Goal: Task Accomplishment & Management: Manage account settings

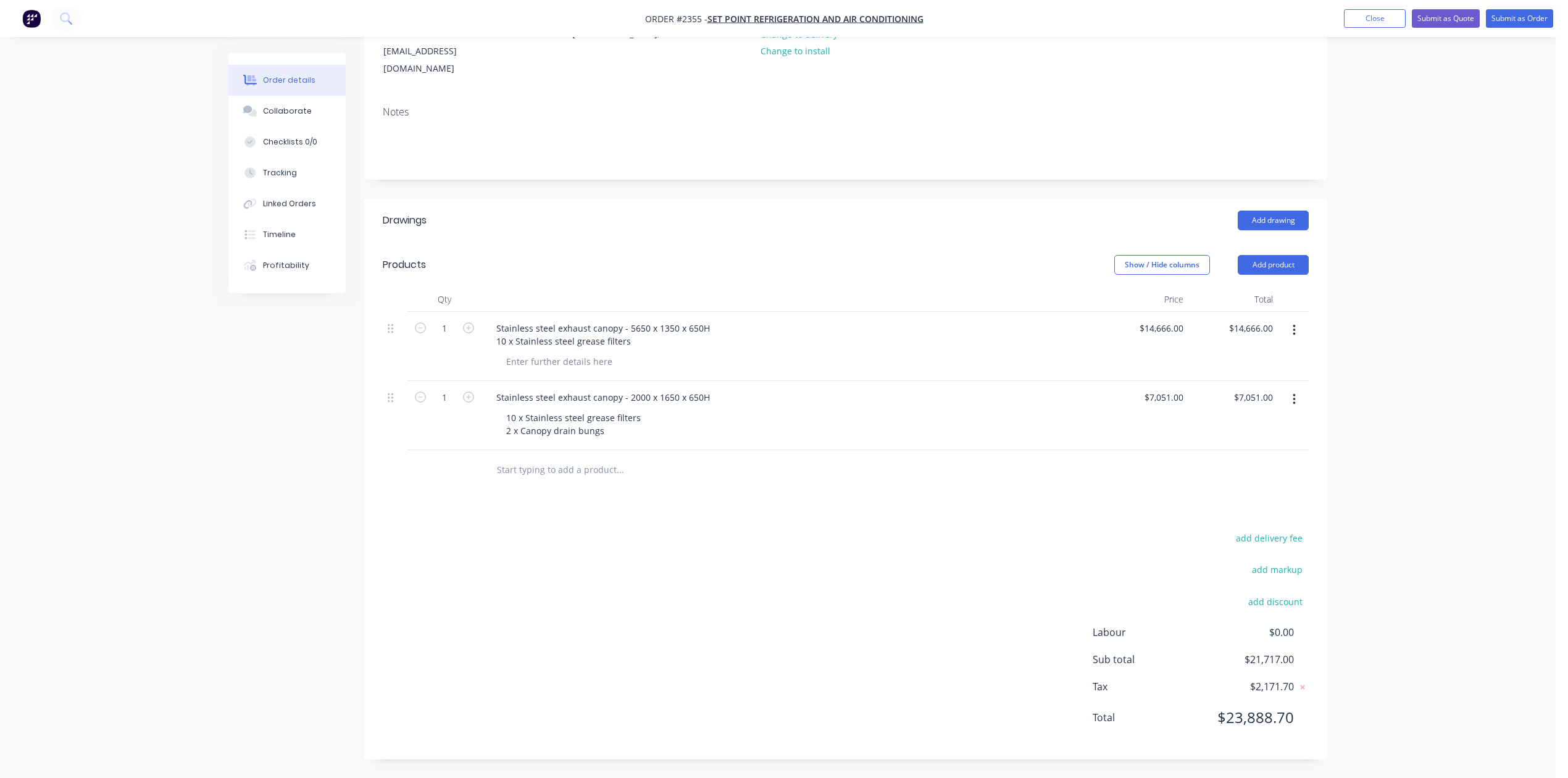
scroll to position [329, 0]
click at [575, 458] on input "text" at bounding box center [620, 470] width 247 height 25
click at [502, 319] on div "Stainless steel exhaust canopy - 5650 x 1350 x 650H 10 x Stainless steel grease…" at bounding box center [603, 334] width 234 height 31
click at [507, 388] on div "Stainless steel exhaust canopy - 2000 x 1650 x 650H" at bounding box center [603, 397] width 234 height 18
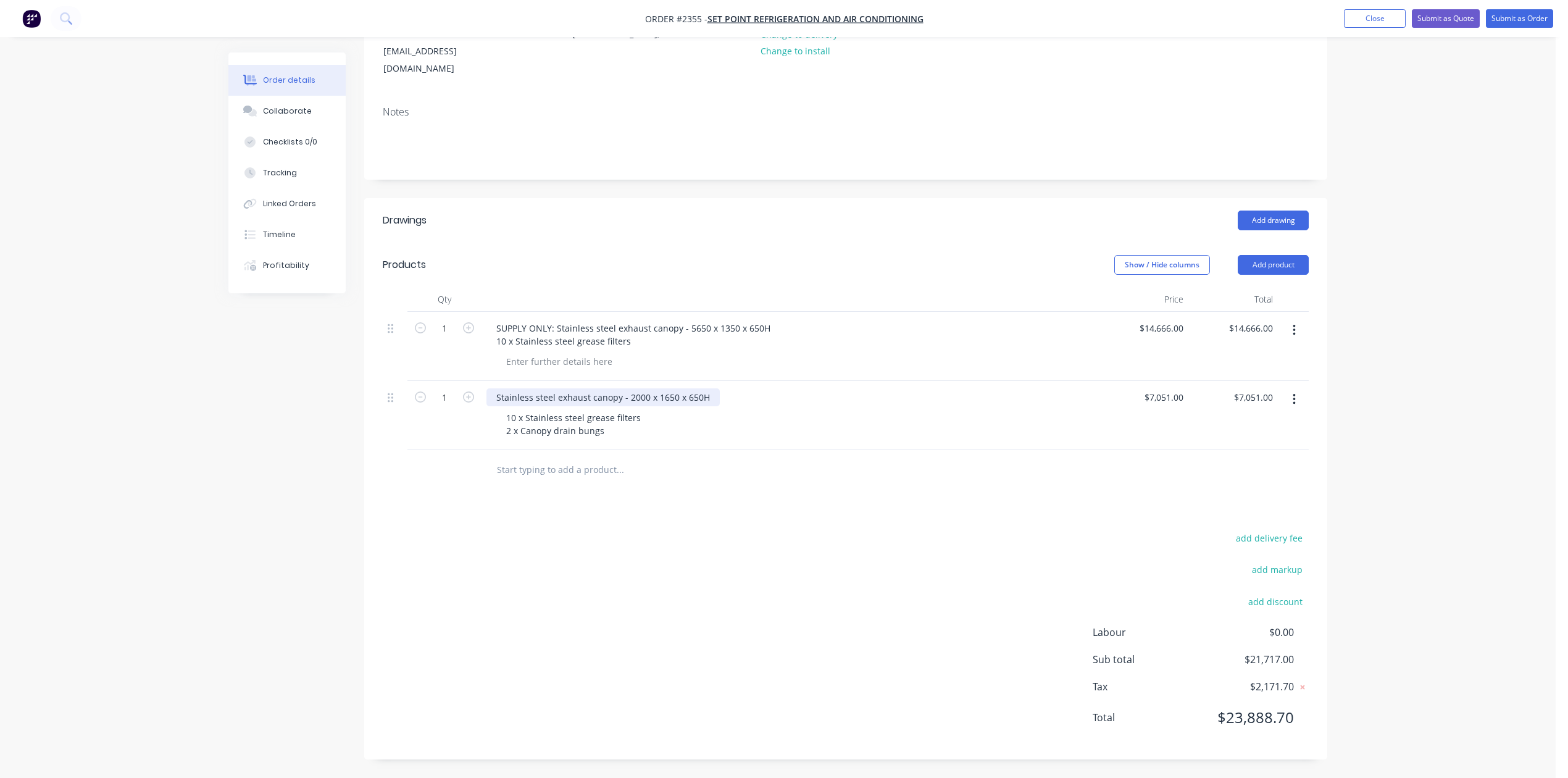
click at [500, 388] on div "Stainless steel exhaust canopy - 2000 x 1650 x 650H" at bounding box center [603, 397] width 234 height 18
click at [526, 458] on input "text" at bounding box center [620, 470] width 247 height 25
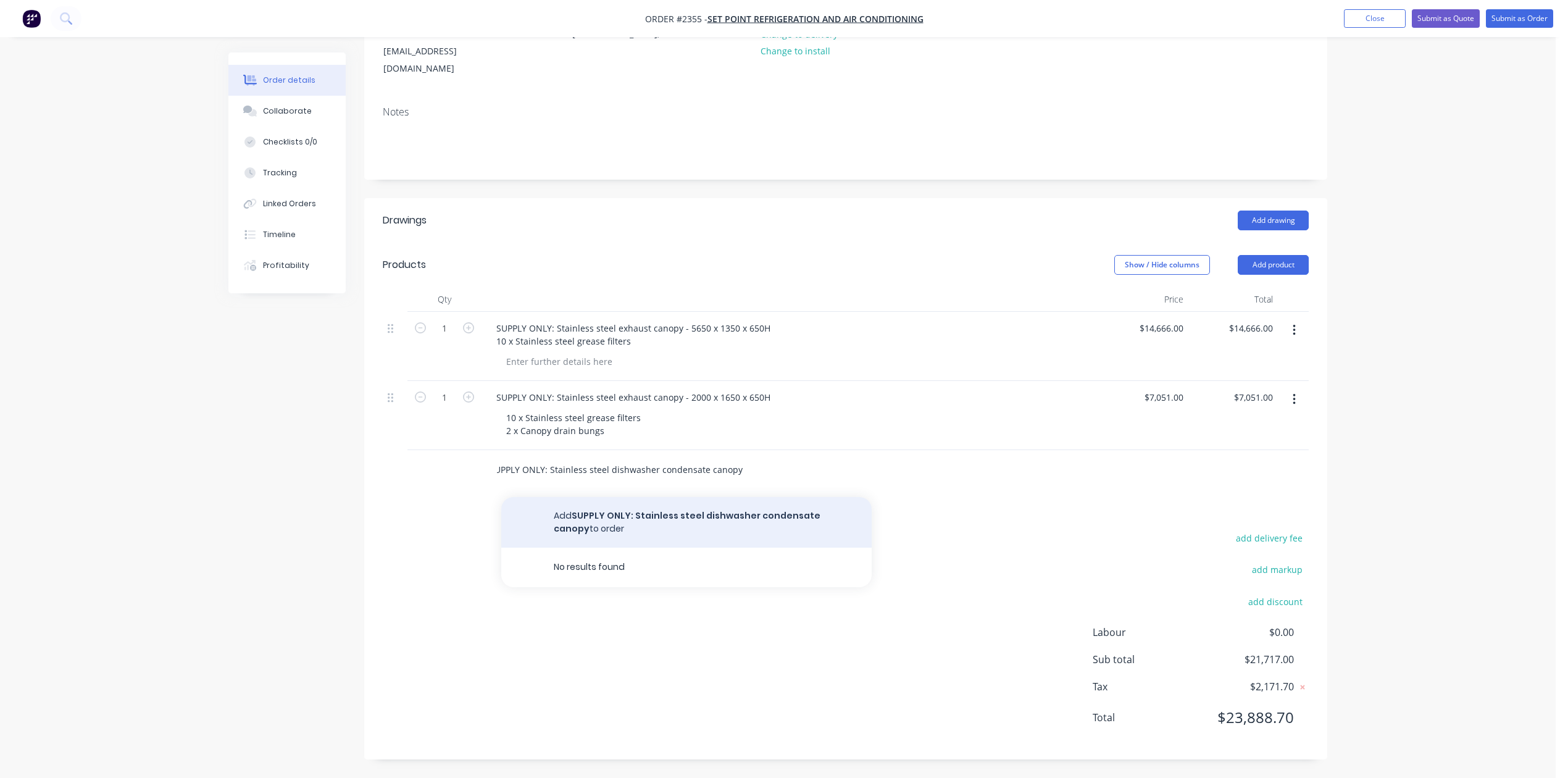
type input "SUPPLY ONLY: Stainless steel dishwasher condensate canopy"
click at [646, 497] on button "Add SUPPLY ONLY: Stainless steel dishwasher condensate canopy to order" at bounding box center [687, 523] width 370 height 51
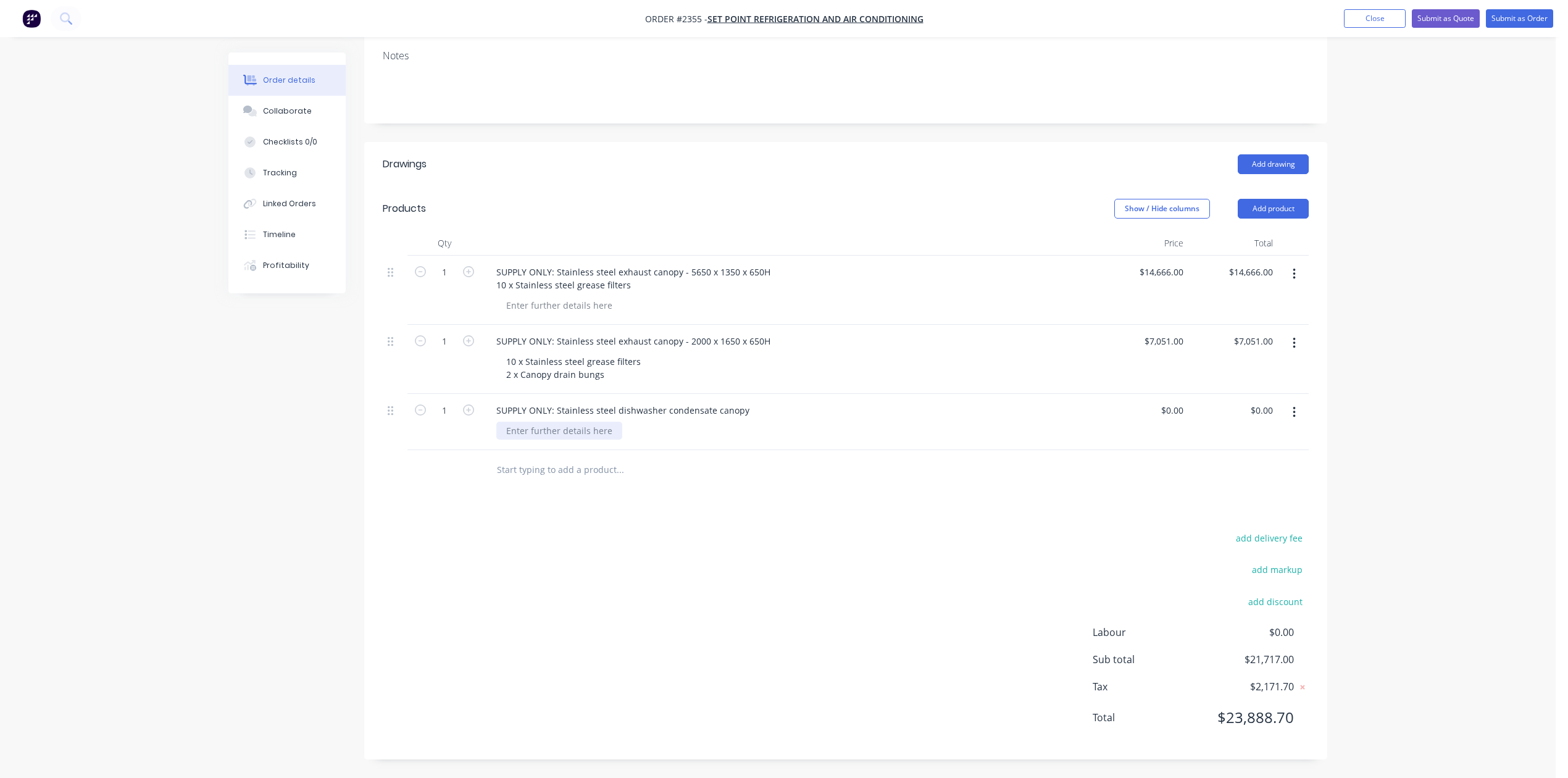
click at [586, 440] on div at bounding box center [559, 430] width 126 height 18
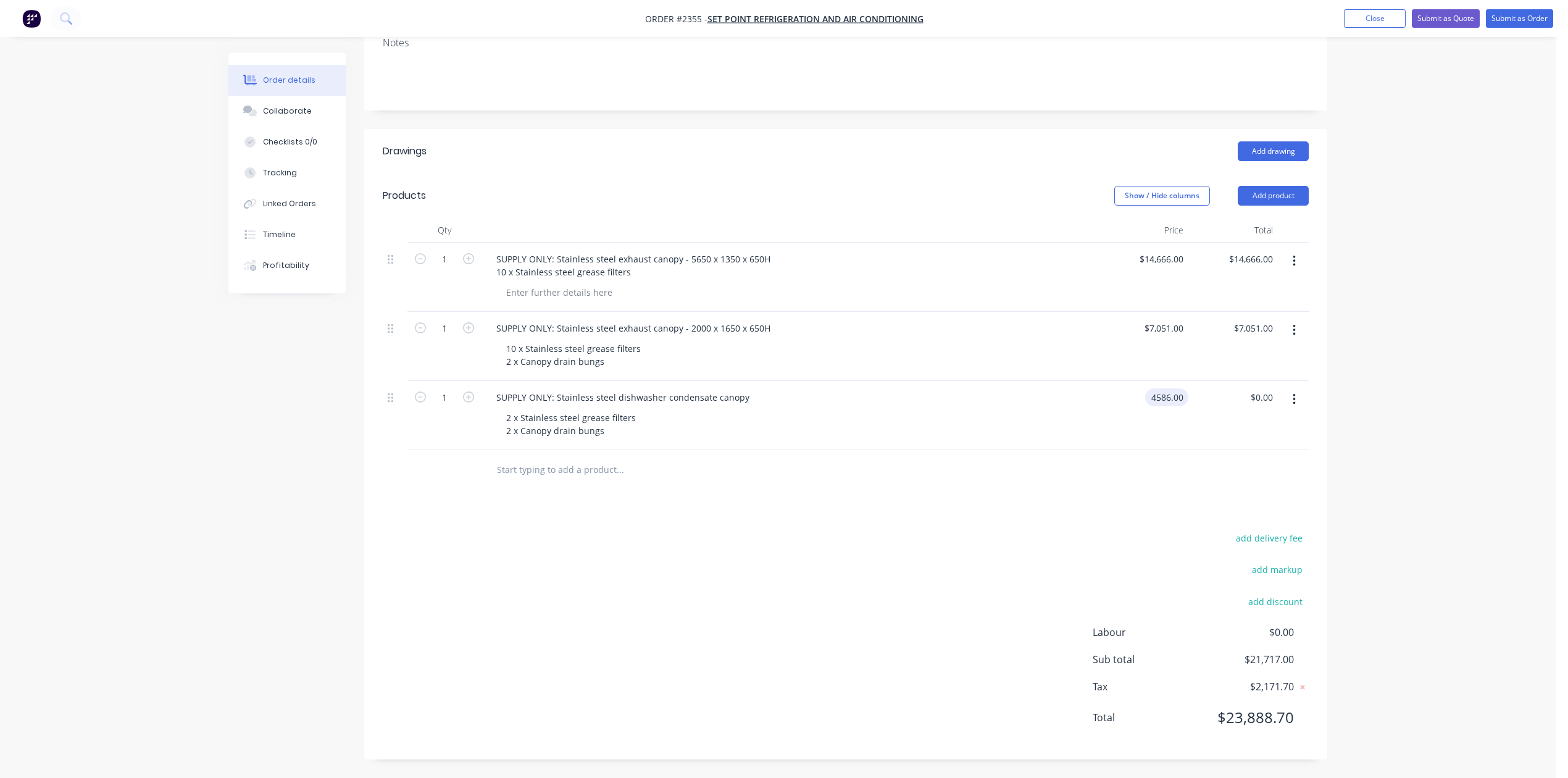
type input "$4,586.00"
click at [546, 290] on div at bounding box center [559, 292] width 126 height 18
click at [605, 283] on div at bounding box center [559, 292] width 126 height 18
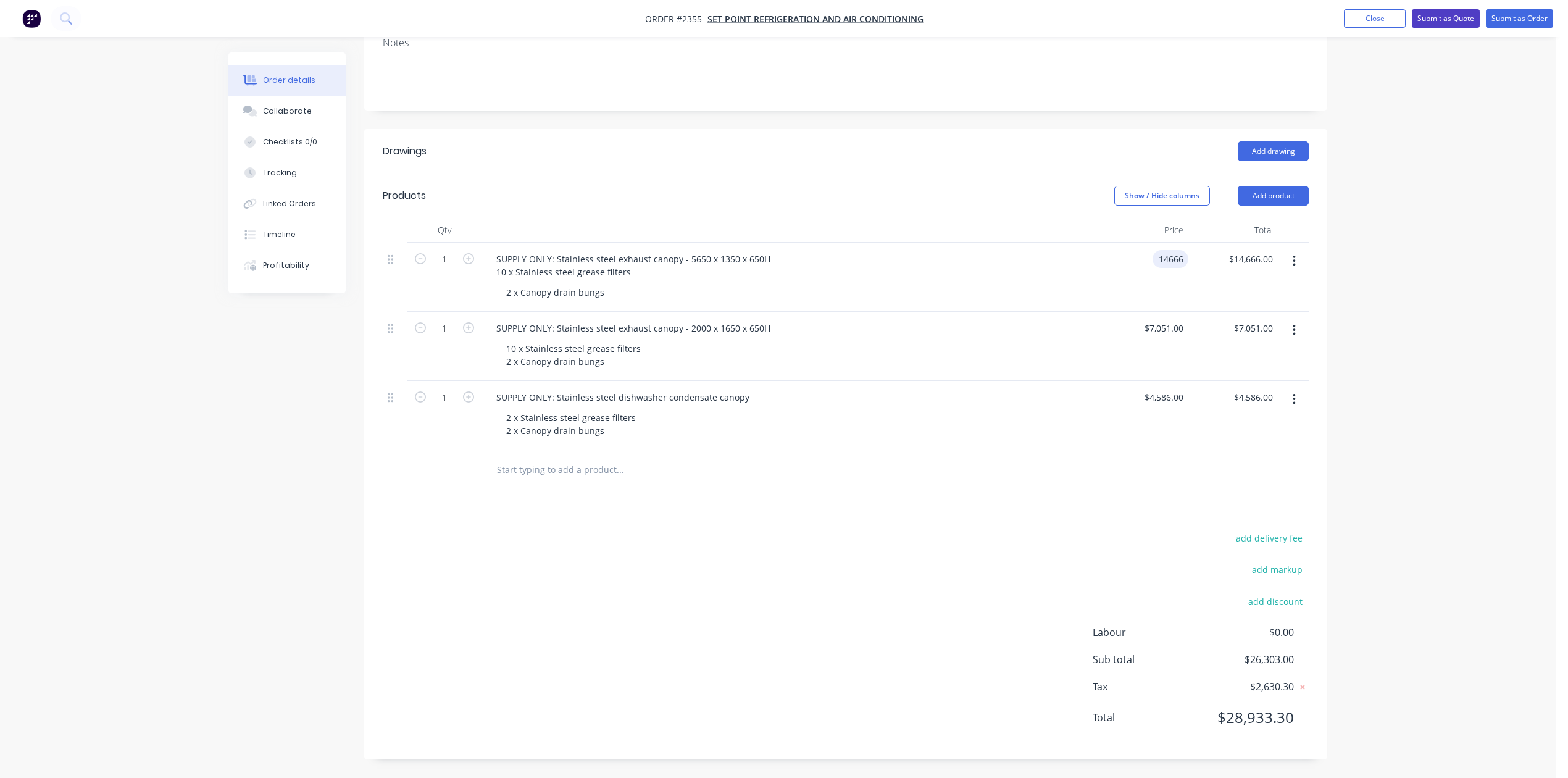
type input "$14,666.00"
click at [1425, 17] on button "Submit as Quote" at bounding box center [1445, 18] width 68 height 18
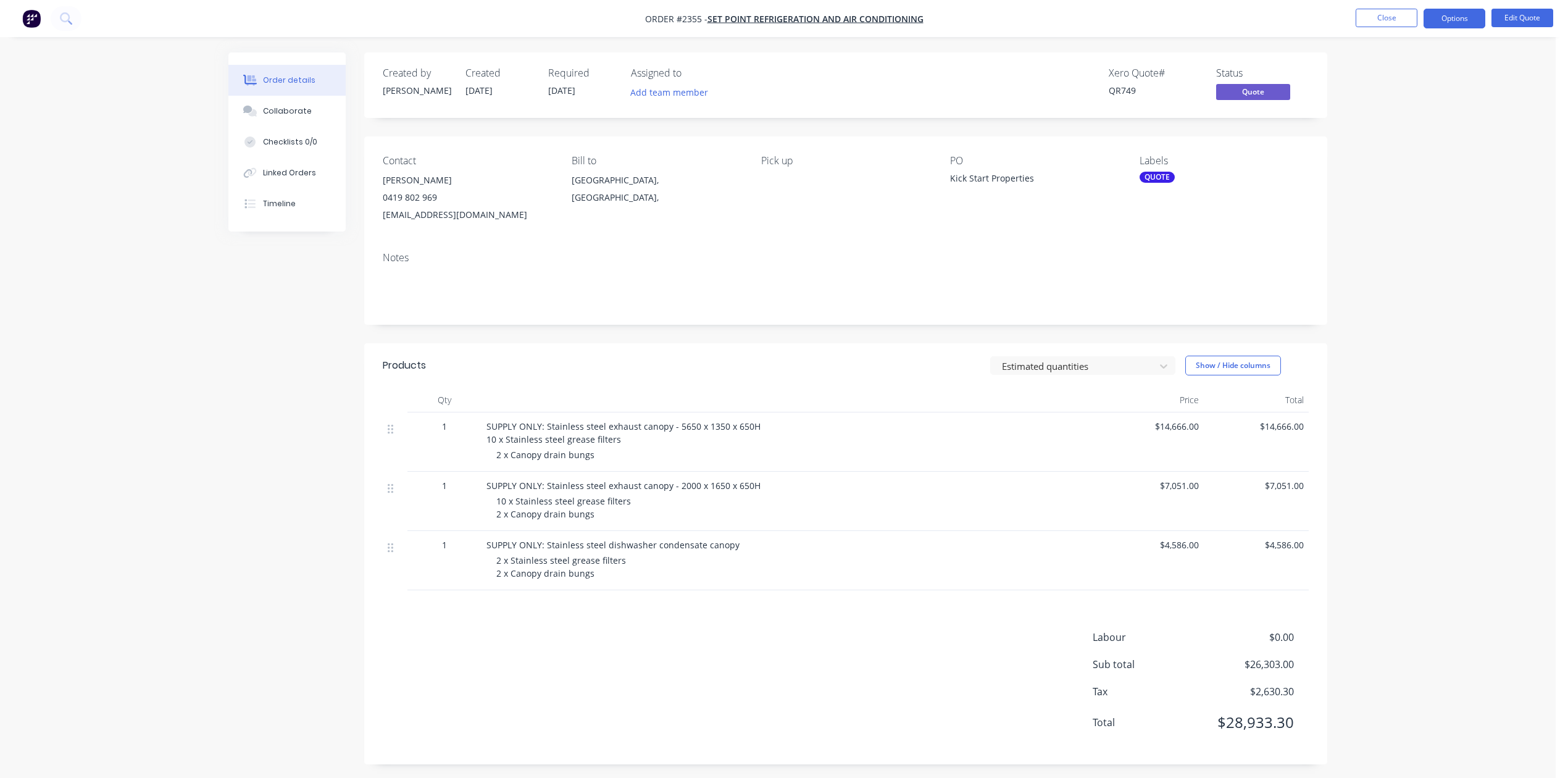
scroll to position [160, 0]
click at [1390, 17] on button "Close" at bounding box center [1386, 18] width 62 height 18
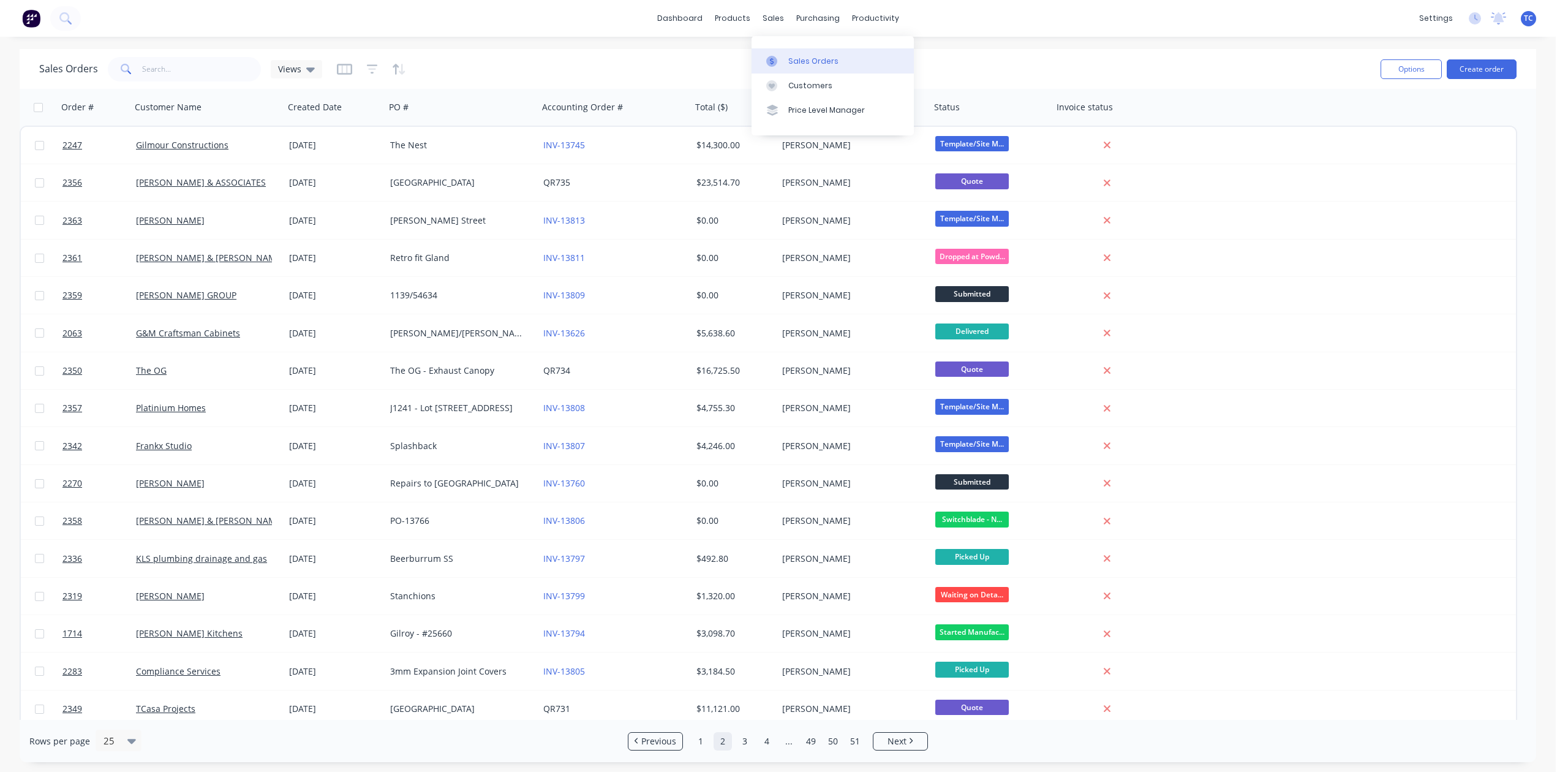
click at [810, 61] on div "Sales Orders" at bounding box center [813, 61] width 51 height 11
click at [1487, 68] on button "Create order" at bounding box center [1481, 69] width 70 height 20
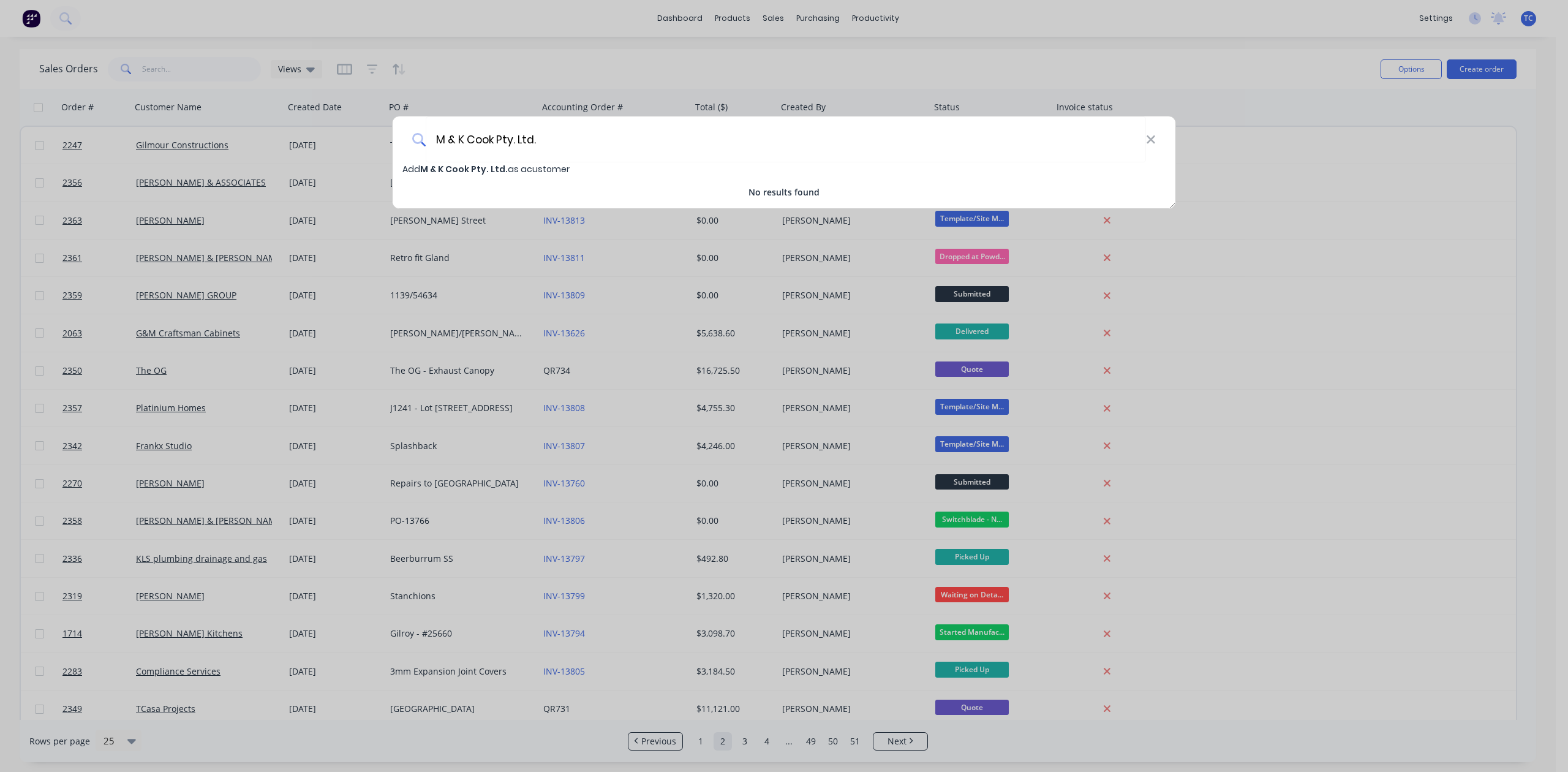
type input "M & K Cook Pty. Ltd."
click at [430, 167] on span "M & K Cook Pty. Ltd." at bounding box center [464, 169] width 88 height 12
select select "AU"
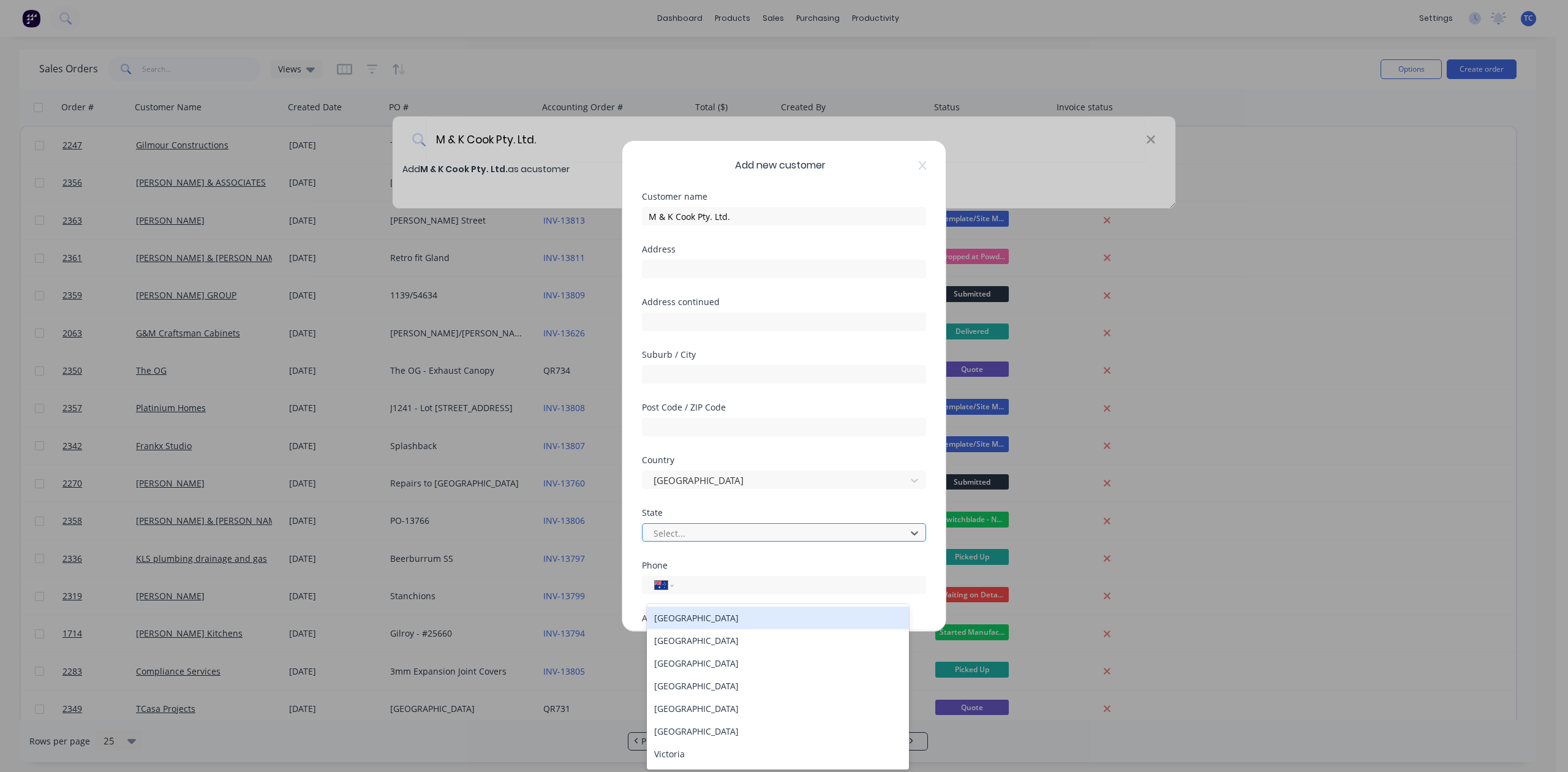
click at [743, 541] on div at bounding box center [776, 533] width 248 height 15
click at [768, 695] on div "[GEOGRAPHIC_DATA]" at bounding box center [777, 686] width 261 height 23
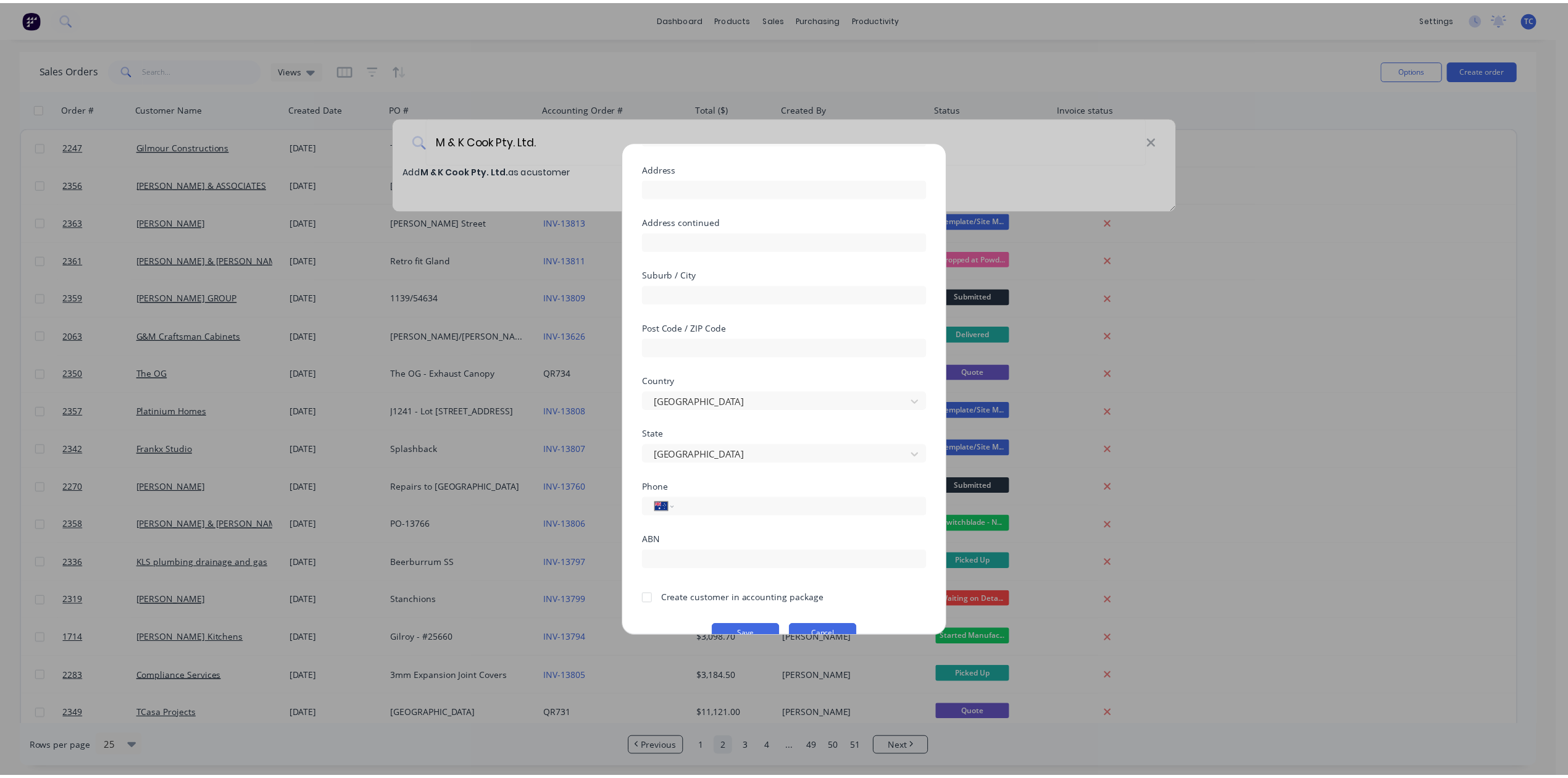
scroll to position [200, 0]
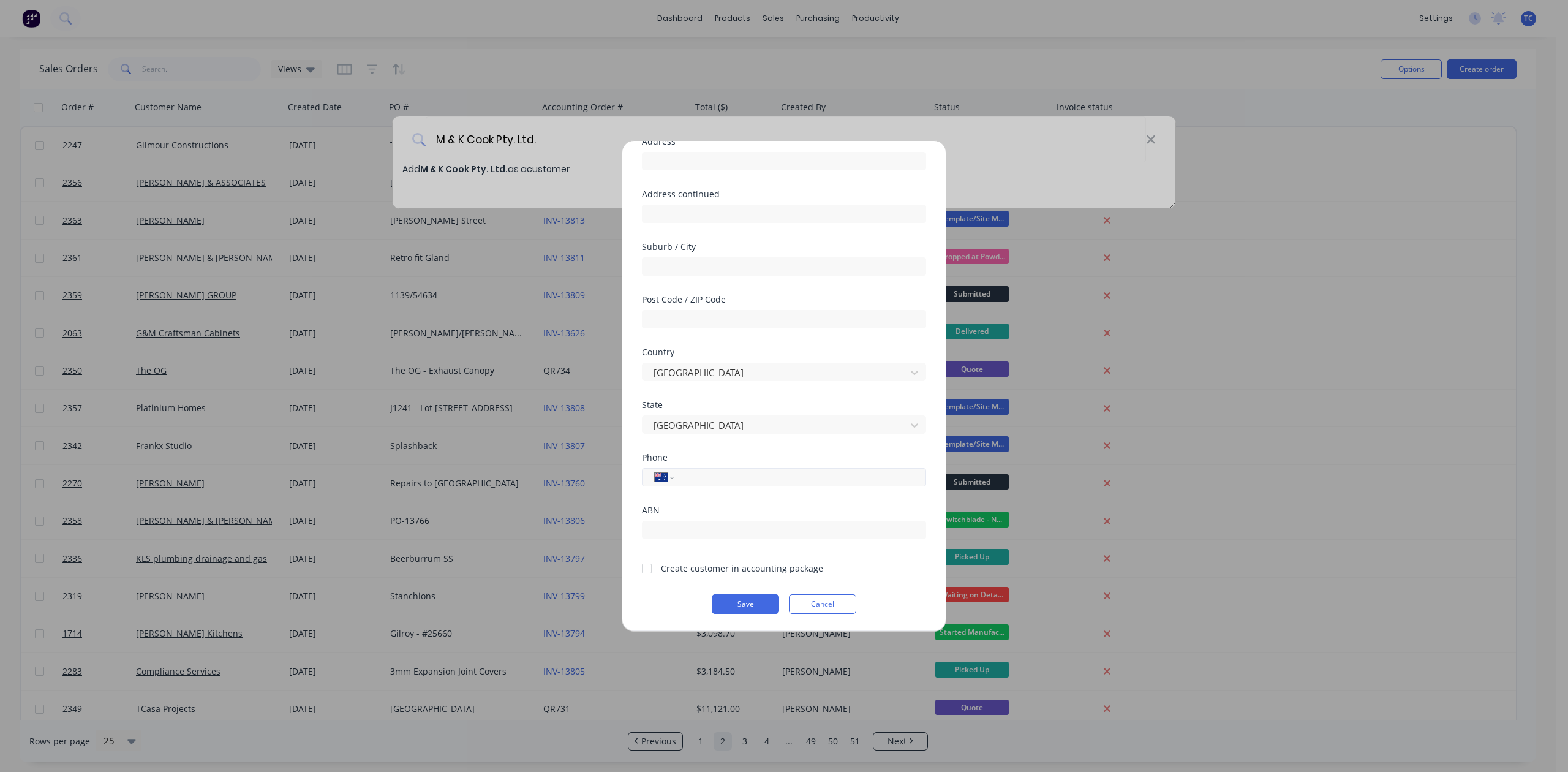
click at [695, 471] on input "tel" at bounding box center [798, 478] width 231 height 14
type input "0408 182 713"
click at [655, 557] on div at bounding box center [647, 569] width 25 height 25
click at [718, 594] on button "Save" at bounding box center [745, 604] width 68 height 20
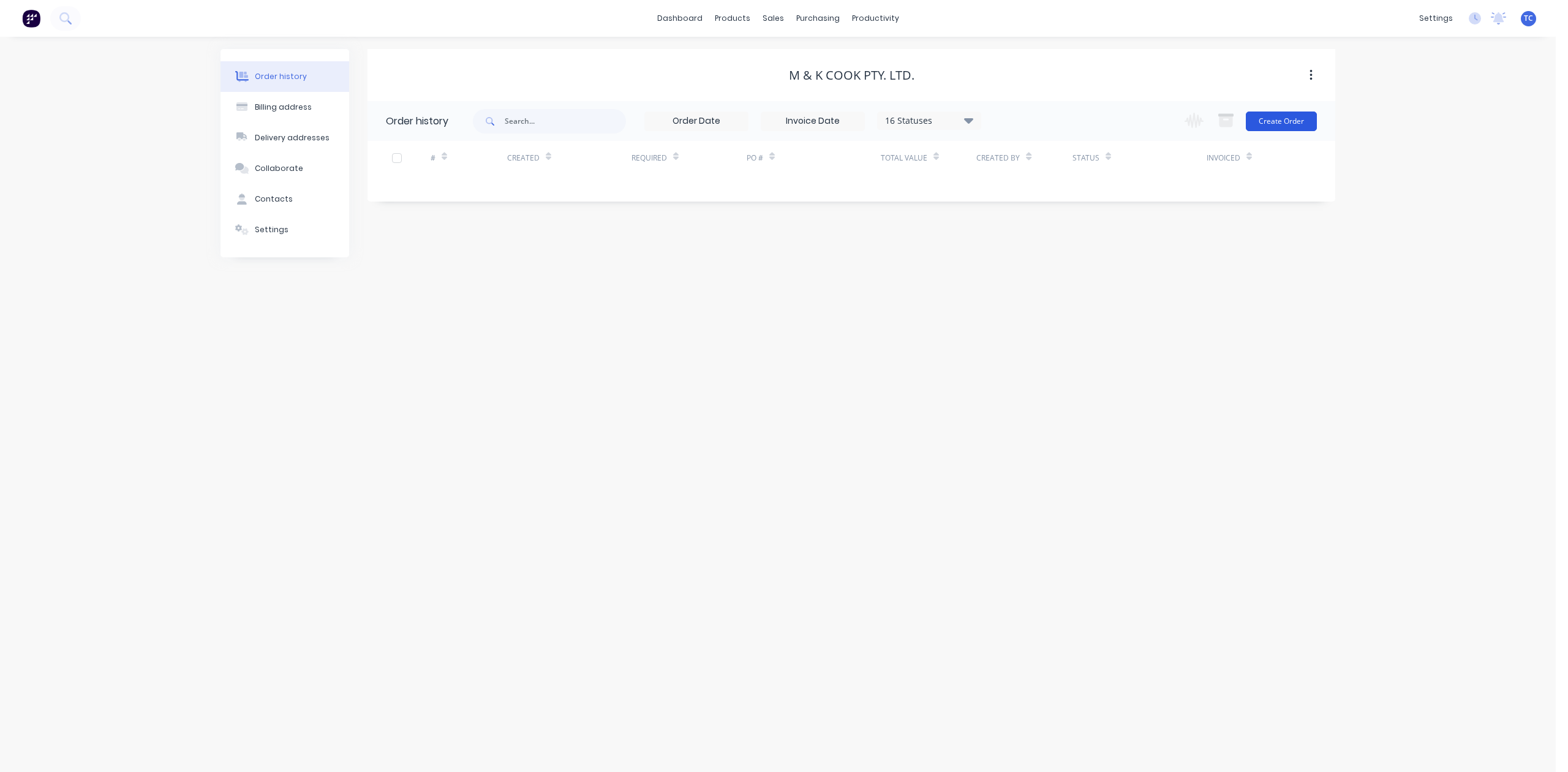
click at [1267, 119] on button "Create Order" at bounding box center [1281, 121] width 71 height 20
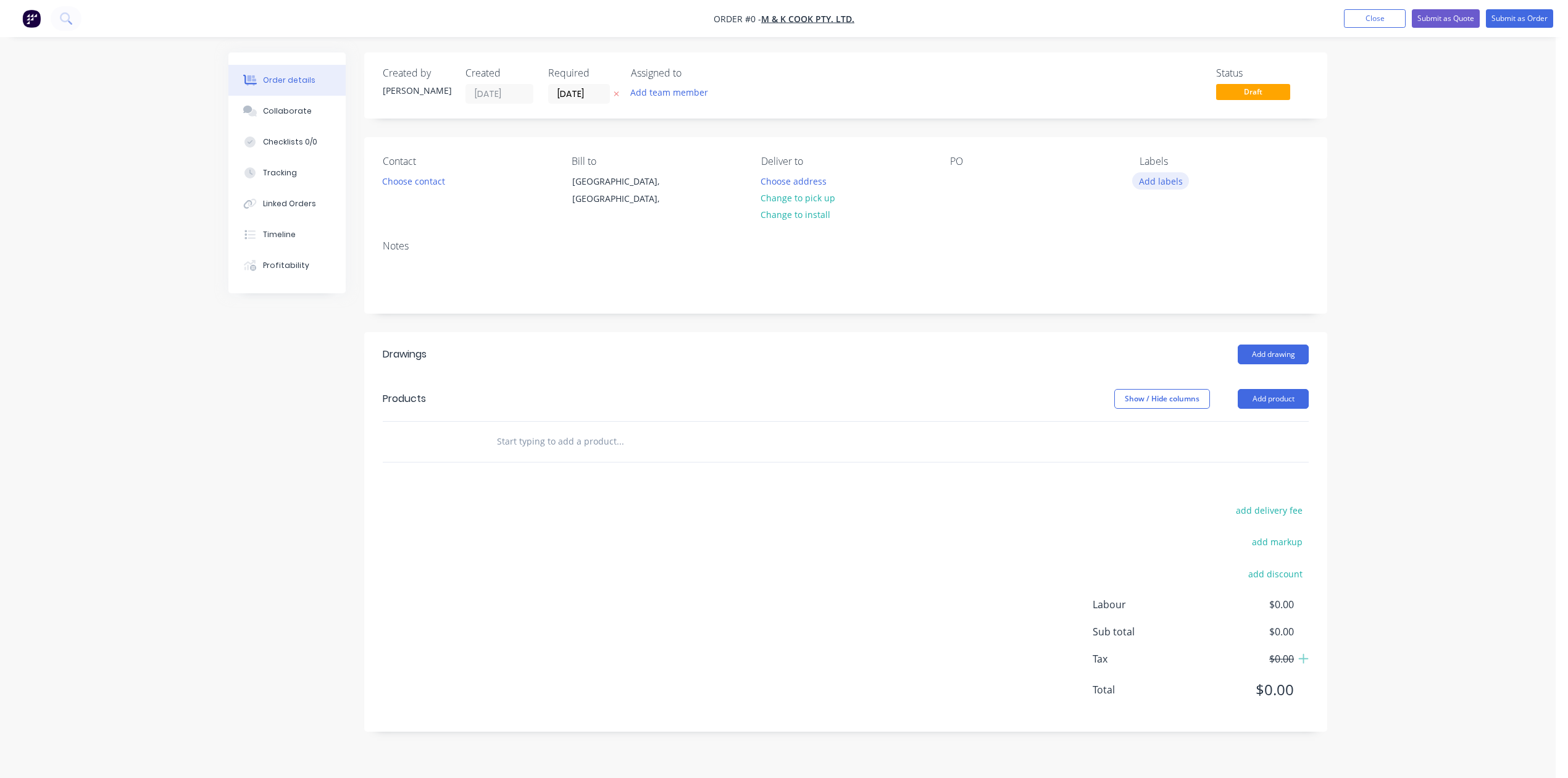
click at [1159, 189] on button "Add labels" at bounding box center [1160, 181] width 57 height 17
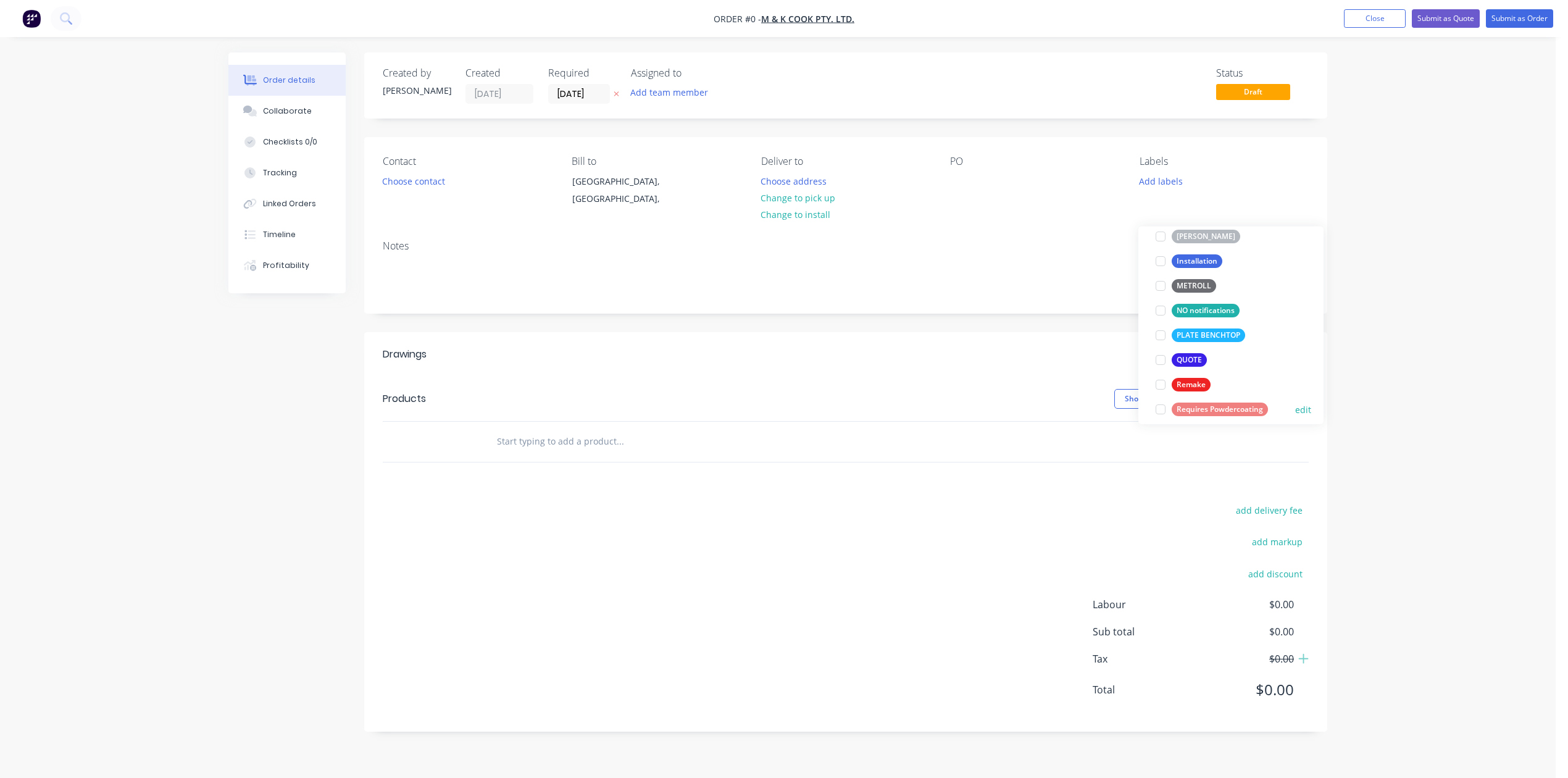
scroll to position [411, 0]
click at [1159, 322] on div at bounding box center [1160, 334] width 25 height 25
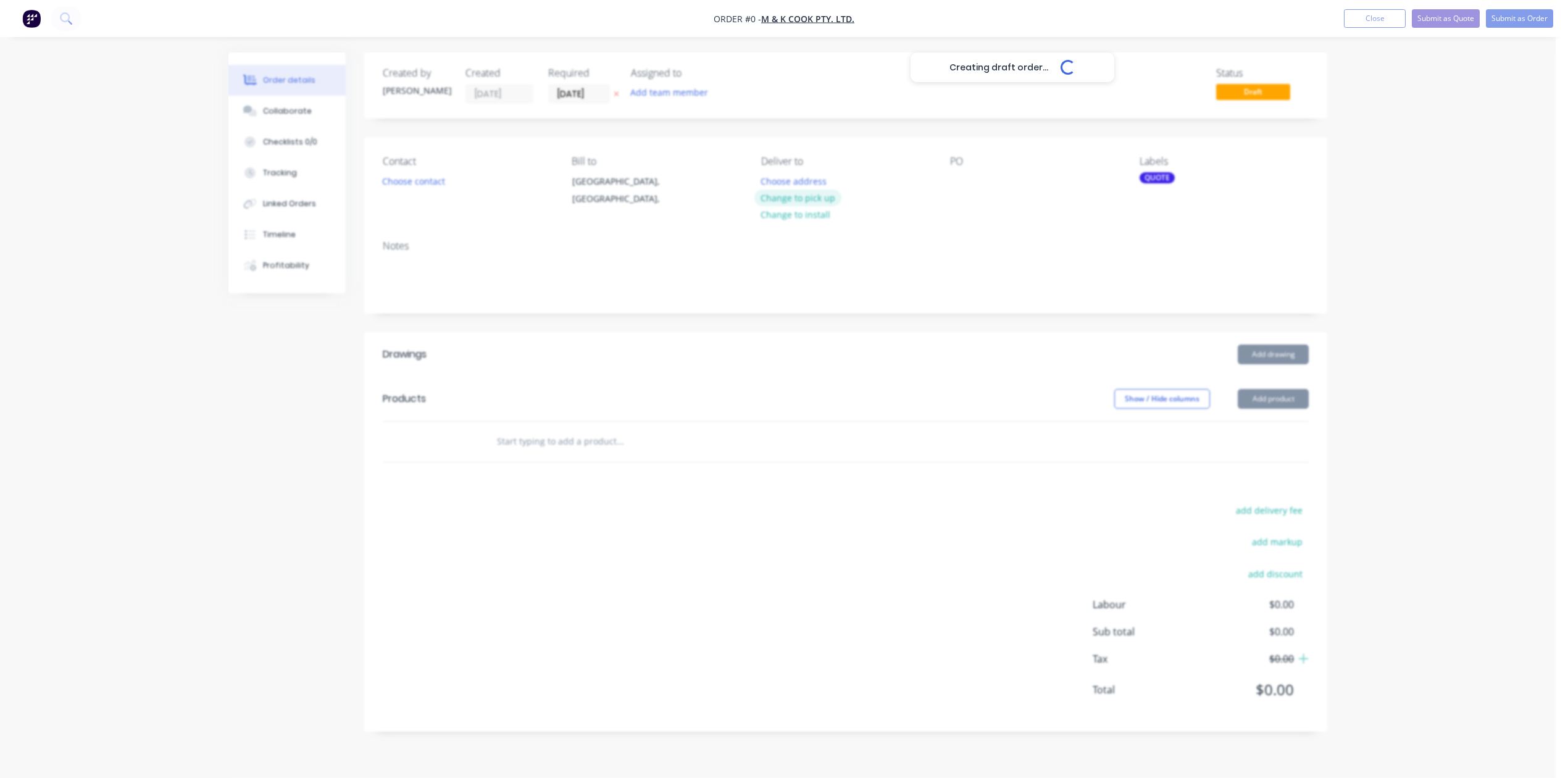
click at [817, 108] on div "Creating draft order... Loading... Order details Collaborate Checklists 0/0 Tra…" at bounding box center [777, 401] width 1123 height 698
click at [944, 137] on div "Contact Choose contact Bill to [GEOGRAPHIC_DATA], [GEOGRAPHIC_DATA], Deliver to…" at bounding box center [845, 183] width 963 height 93
click at [955, 173] on div at bounding box center [960, 181] width 20 height 18
click at [591, 429] on input "text" at bounding box center [620, 441] width 247 height 25
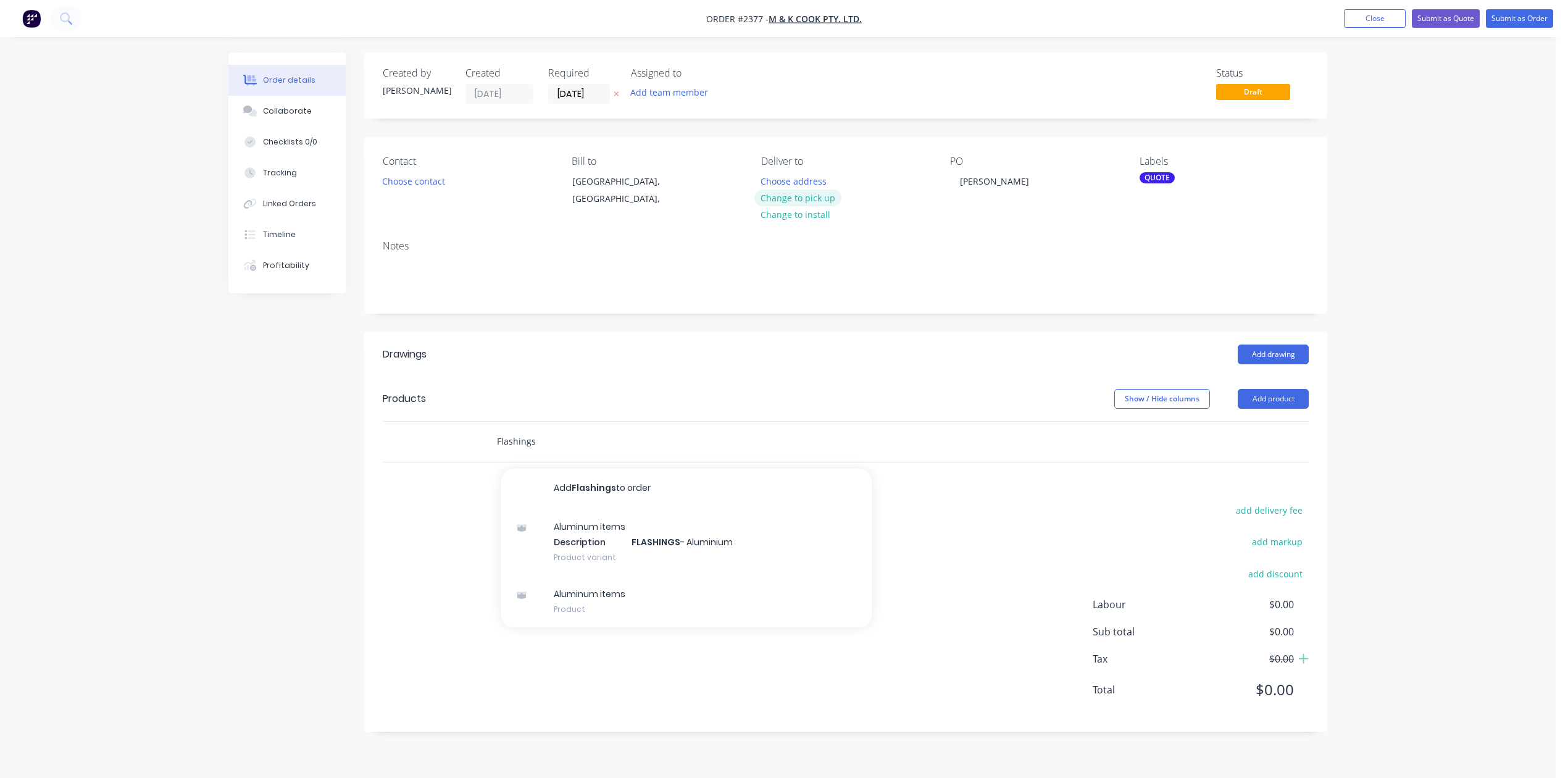
type input "Flashings"
click at [809, 190] on button "Change to pick up" at bounding box center [798, 198] width 88 height 17
click at [1343, 18] on button "Close" at bounding box center [1374, 18] width 62 height 18
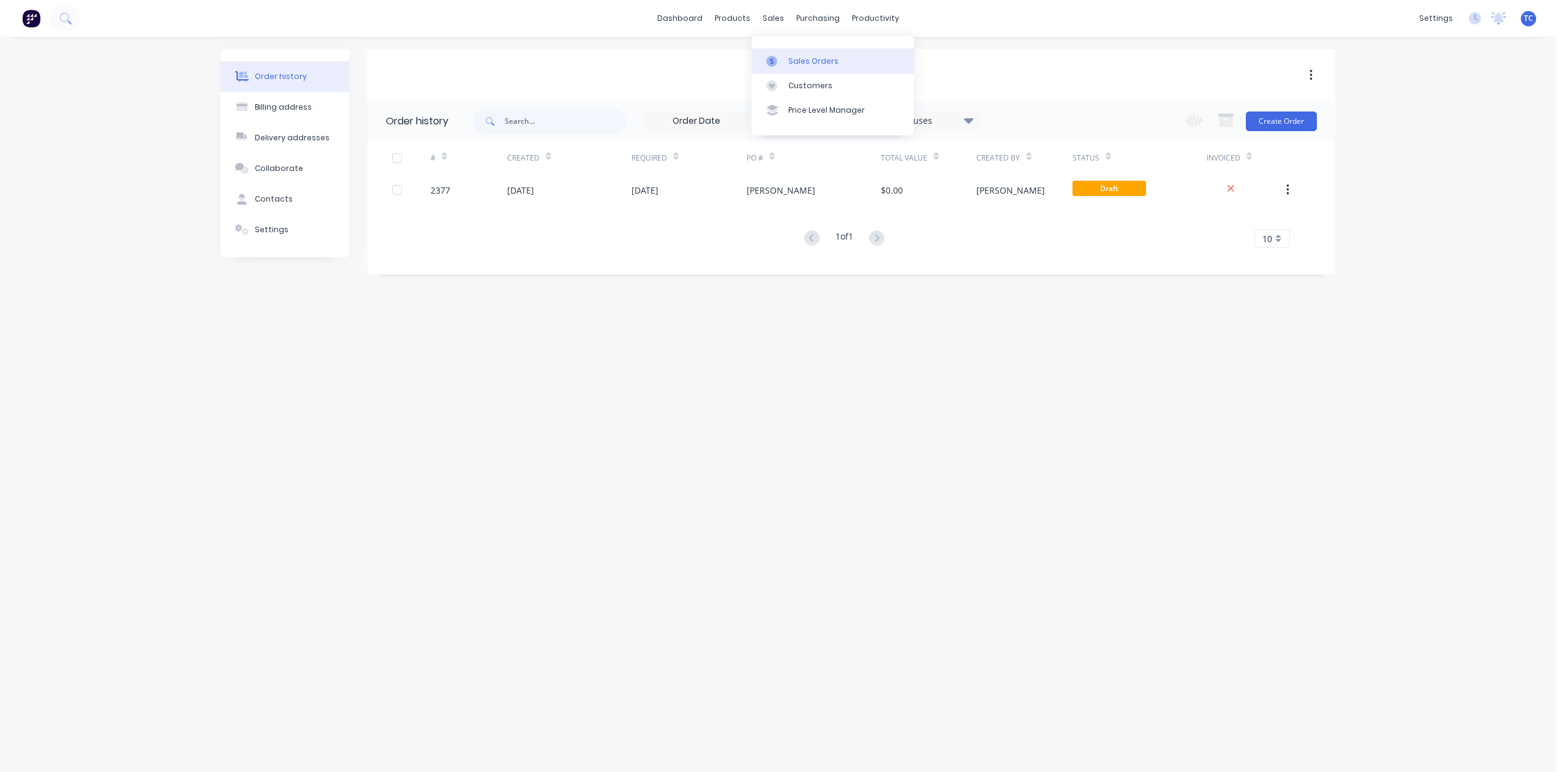
click at [828, 64] on div "Sales Orders" at bounding box center [813, 61] width 51 height 11
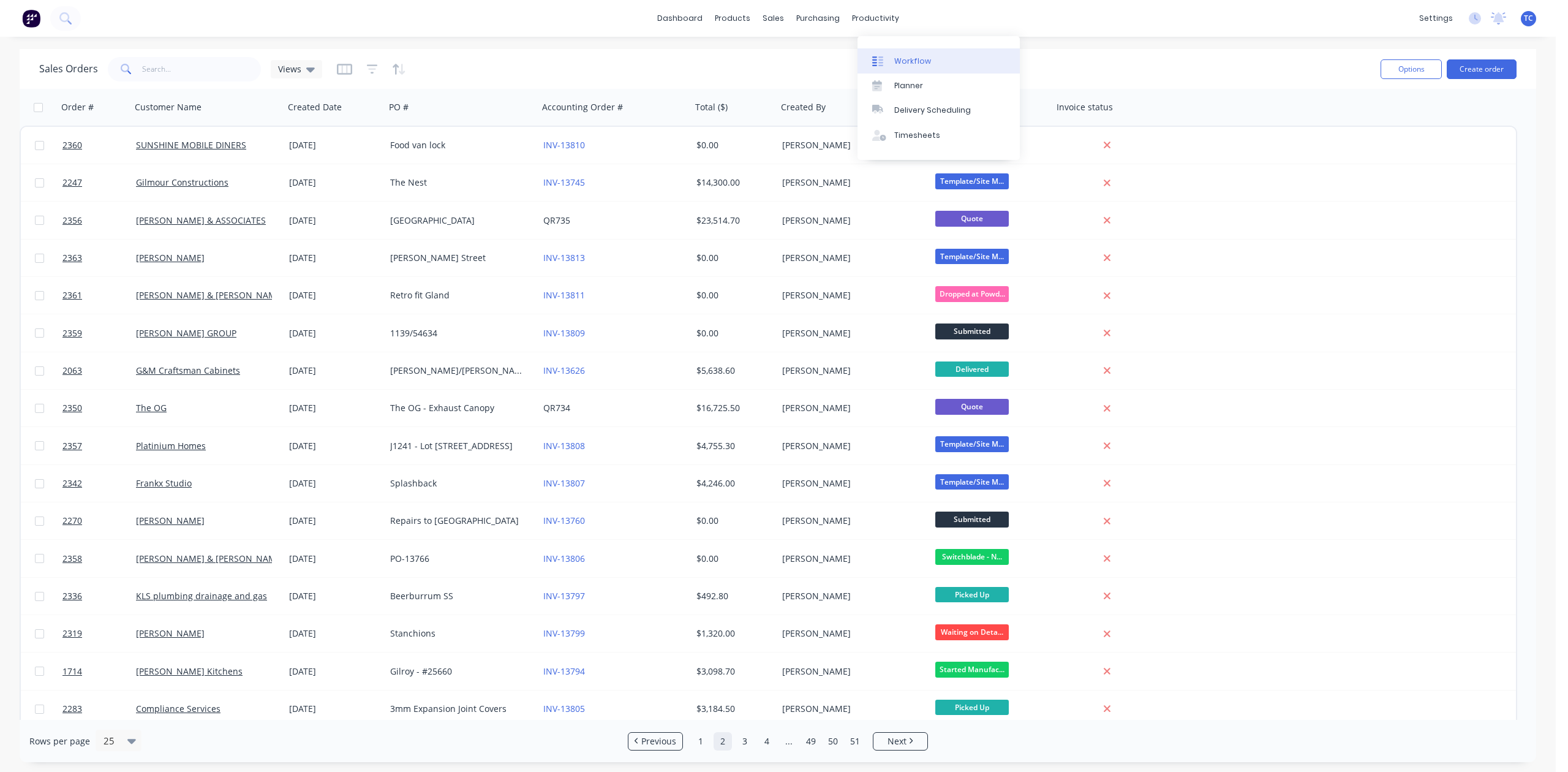
click at [928, 64] on div "Workflow" at bounding box center [913, 61] width 37 height 11
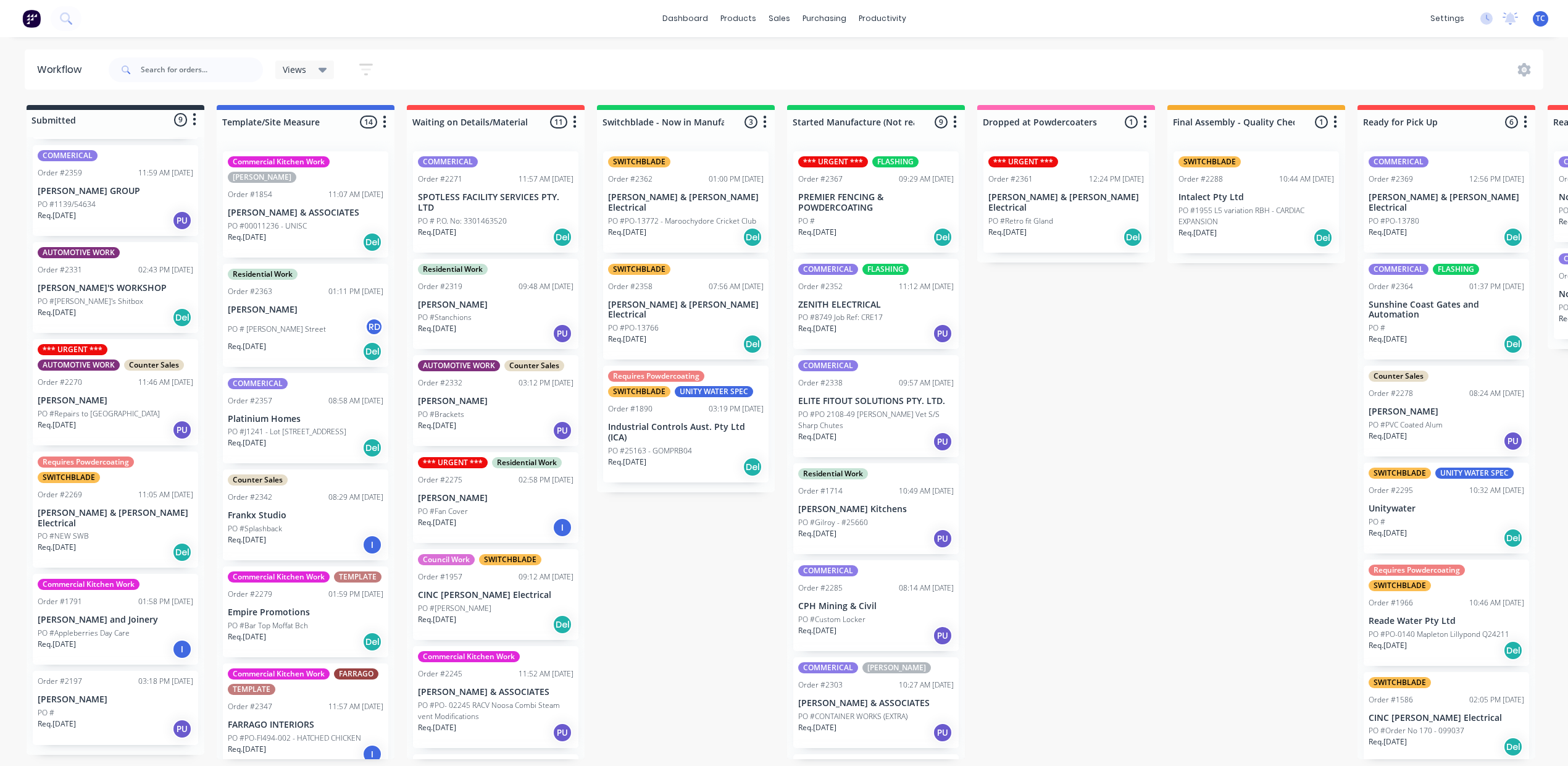
scroll to position [436, 0]
click at [129, 627] on p "PO #Appleberries Day Care" at bounding box center [83, 632] width 92 height 11
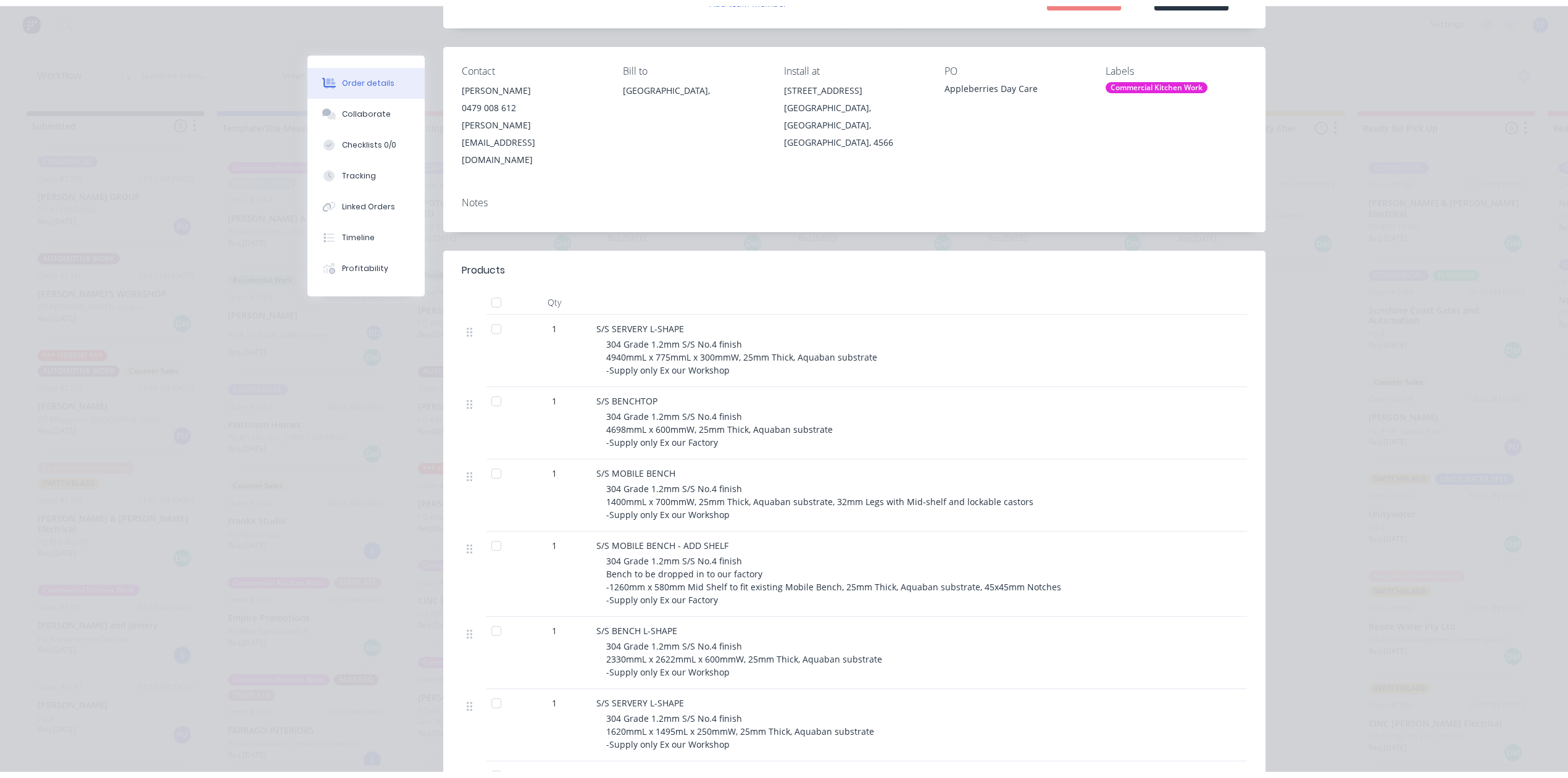
scroll to position [0, 0]
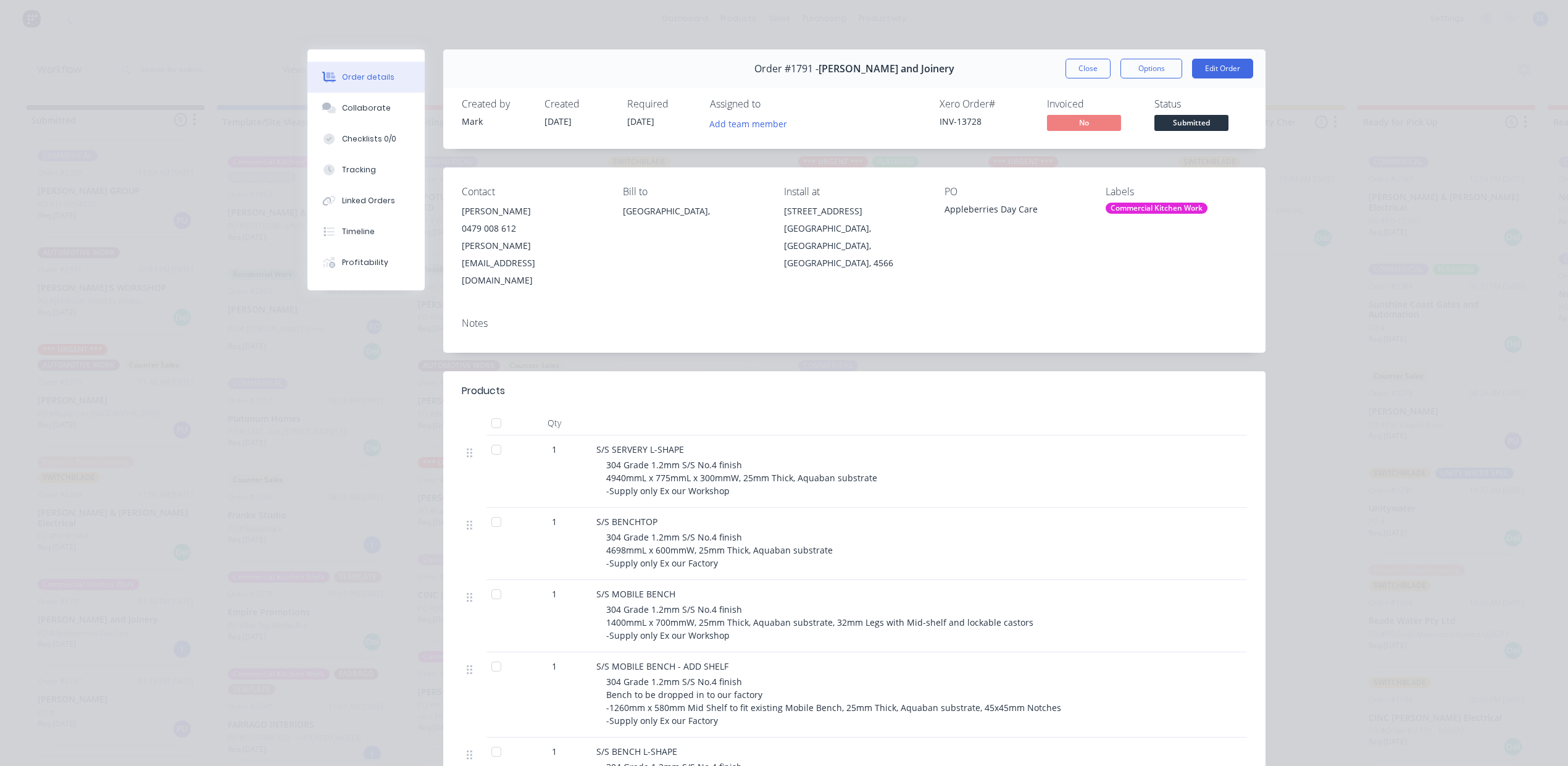
click at [1065, 77] on button "Close" at bounding box center [1088, 68] width 45 height 20
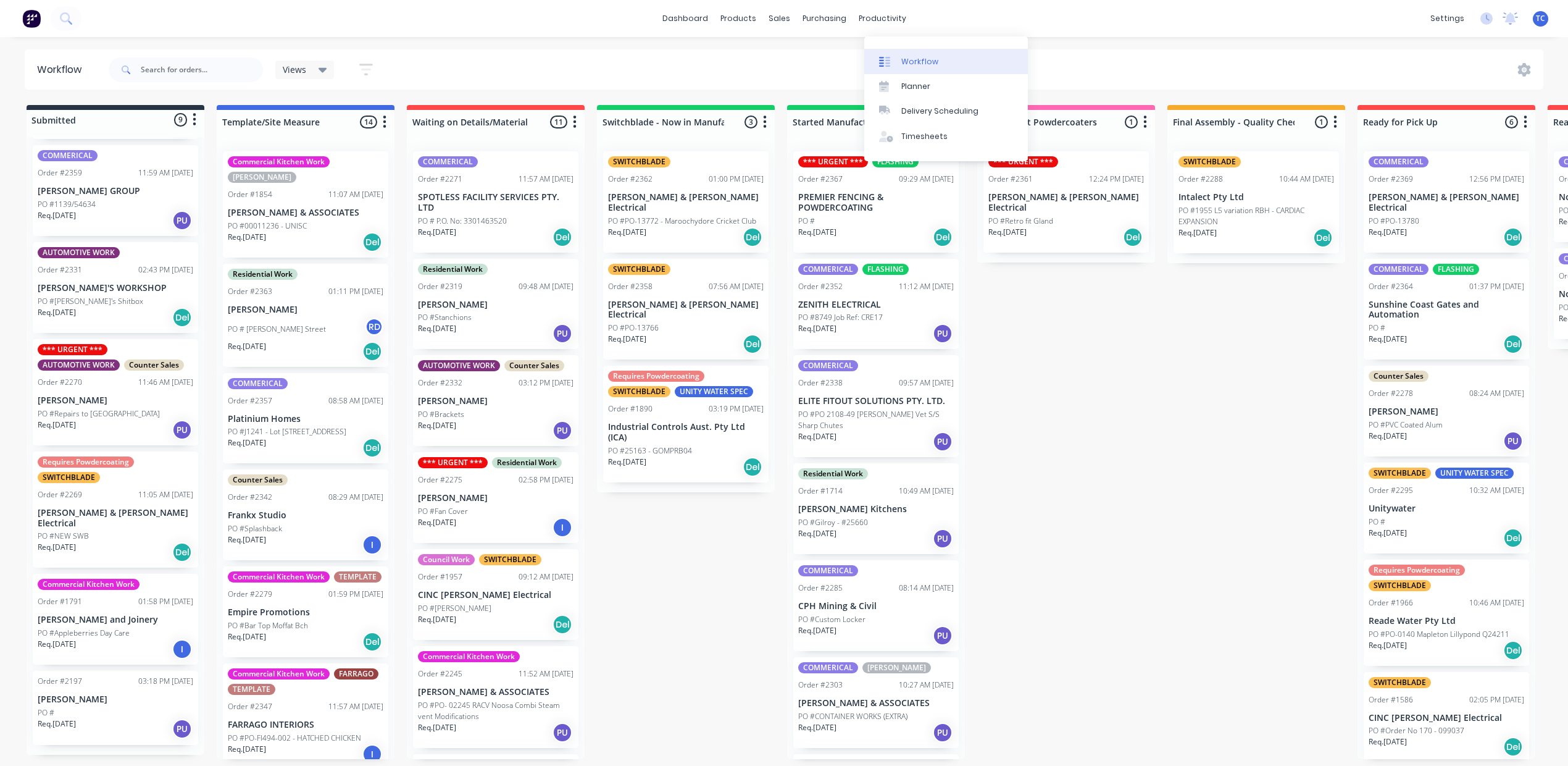
click at [934, 63] on div "Workflow" at bounding box center [920, 61] width 37 height 11
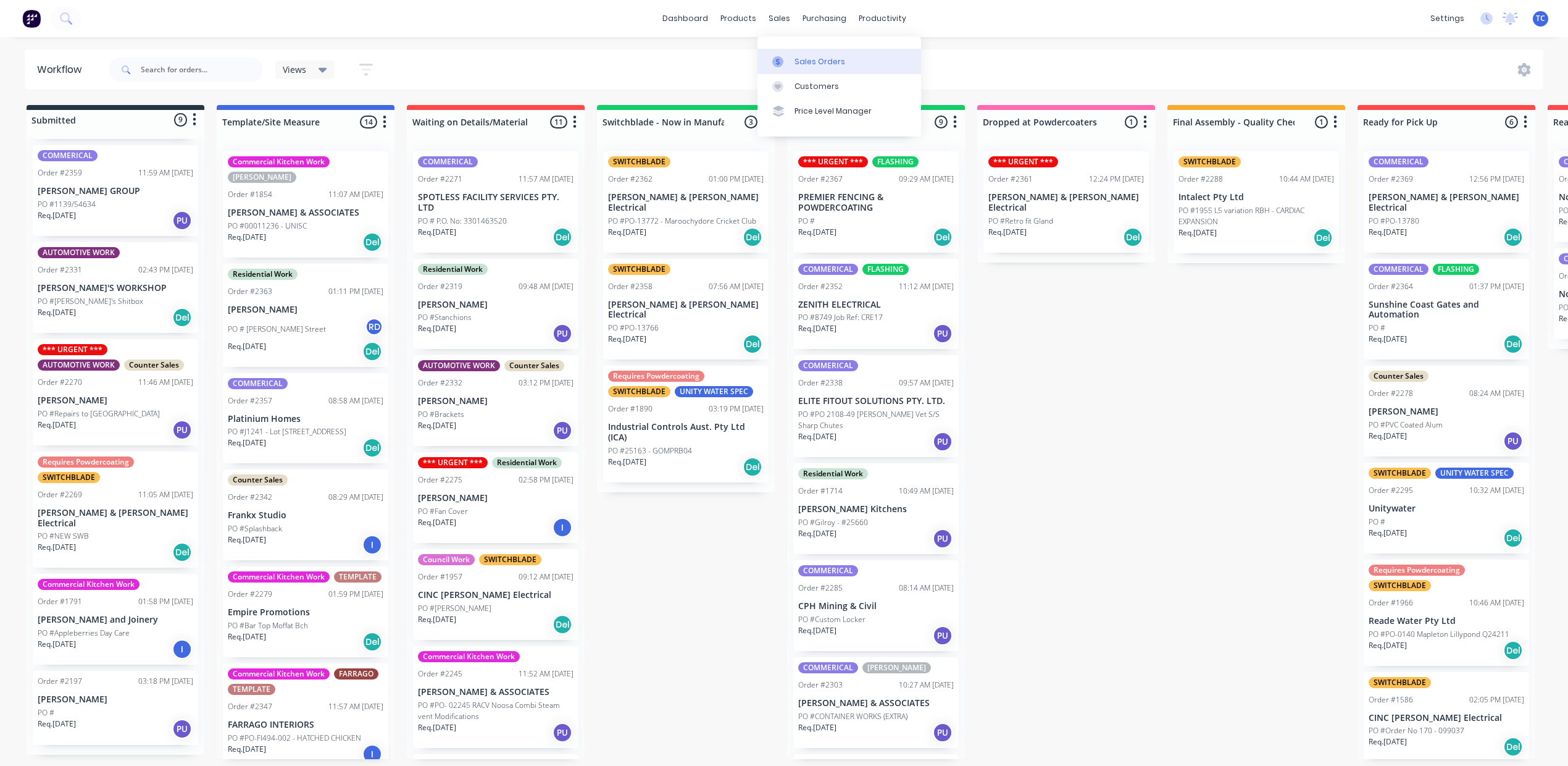
click at [813, 66] on div "Sales Orders" at bounding box center [820, 61] width 51 height 11
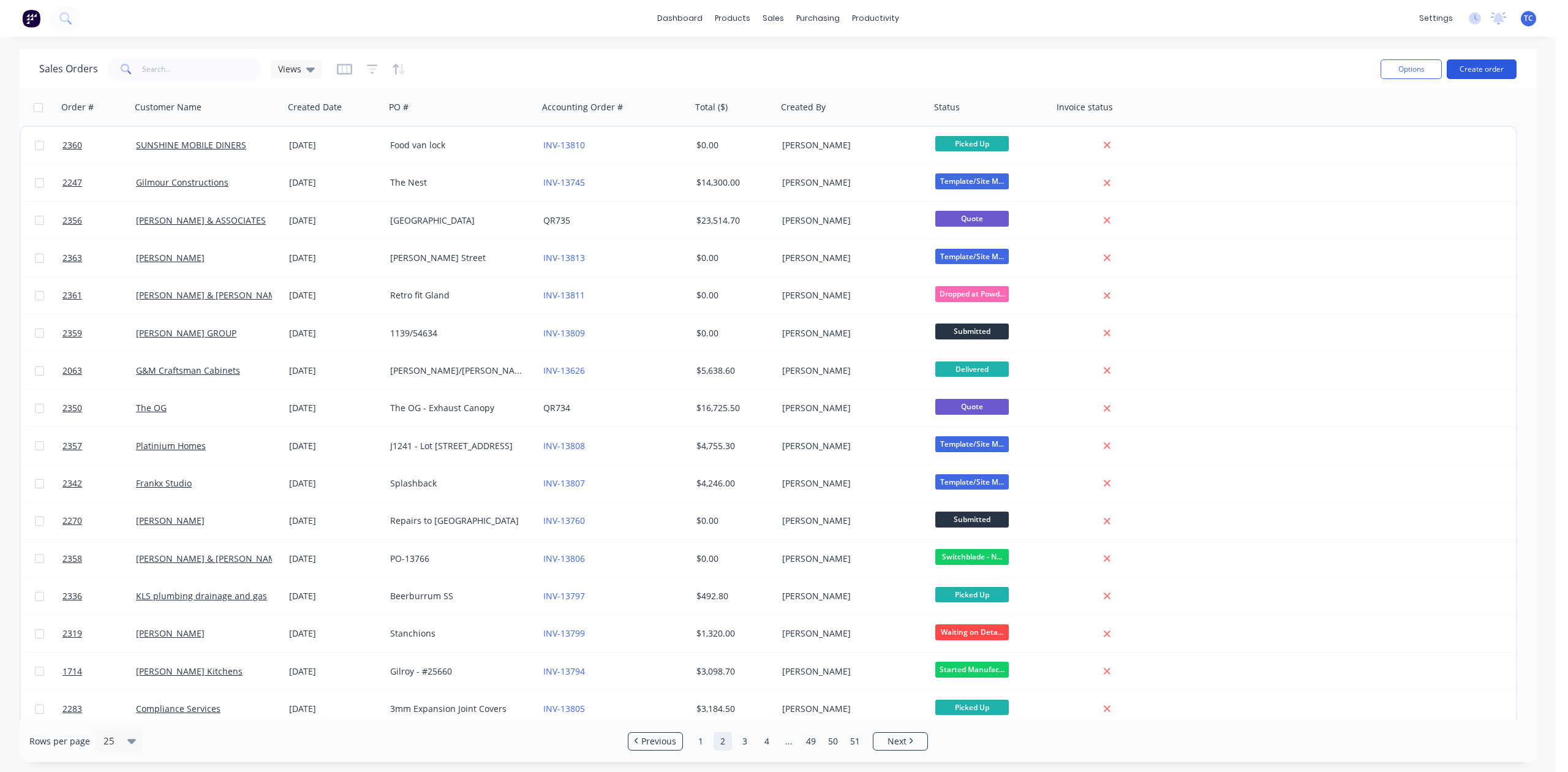
click at [1478, 69] on button "Create order" at bounding box center [1481, 69] width 70 height 20
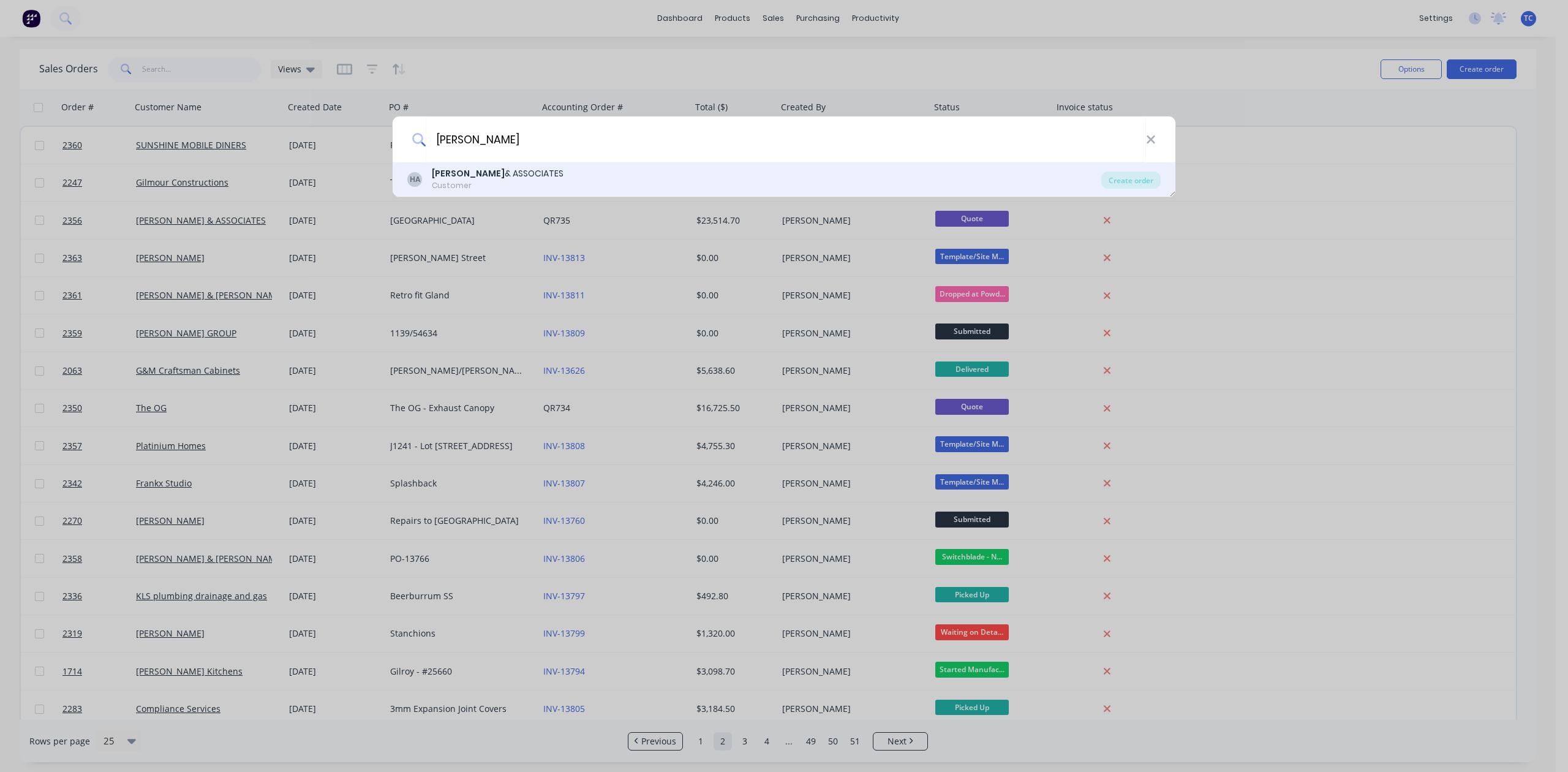
type input "[PERSON_NAME]"
click at [446, 174] on b "[PERSON_NAME]" at bounding box center [468, 173] width 73 height 12
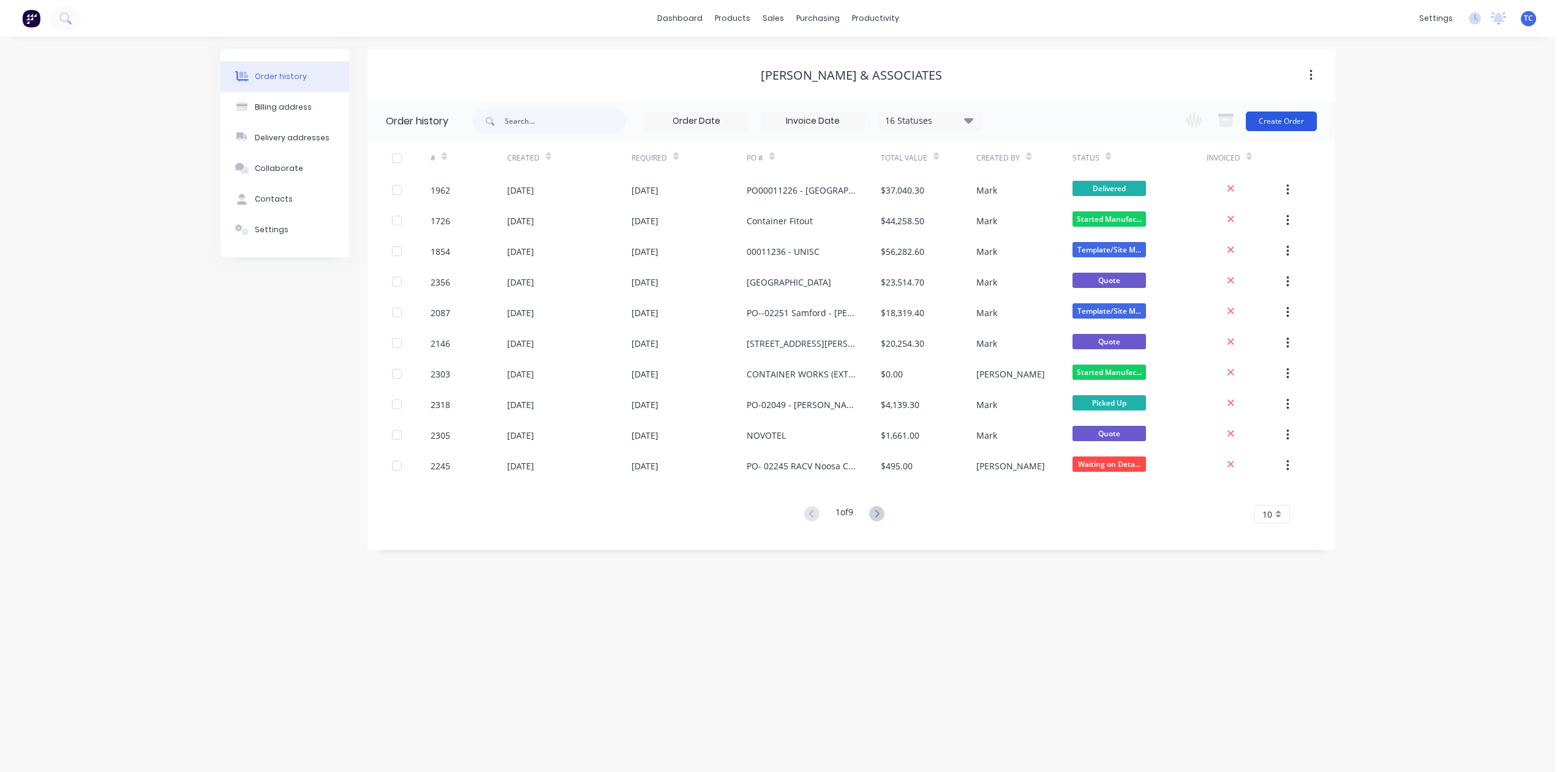
click at [1280, 121] on button "Create Order" at bounding box center [1281, 121] width 71 height 20
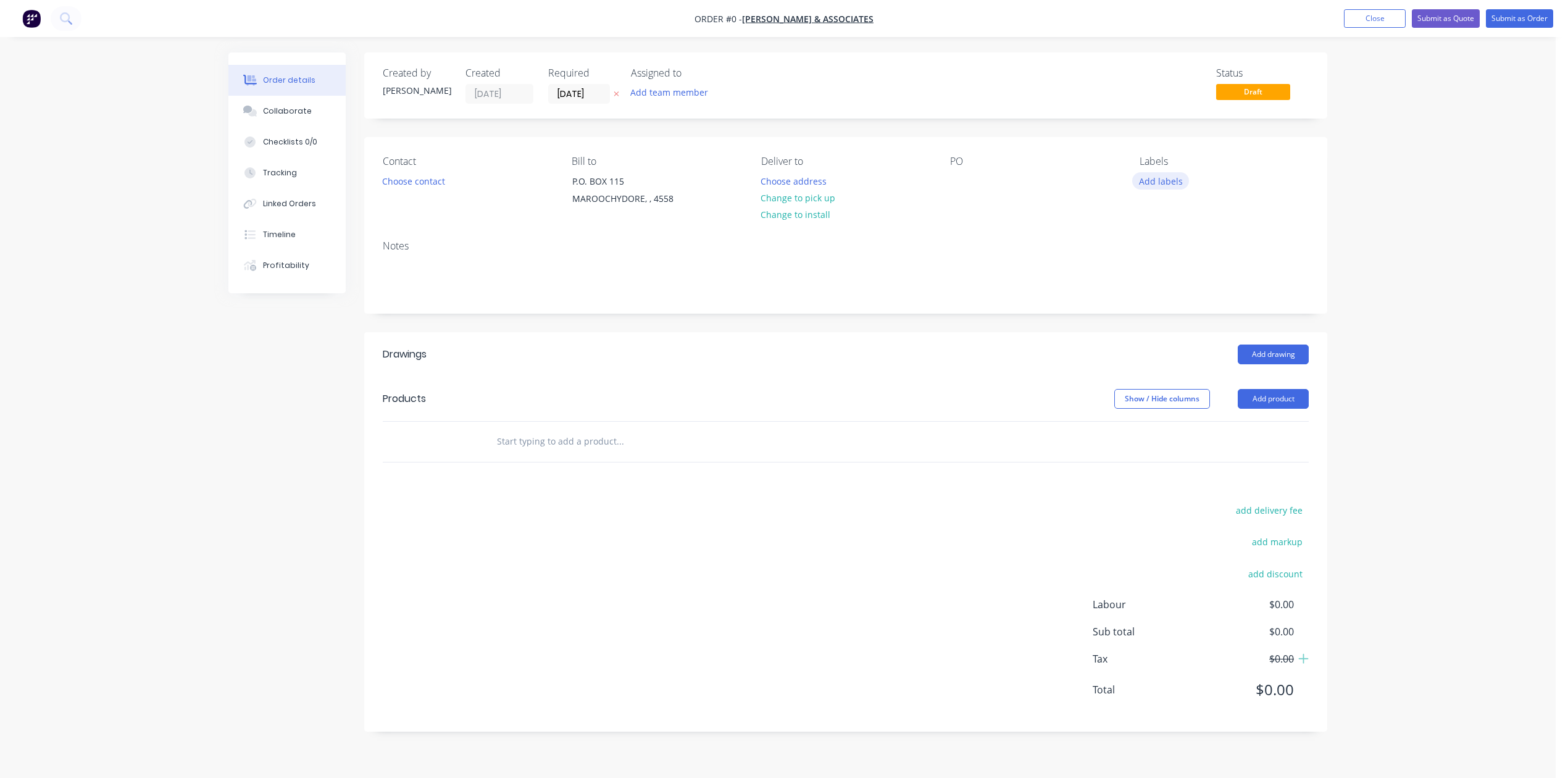
click at [1169, 189] on button "Add labels" at bounding box center [1160, 181] width 57 height 17
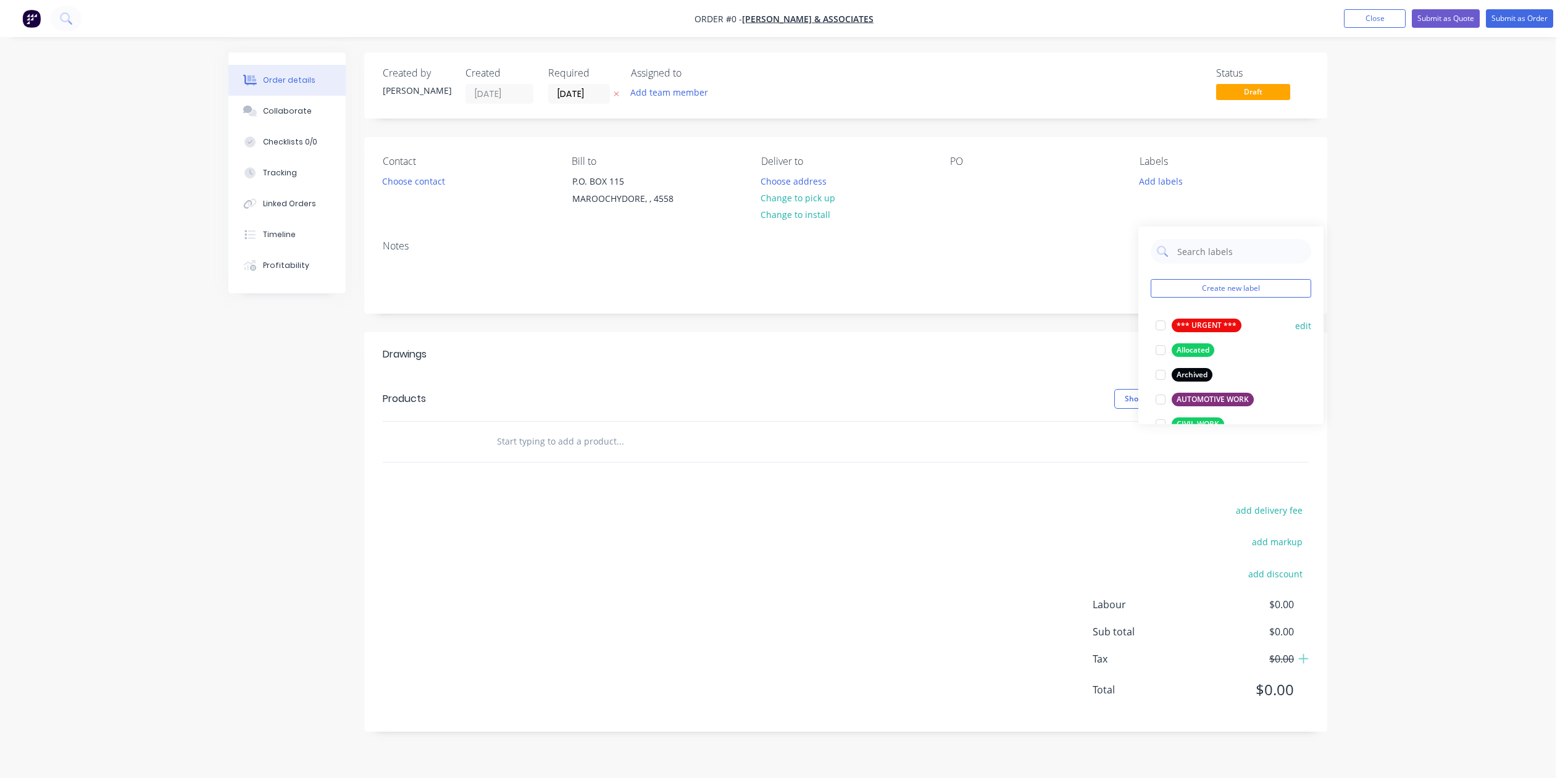
click at [1163, 329] on div at bounding box center [1160, 325] width 25 height 25
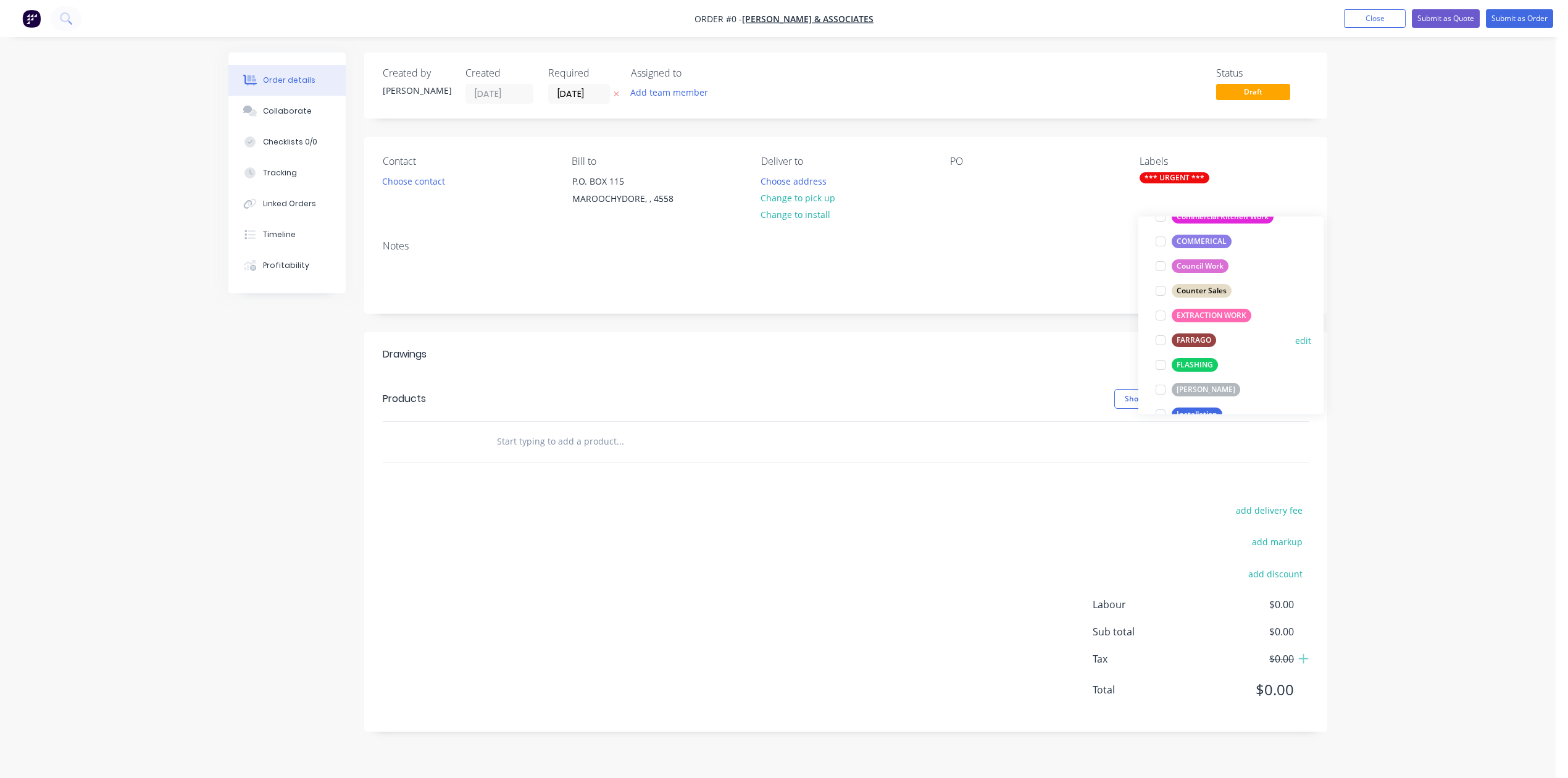
scroll to position [247, 0]
click at [1159, 371] on div at bounding box center [1160, 365] width 25 height 25
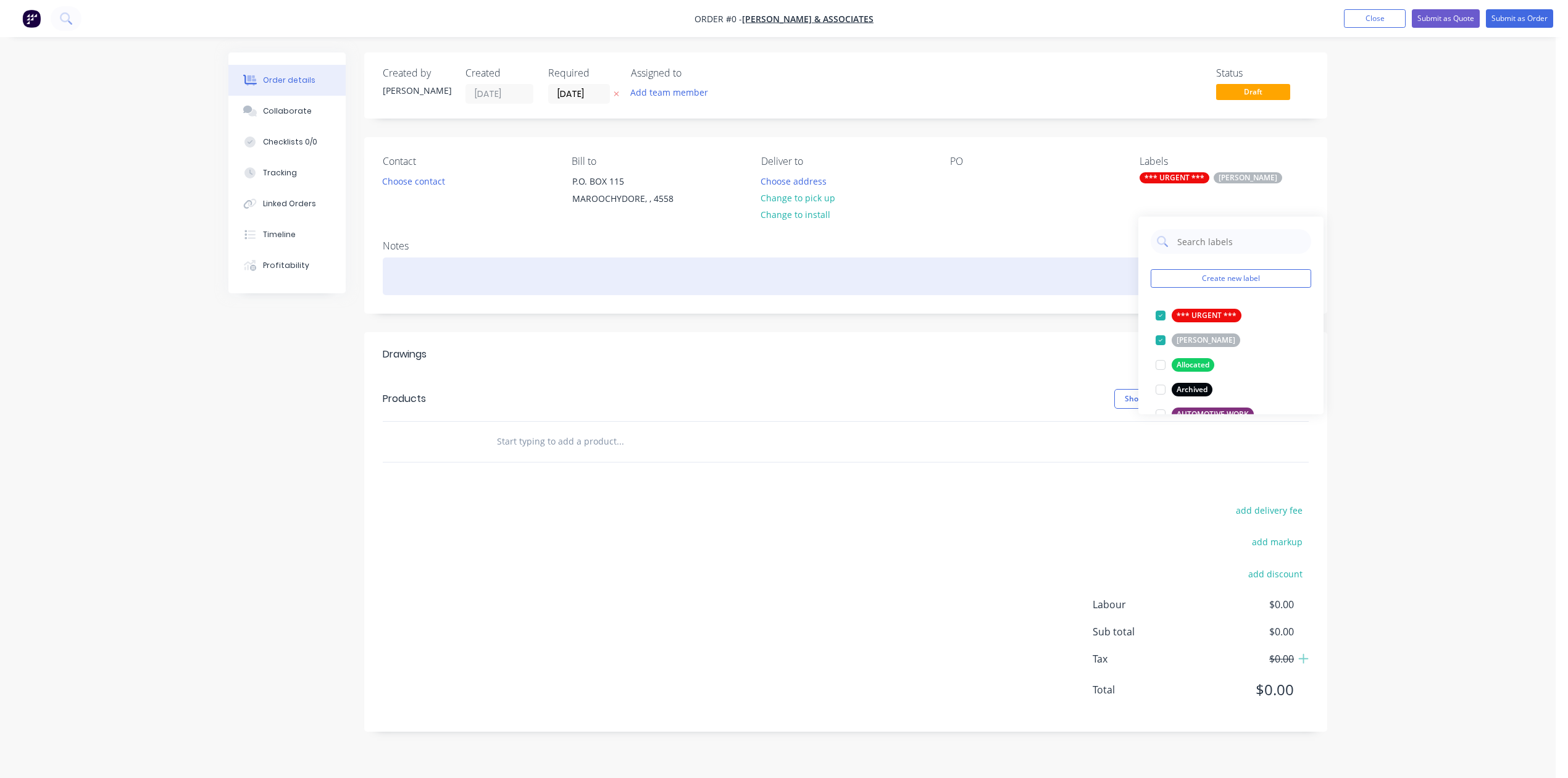
click at [1013, 326] on div "Order details Collaborate Checklists 0/0 Tracking Linked Orders Timeline Profit…" at bounding box center [777, 401] width 1123 height 698
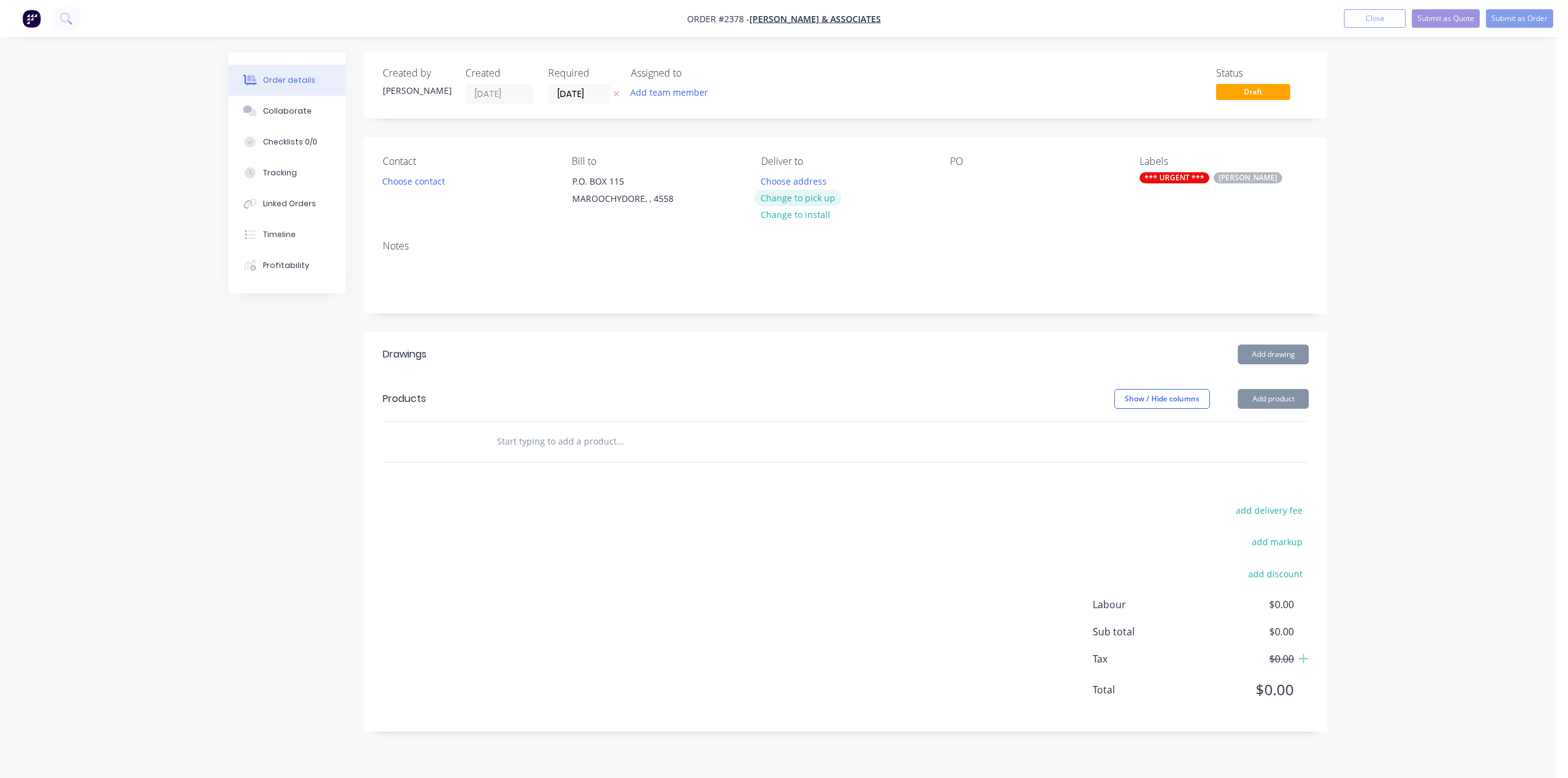
click at [823, 206] on button "Change to pick up" at bounding box center [798, 198] width 88 height 17
click at [955, 190] on div at bounding box center [960, 181] width 20 height 18
click at [427, 189] on button "Choose contact" at bounding box center [414, 181] width 76 height 17
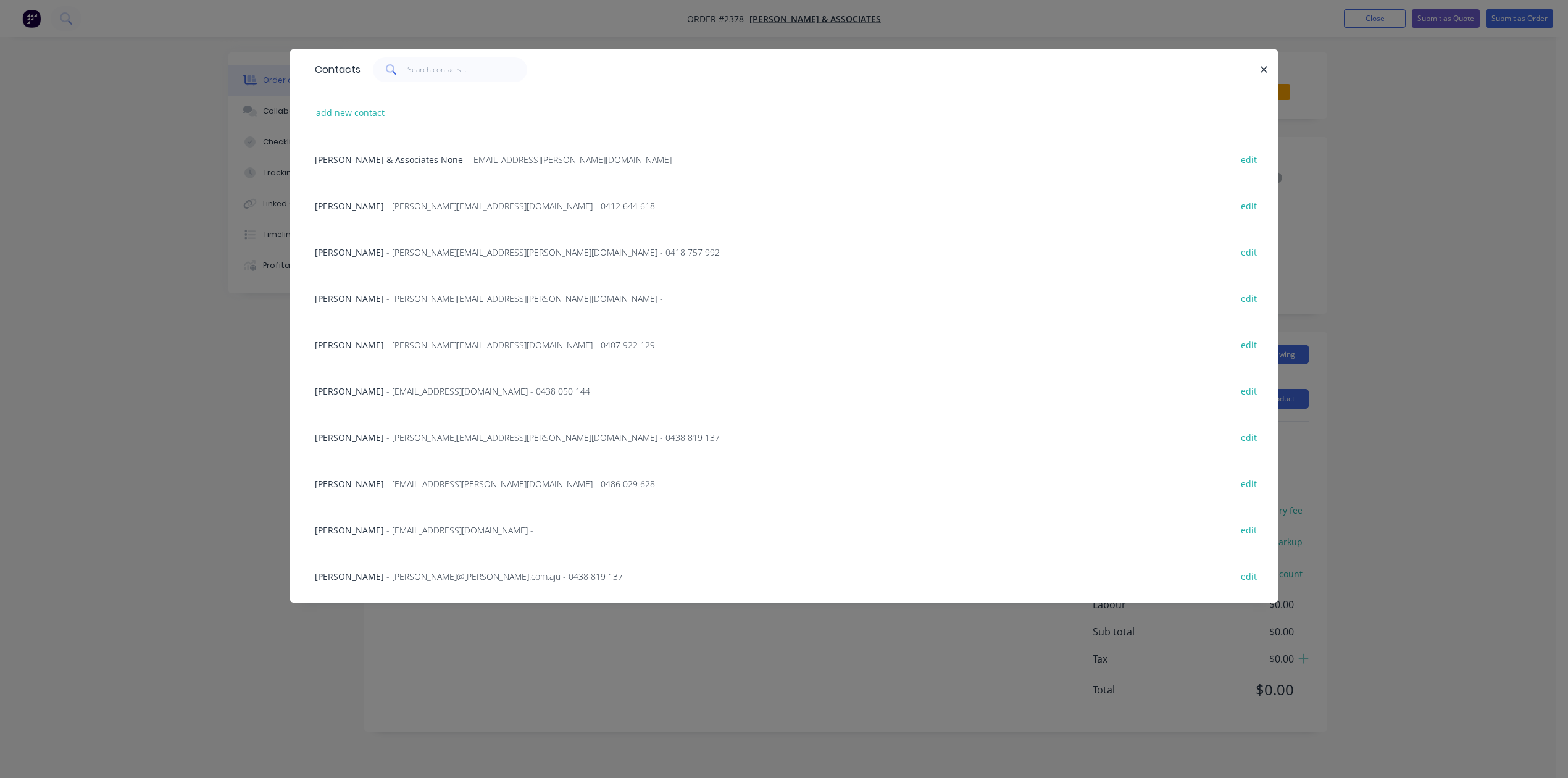
click at [422, 212] on span "- [PERSON_NAME][EMAIL_ADDRESS][DOMAIN_NAME] - 0412 644 618" at bounding box center [521, 206] width 269 height 11
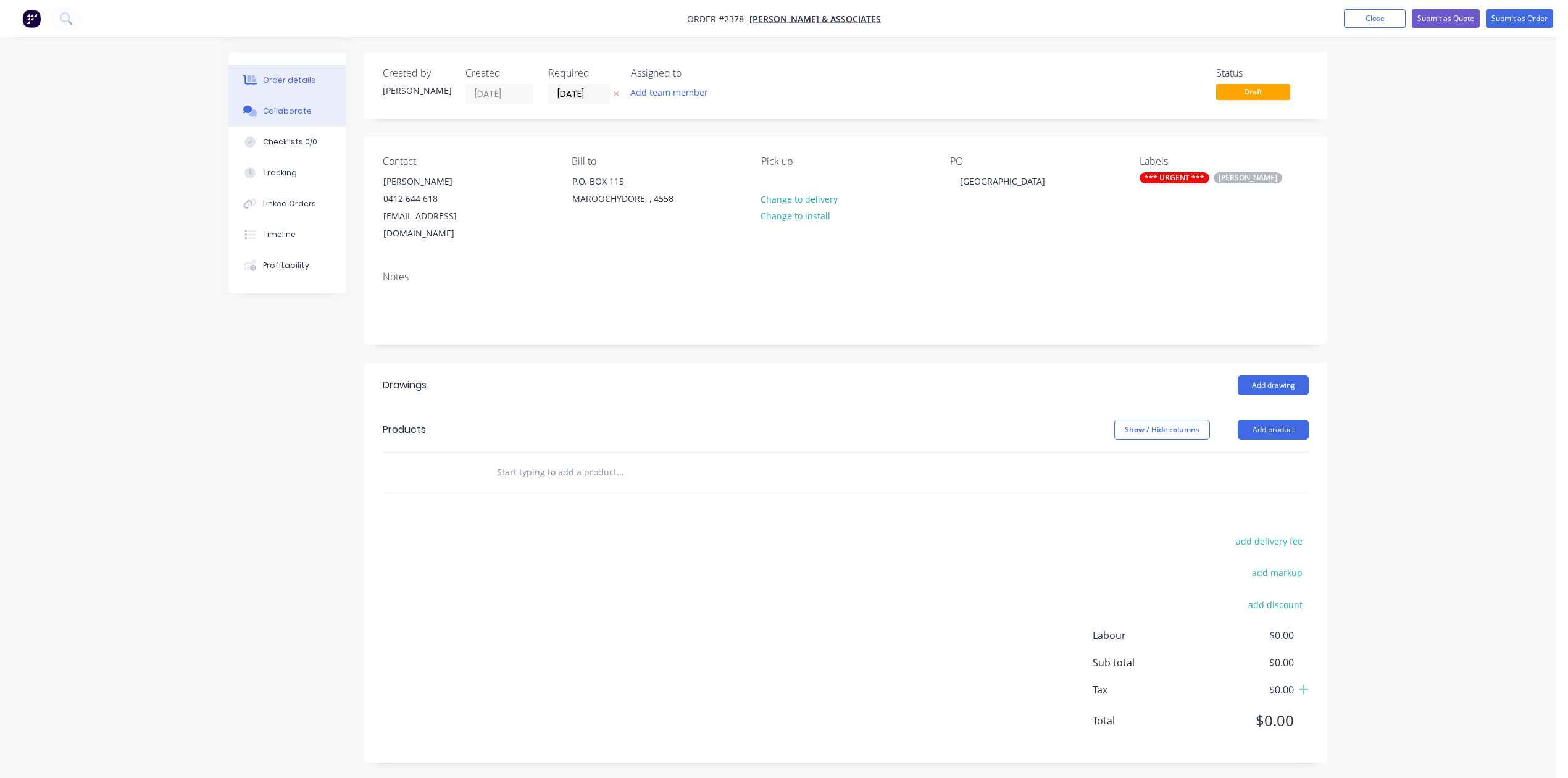
click at [300, 117] on button "Collaborate" at bounding box center [287, 111] width 117 height 31
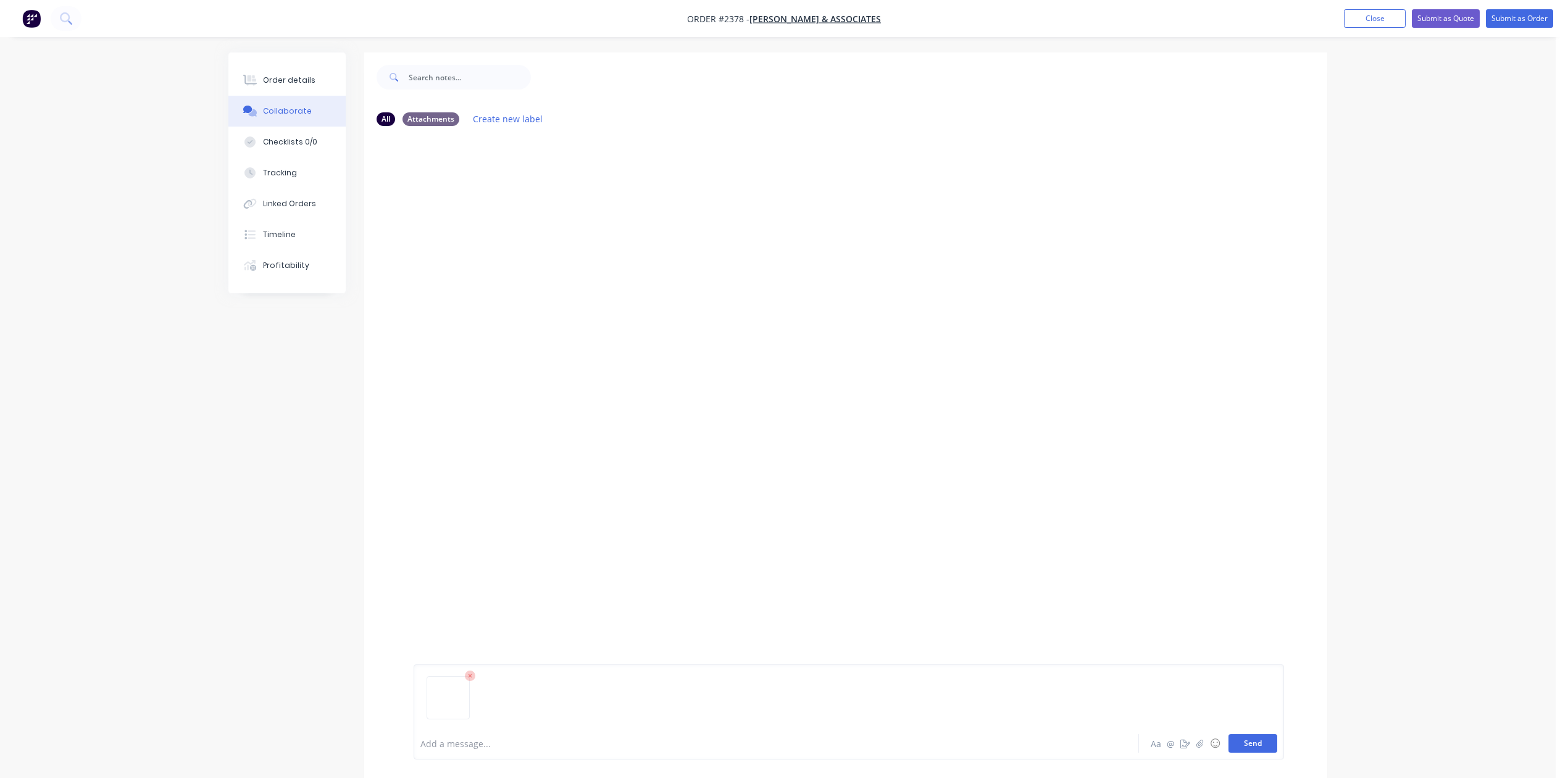
click at [1228, 735] on button "Send" at bounding box center [1252, 743] width 49 height 18
click at [310, 84] on div "Order details" at bounding box center [289, 80] width 52 height 11
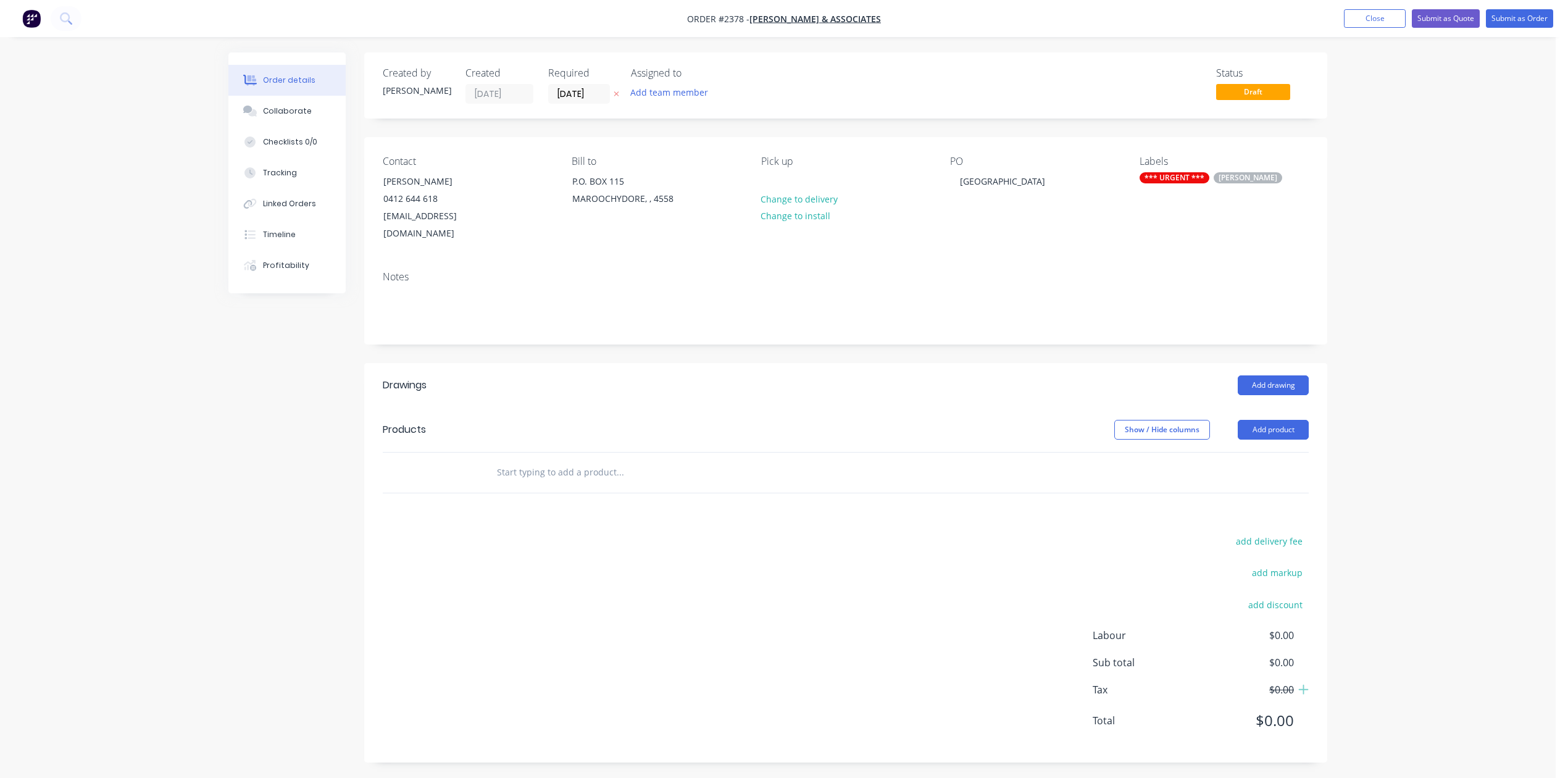
click at [548, 484] on input "text" at bounding box center [620, 472] width 247 height 25
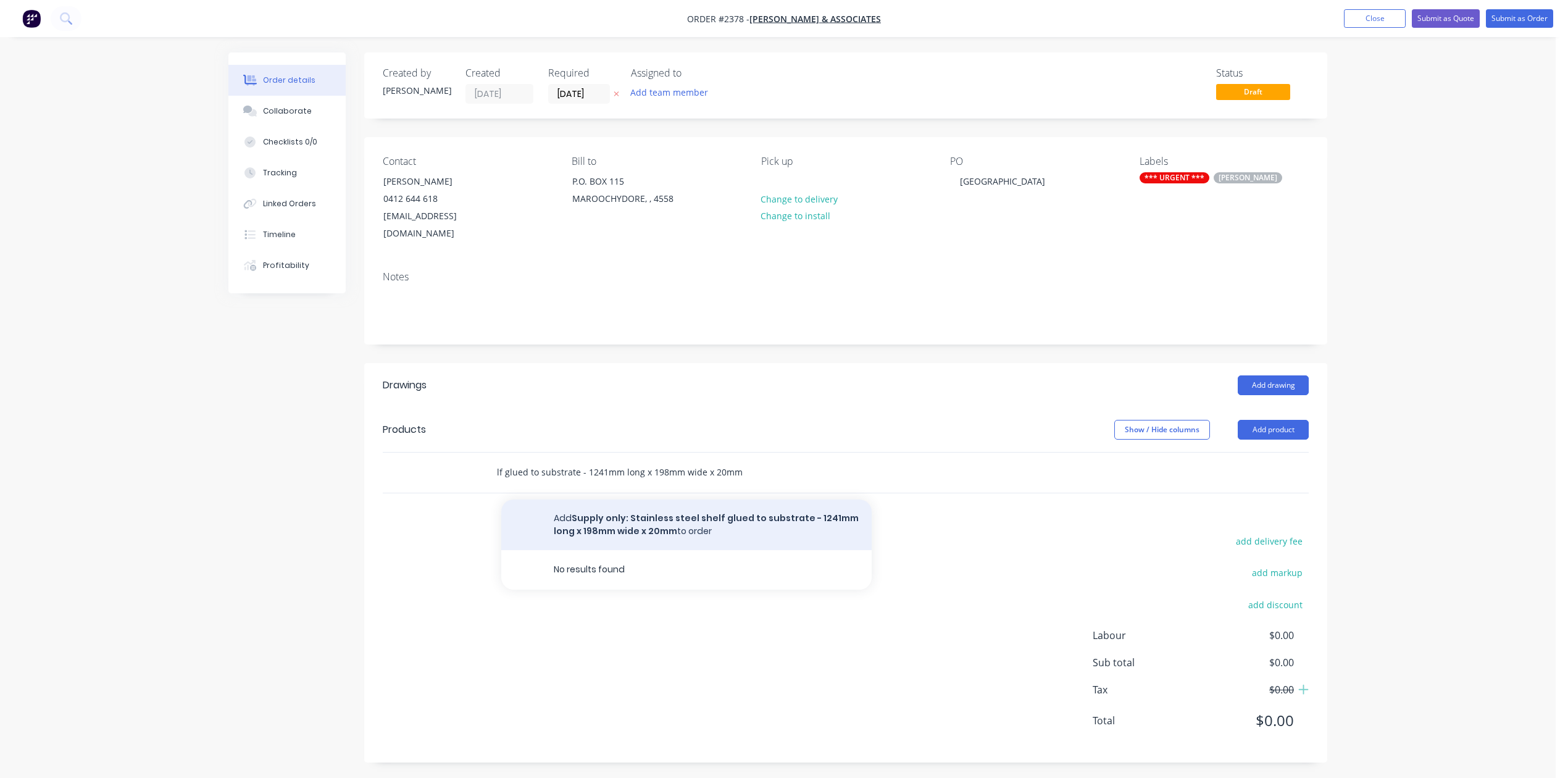
type input "Supply only: Stainless steel shelf glued to substrate - 1241mm long x 198mm wid…"
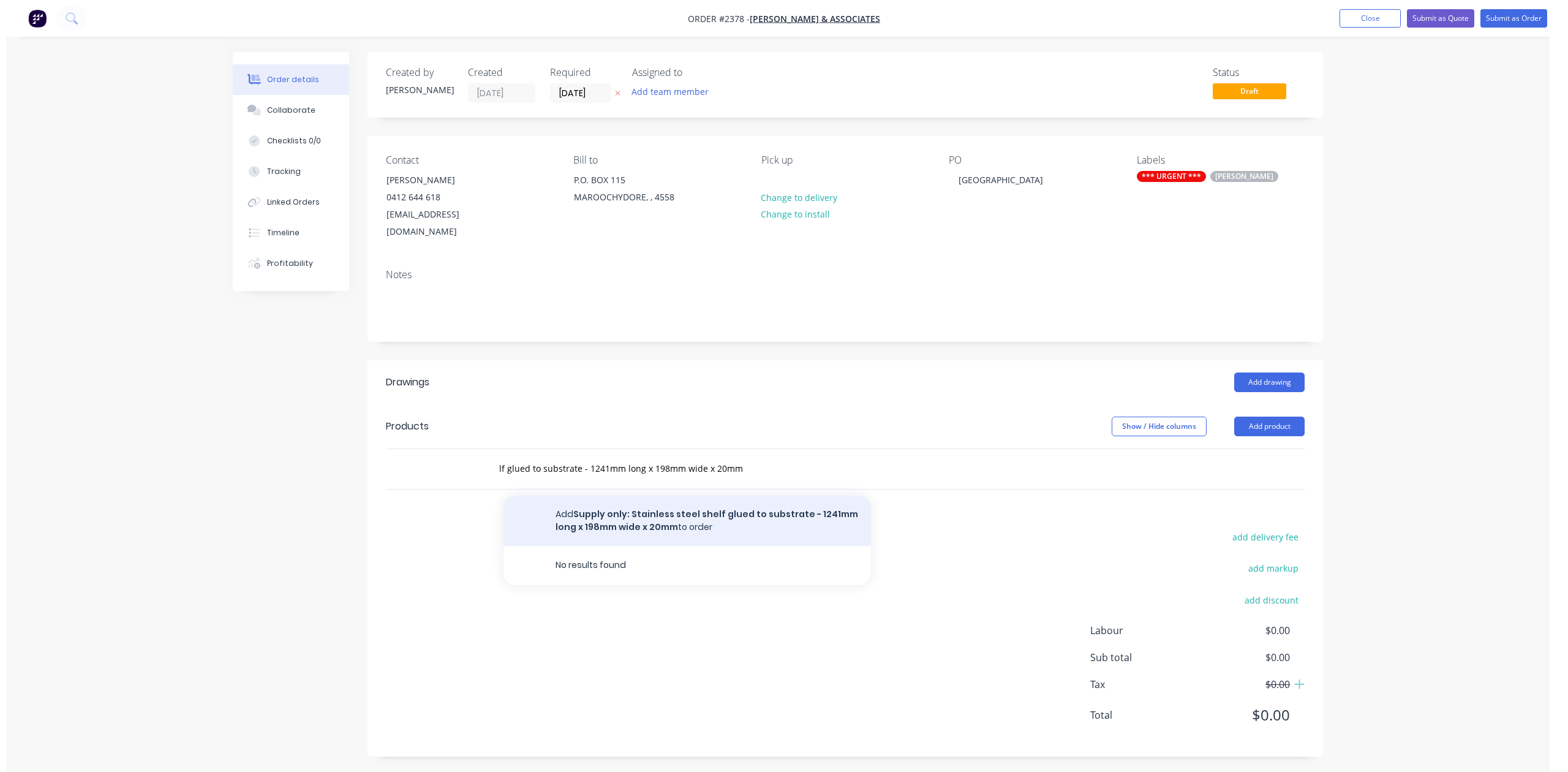
scroll to position [0, 0]
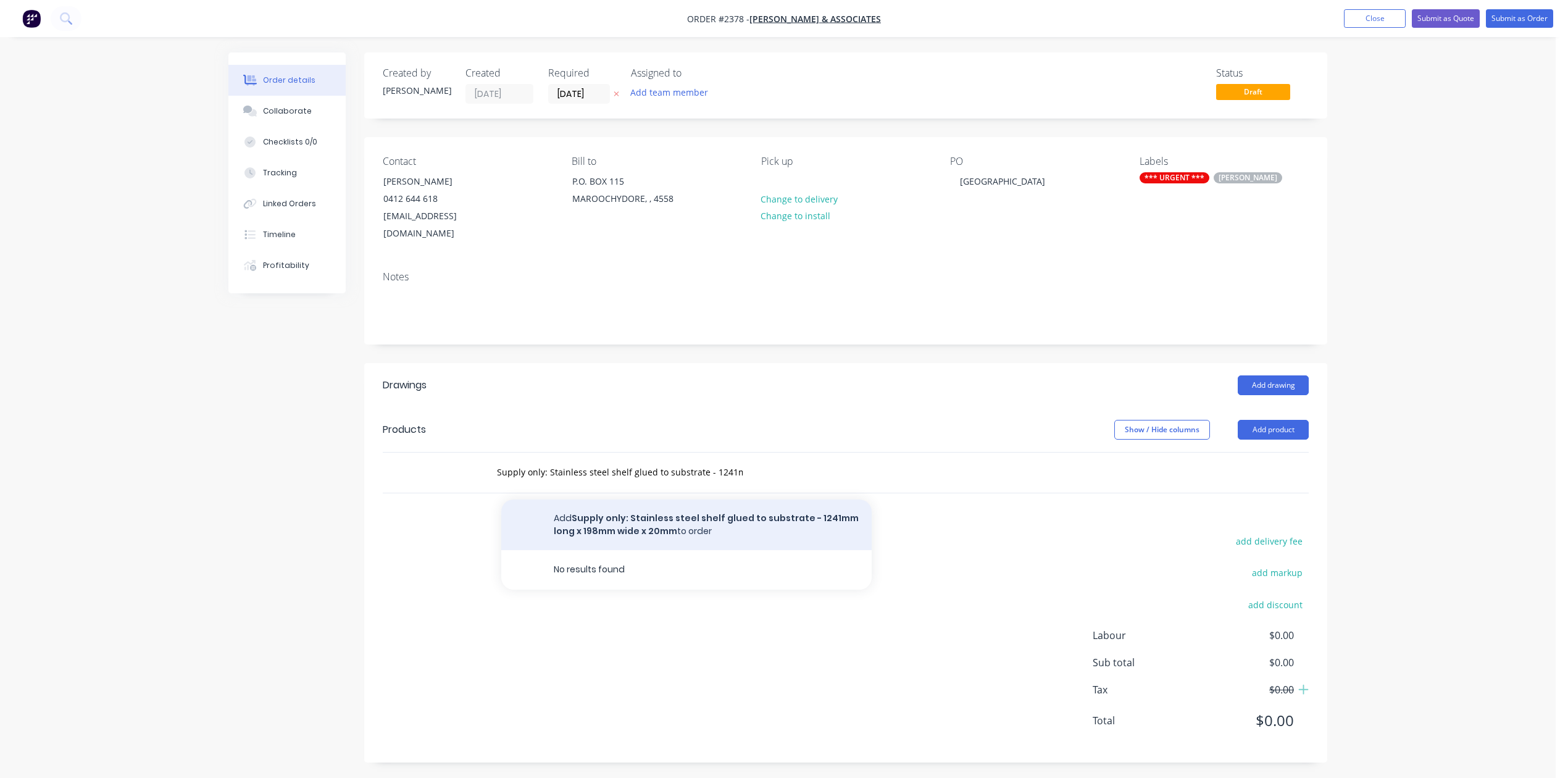
click at [722, 550] on button "Add Supply only: Stainless steel shelf glued to substrate - 1241mm long x 198mm…" at bounding box center [687, 525] width 370 height 51
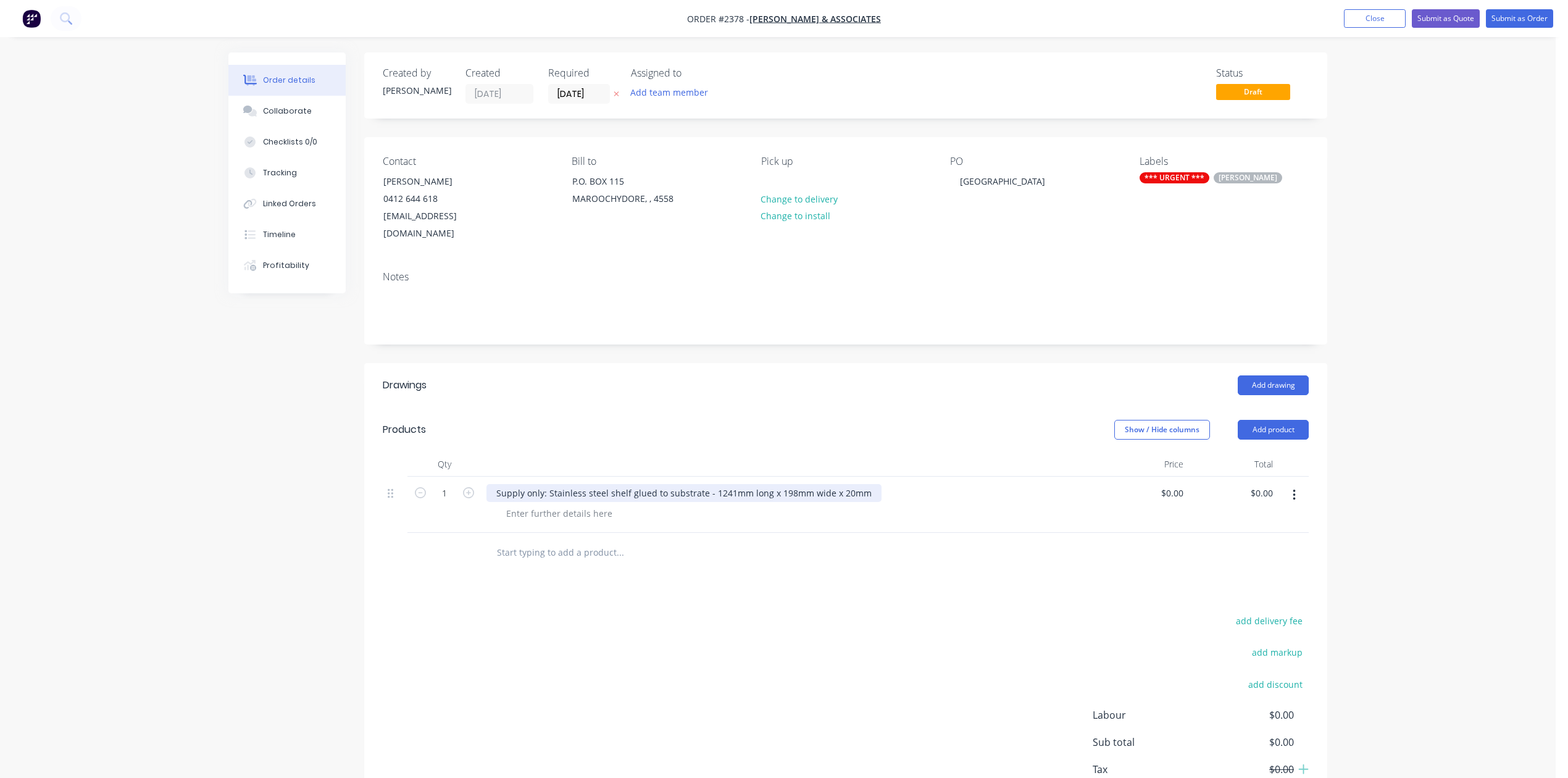
click at [881, 502] on div "Supply only: Stainless steel shelf glued to substrate - 1241mm long x 198mm wid…" at bounding box center [683, 493] width 395 height 18
click at [764, 502] on div "Supply only: Stainless steel shelf glued to substrate - 1241mm long x 198mm wid…" at bounding box center [683, 493] width 395 height 18
click at [1504, 16] on button "Submit as Order" at bounding box center [1520, 18] width 67 height 18
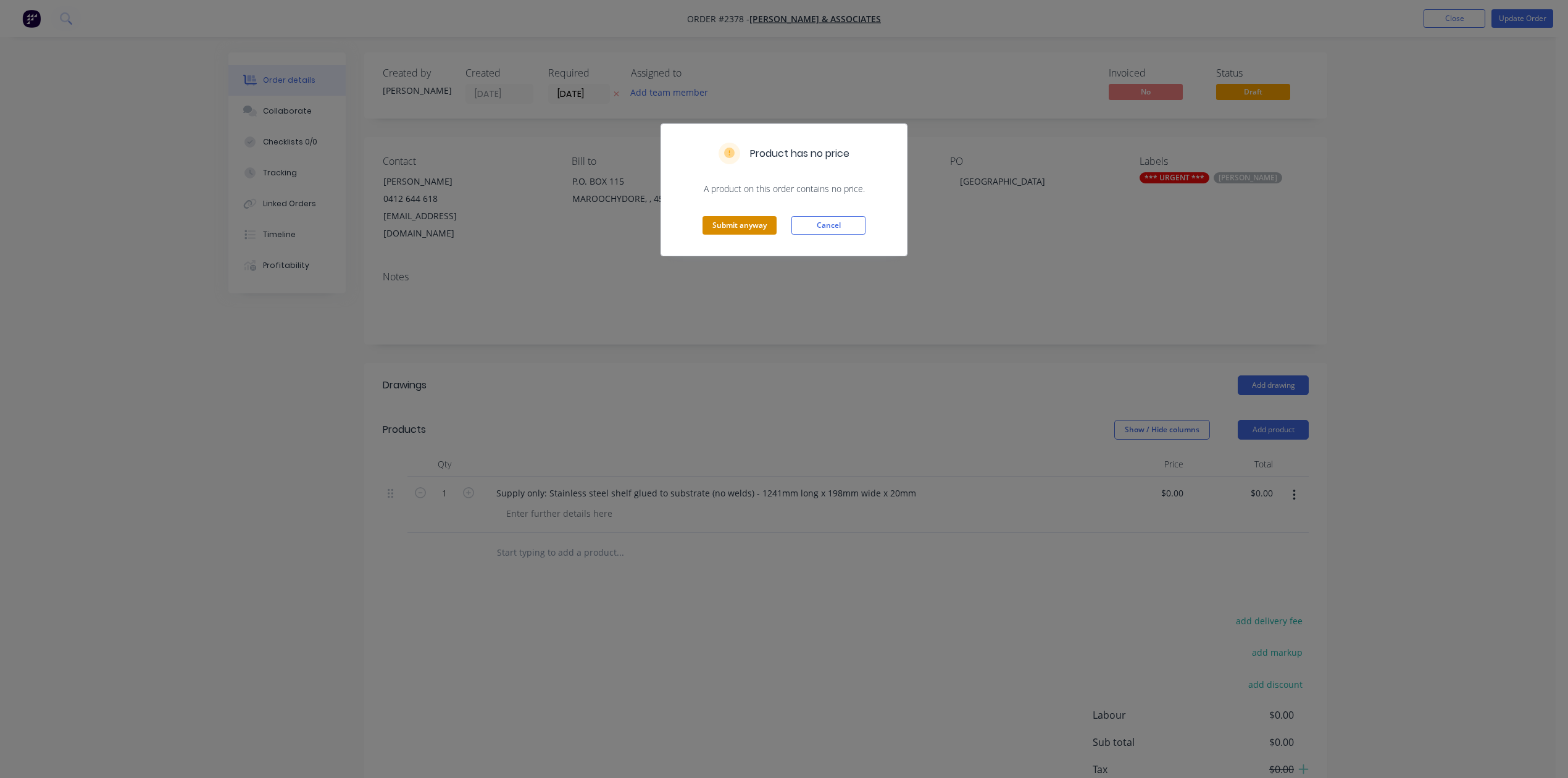
click at [746, 235] on button "Submit anyway" at bounding box center [739, 225] width 74 height 18
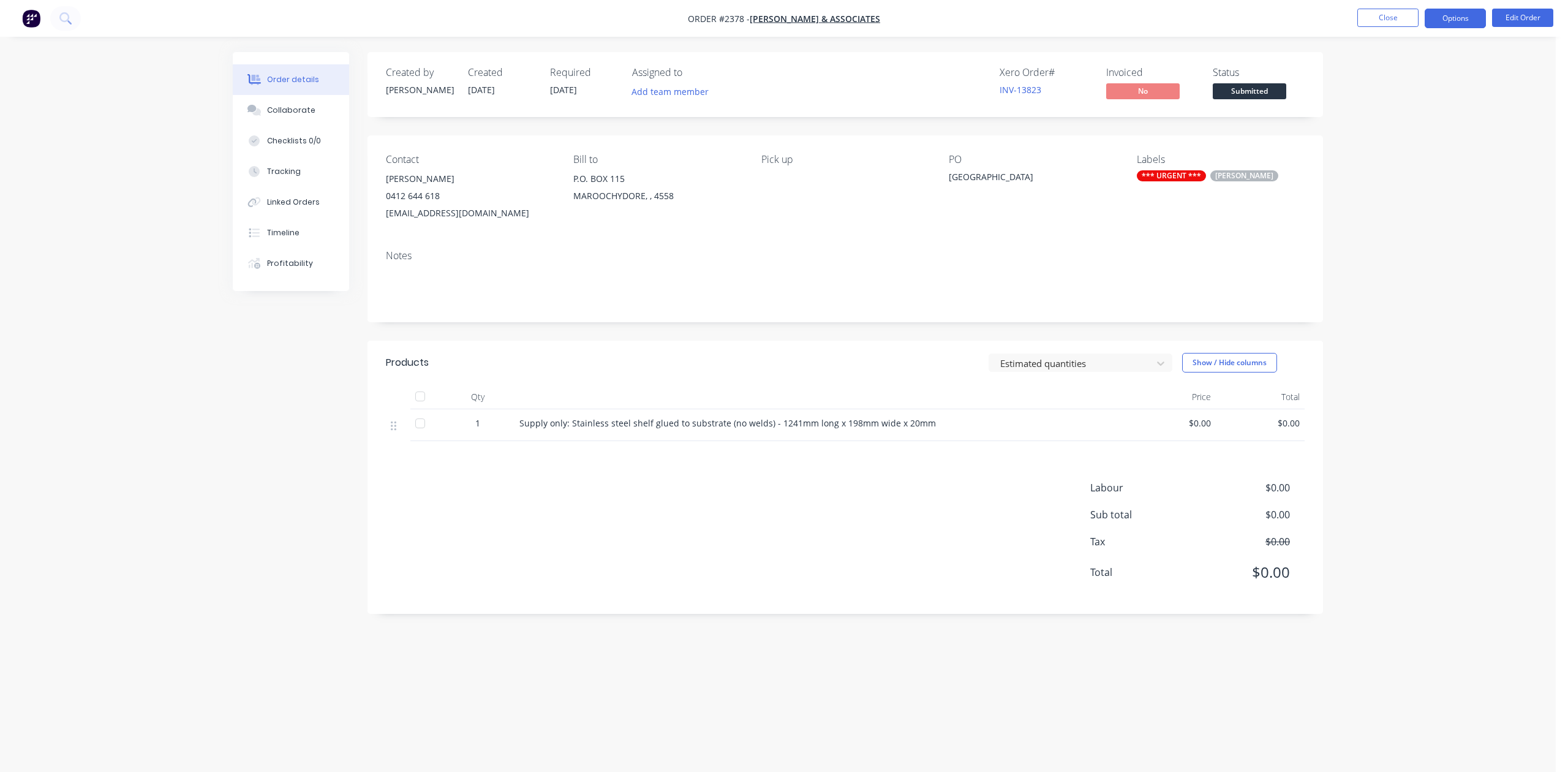
click at [1435, 16] on button "Options" at bounding box center [1455, 18] width 61 height 20
click at [1405, 145] on div "Work Order" at bounding box center [1418, 148] width 112 height 18
click at [1403, 126] on div "Without pricing" at bounding box center [1418, 123] width 112 height 18
click at [1380, 18] on button "Close" at bounding box center [1387, 18] width 61 height 18
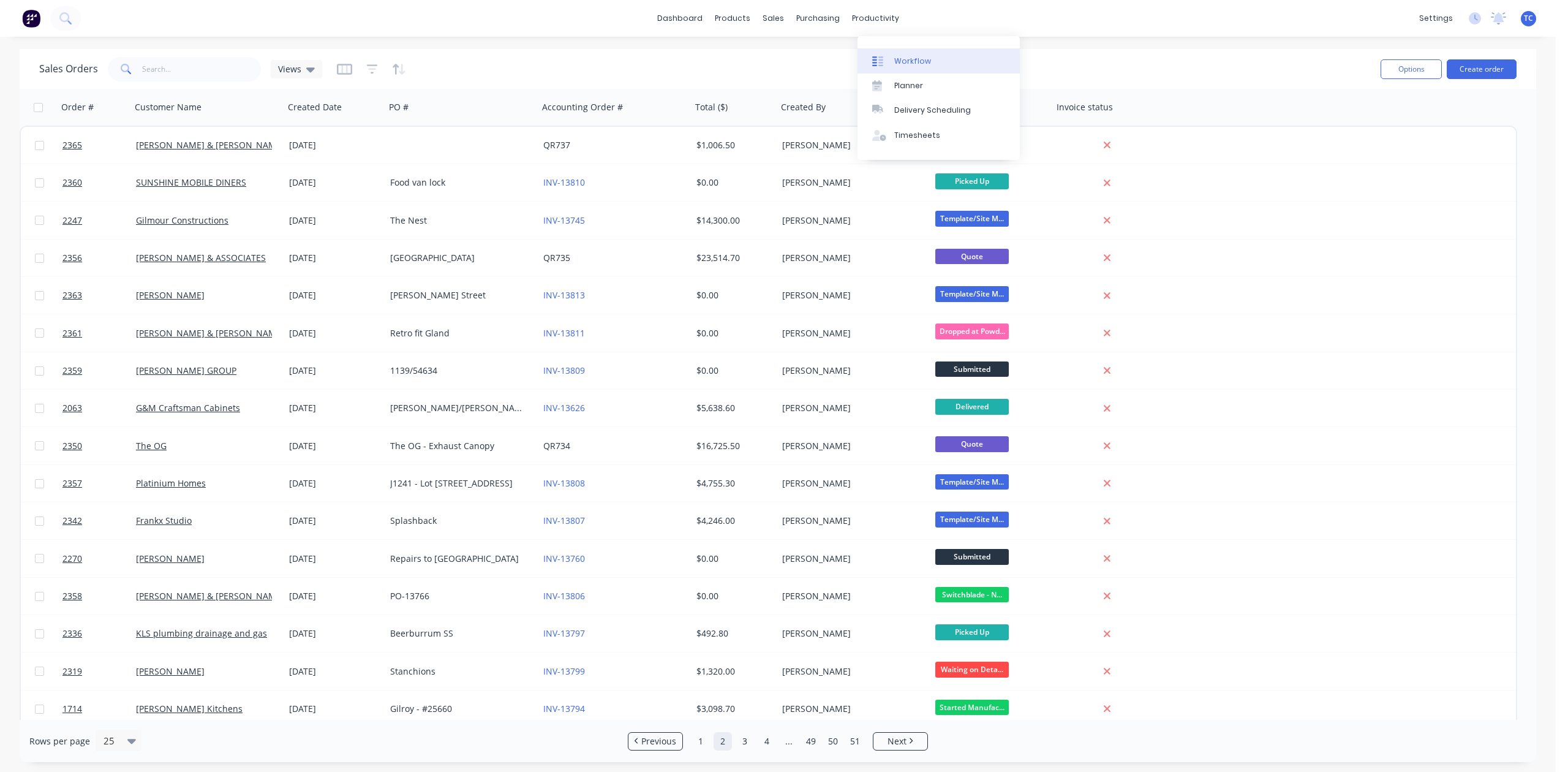
click at [912, 63] on div "Workflow" at bounding box center [913, 61] width 37 height 11
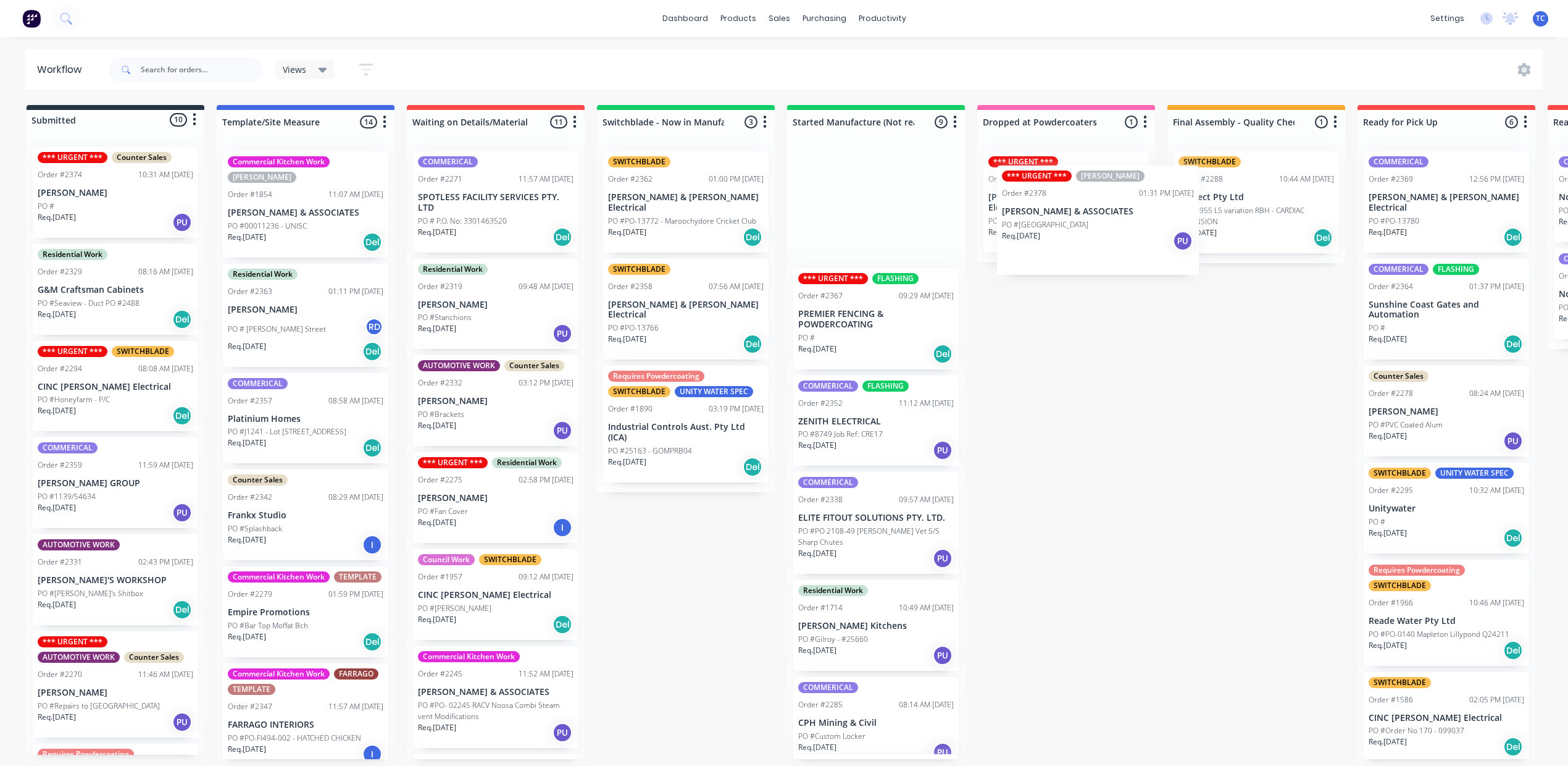
drag, startPoint x: 94, startPoint y: 211, endPoint x: 1054, endPoint y: 221, distance: 960.1
click at [1054, 221] on div "Submitted 10 Status colour #273444 hex #273444 Save Cancel Summaries Total orde…" at bounding box center [1019, 432] width 2059 height 654
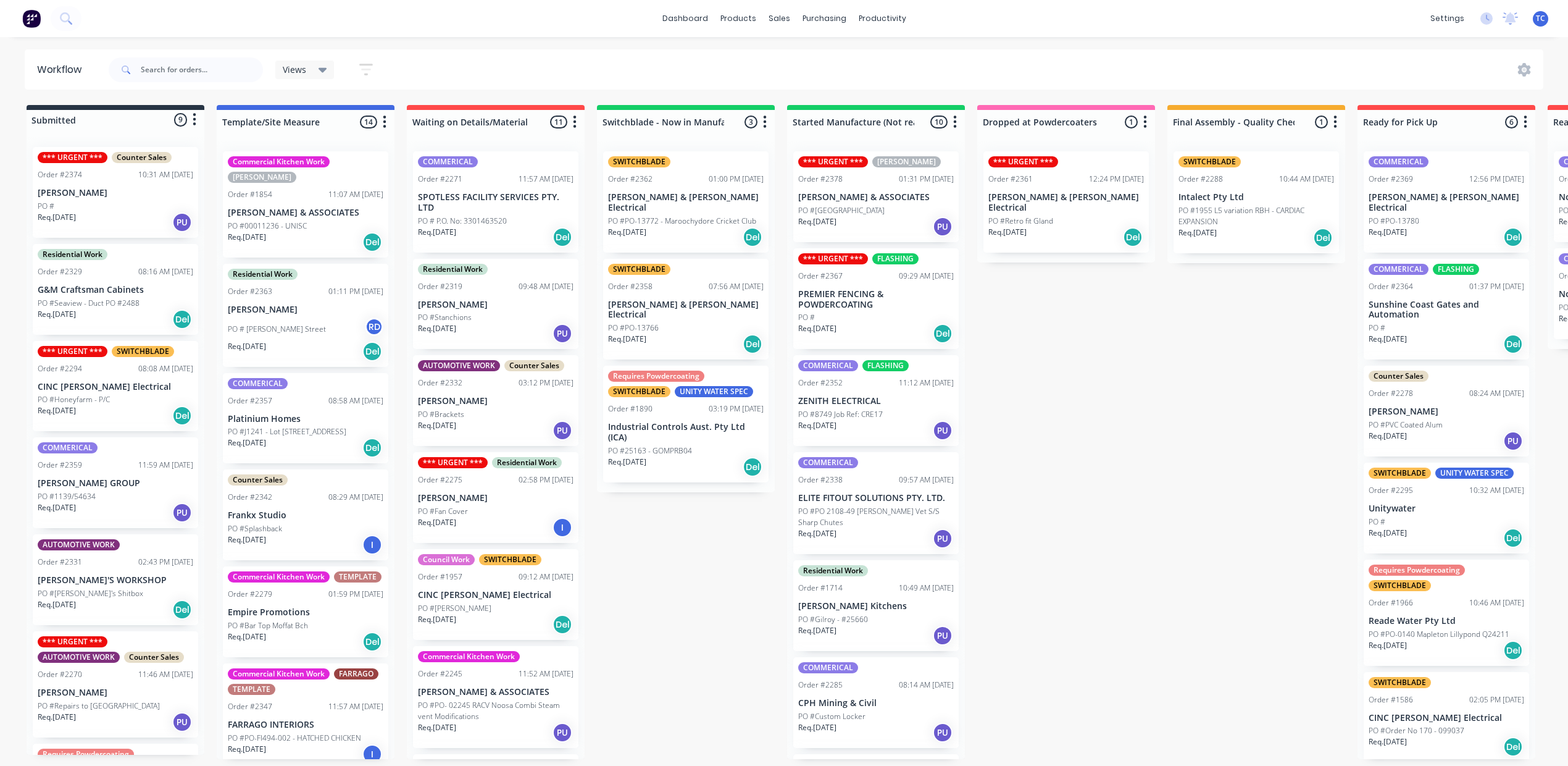
click at [954, 237] on div "Req. [DATE] PU" at bounding box center [876, 226] width 155 height 21
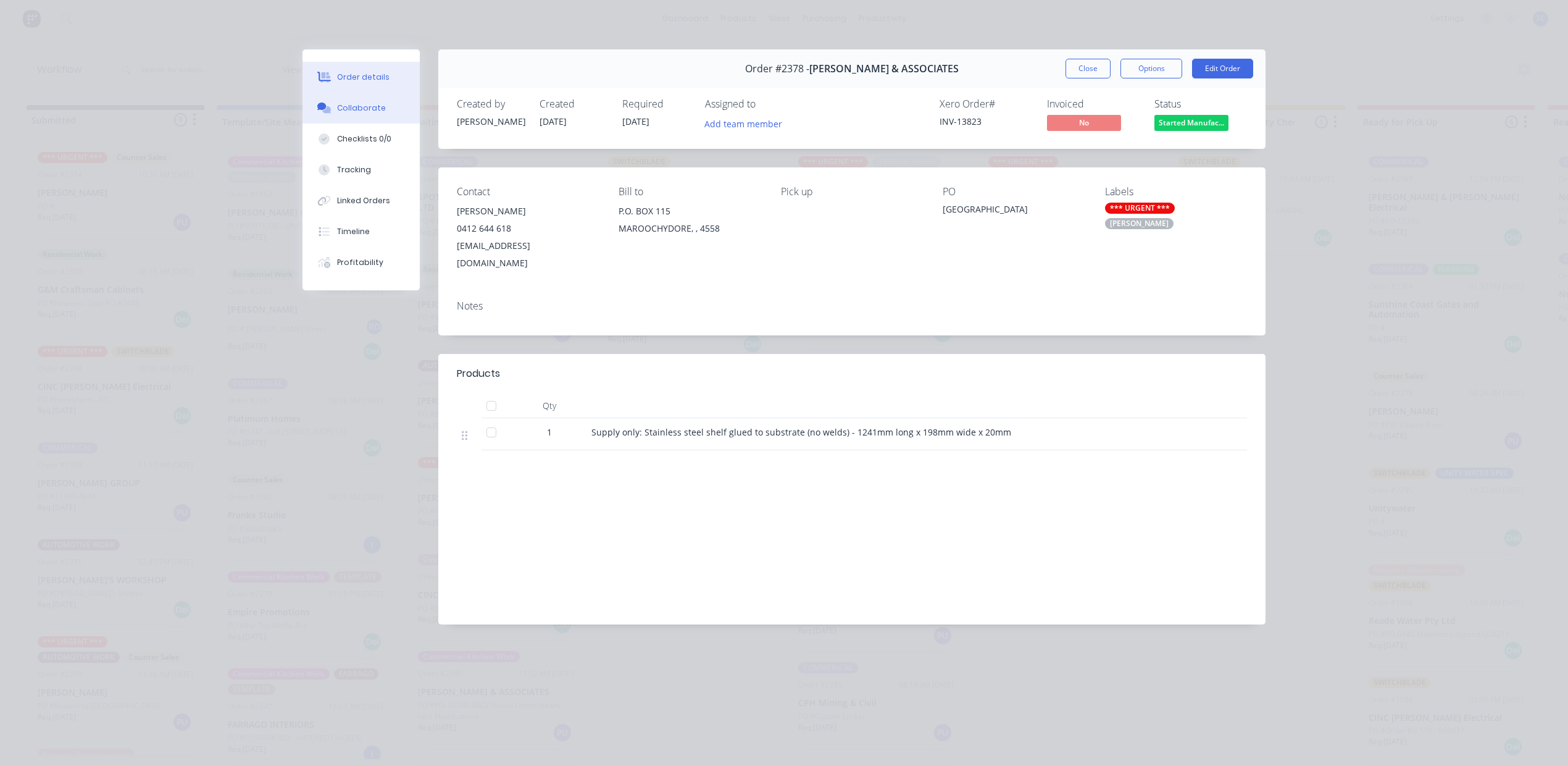
click at [348, 113] on div "Collaborate" at bounding box center [361, 108] width 49 height 11
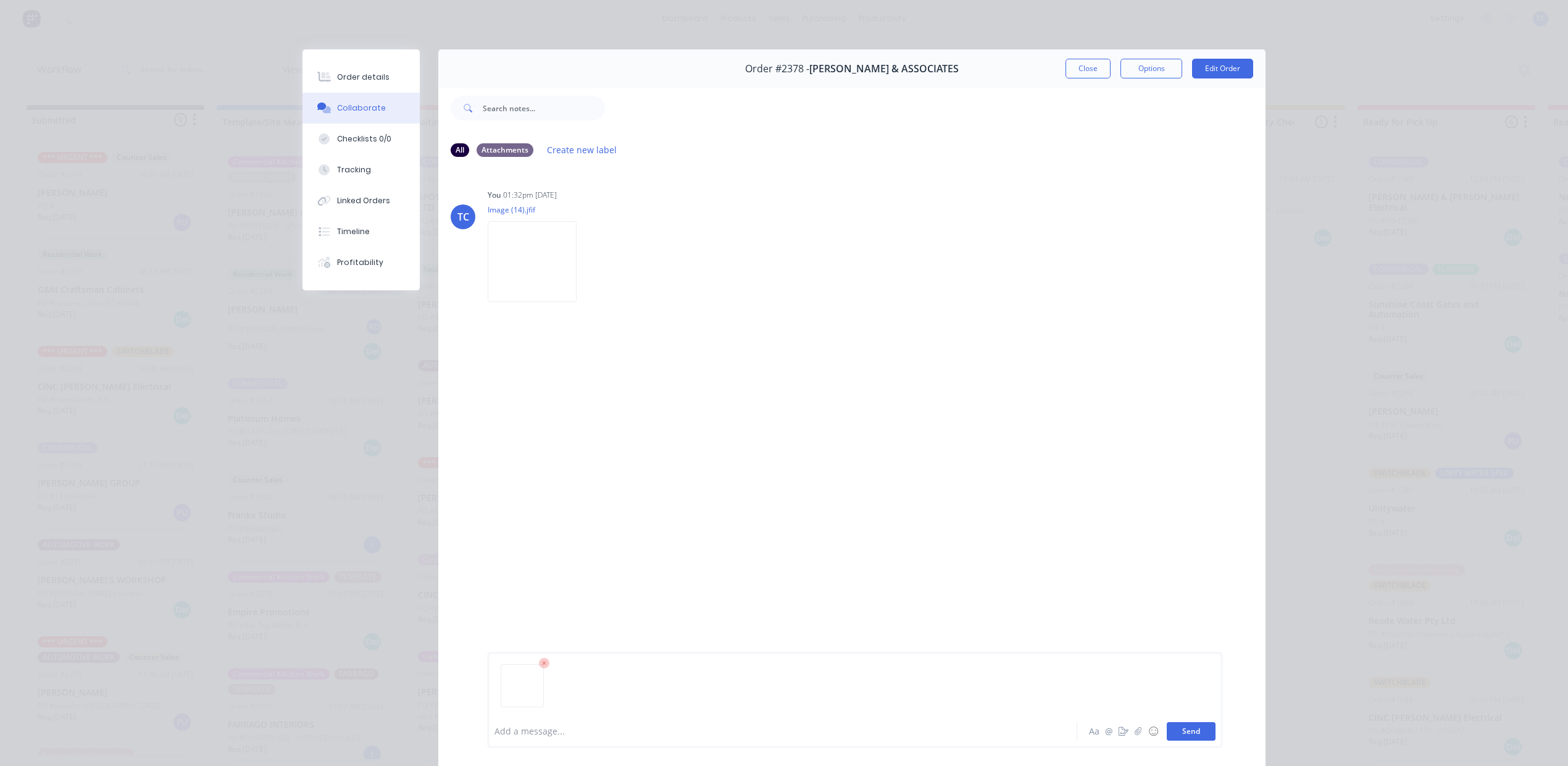
click at [1173, 725] on button "Send" at bounding box center [1191, 731] width 49 height 18
click at [1065, 72] on button "Close" at bounding box center [1088, 68] width 45 height 20
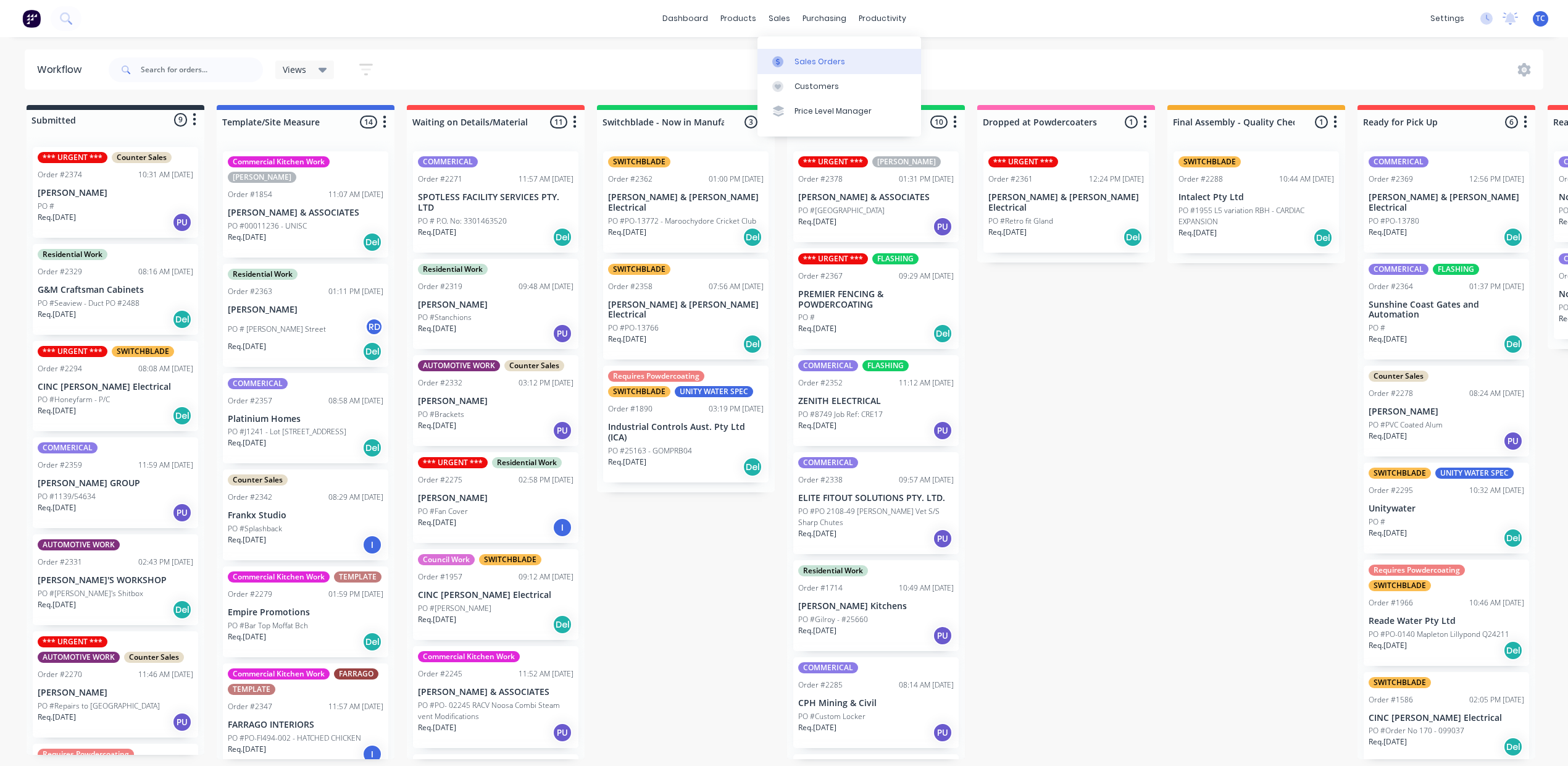
click at [818, 67] on div "Sales Orders" at bounding box center [820, 61] width 51 height 11
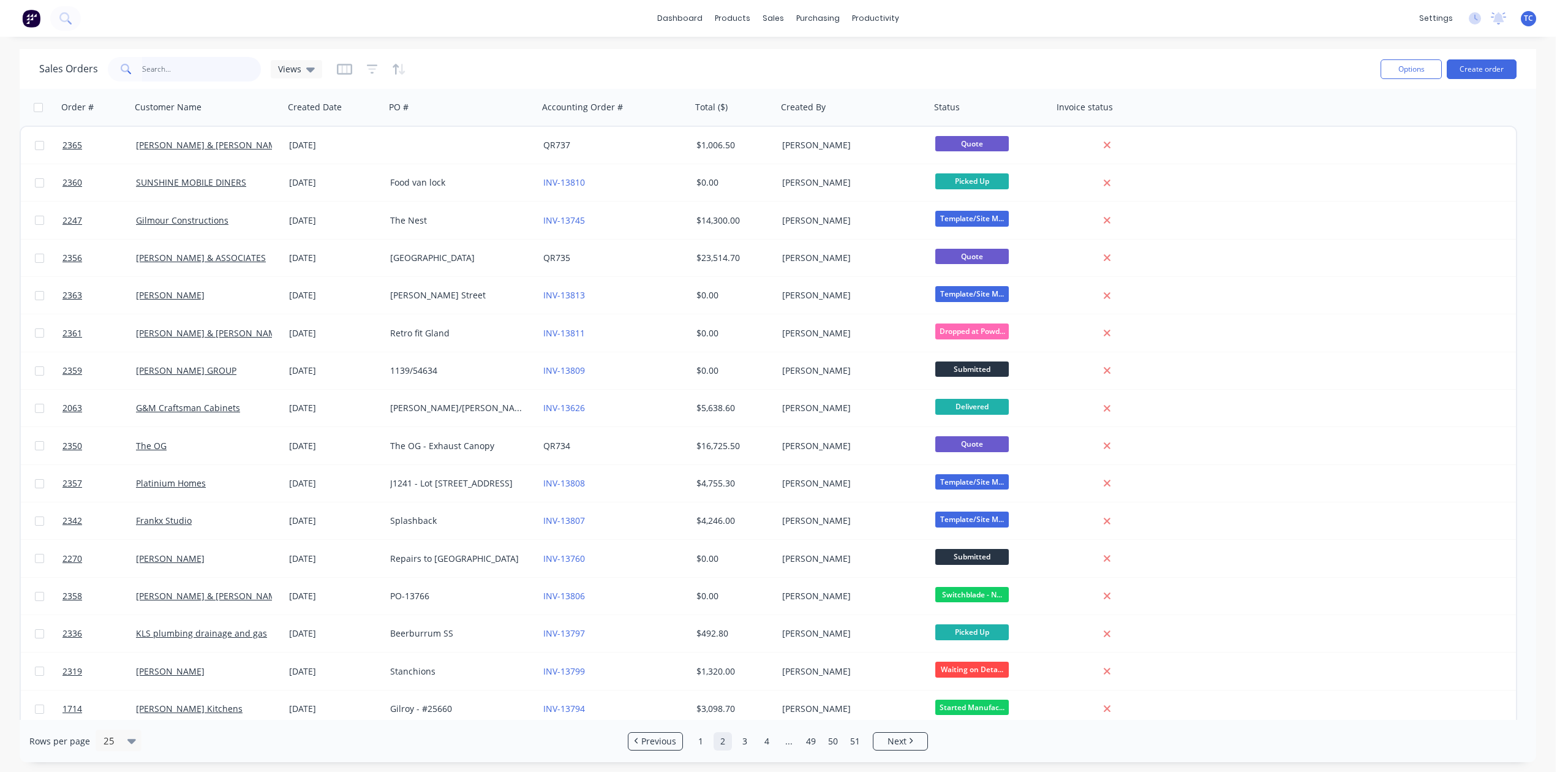
click at [205, 67] on input "text" at bounding box center [201, 69] width 119 height 25
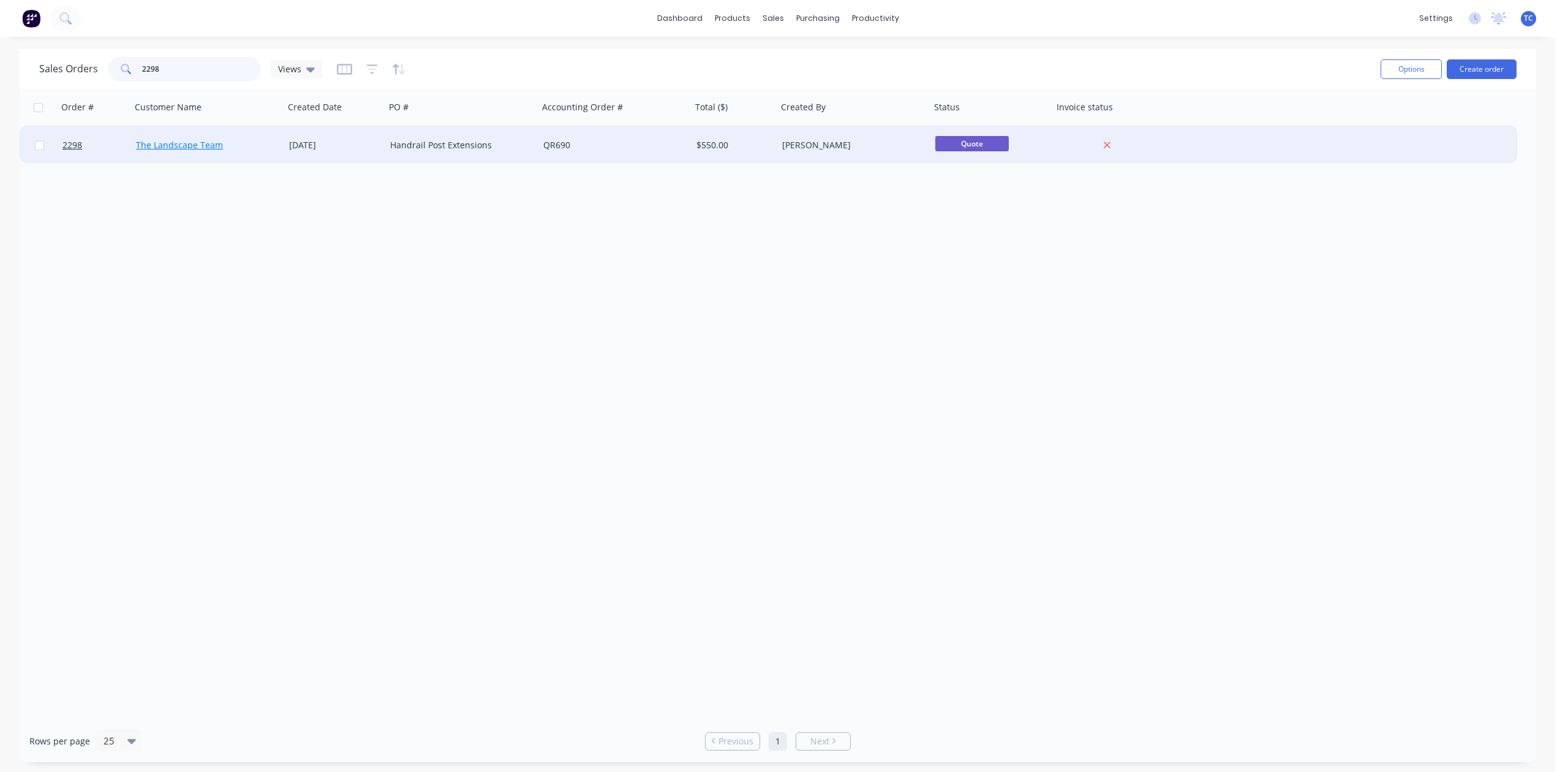
type input "2298"
click at [206, 145] on link "The Landscape Team" at bounding box center [179, 145] width 87 height 11
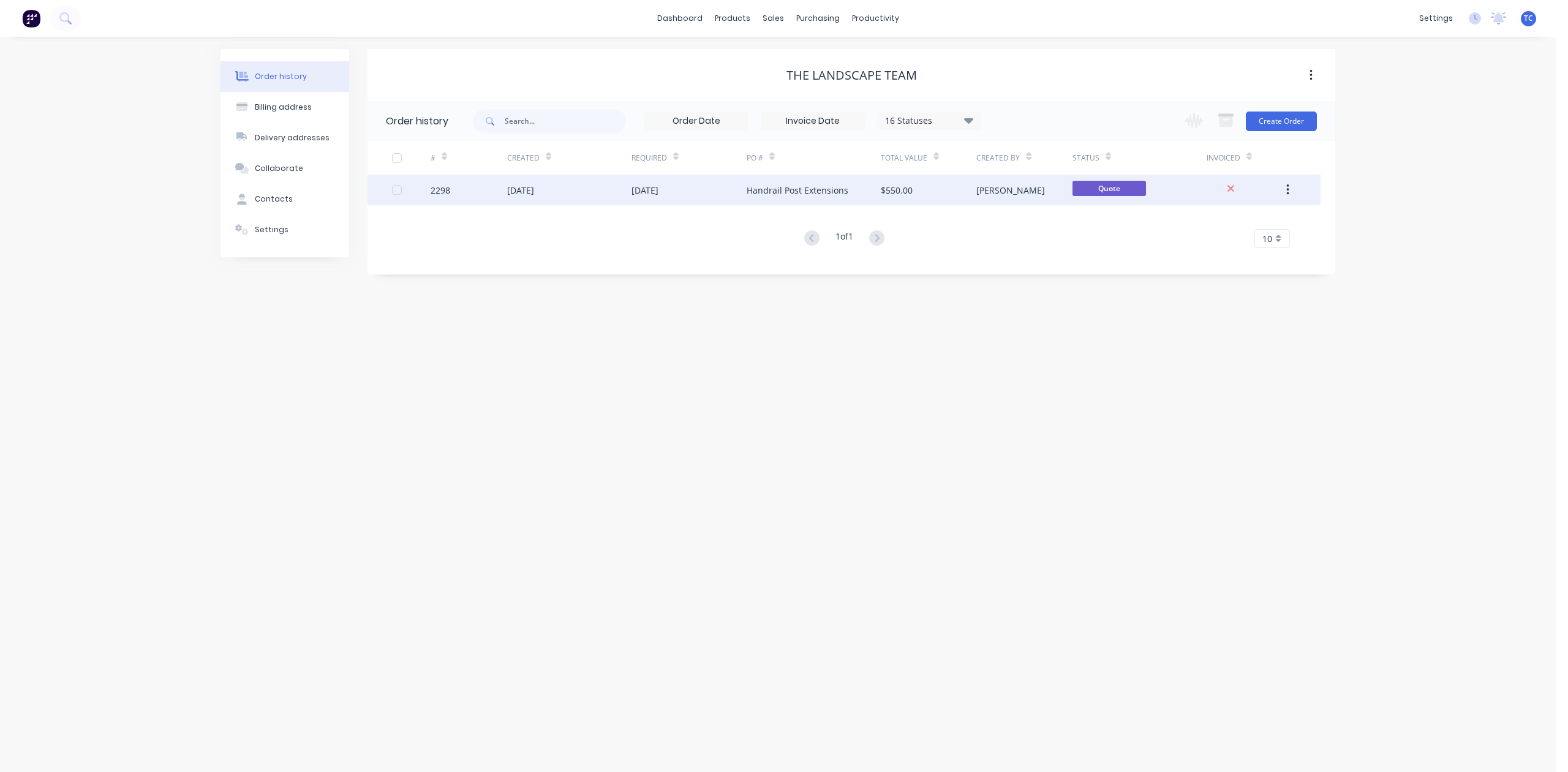
click at [659, 190] on div "[DATE]" at bounding box center [645, 190] width 27 height 13
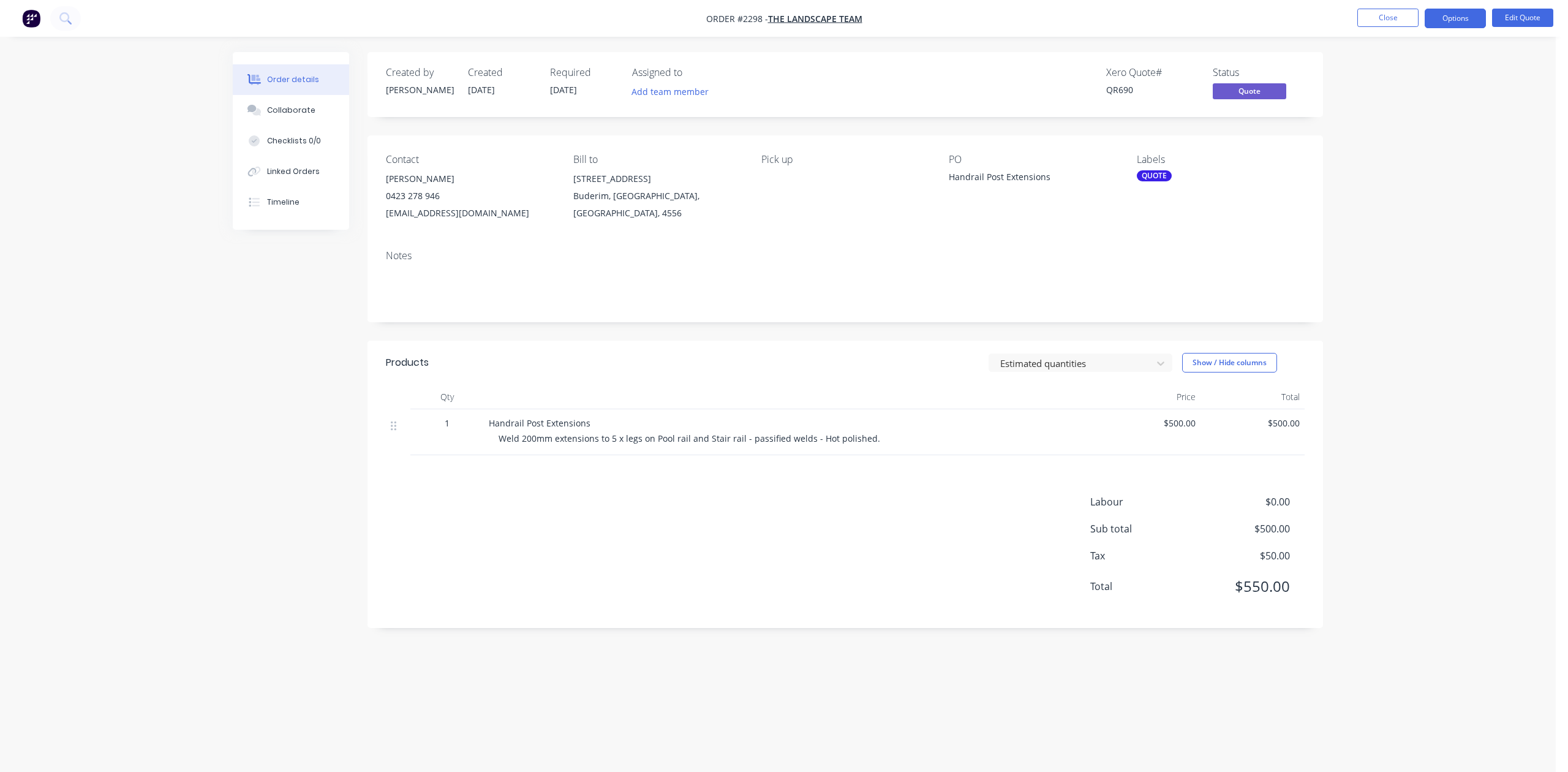
click at [1158, 181] on div "QUOTE" at bounding box center [1154, 176] width 35 height 11
click at [1159, 317] on div at bounding box center [1158, 313] width 25 height 25
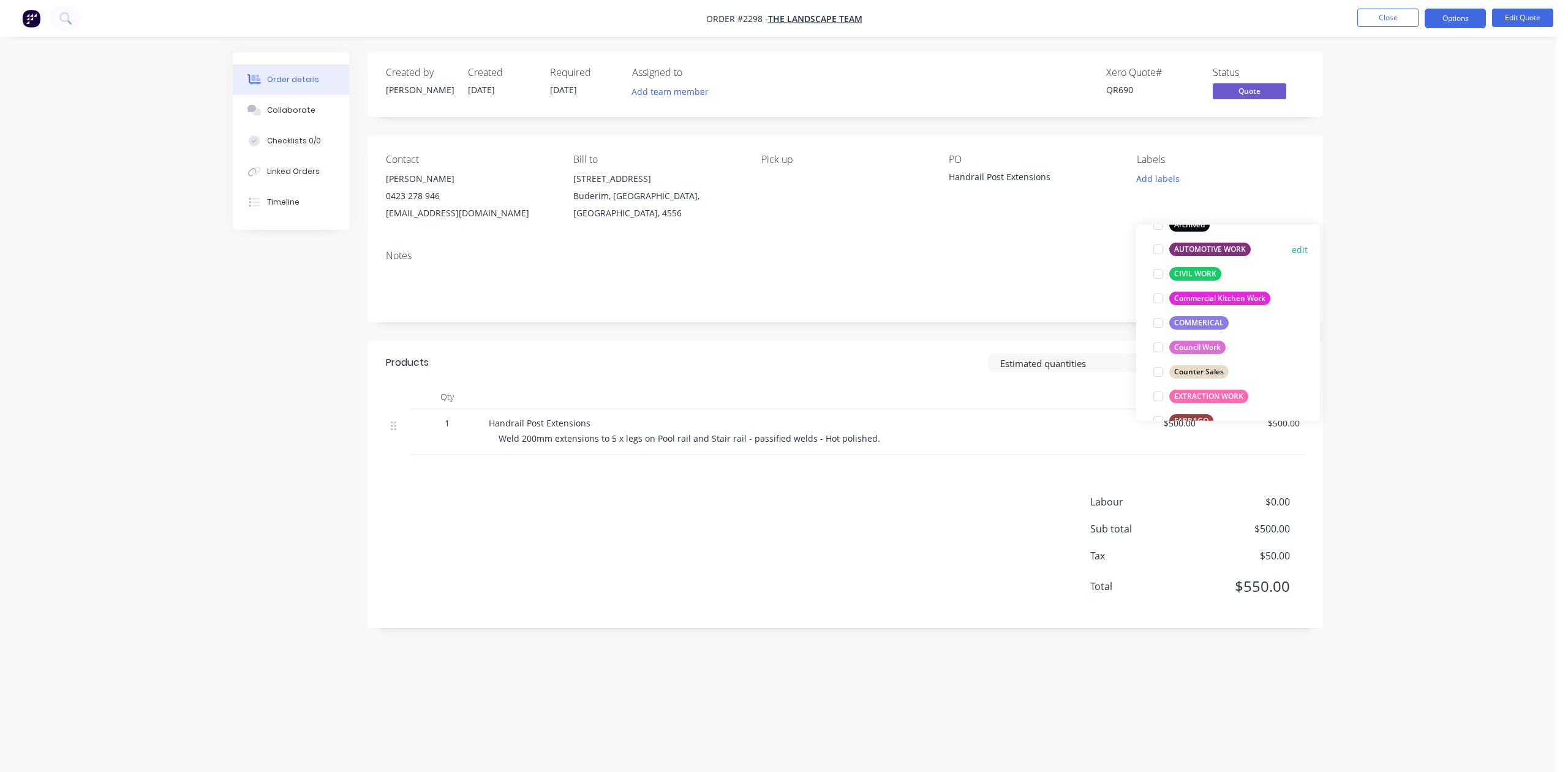
scroll to position [163, 0]
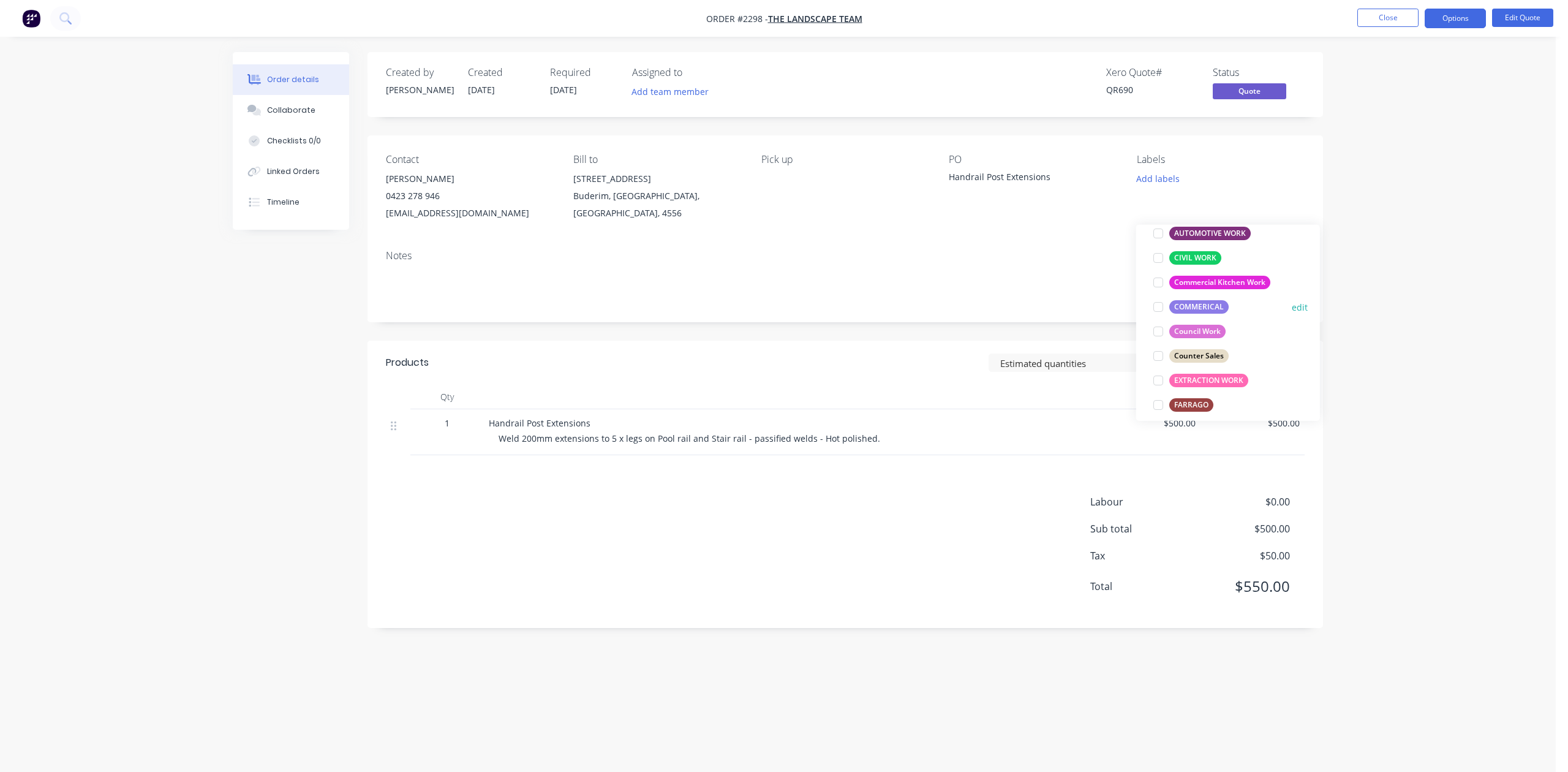
click at [1154, 307] on div at bounding box center [1158, 307] width 25 height 25
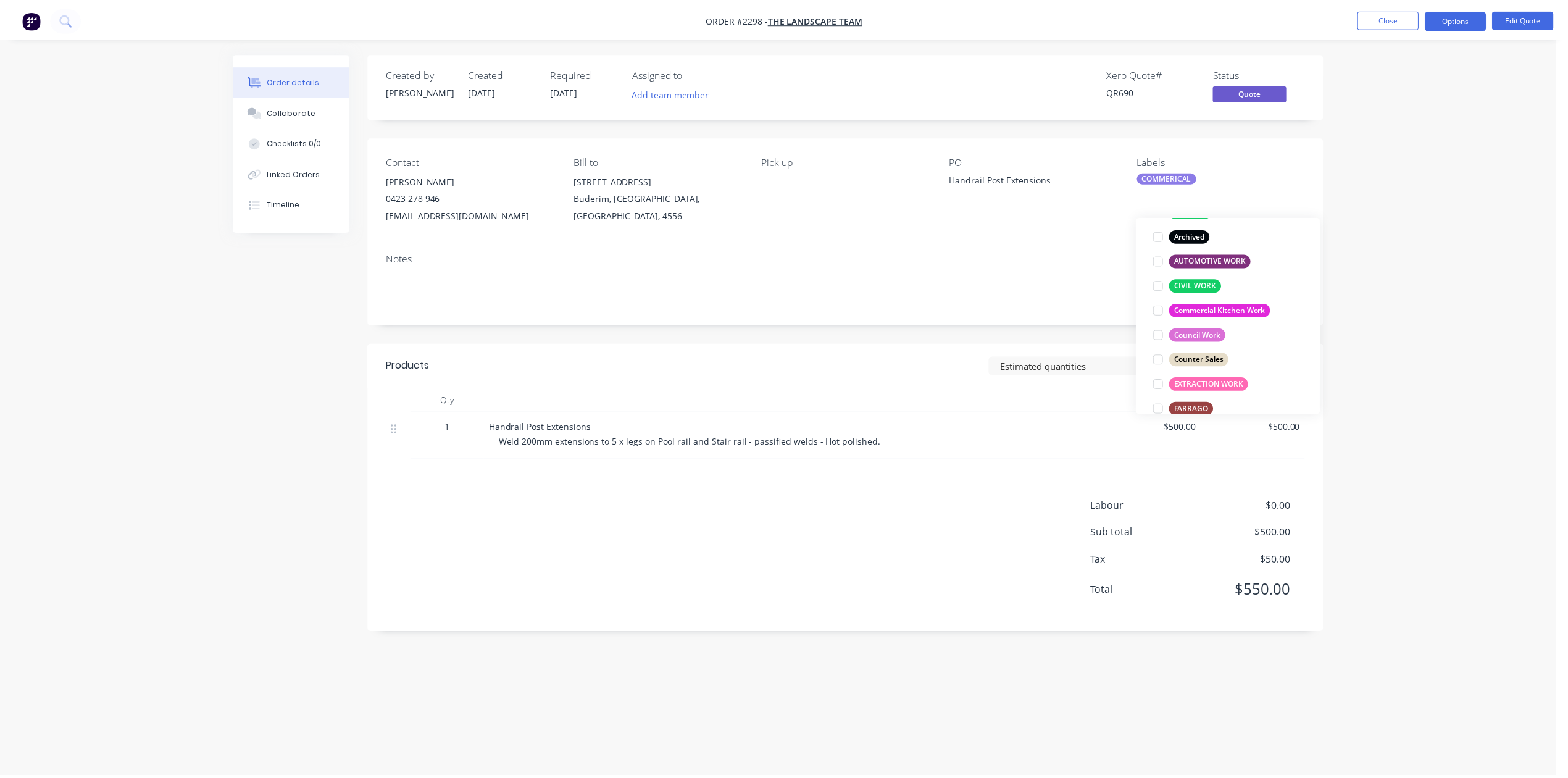
scroll to position [181, 0]
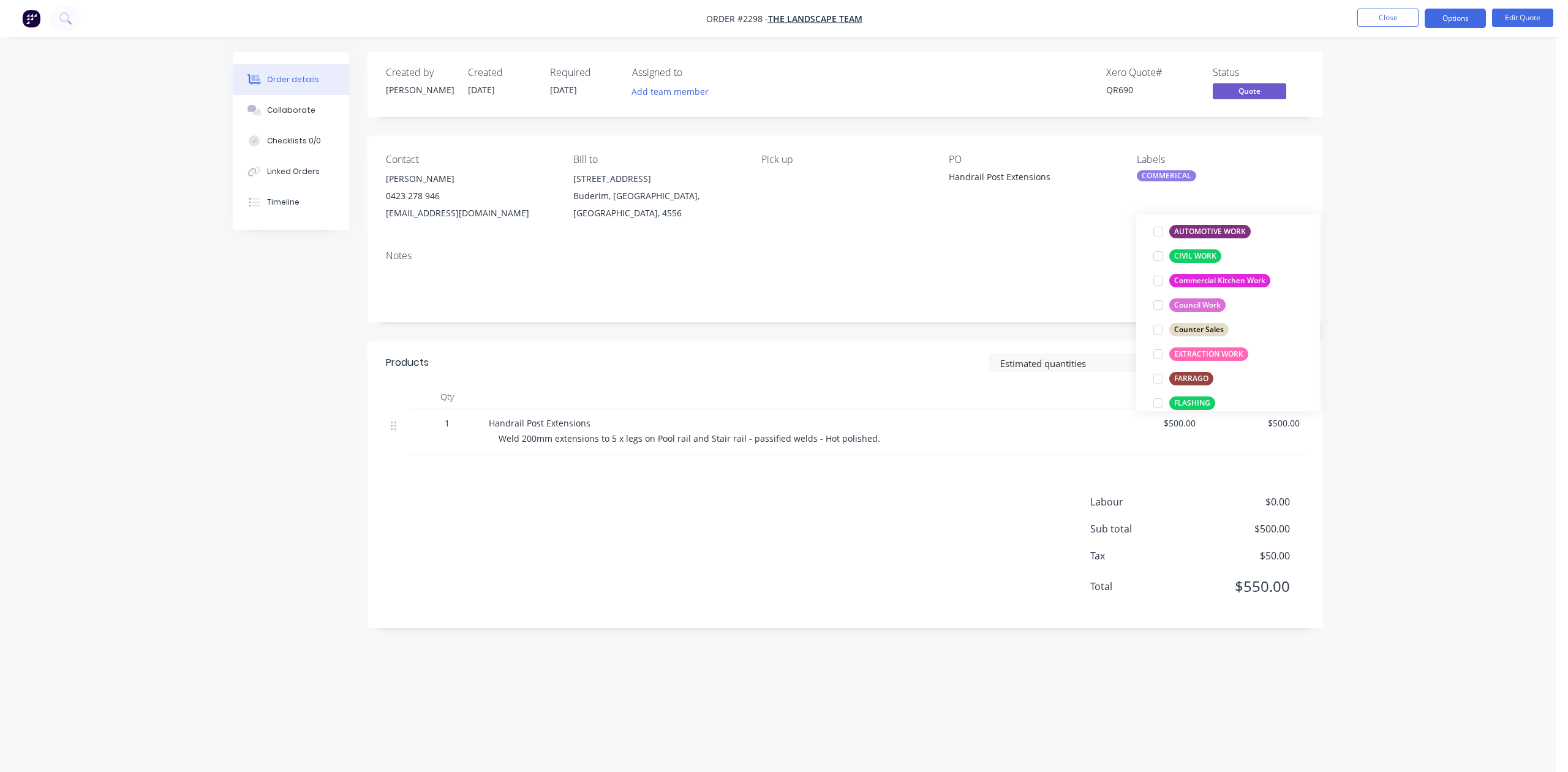
click at [1416, 219] on div "Order details Collaborate Checklists 0/0 Linked Orders Timeline Order details C…" at bounding box center [778, 386] width 1556 height 772
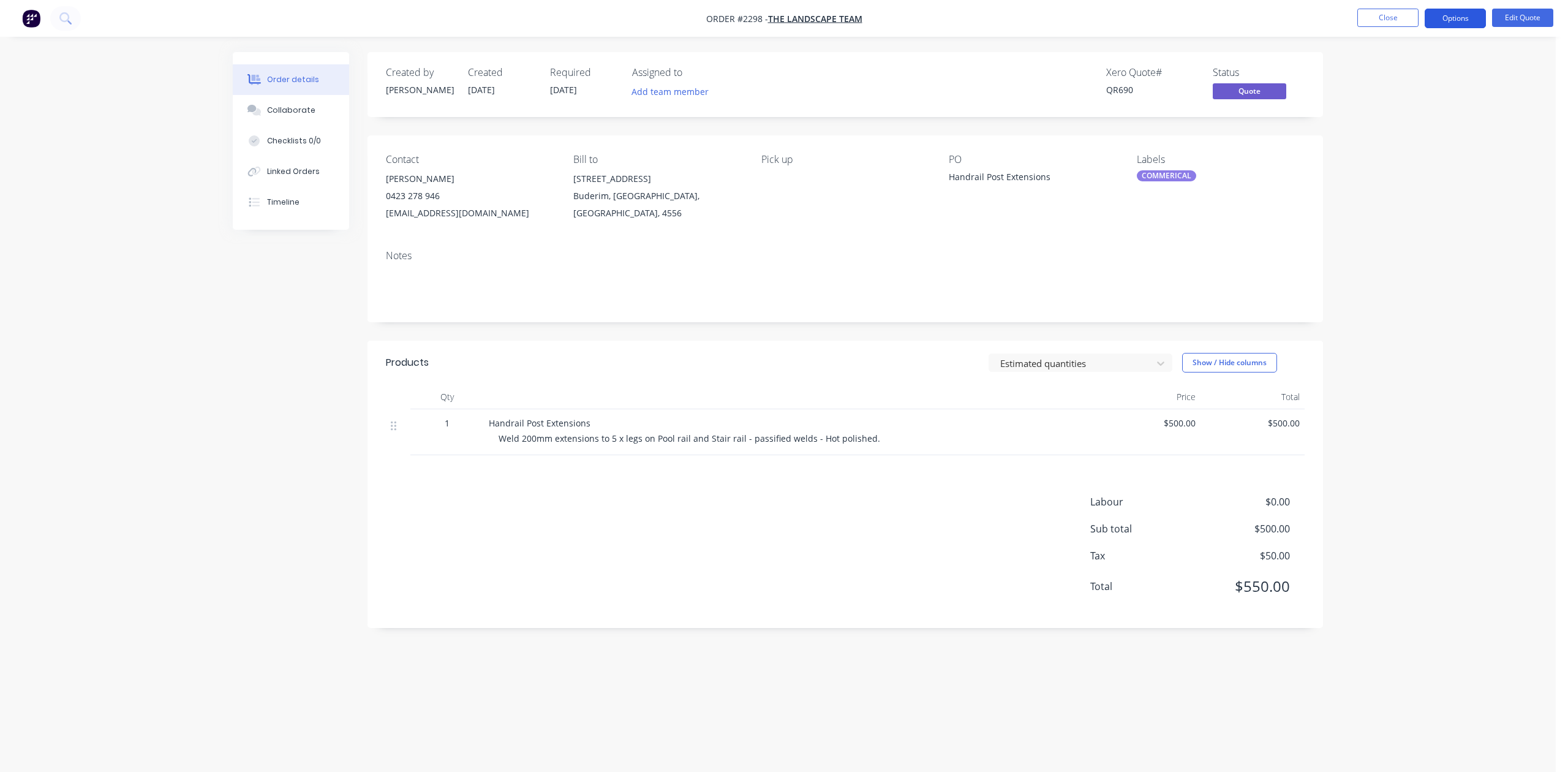
click at [1446, 18] on button "Options" at bounding box center [1455, 18] width 61 height 20
click at [1421, 146] on div "Convert to Order" at bounding box center [1418, 148] width 112 height 18
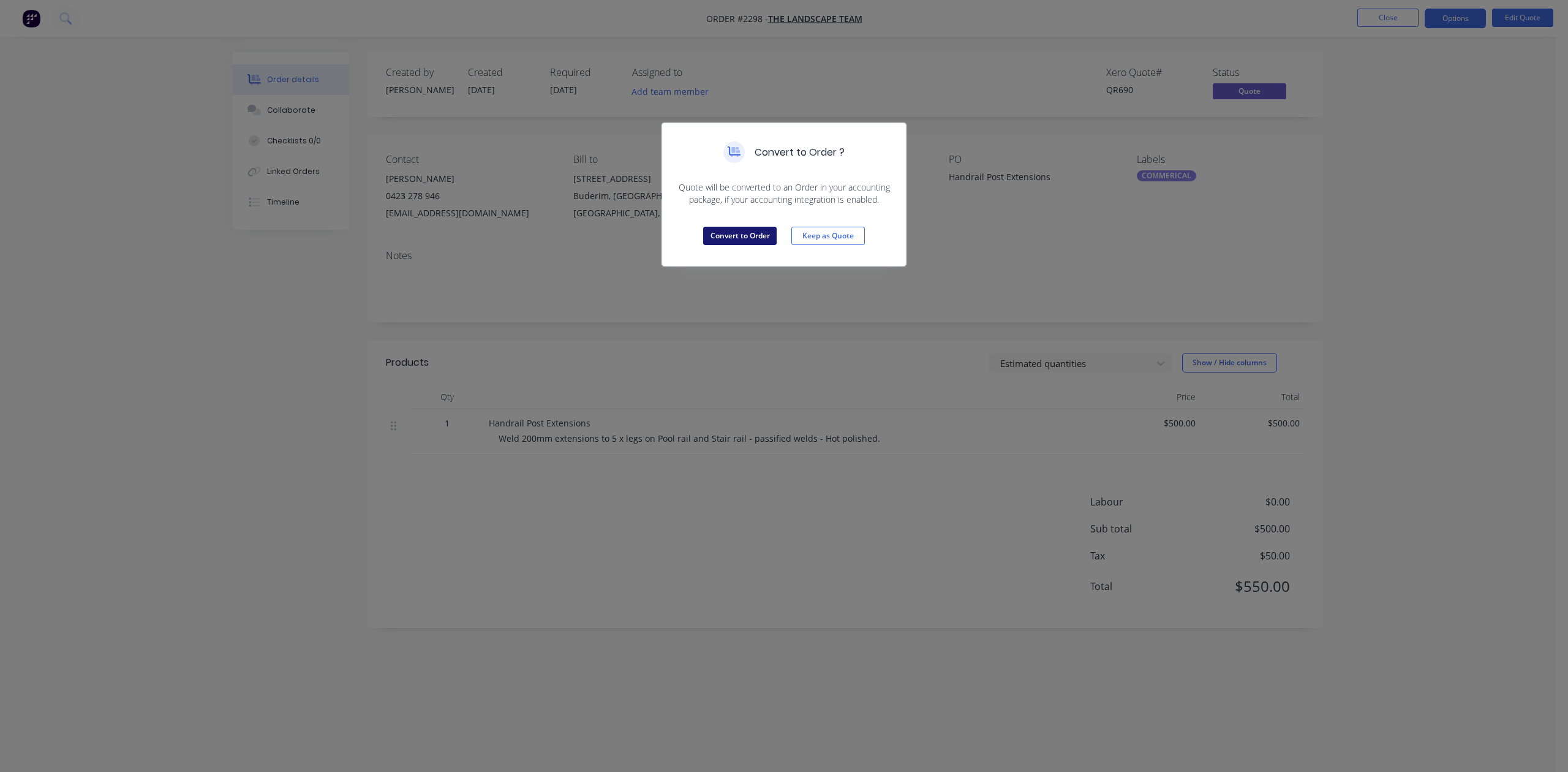
click at [713, 245] on button "Convert to Order" at bounding box center [739, 236] width 73 height 18
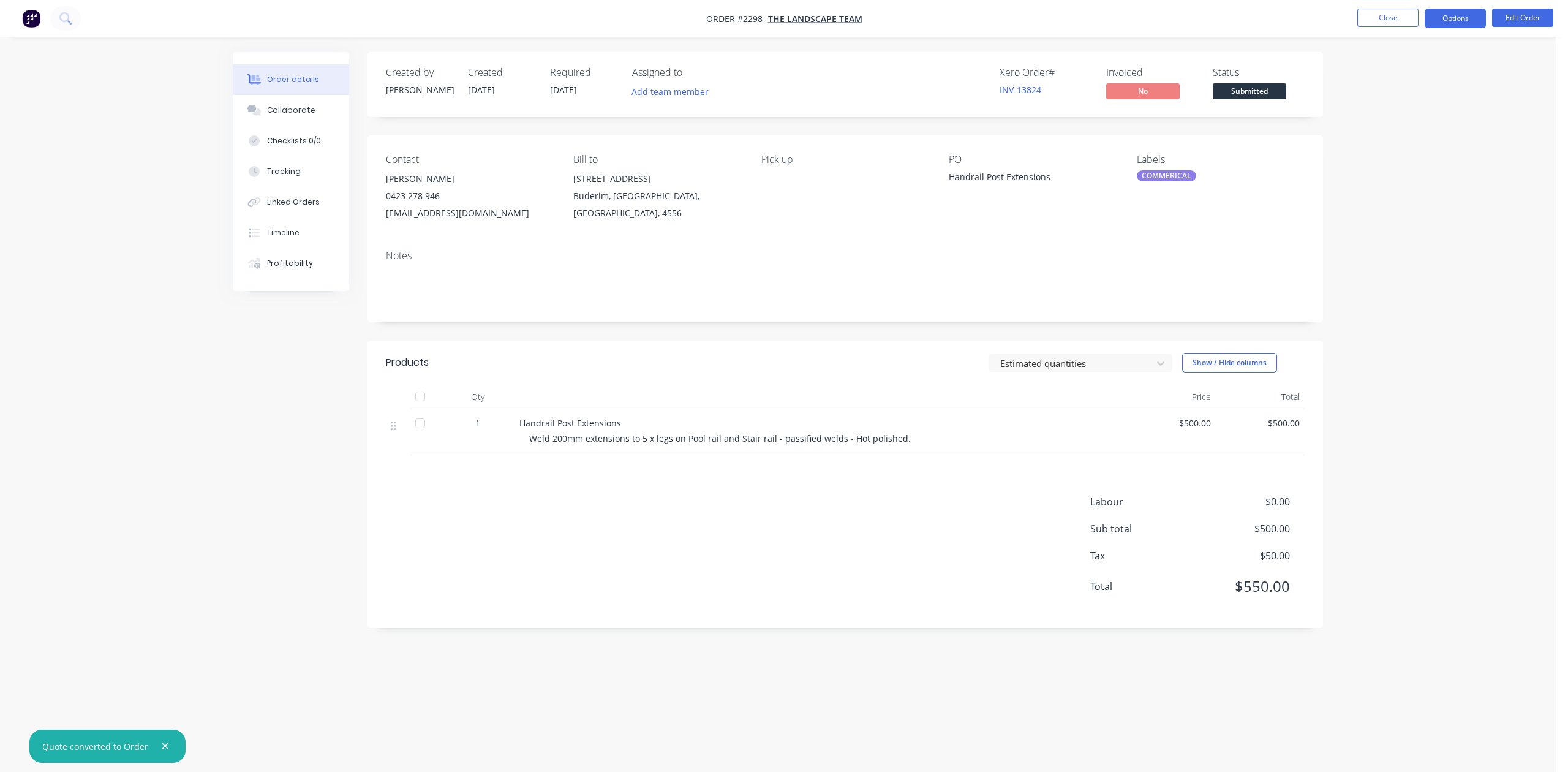
click at [1461, 20] on button "Options" at bounding box center [1455, 18] width 61 height 20
click at [1533, 10] on button "Edit Order" at bounding box center [1523, 18] width 61 height 18
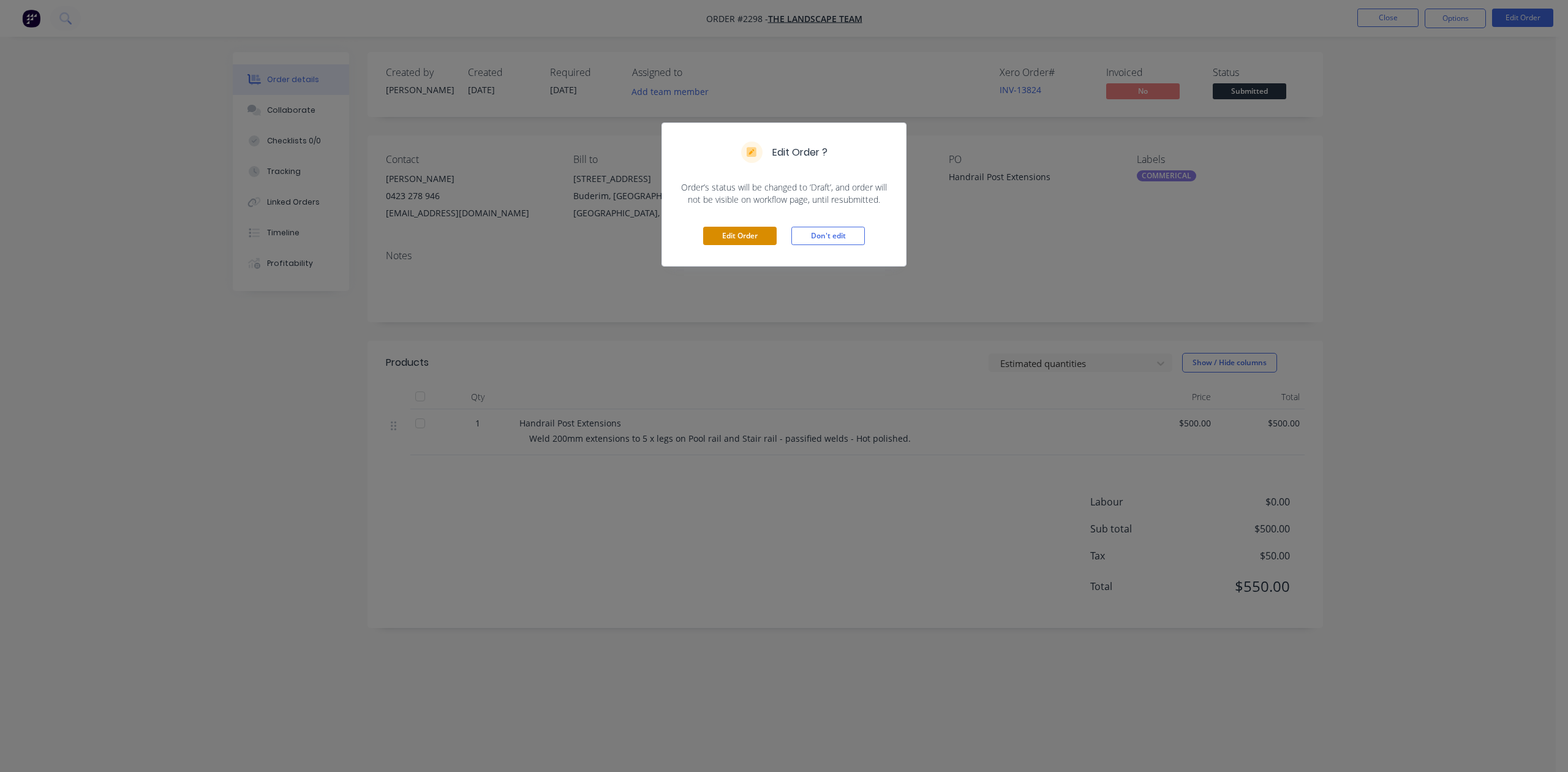
click at [721, 245] on button "Edit Order" at bounding box center [739, 236] width 73 height 18
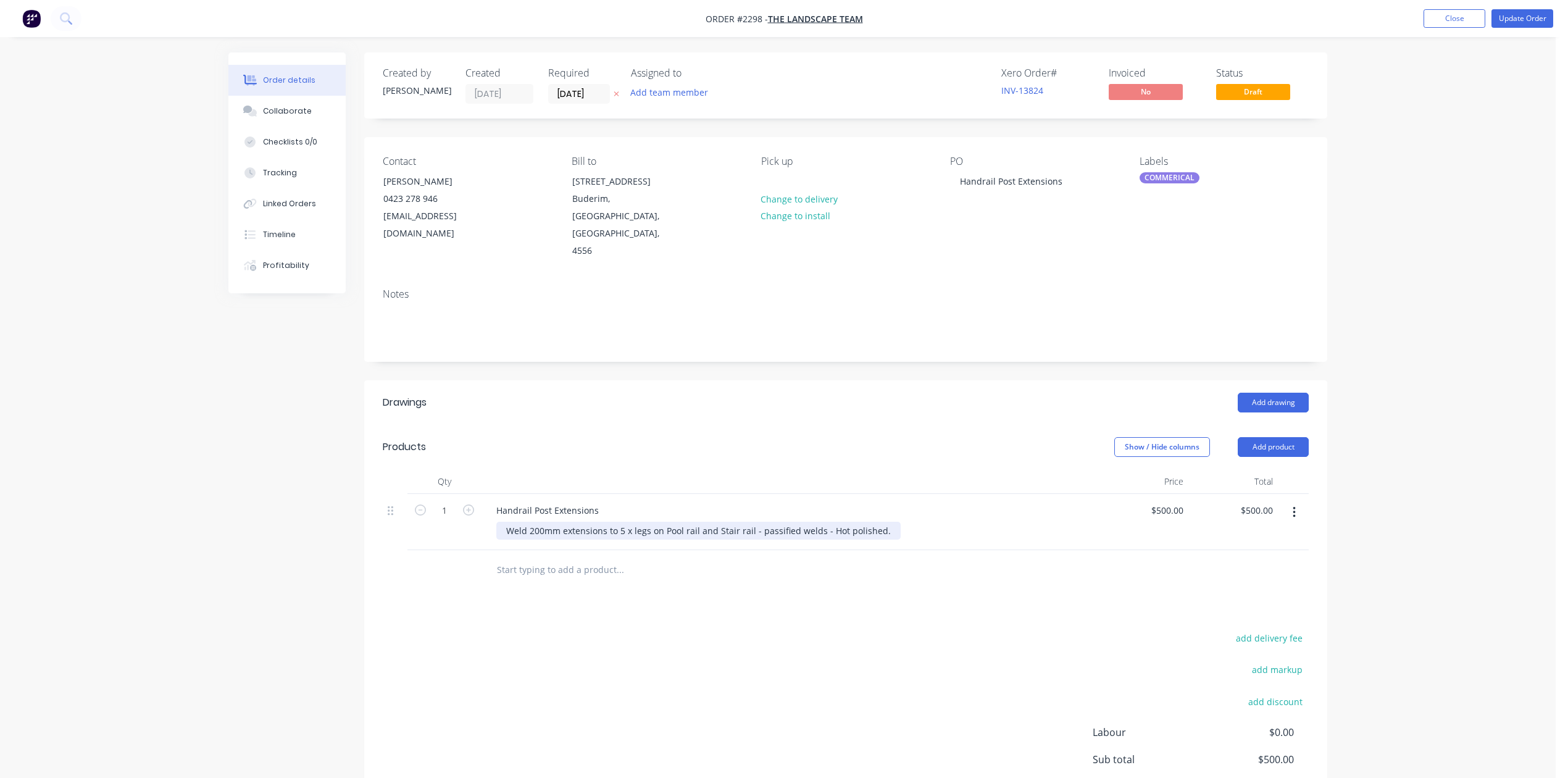
click at [900, 540] on div "Weld 200mm extensions to 5 x legs on Pool rail and Stair rail - passified welds…" at bounding box center [698, 531] width 404 height 18
click at [1501, 15] on button "Update Order" at bounding box center [1522, 18] width 62 height 18
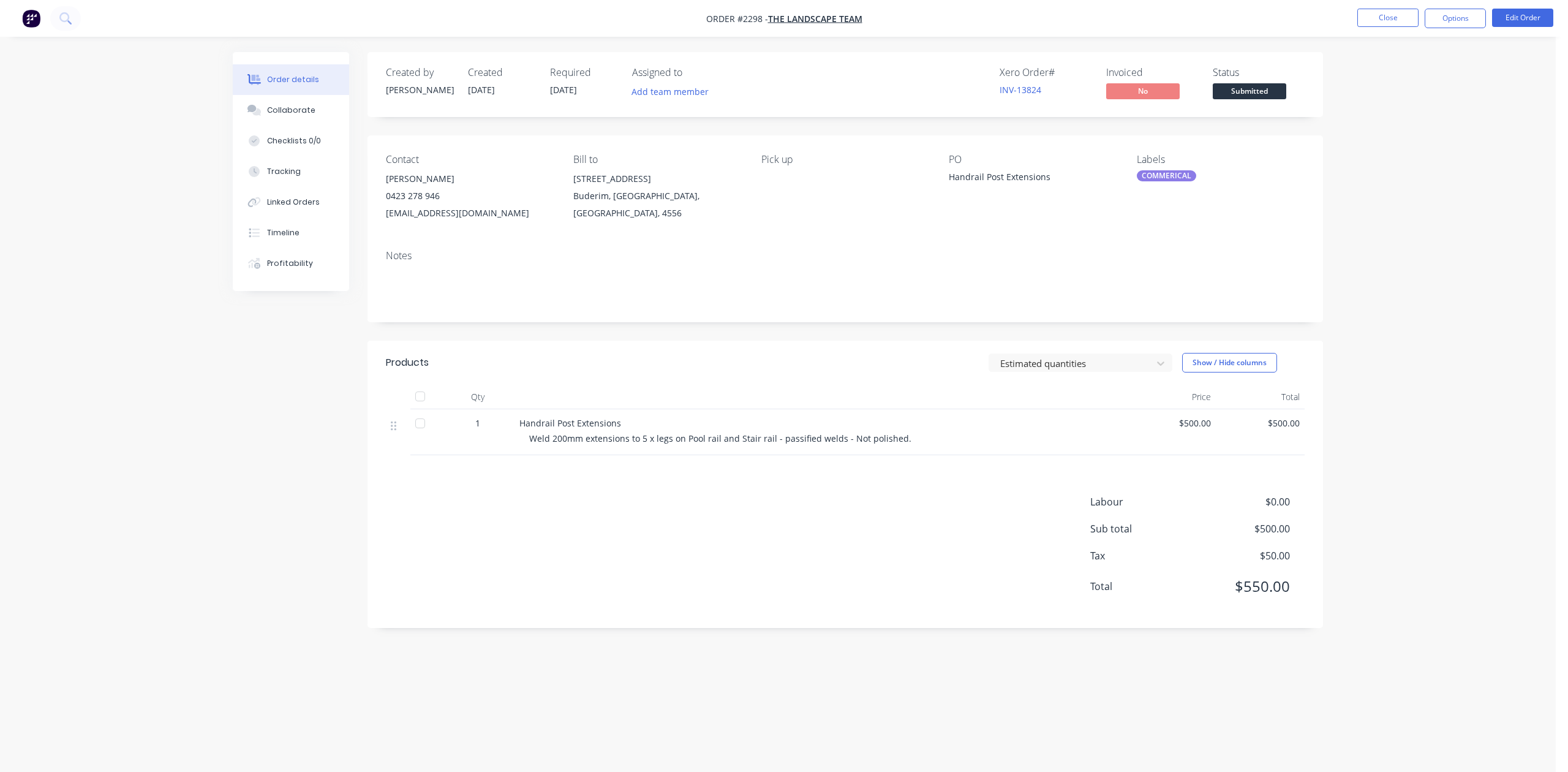
click at [1155, 181] on div "COMMERICAL" at bounding box center [1166, 176] width 59 height 11
click at [1157, 343] on div at bounding box center [1158, 337] width 25 height 25
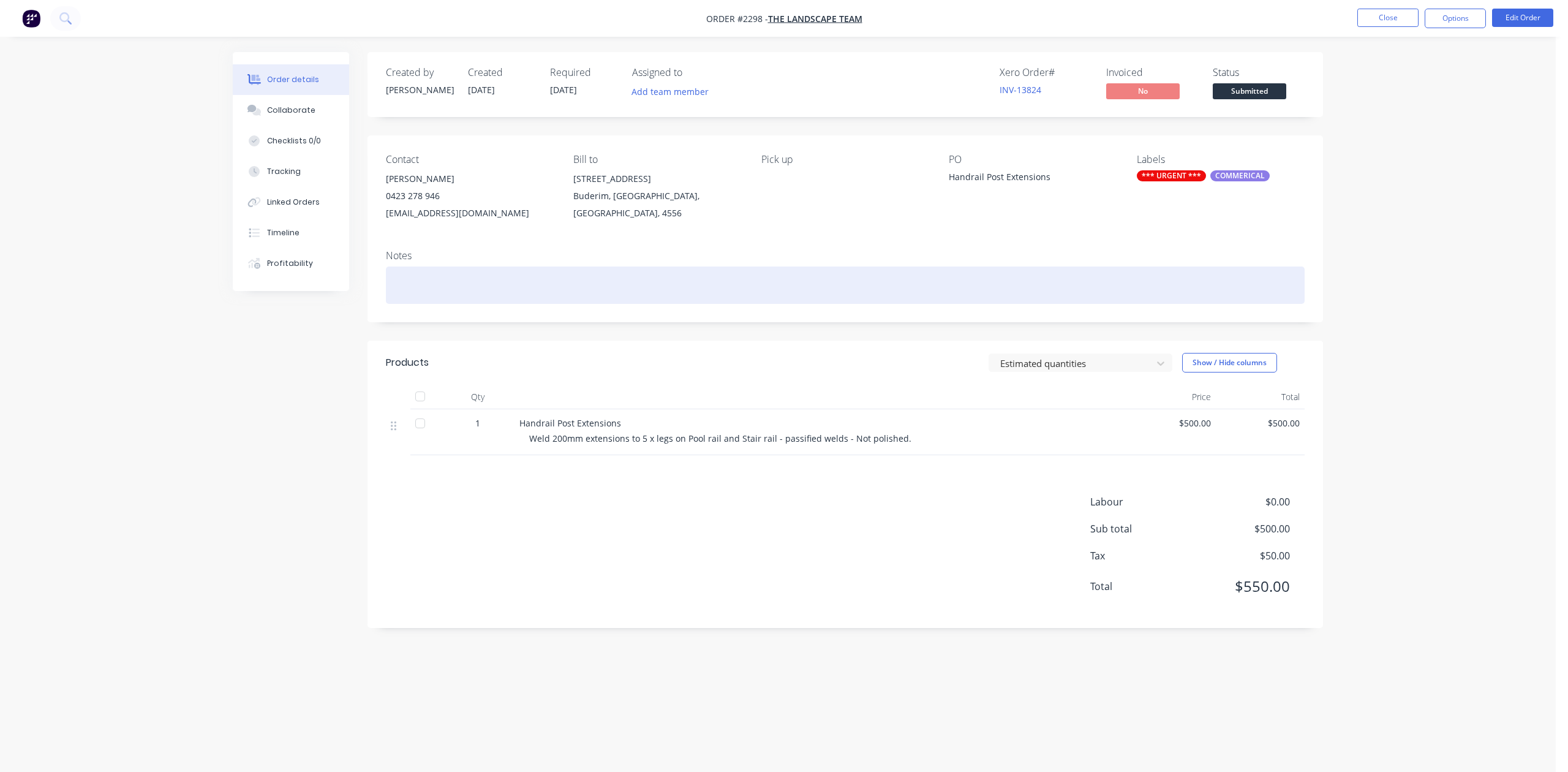
click at [991, 304] on div at bounding box center [845, 285] width 919 height 37
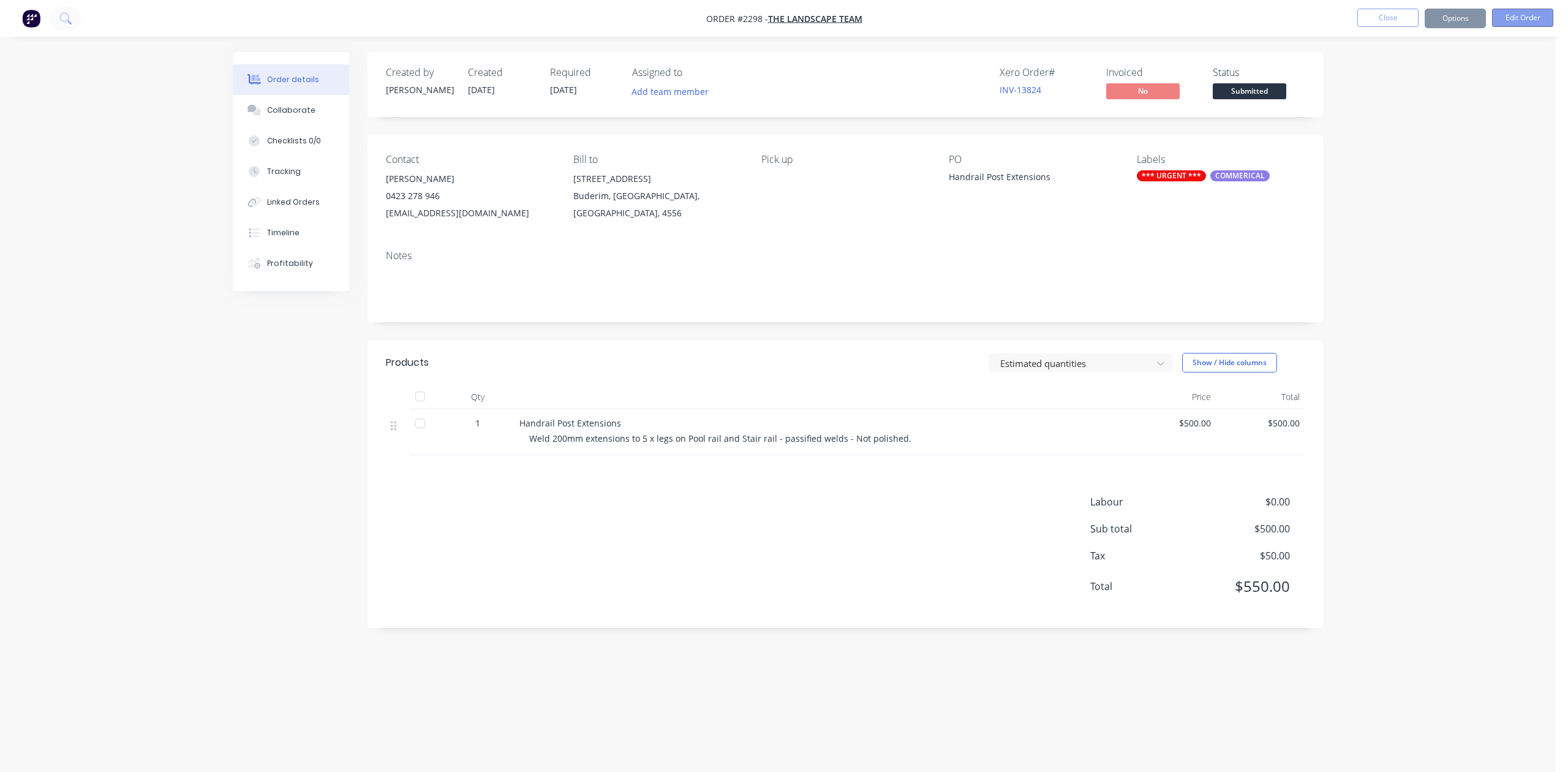
click at [1514, 21] on button "Edit Order" at bounding box center [1523, 18] width 61 height 18
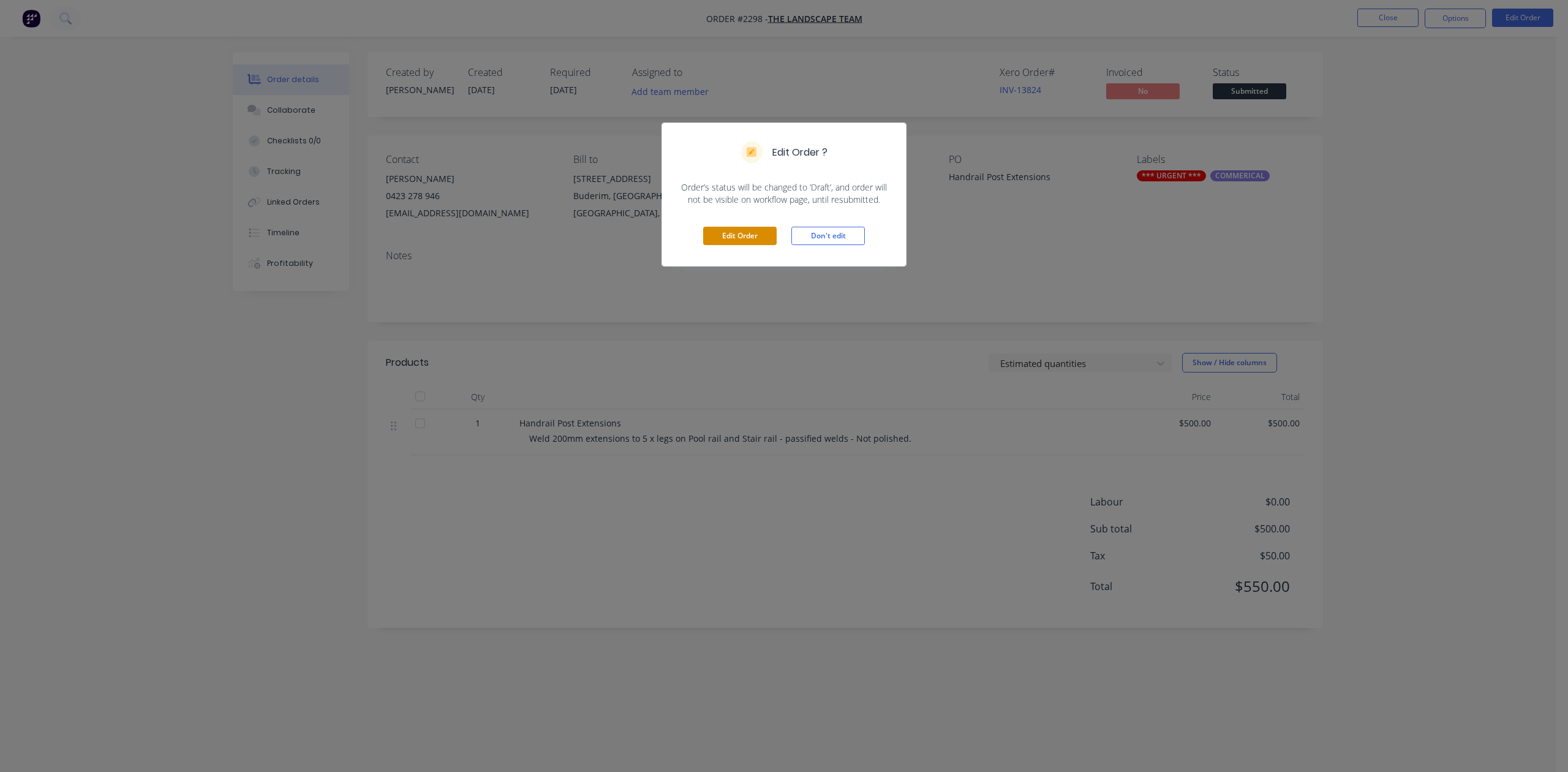
click at [753, 245] on button "Edit Order" at bounding box center [739, 236] width 73 height 18
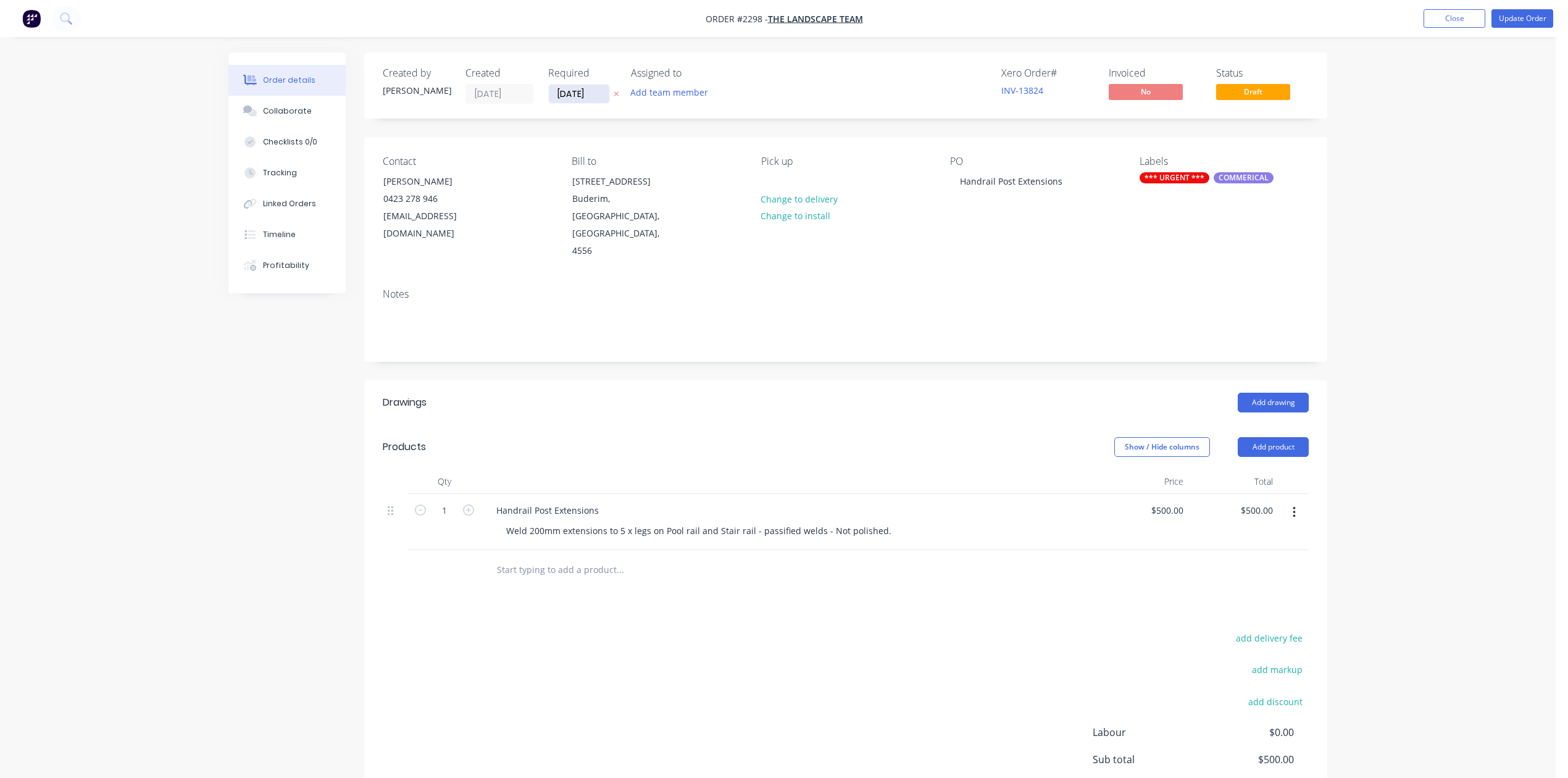
click at [600, 102] on input "[DATE]" at bounding box center [578, 94] width 60 height 18
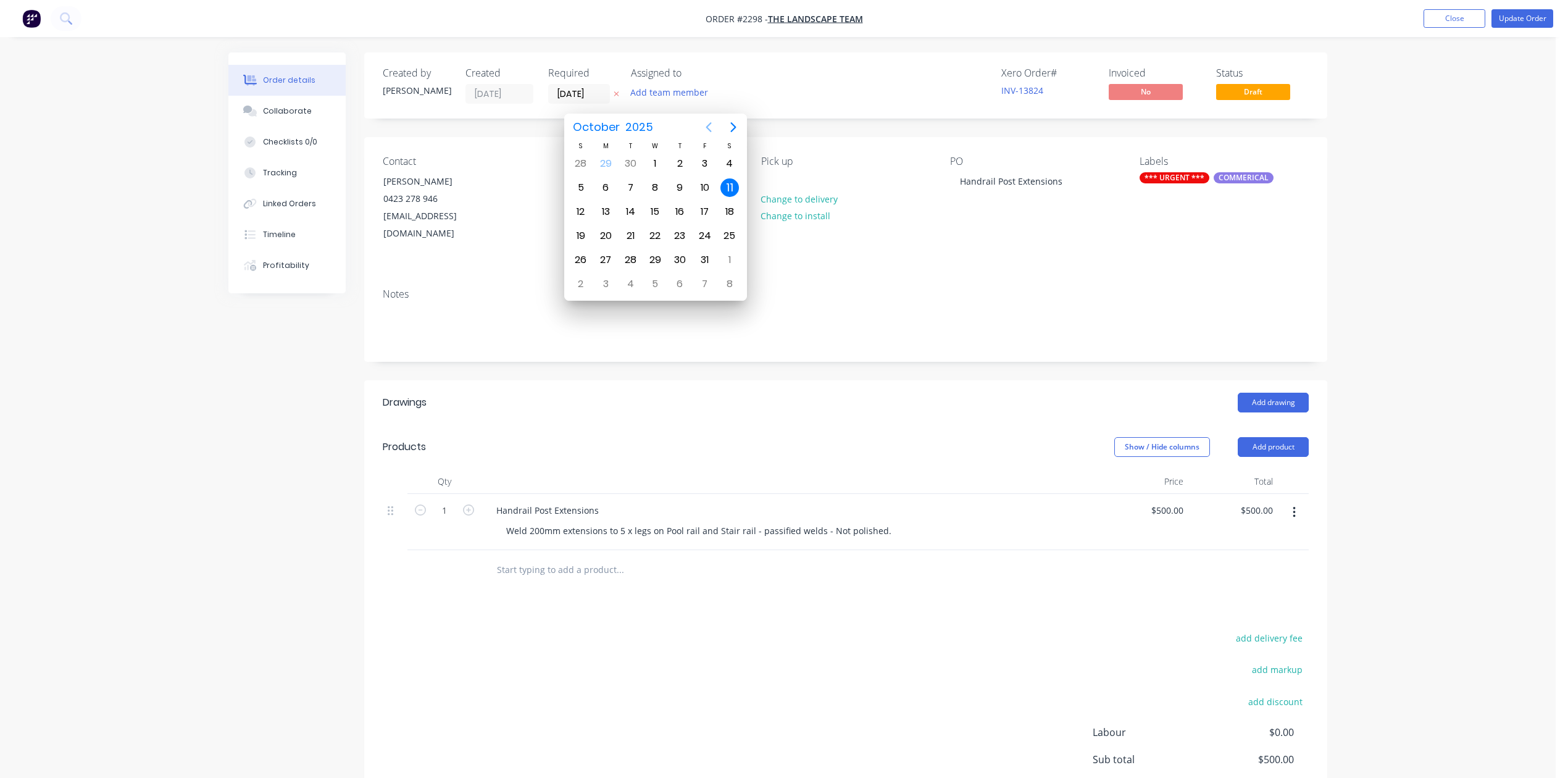
click at [710, 124] on icon "Previous page" at bounding box center [708, 127] width 6 height 10
click at [678, 257] on div "2" at bounding box center [679, 260] width 18 height 18
type input "[DATE]"
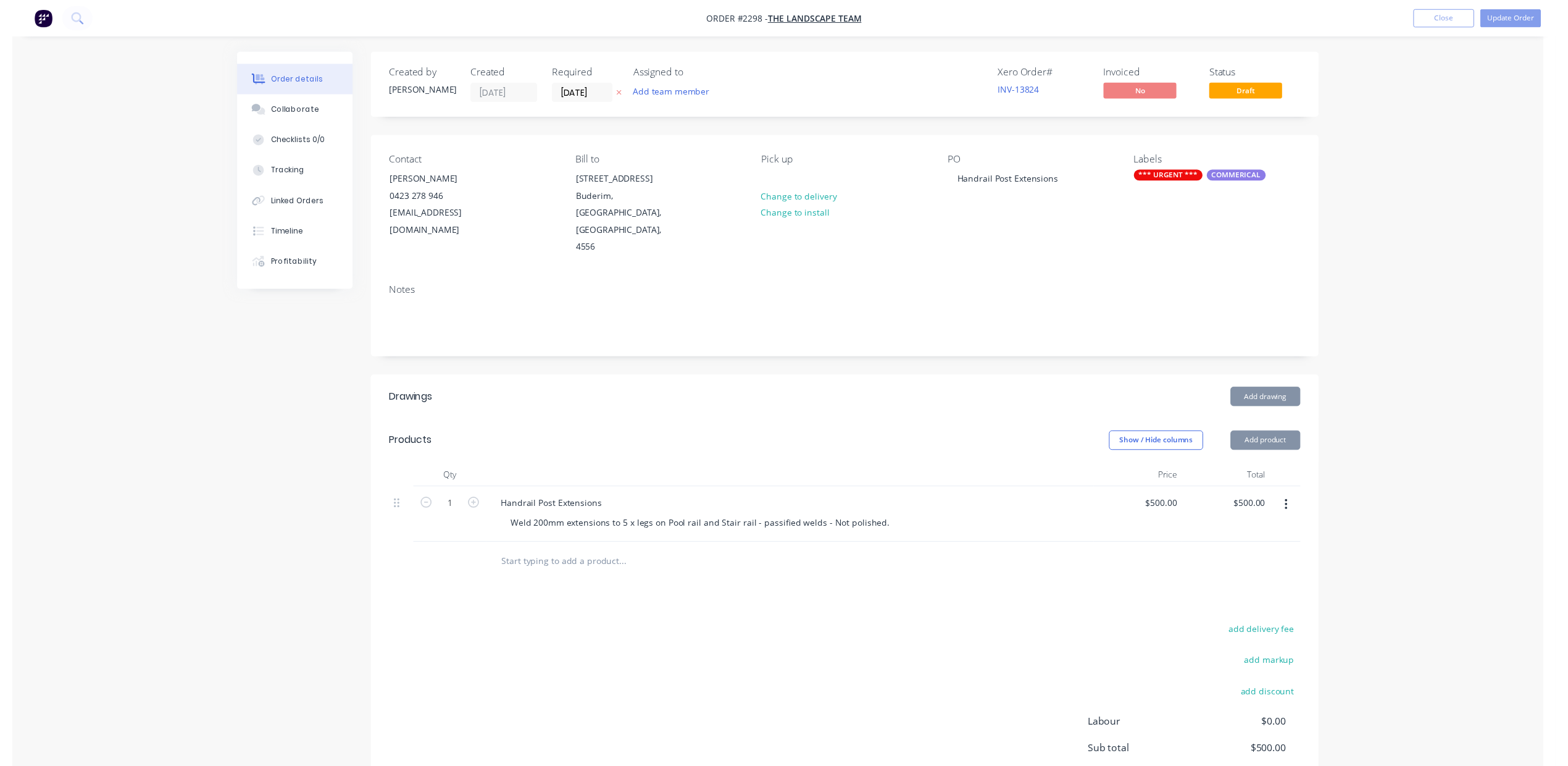
scroll to position [0, 0]
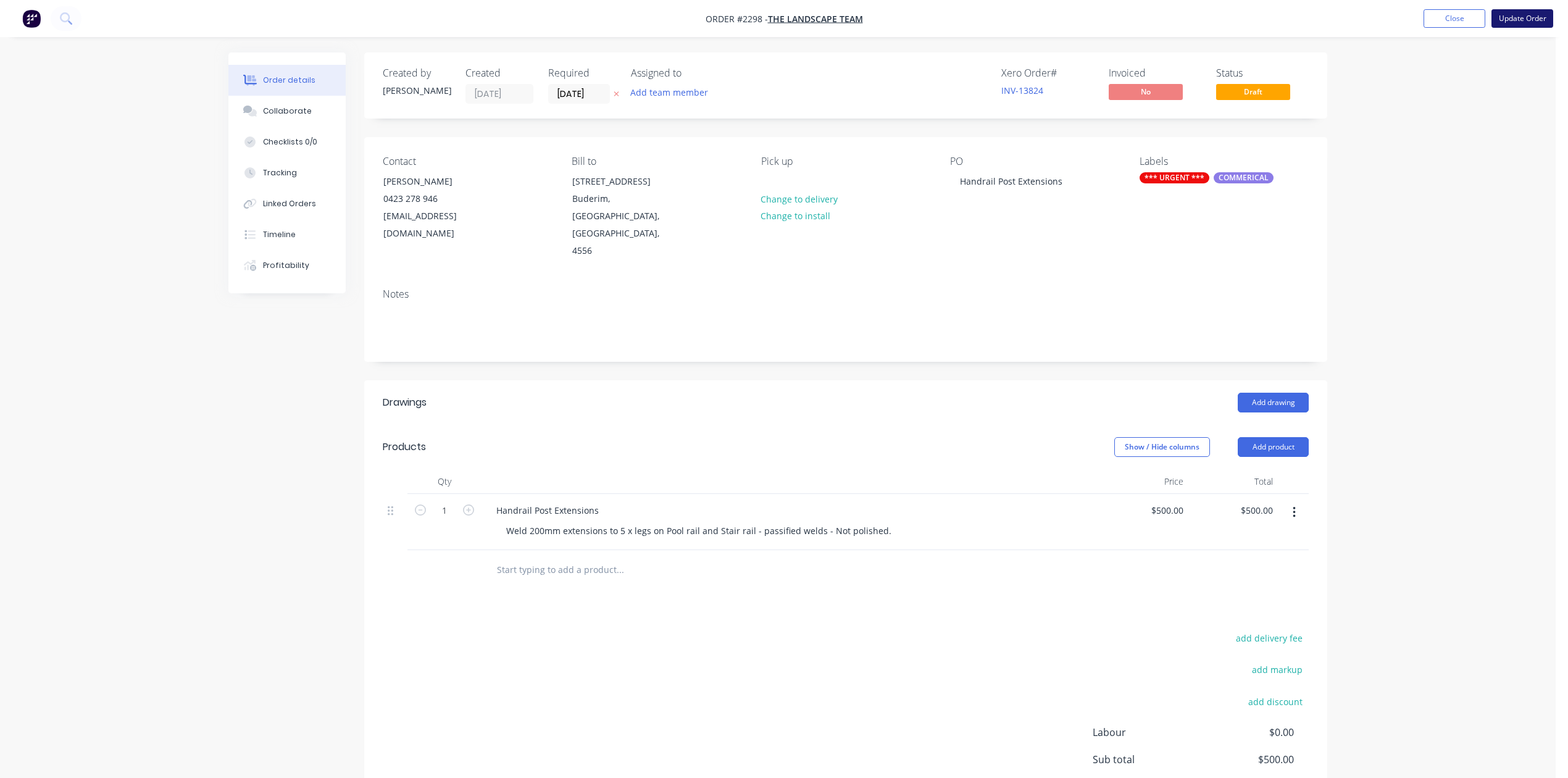
click at [1516, 15] on button "Update Order" at bounding box center [1522, 18] width 62 height 18
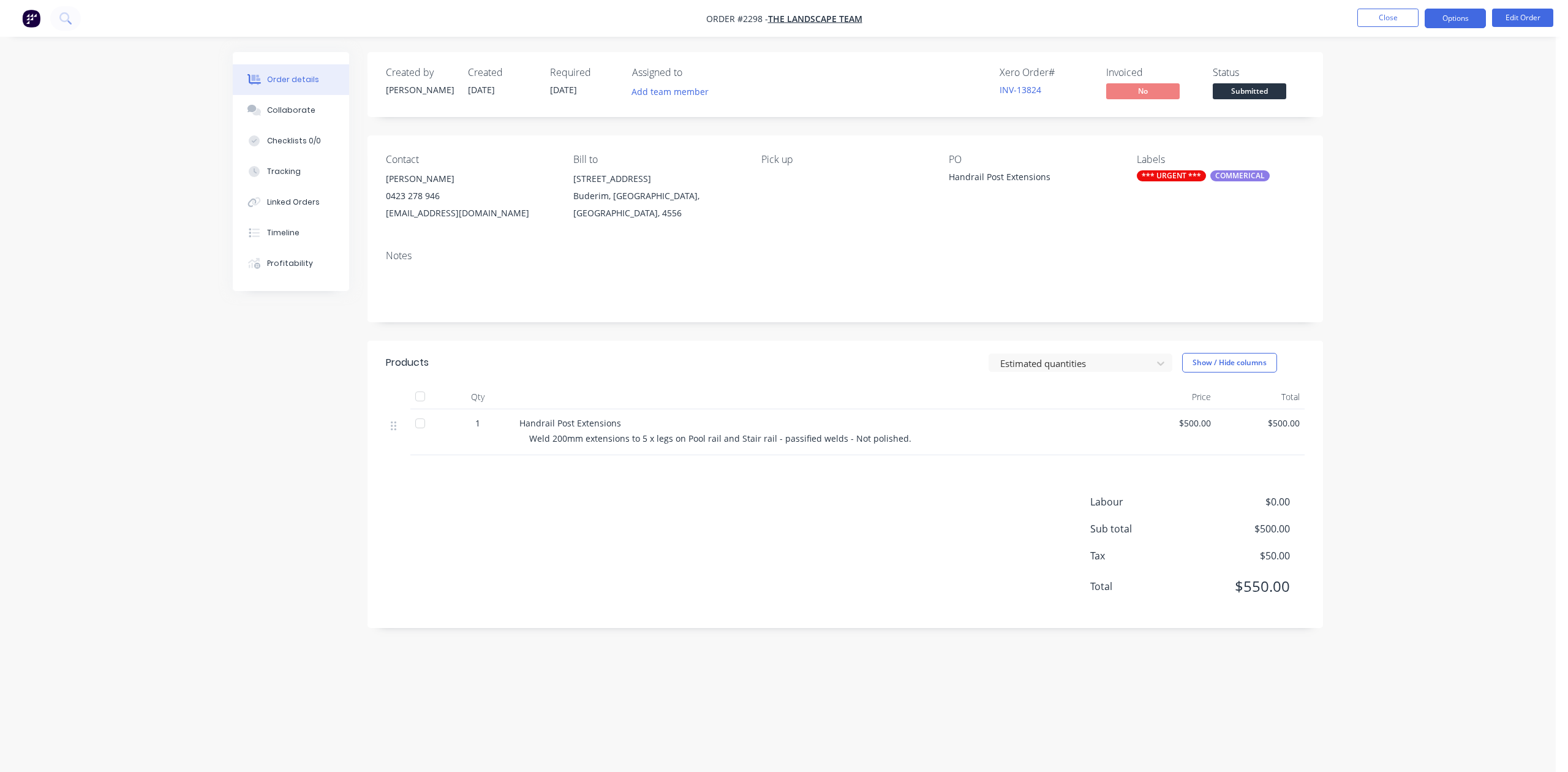
click at [1444, 20] on button "Options" at bounding box center [1455, 18] width 61 height 20
click at [1426, 152] on div "Work Order" at bounding box center [1418, 148] width 112 height 18
click at [1418, 128] on div "Without pricing" at bounding box center [1418, 123] width 112 height 18
click at [1385, 22] on button "Close" at bounding box center [1387, 18] width 61 height 18
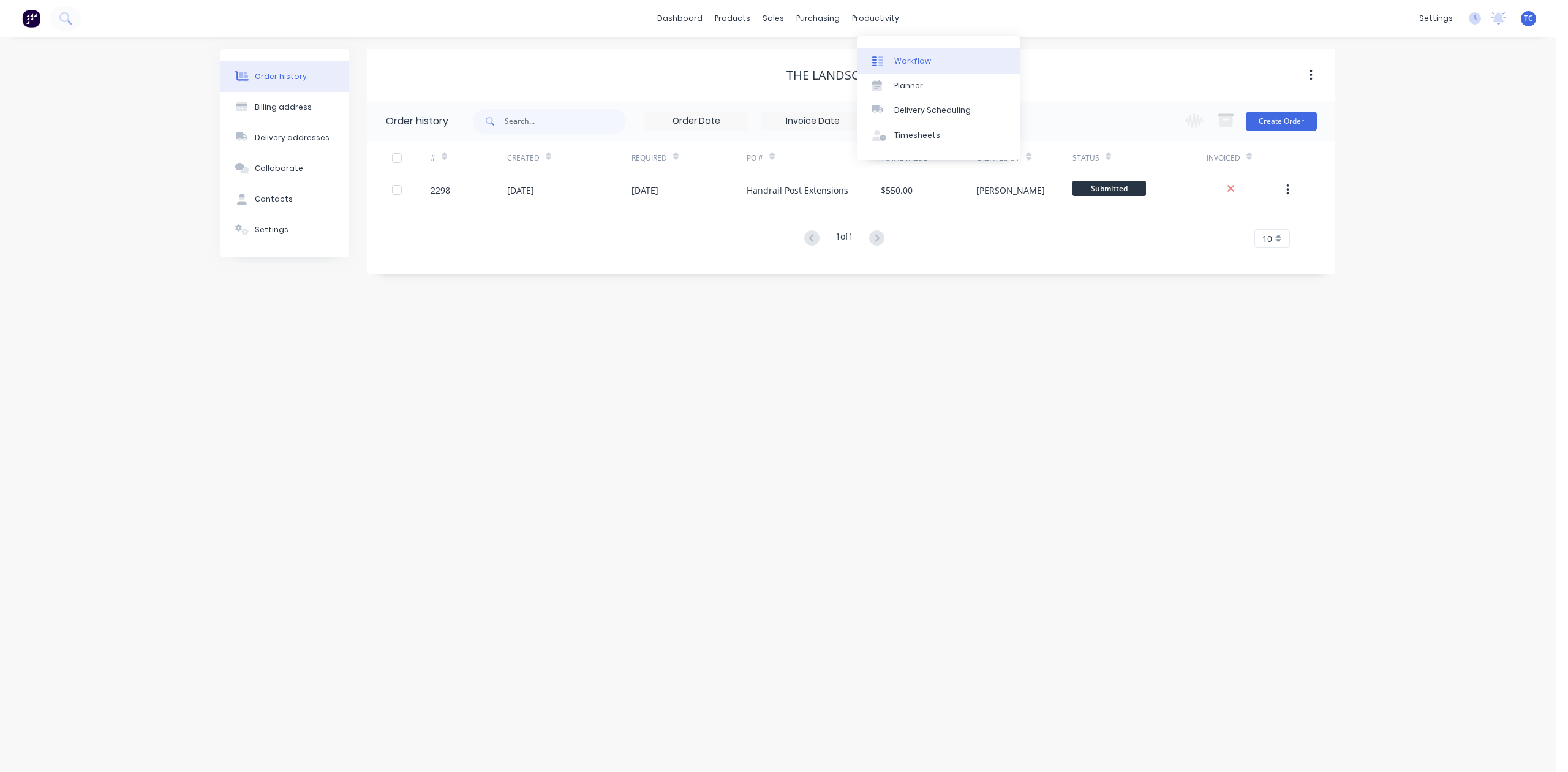
click at [931, 67] on div "Workflow" at bounding box center [913, 61] width 37 height 11
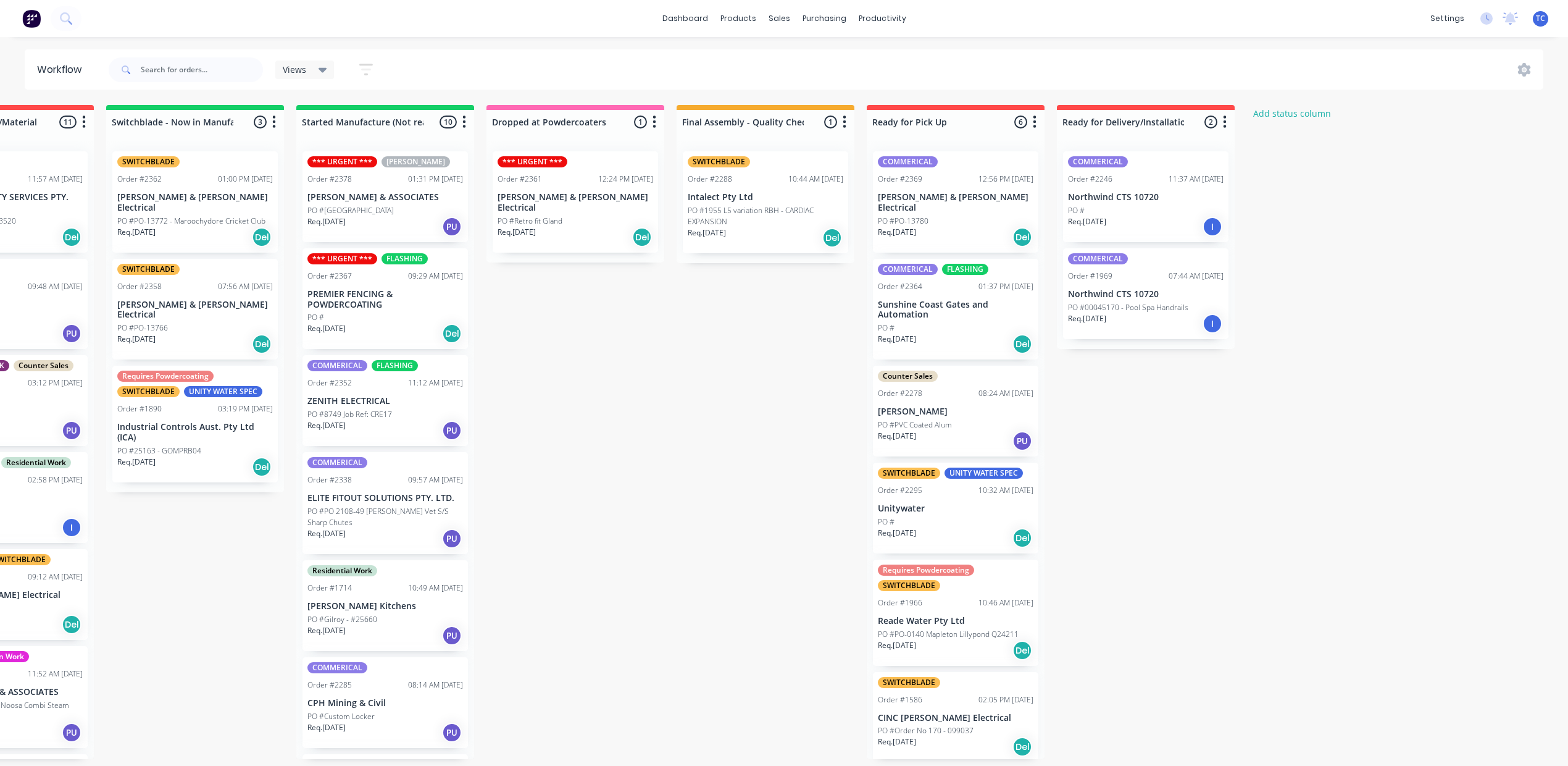
scroll to position [0, 633]
click at [189, 78] on input "text" at bounding box center [202, 69] width 122 height 25
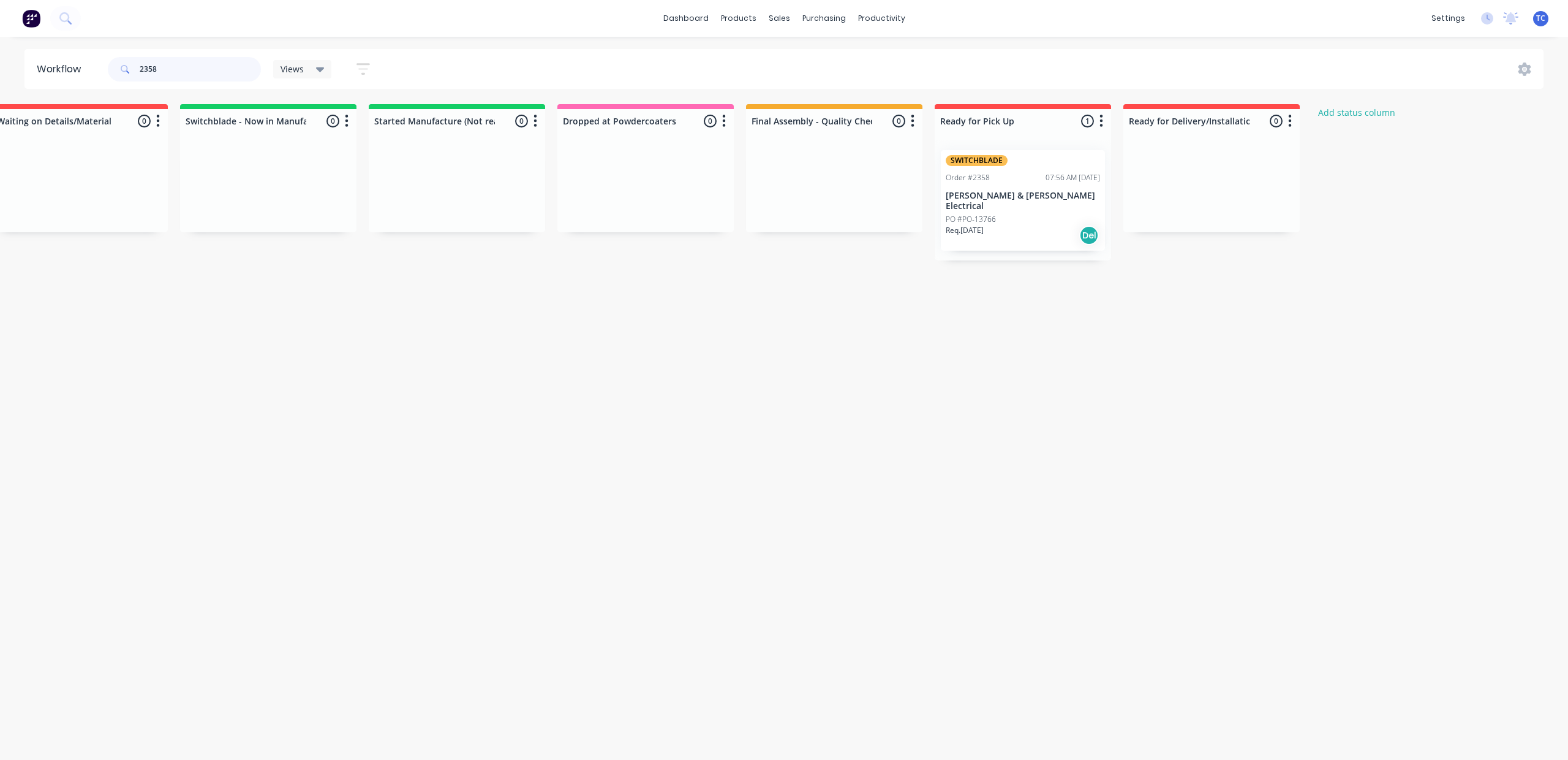
scroll to position [0, 537]
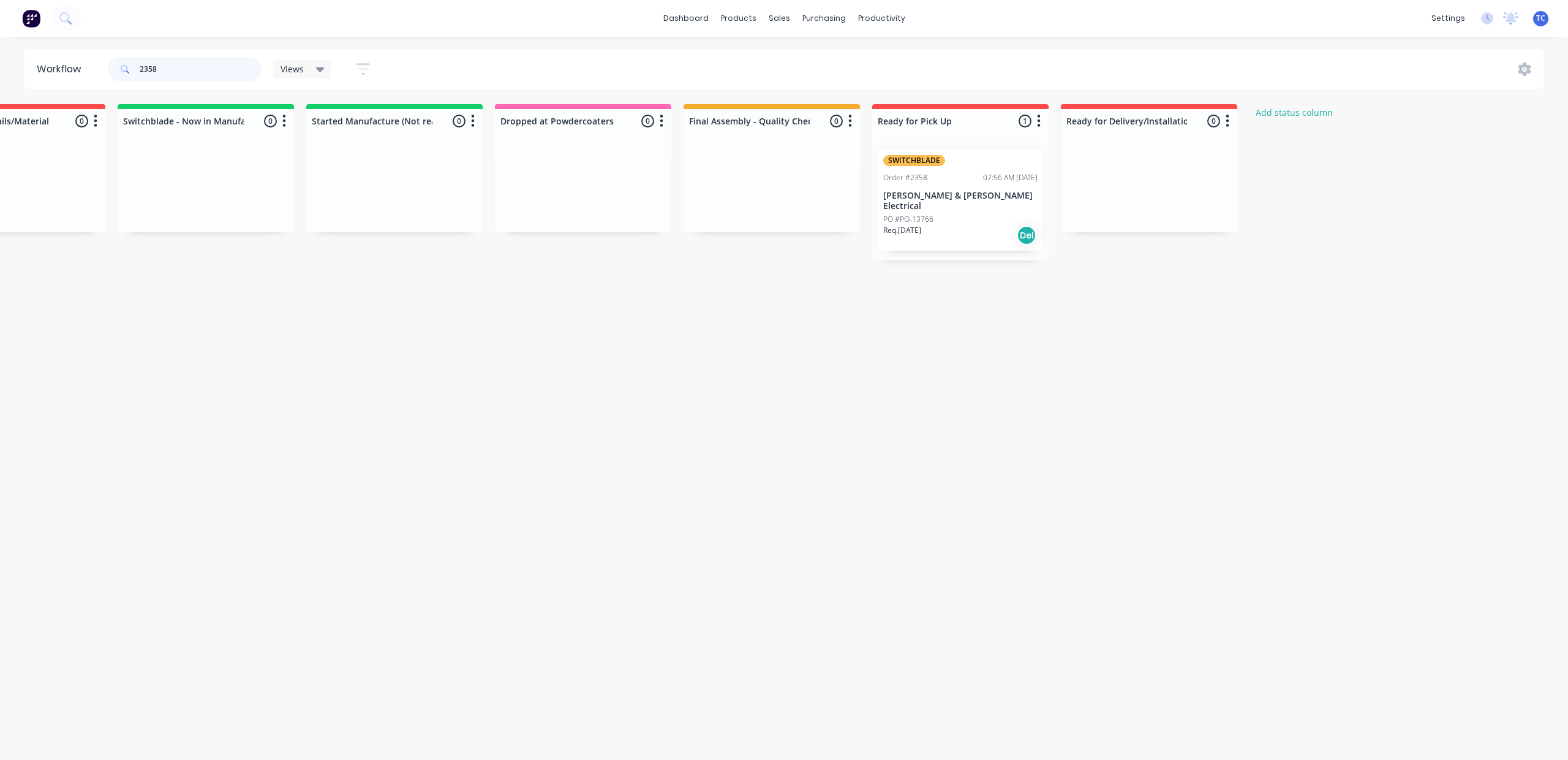
drag, startPoint x: 198, startPoint y: 72, endPoint x: 145, endPoint y: 67, distance: 53.2
click at [145, 67] on div "2358" at bounding box center [184, 69] width 153 height 25
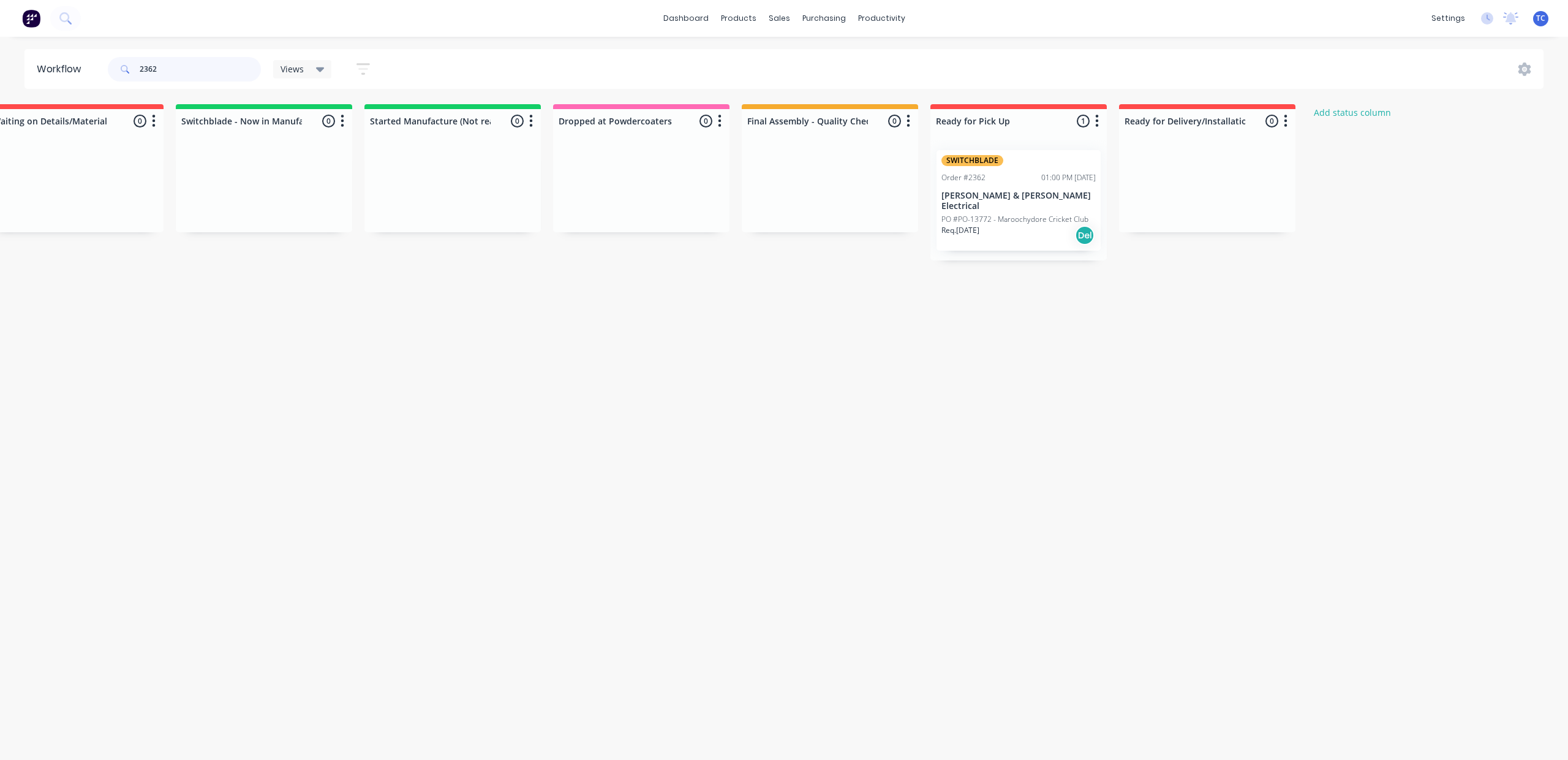
scroll to position [0, 456]
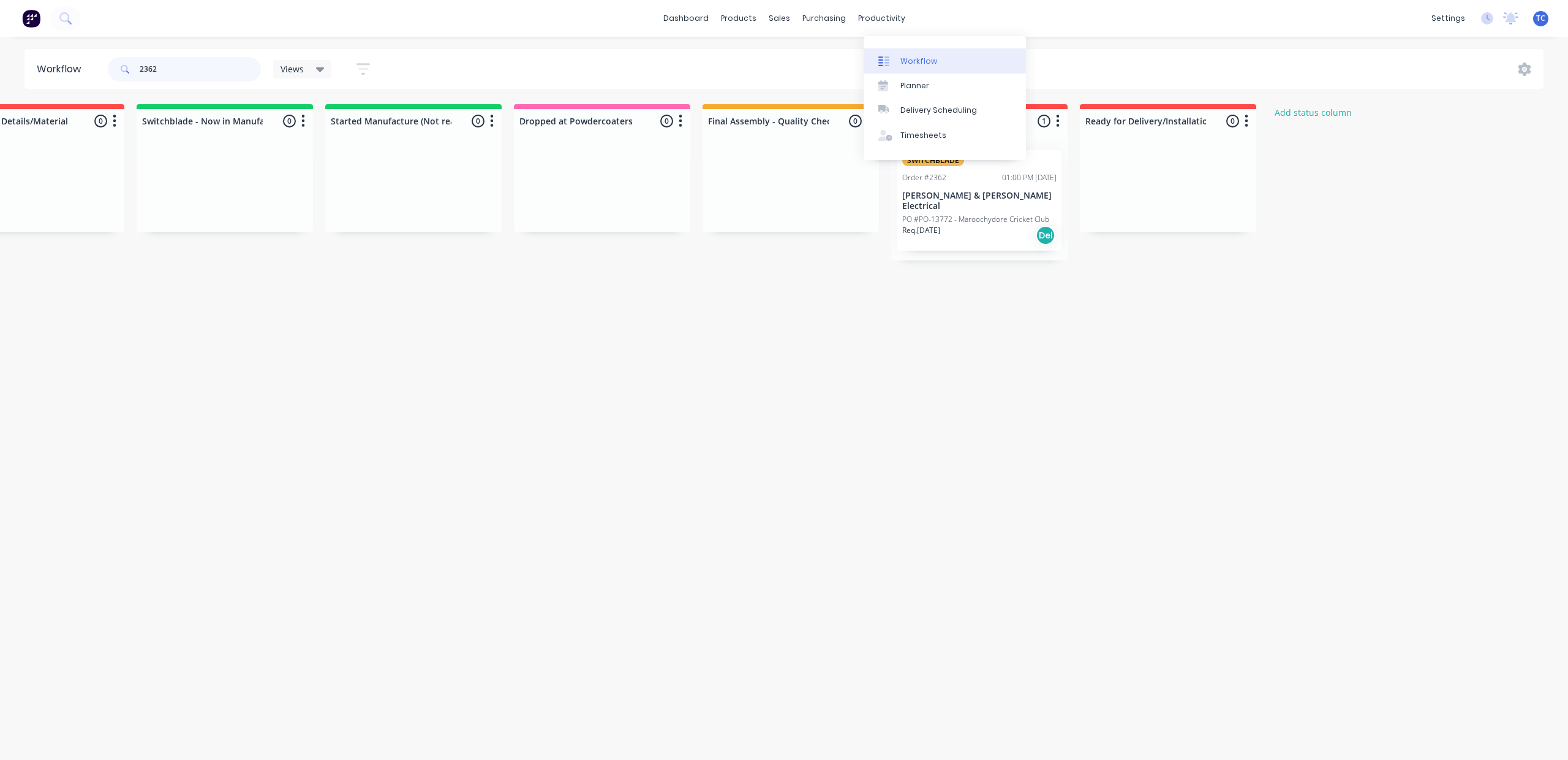
type input "2362"
click at [925, 65] on div "Workflow" at bounding box center [919, 61] width 37 height 11
click at [662, 20] on link "dashboard" at bounding box center [686, 18] width 57 height 18
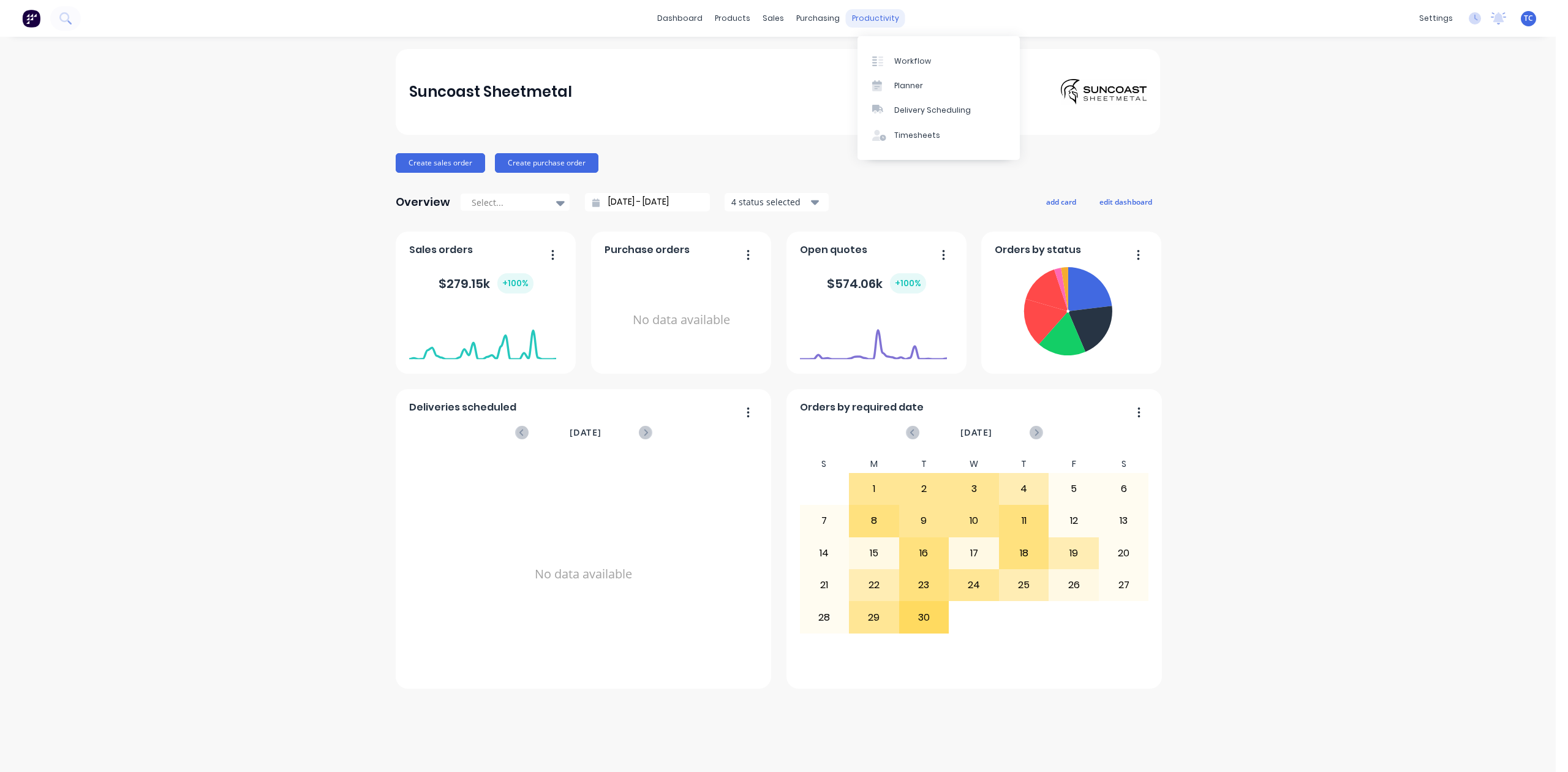
click at [890, 16] on div "productivity" at bounding box center [875, 18] width 59 height 18
click at [921, 65] on div "Workflow" at bounding box center [913, 61] width 37 height 11
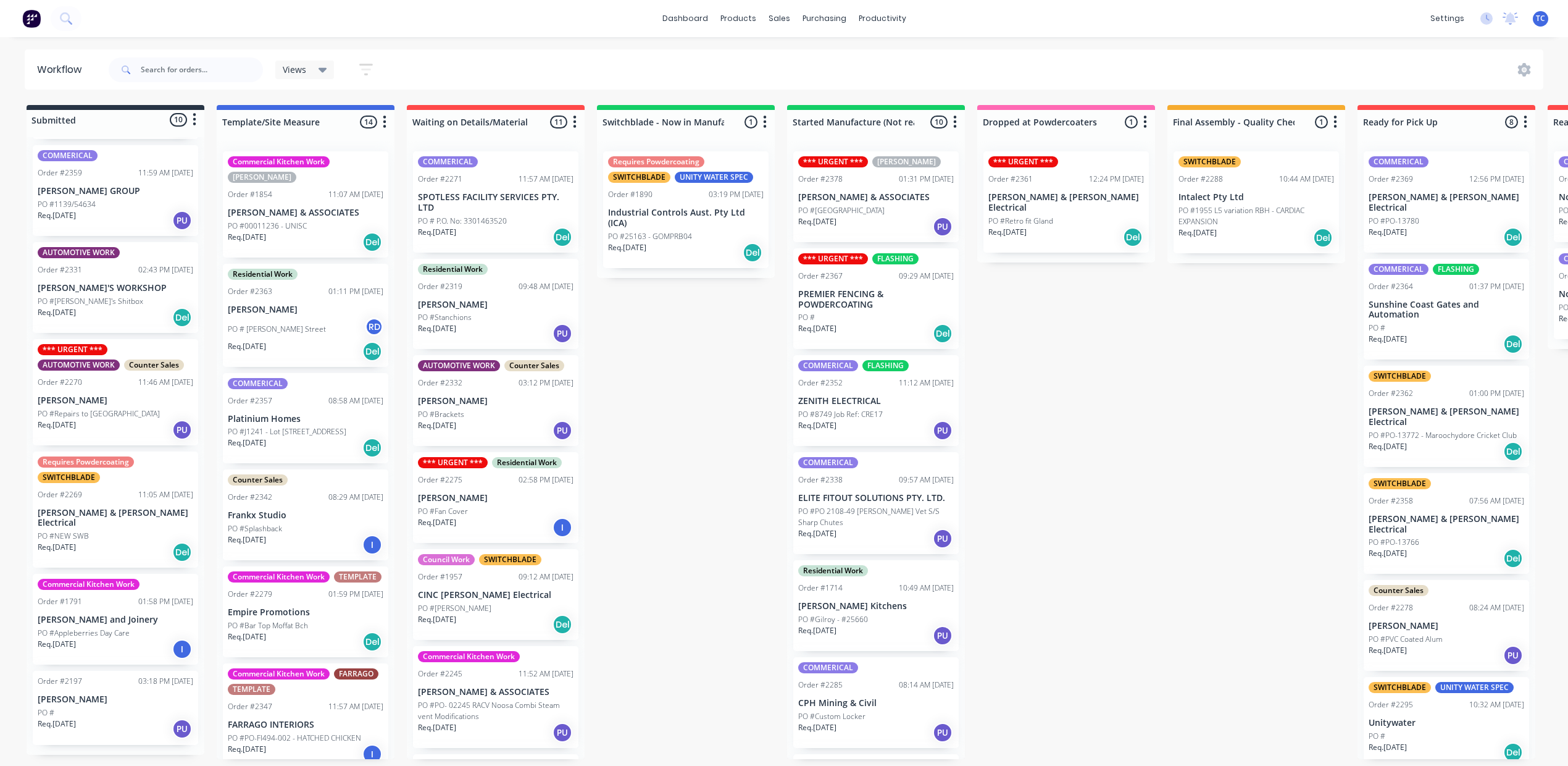
click at [139, 614] on p "[PERSON_NAME] and Joinery" at bounding box center [115, 620] width 155 height 10
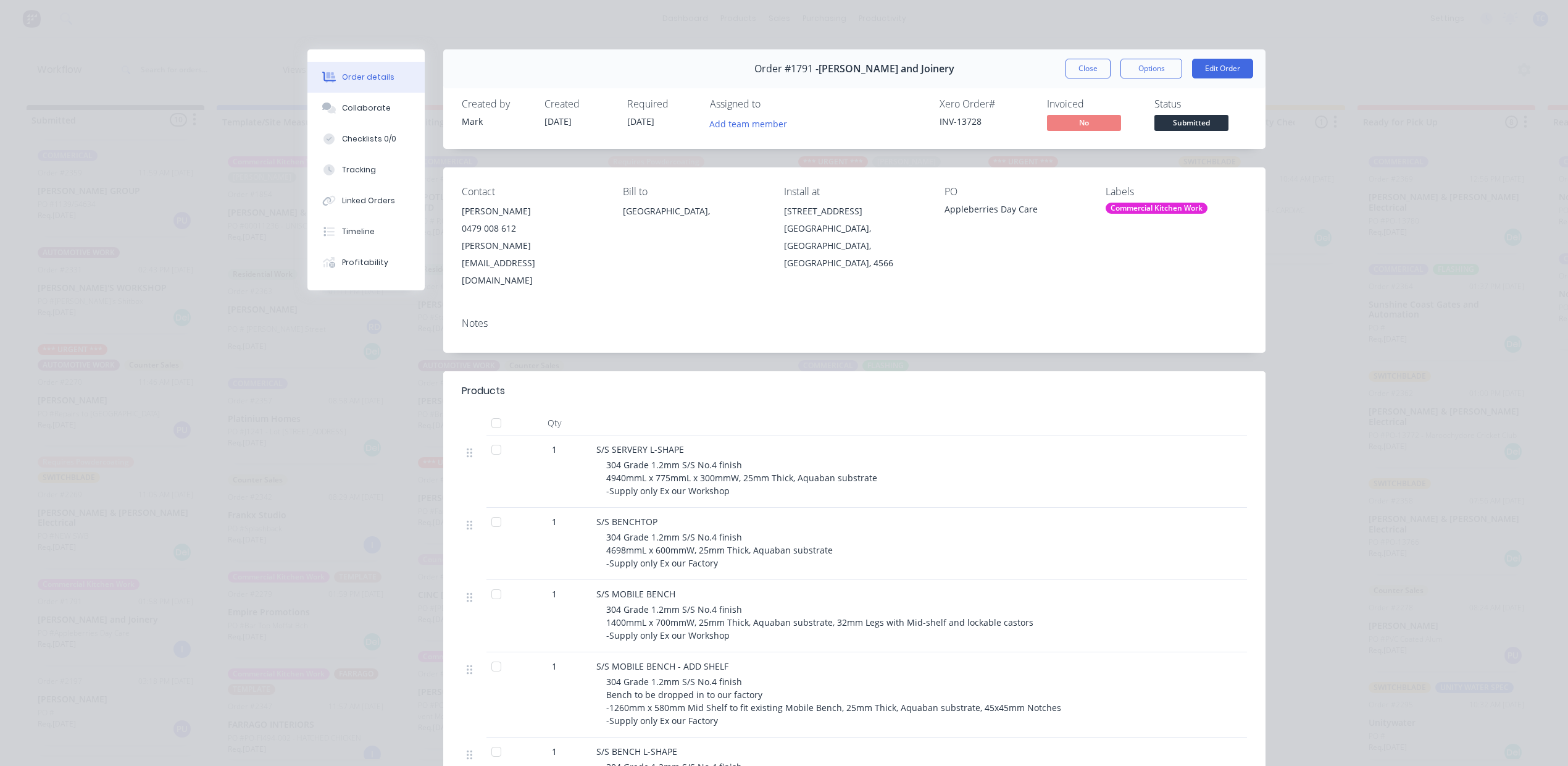
click at [1068, 78] on button "Close" at bounding box center [1088, 68] width 45 height 20
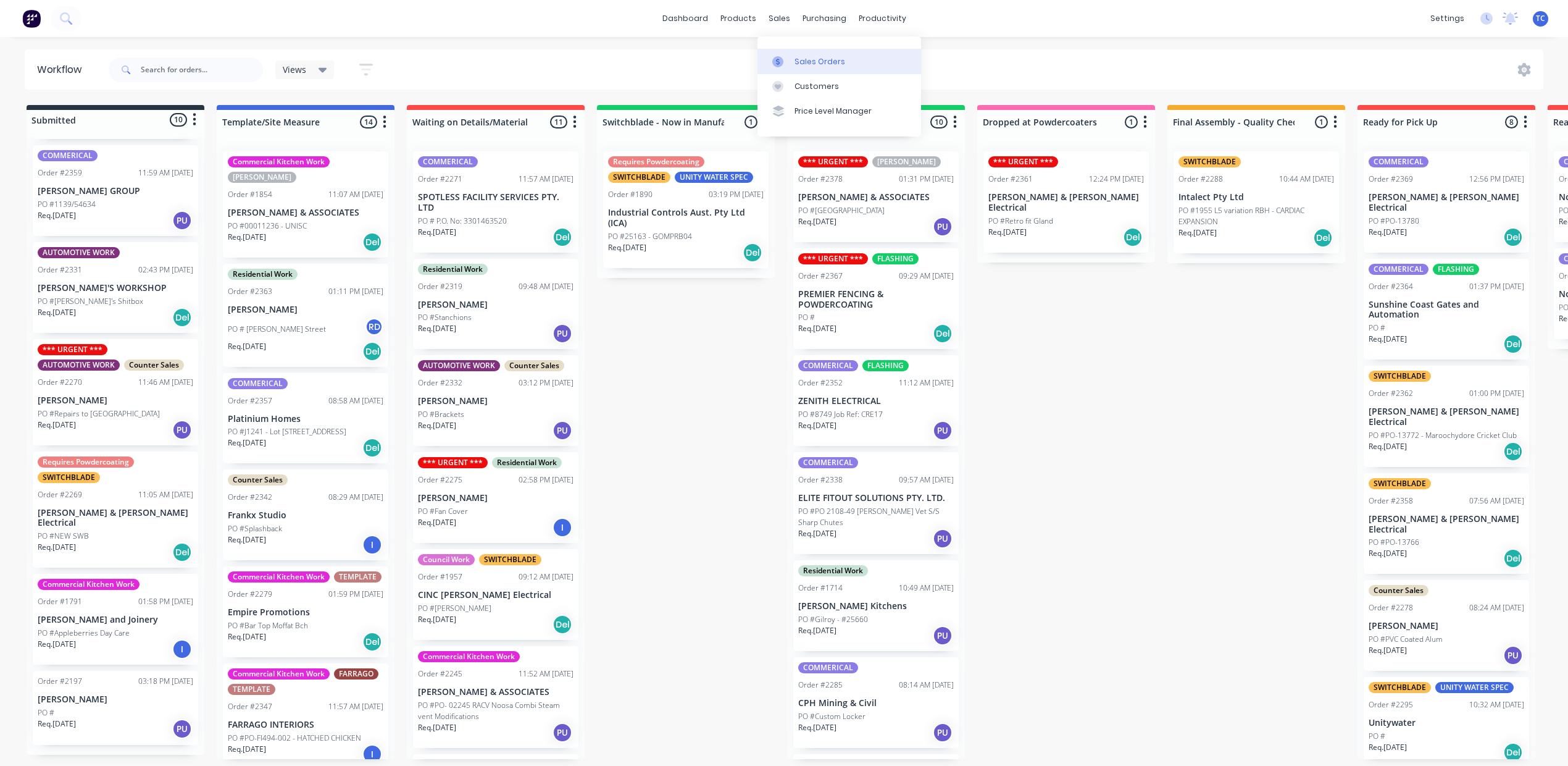
click at [833, 67] on div "Sales Orders" at bounding box center [820, 61] width 51 height 11
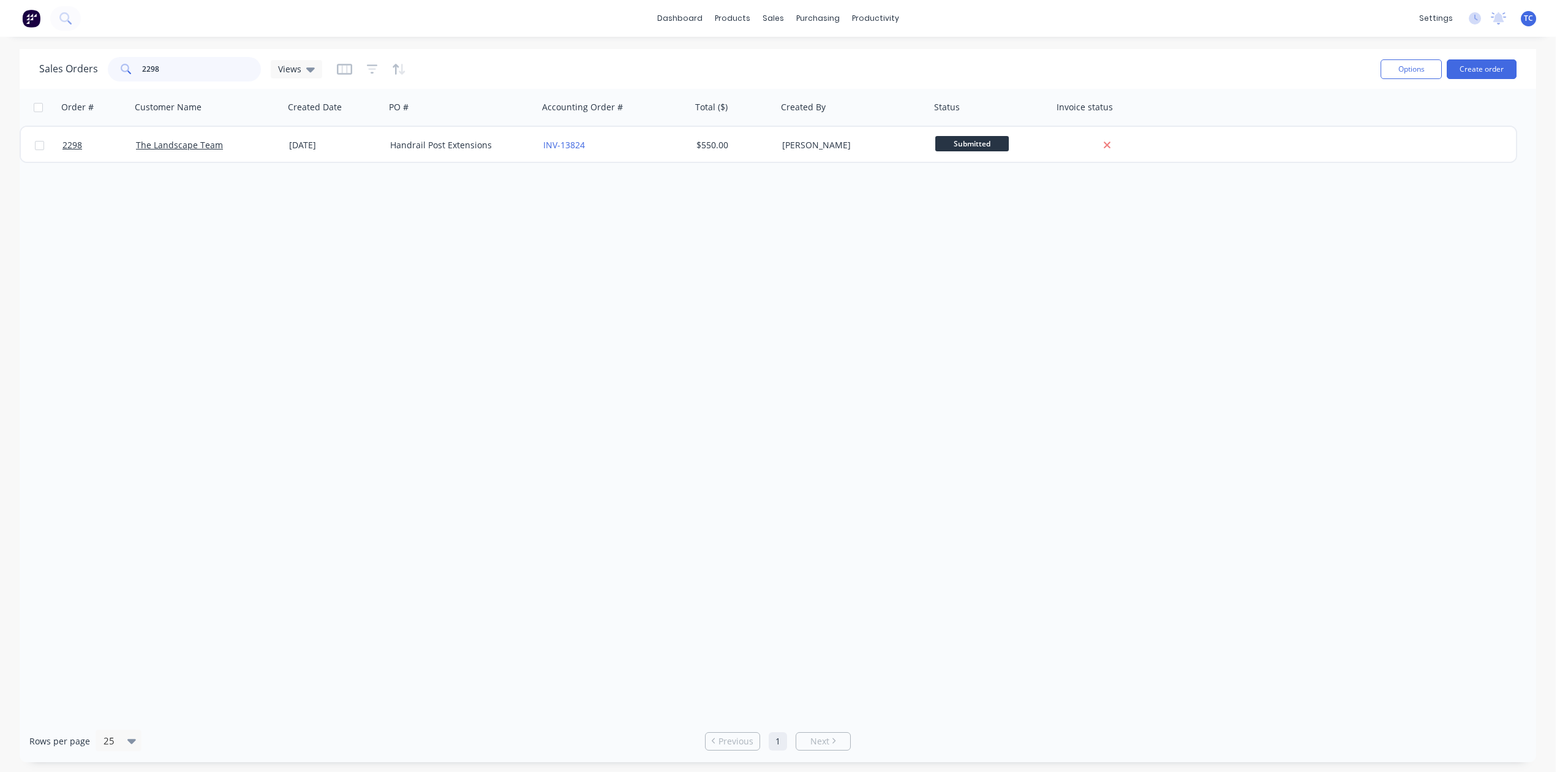
drag, startPoint x: 195, startPoint y: 71, endPoint x: 98, endPoint y: 66, distance: 97.1
click at [98, 66] on div "Sales Orders 2298 Views" at bounding box center [181, 69] width 283 height 25
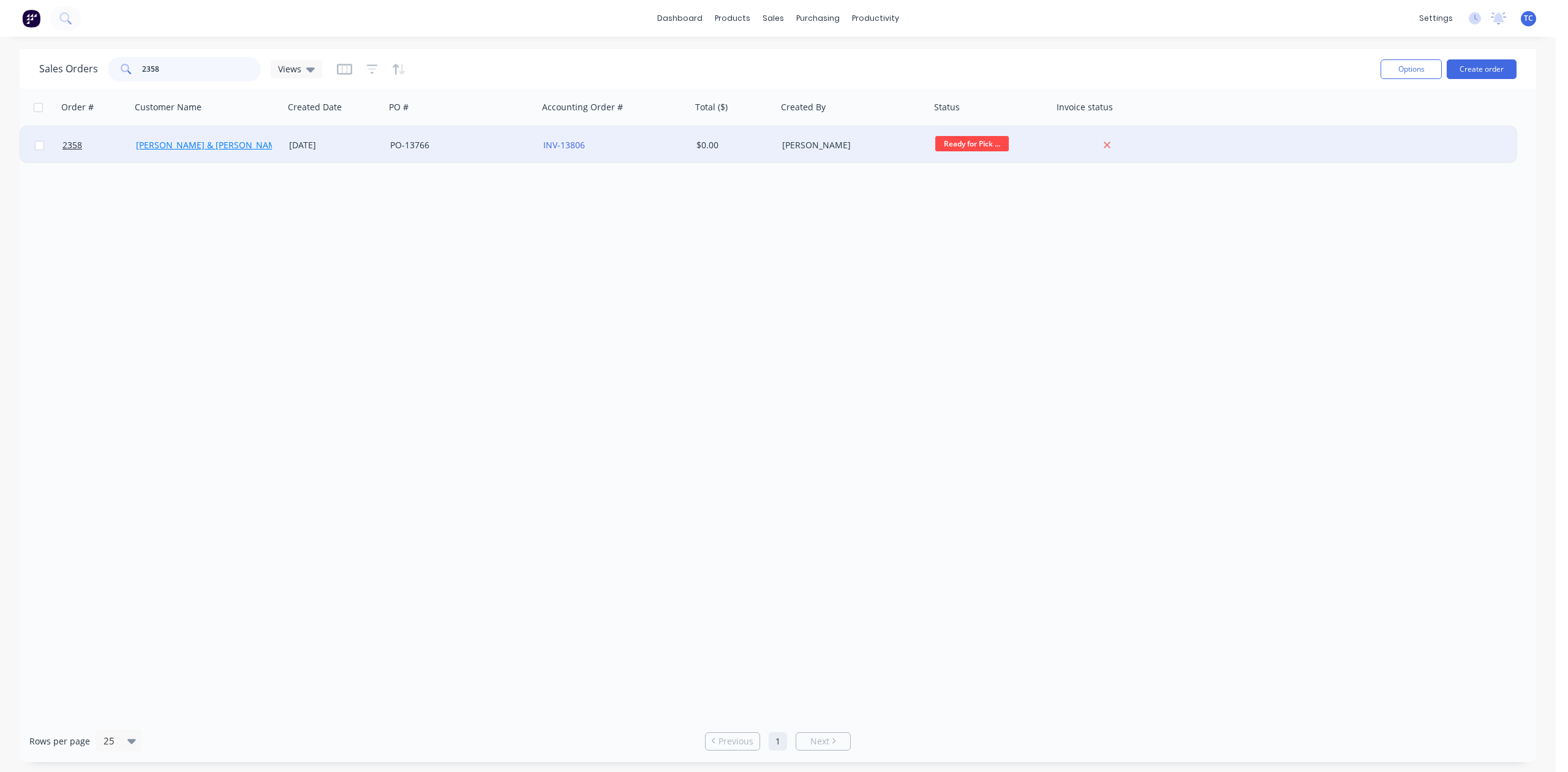
type input "2358"
click at [204, 145] on link "[PERSON_NAME] & [PERSON_NAME] Electrical" at bounding box center [230, 145] width 188 height 11
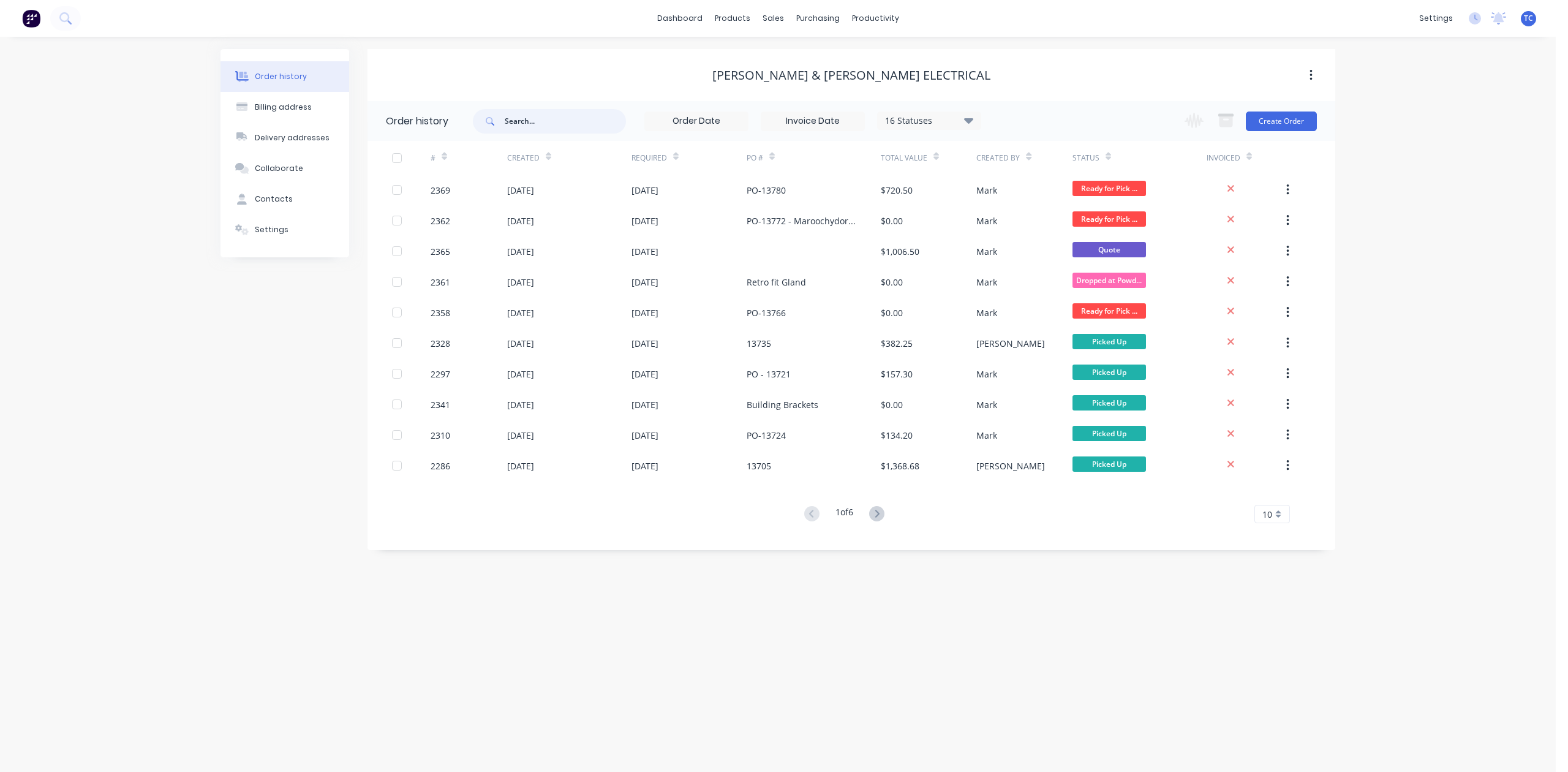
click at [534, 118] on input "text" at bounding box center [565, 121] width 121 height 25
type input "2358"
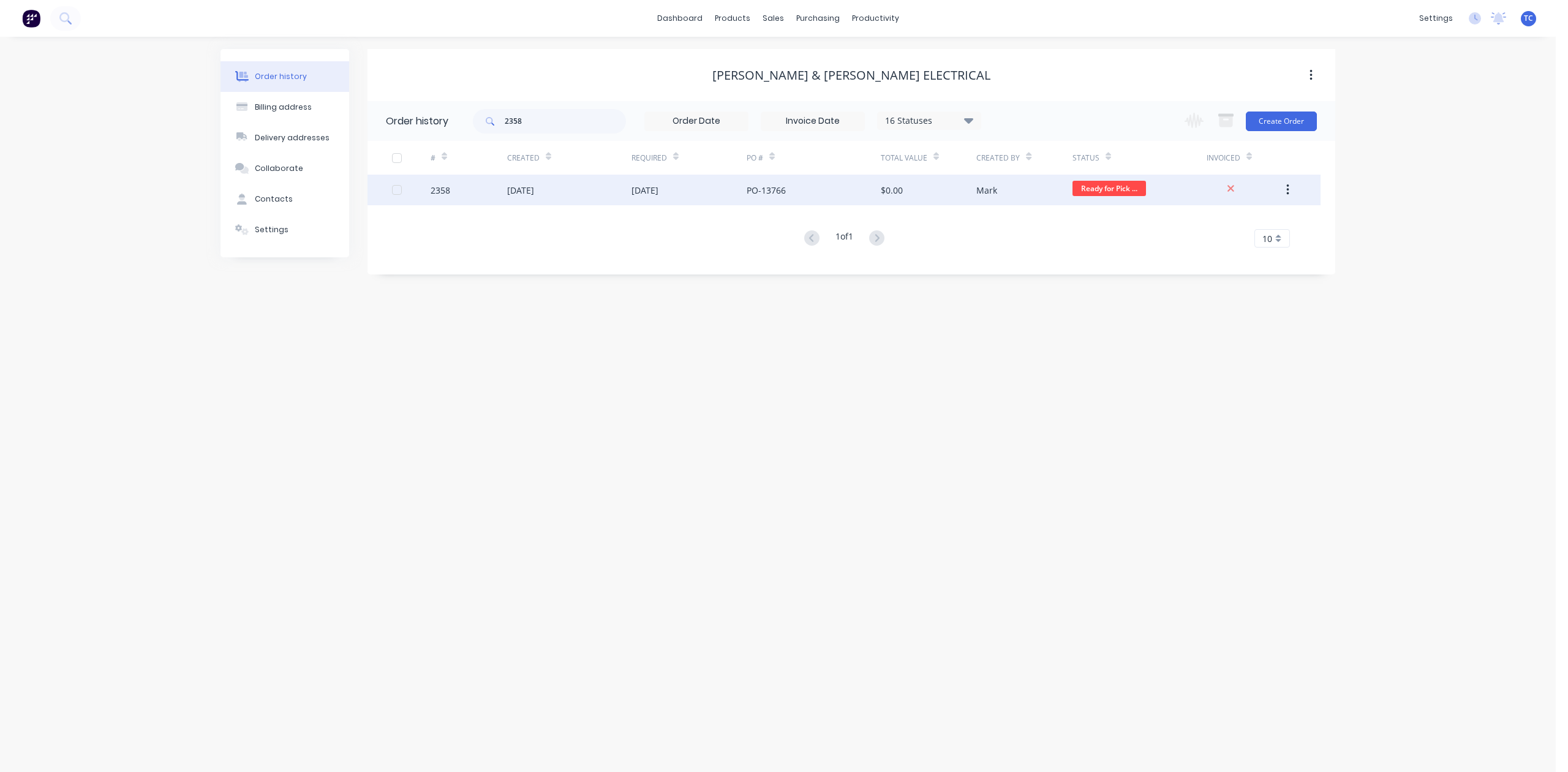
click at [522, 190] on div "[DATE]" at bounding box center [520, 190] width 27 height 13
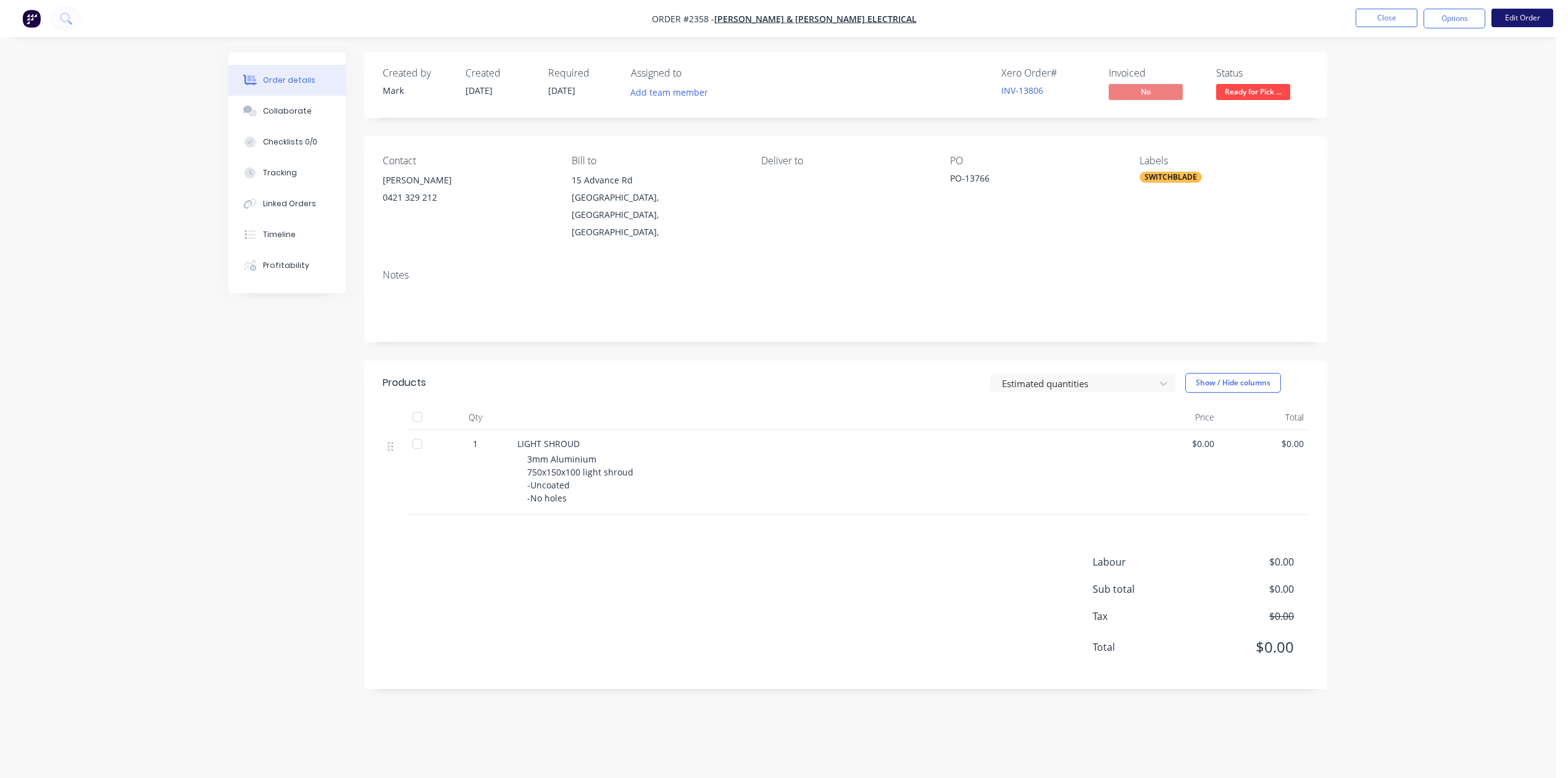
click at [1522, 13] on button "Edit Order" at bounding box center [1522, 18] width 62 height 18
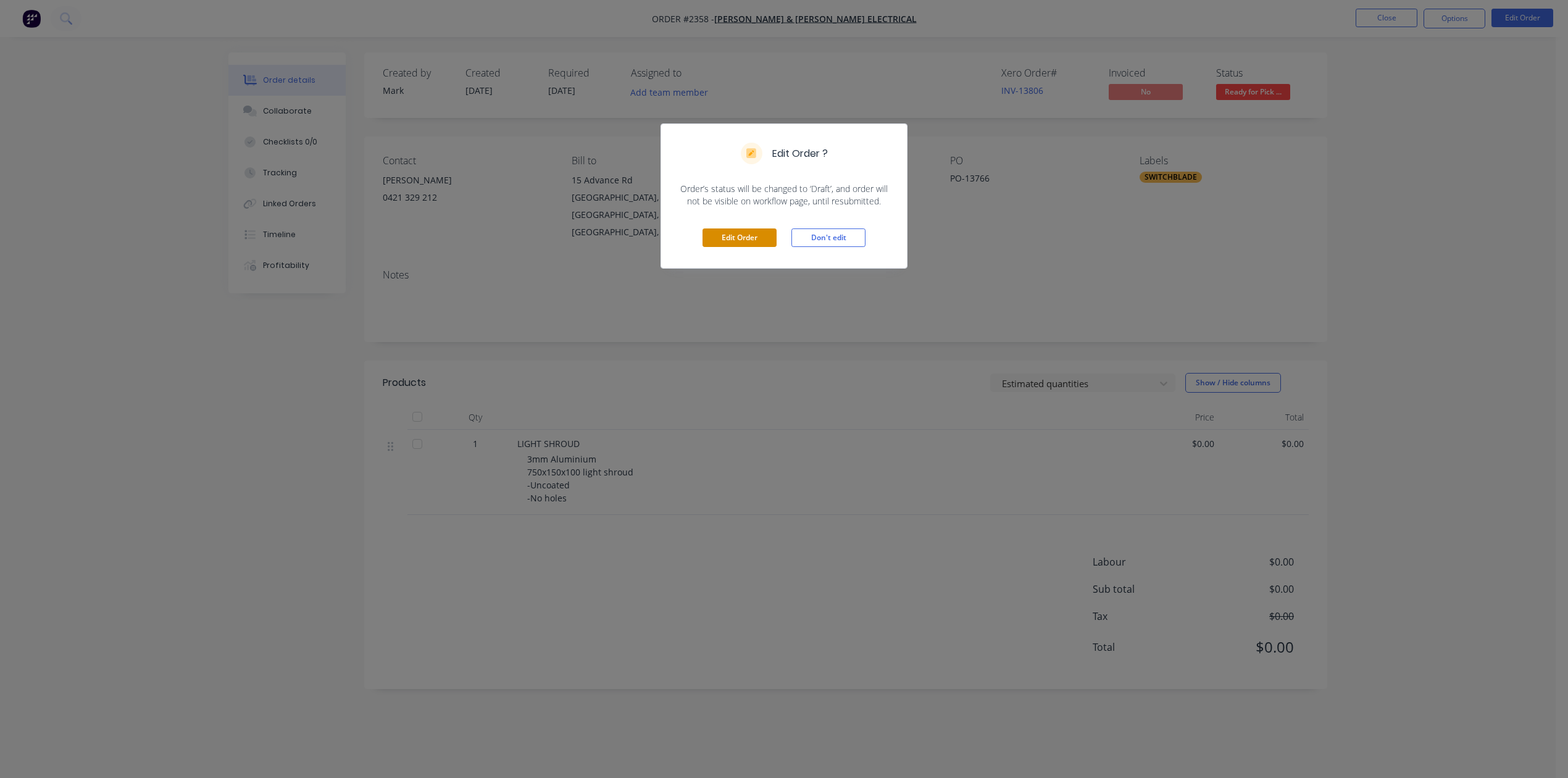
click at [724, 247] on button "Edit Order" at bounding box center [739, 237] width 74 height 18
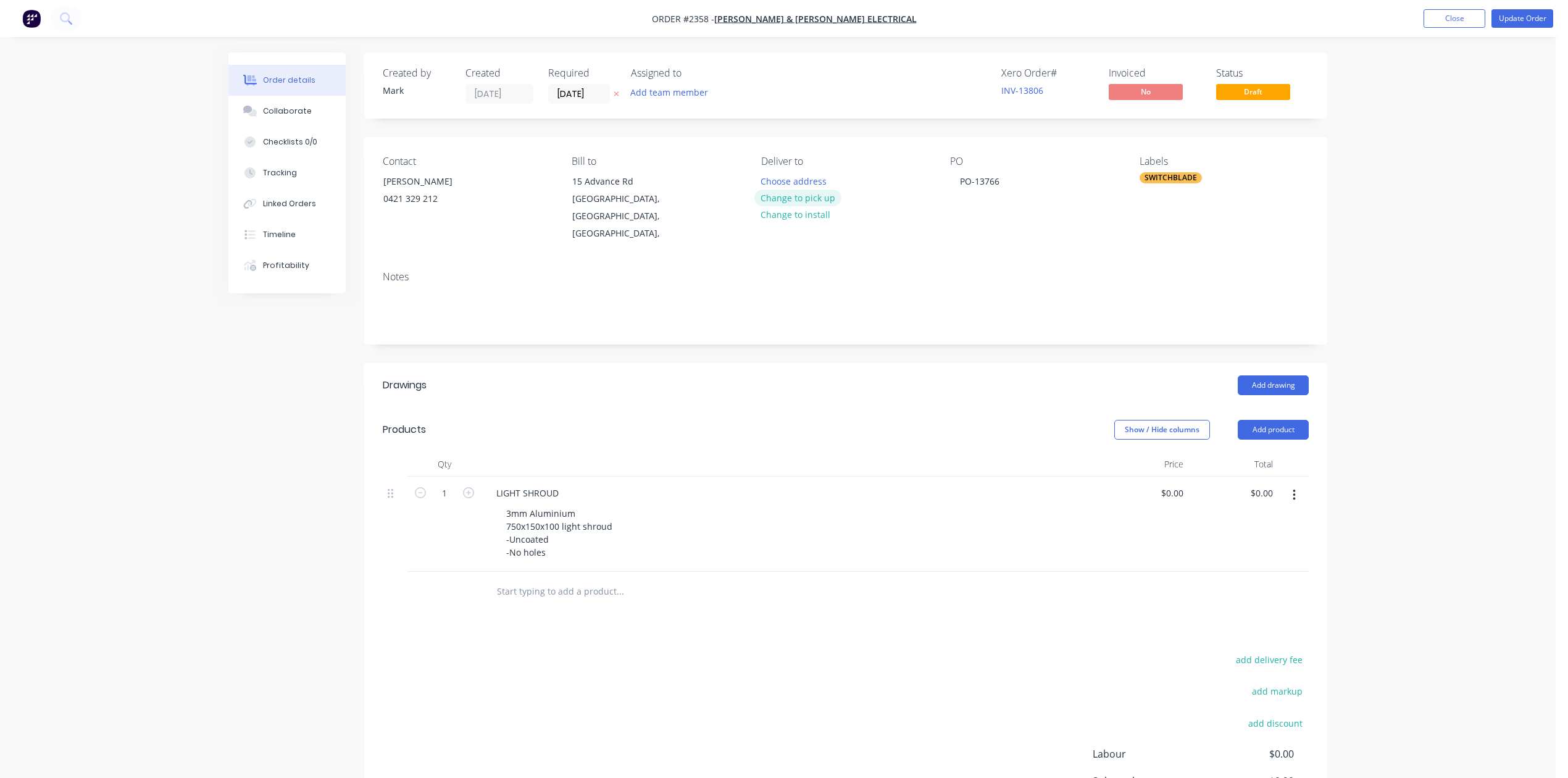
click at [816, 206] on button "Change to pick up" at bounding box center [798, 198] width 88 height 17
click at [1174, 502] on input "0" at bounding box center [1181, 493] width 14 height 18
type input "$235.00"
click at [1509, 18] on button "Update Order" at bounding box center [1522, 18] width 62 height 18
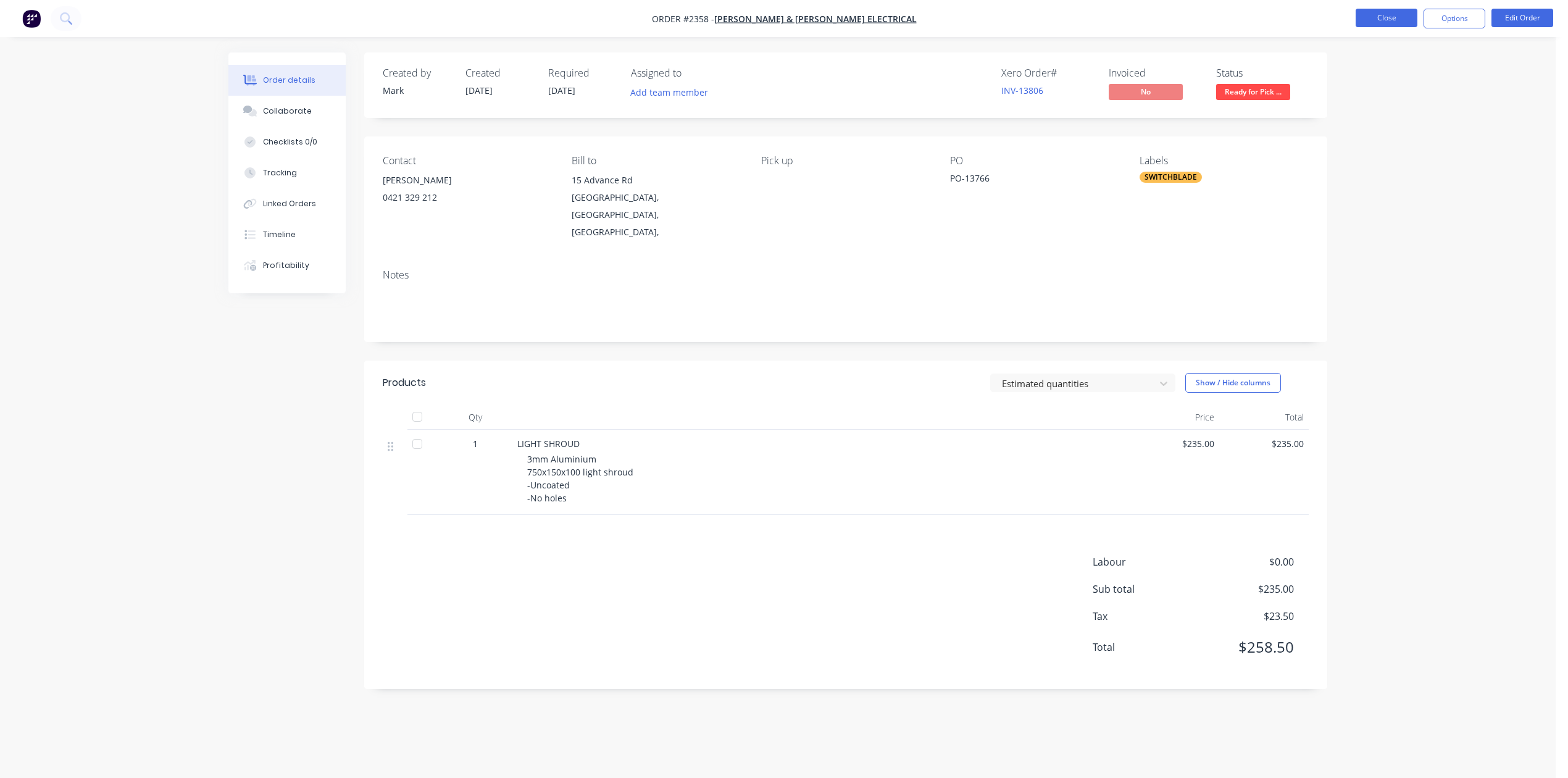
click at [1386, 18] on button "Close" at bounding box center [1386, 18] width 62 height 18
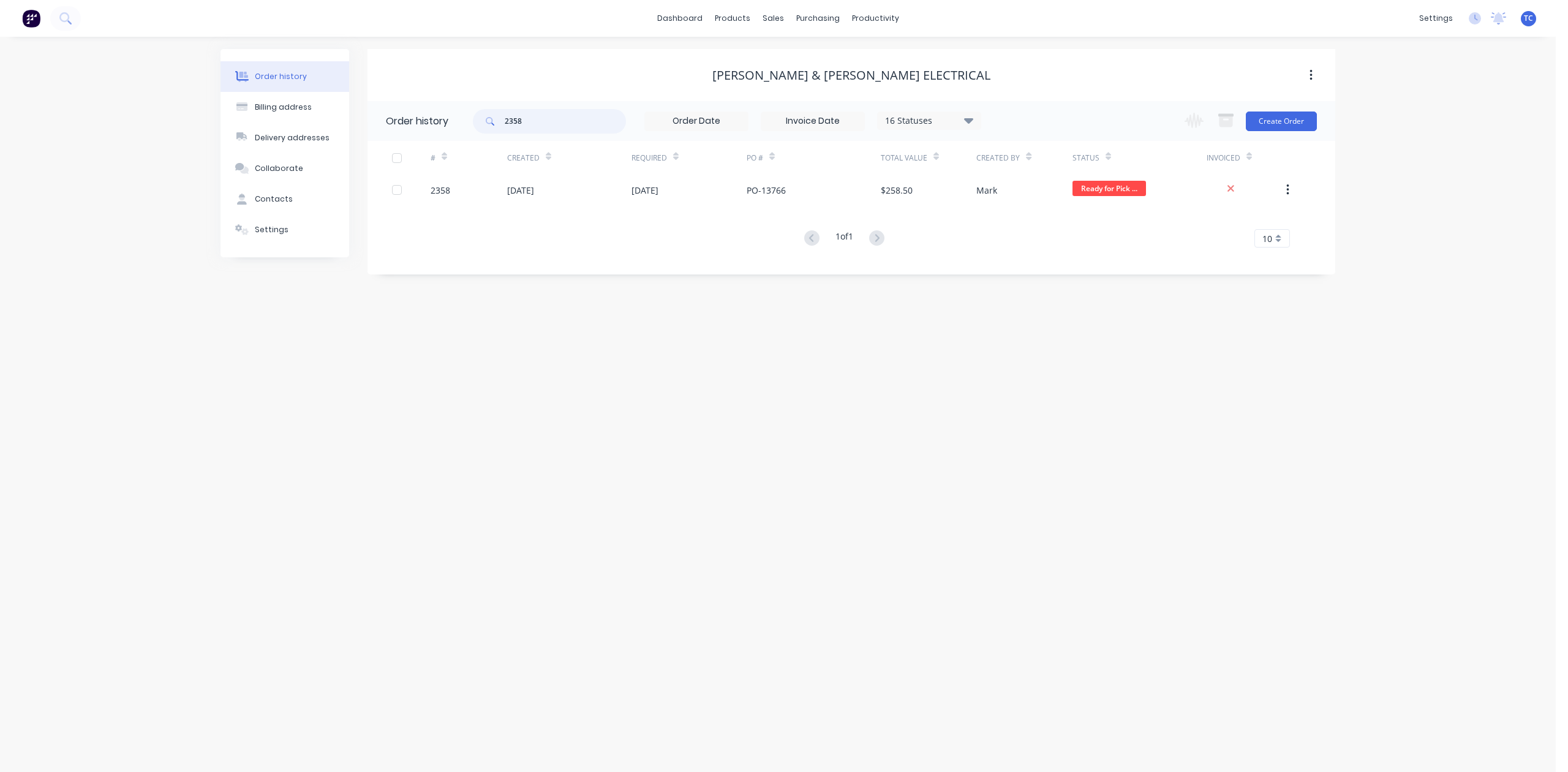
drag, startPoint x: 562, startPoint y: 125, endPoint x: 447, endPoint y: 116, distance: 115.4
click at [447, 116] on header "Order history 2358 16 Statuses Invoice Status Invoiced Not Invoiced Partial Ord…" at bounding box center [851, 121] width 967 height 40
type input "2362"
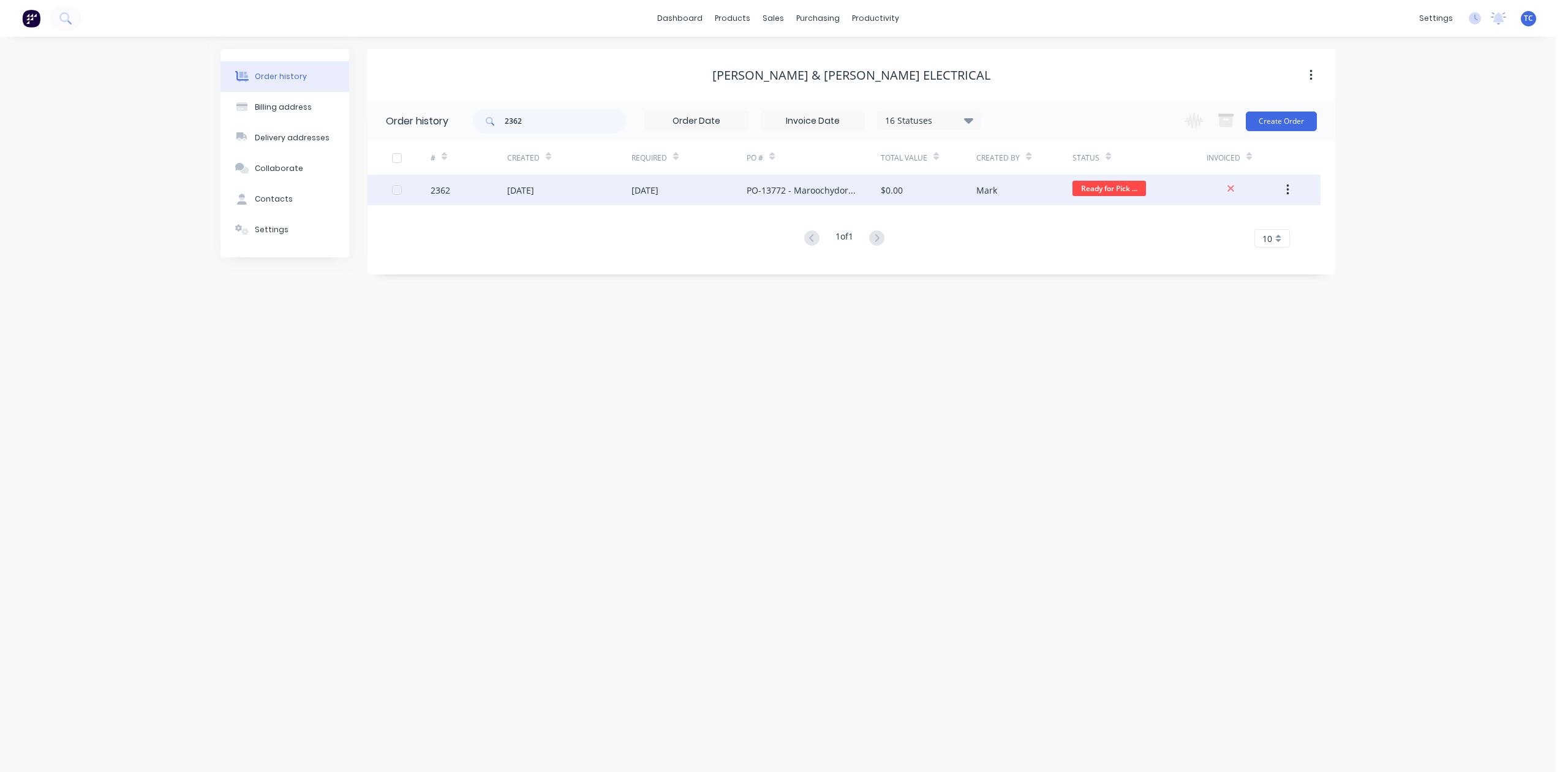
click at [467, 192] on div "2362" at bounding box center [469, 190] width 76 height 30
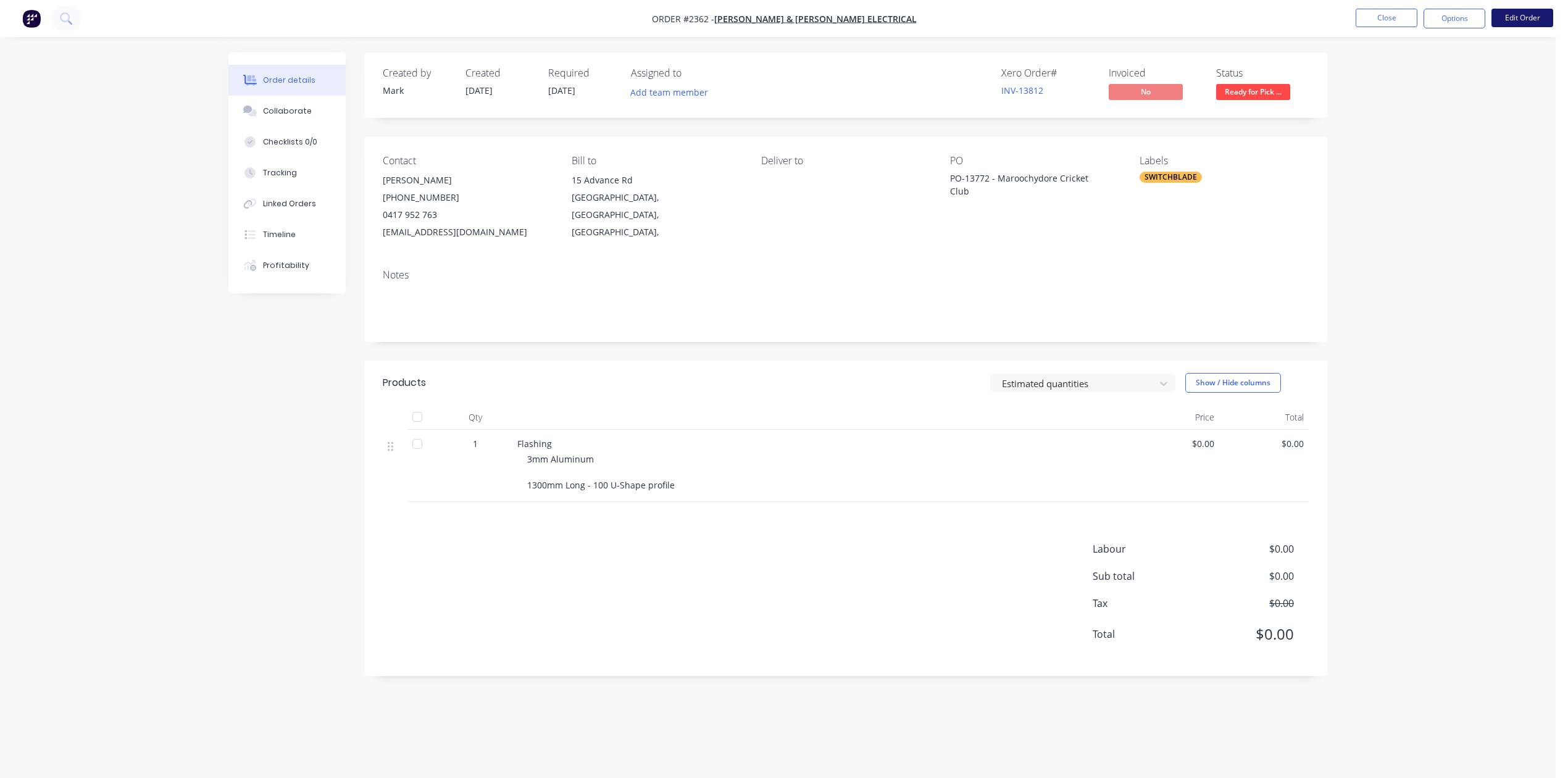
click at [1507, 15] on button "Edit Order" at bounding box center [1522, 18] width 62 height 18
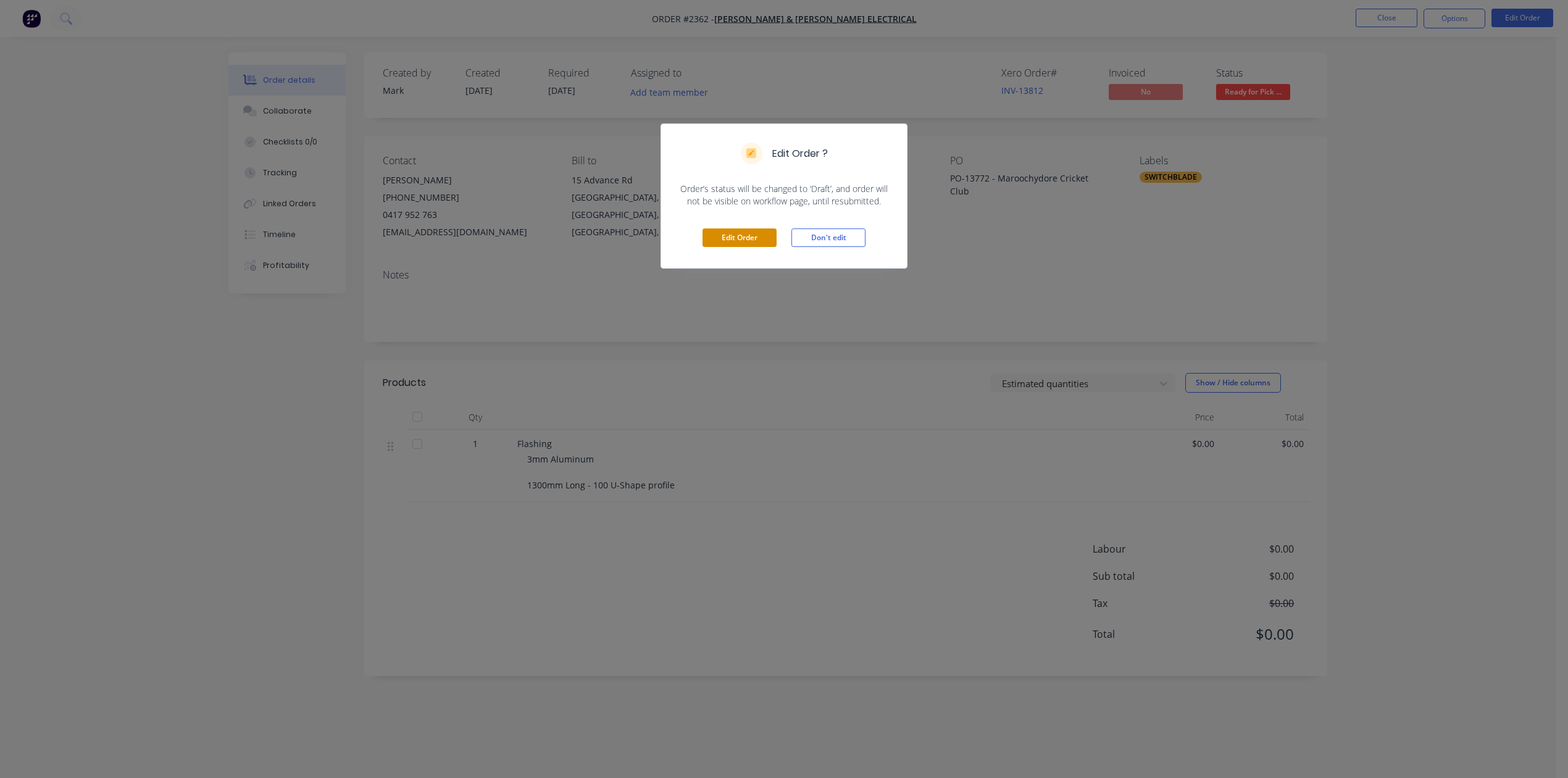
click at [736, 247] on button "Edit Order" at bounding box center [739, 237] width 74 height 18
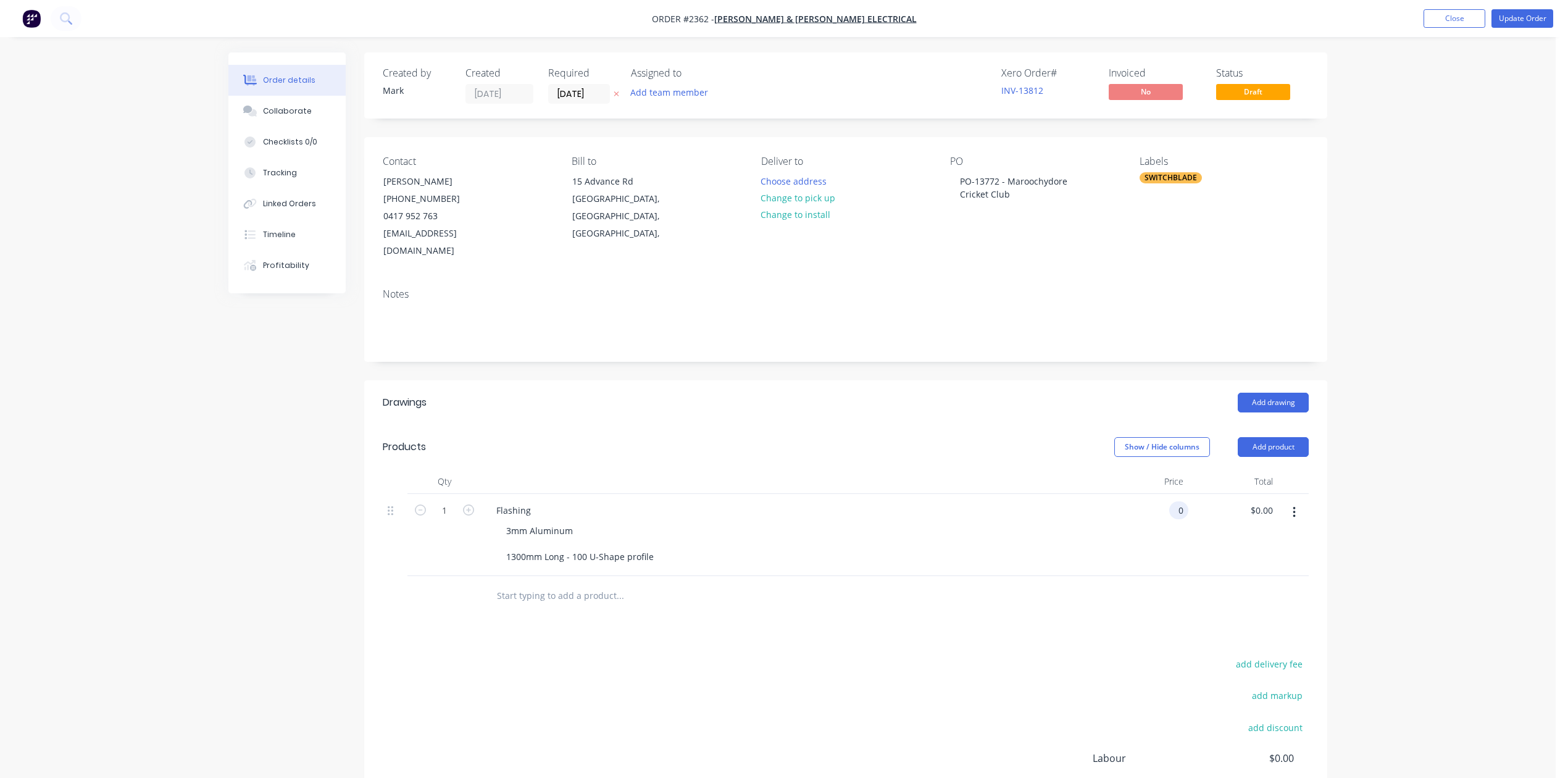
click at [1163, 576] on div "0 0" at bounding box center [1143, 535] width 90 height 82
type input "$180.00"
click at [1494, 18] on button "Update Order" at bounding box center [1522, 18] width 62 height 18
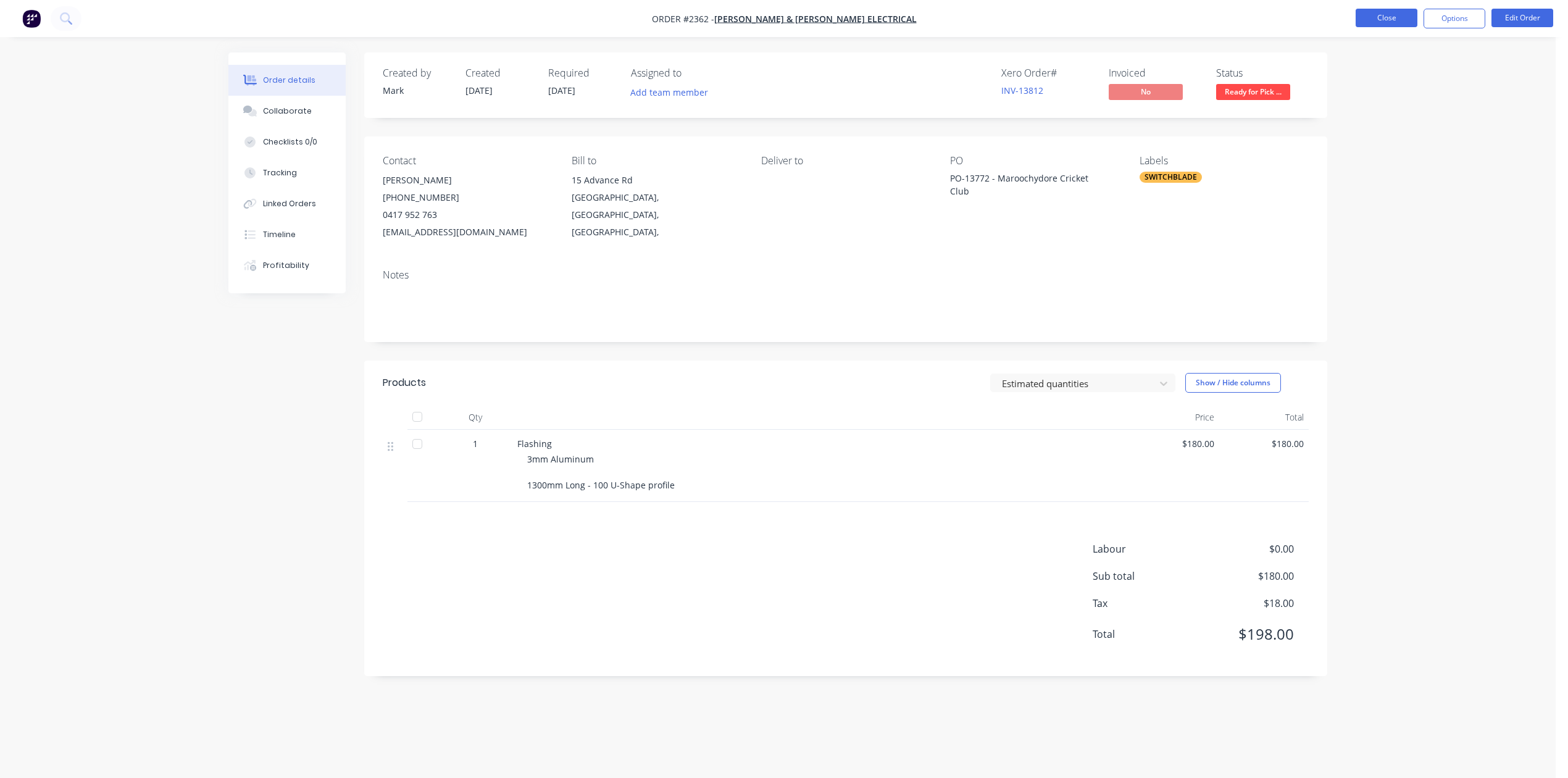
click at [1366, 17] on button "Close" at bounding box center [1386, 18] width 62 height 18
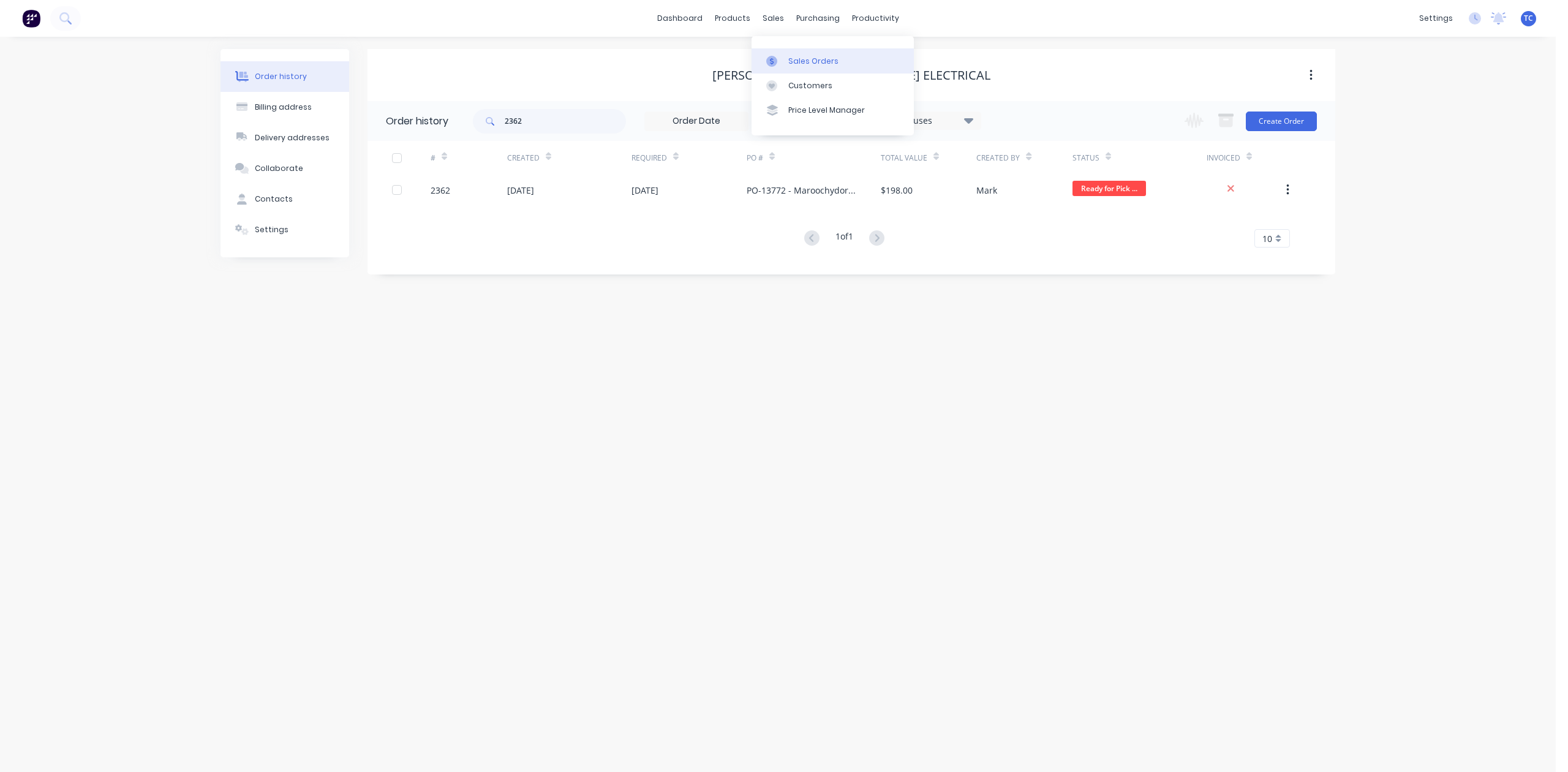
click at [805, 64] on div "Sales Orders" at bounding box center [813, 61] width 51 height 11
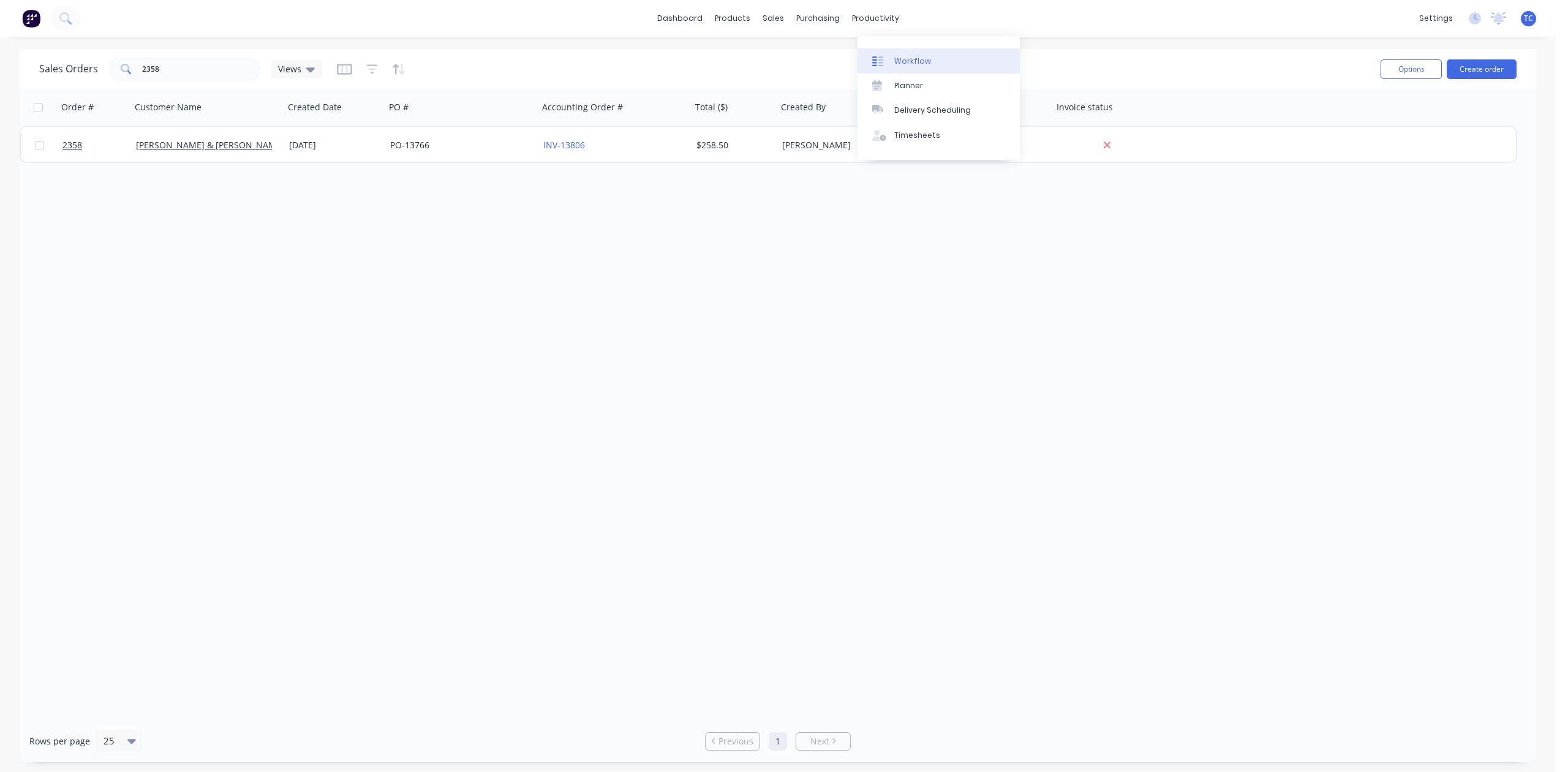
click at [921, 67] on div "Workflow" at bounding box center [913, 61] width 37 height 11
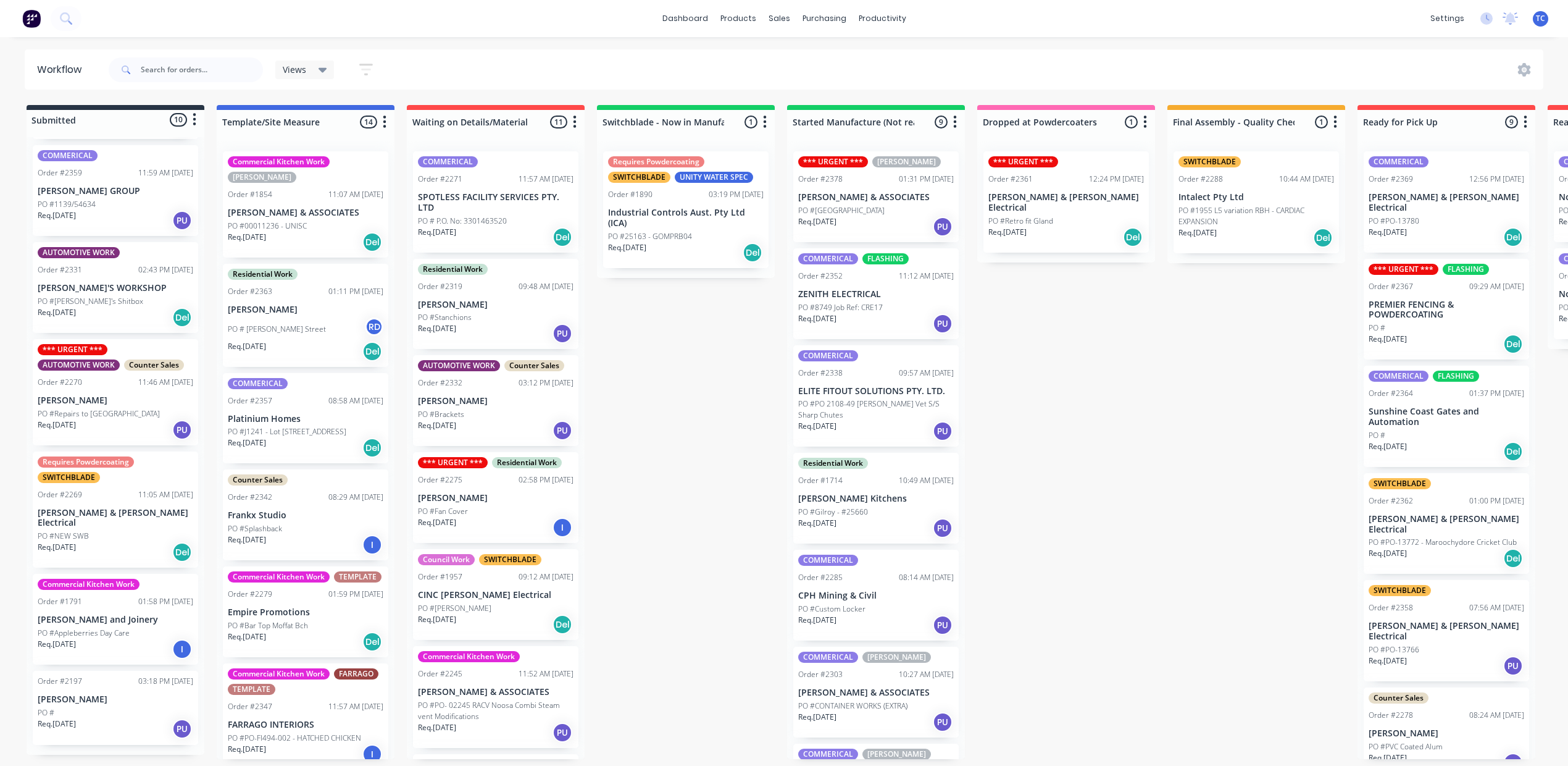
scroll to position [12, 0]
click at [121, 682] on div "Order #2197 03:18 PM [DATE] [PERSON_NAME] PO # Req. [DATE] PU" at bounding box center [115, 707] width 165 height 74
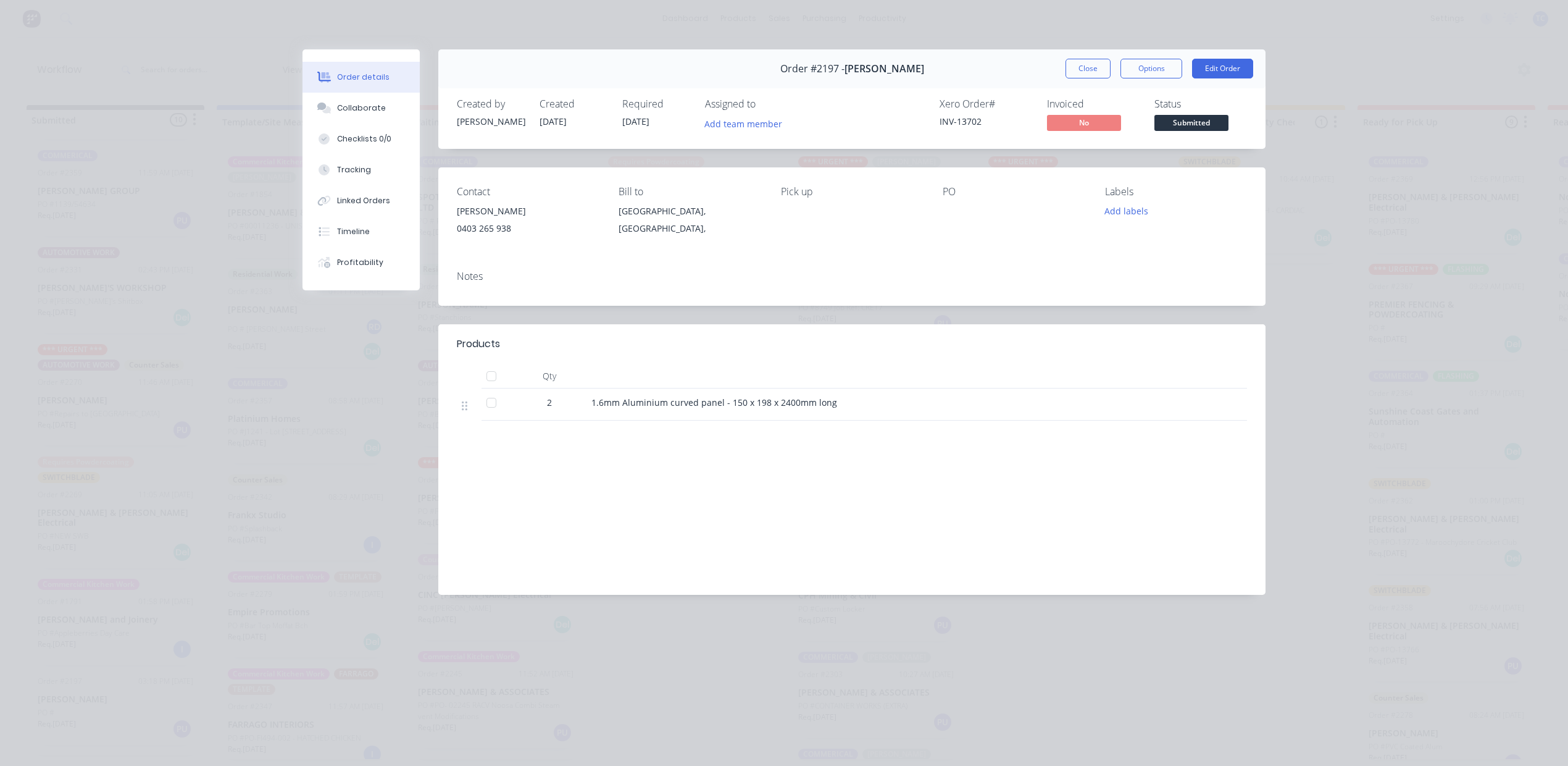
click at [519, 220] on div "[PERSON_NAME]" at bounding box center [528, 211] width 142 height 17
click at [507, 220] on div "[PERSON_NAME]" at bounding box center [528, 211] width 142 height 17
click at [496, 220] on div "[PERSON_NAME]" at bounding box center [528, 211] width 142 height 17
click at [1065, 78] on button "Close" at bounding box center [1088, 68] width 45 height 20
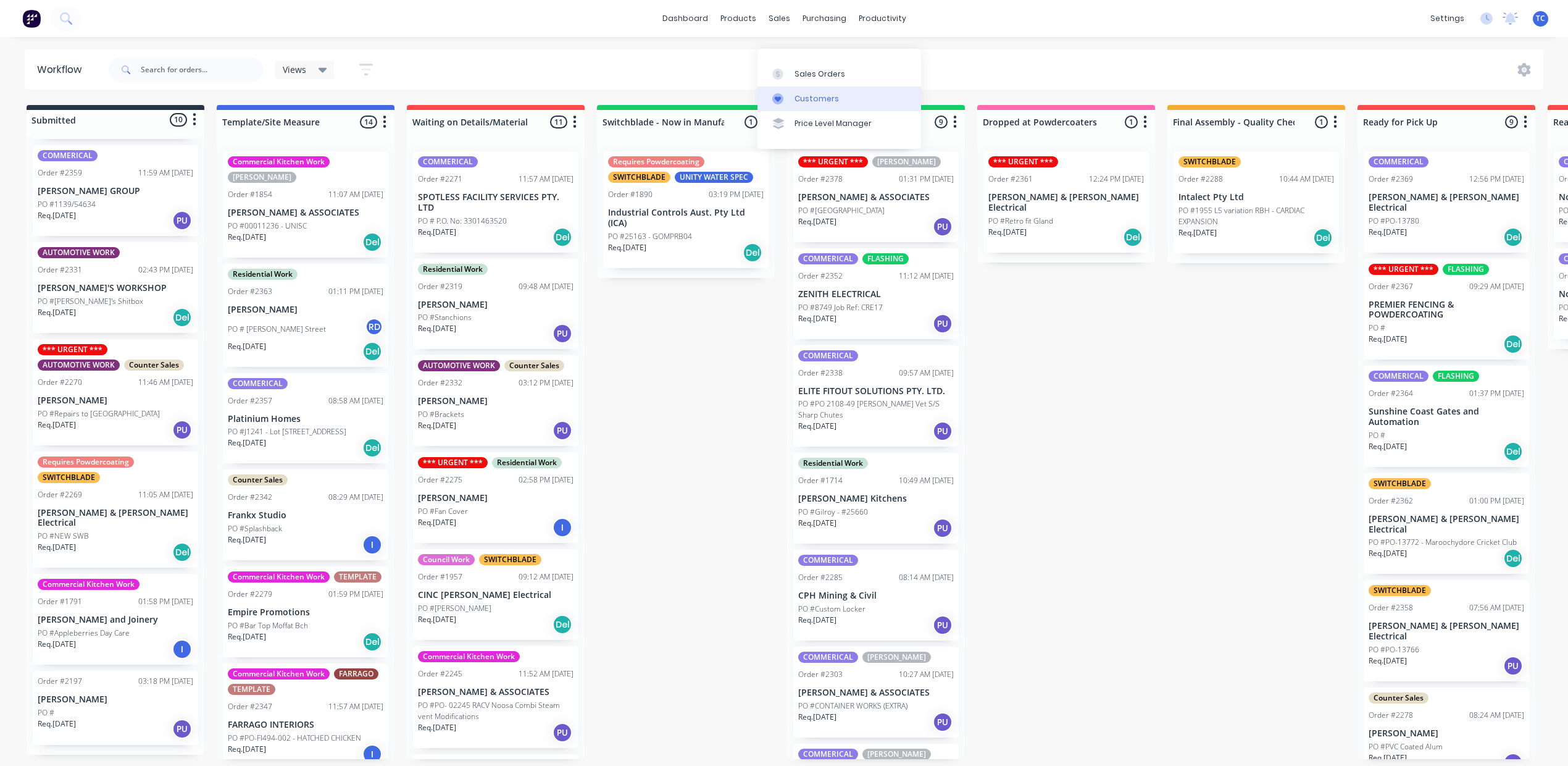
click at [813, 100] on div "Customers" at bounding box center [816, 98] width 45 height 11
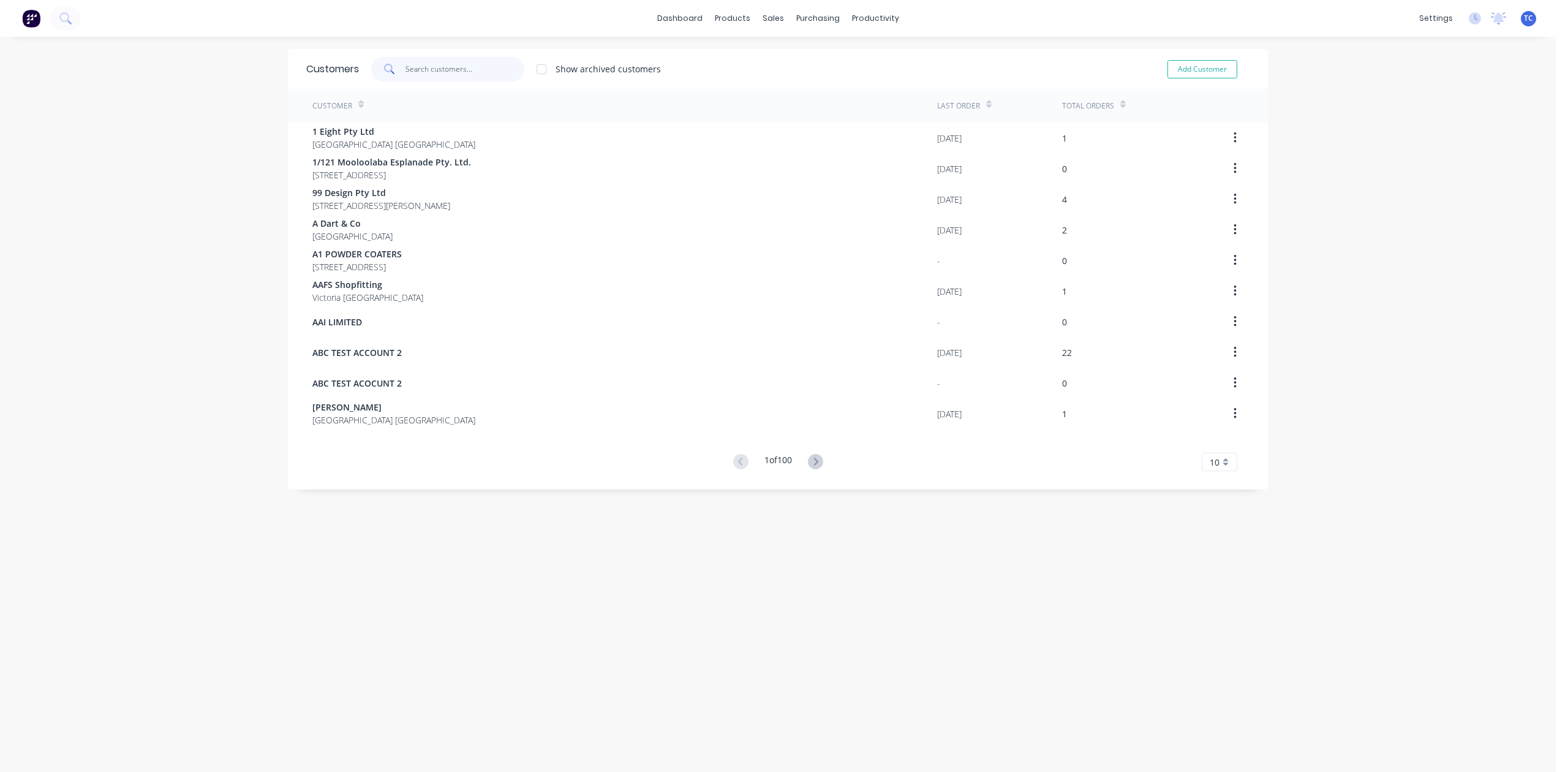
click at [464, 71] on input "text" at bounding box center [465, 69] width 119 height 25
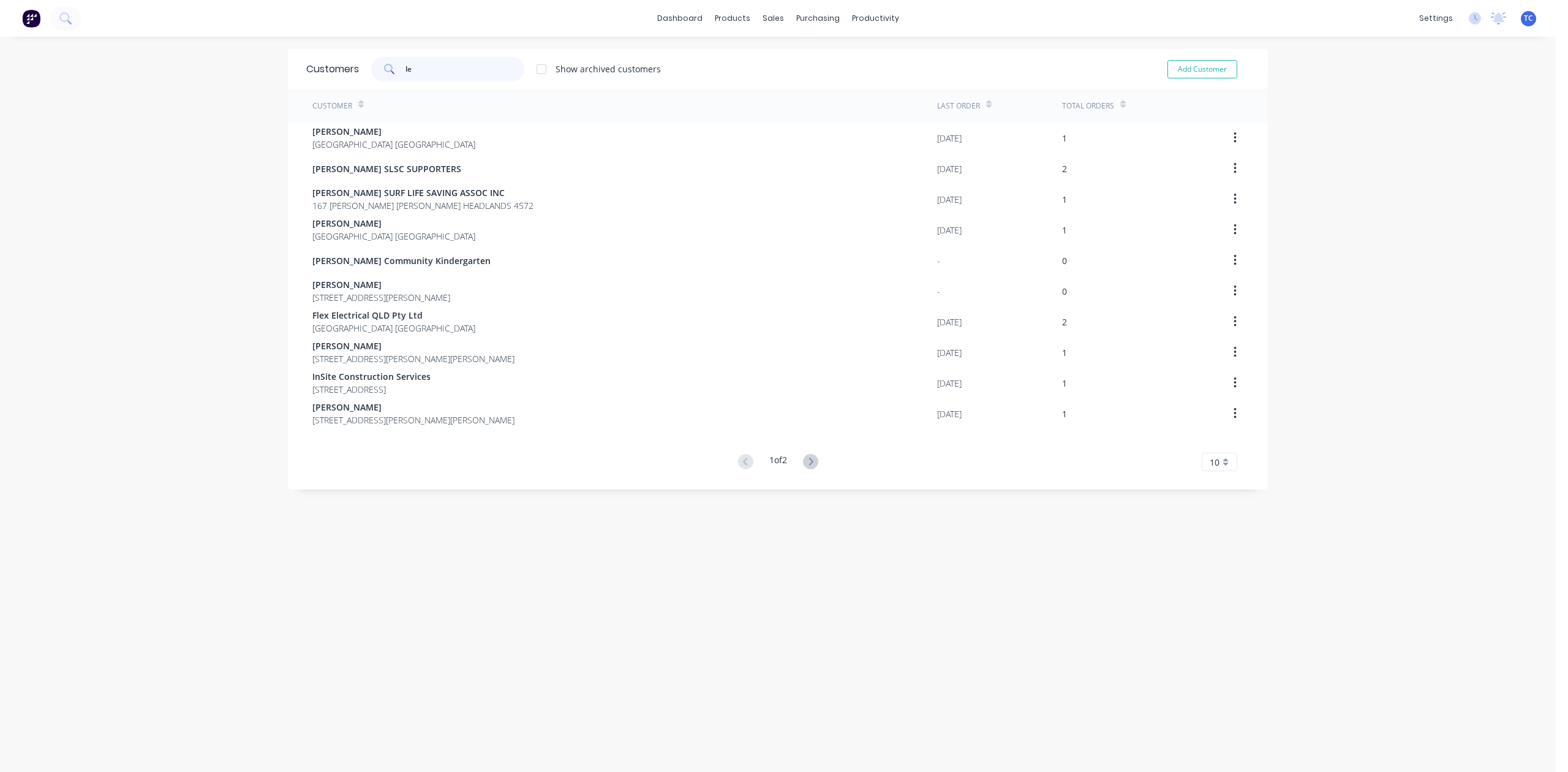
type input "l"
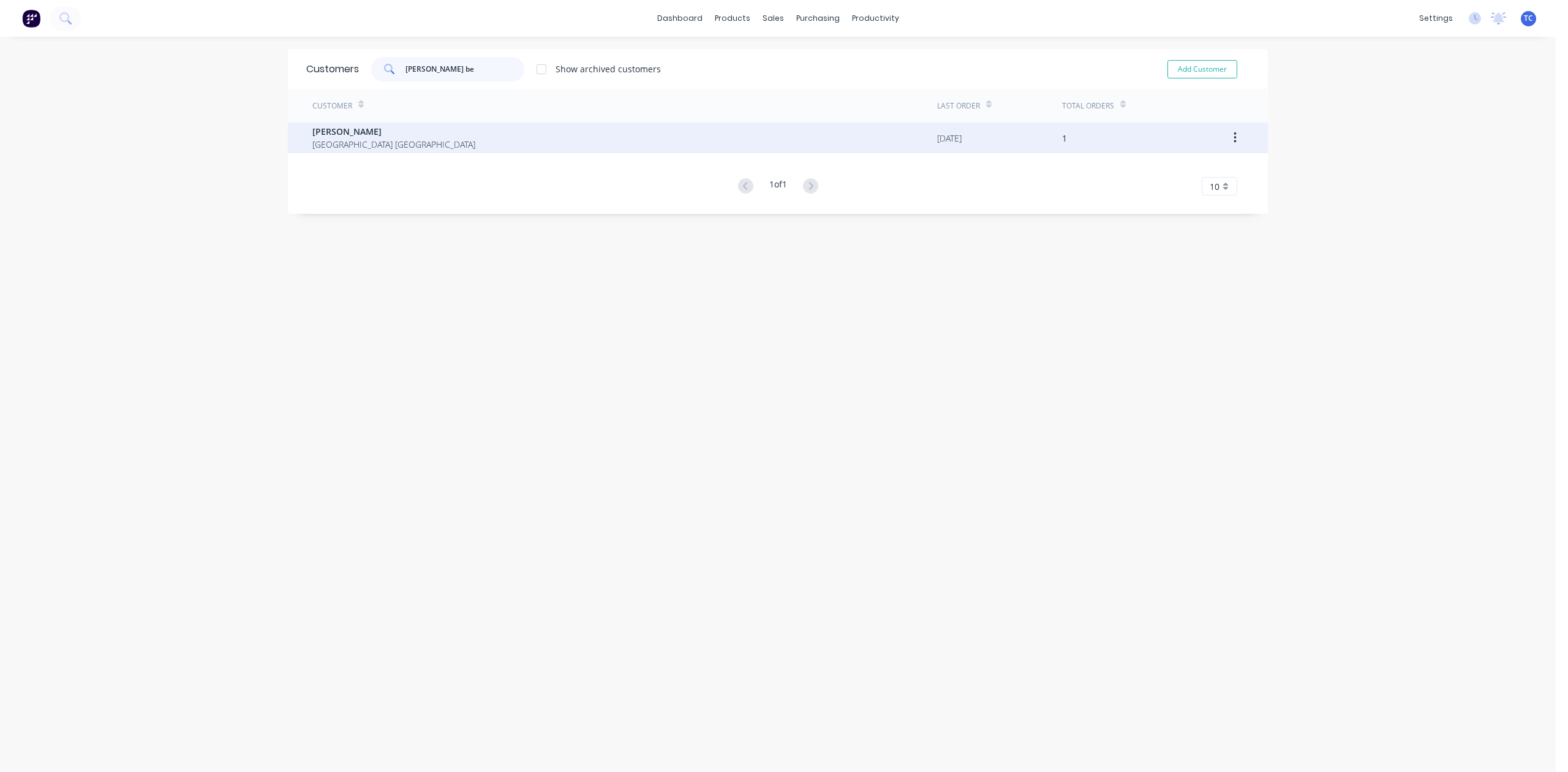
type input "[PERSON_NAME] be"
click at [360, 132] on span "[PERSON_NAME]" at bounding box center [394, 131] width 163 height 13
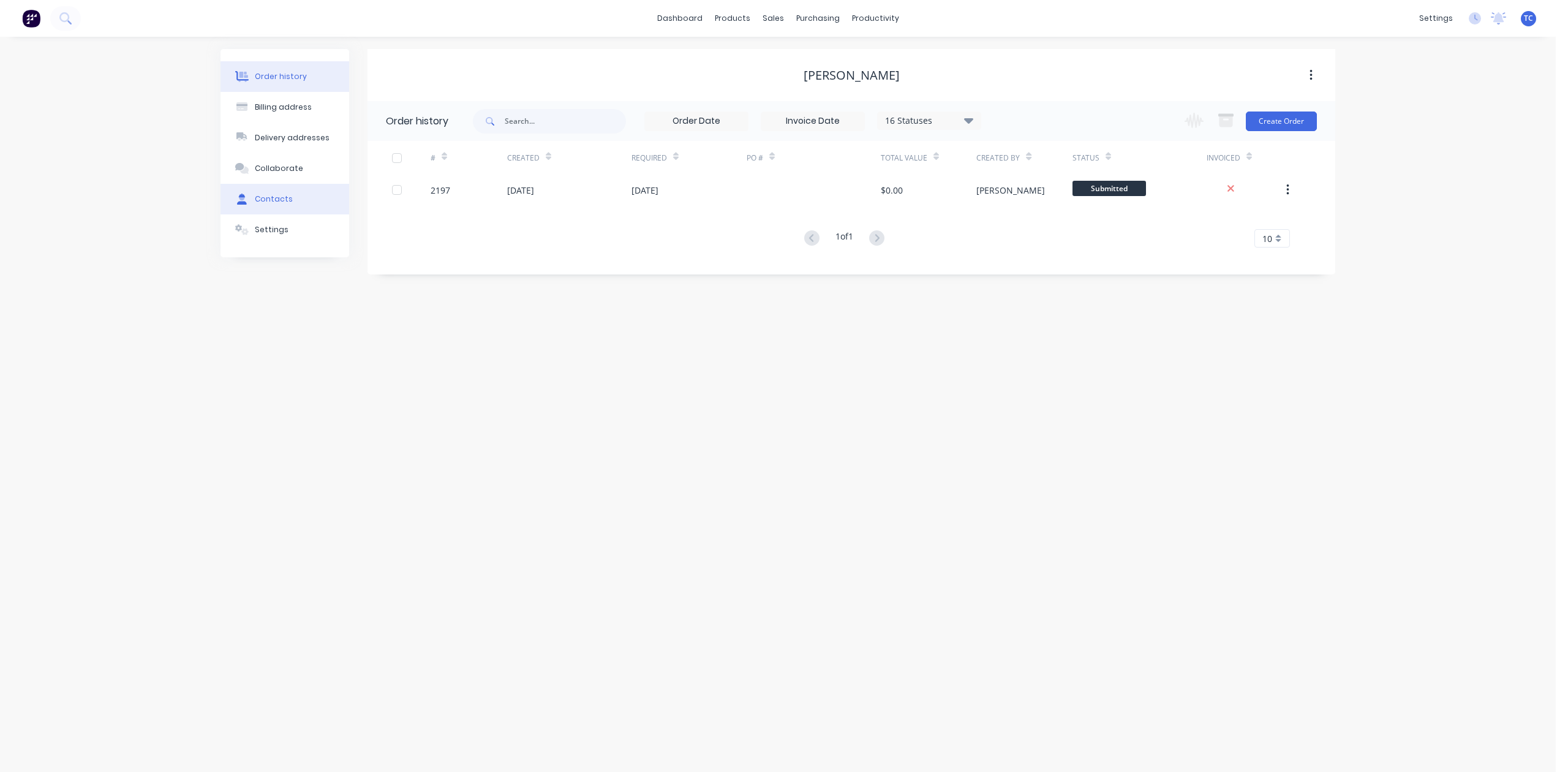
click at [260, 205] on div "Contacts" at bounding box center [273, 198] width 38 height 11
select select "AU"
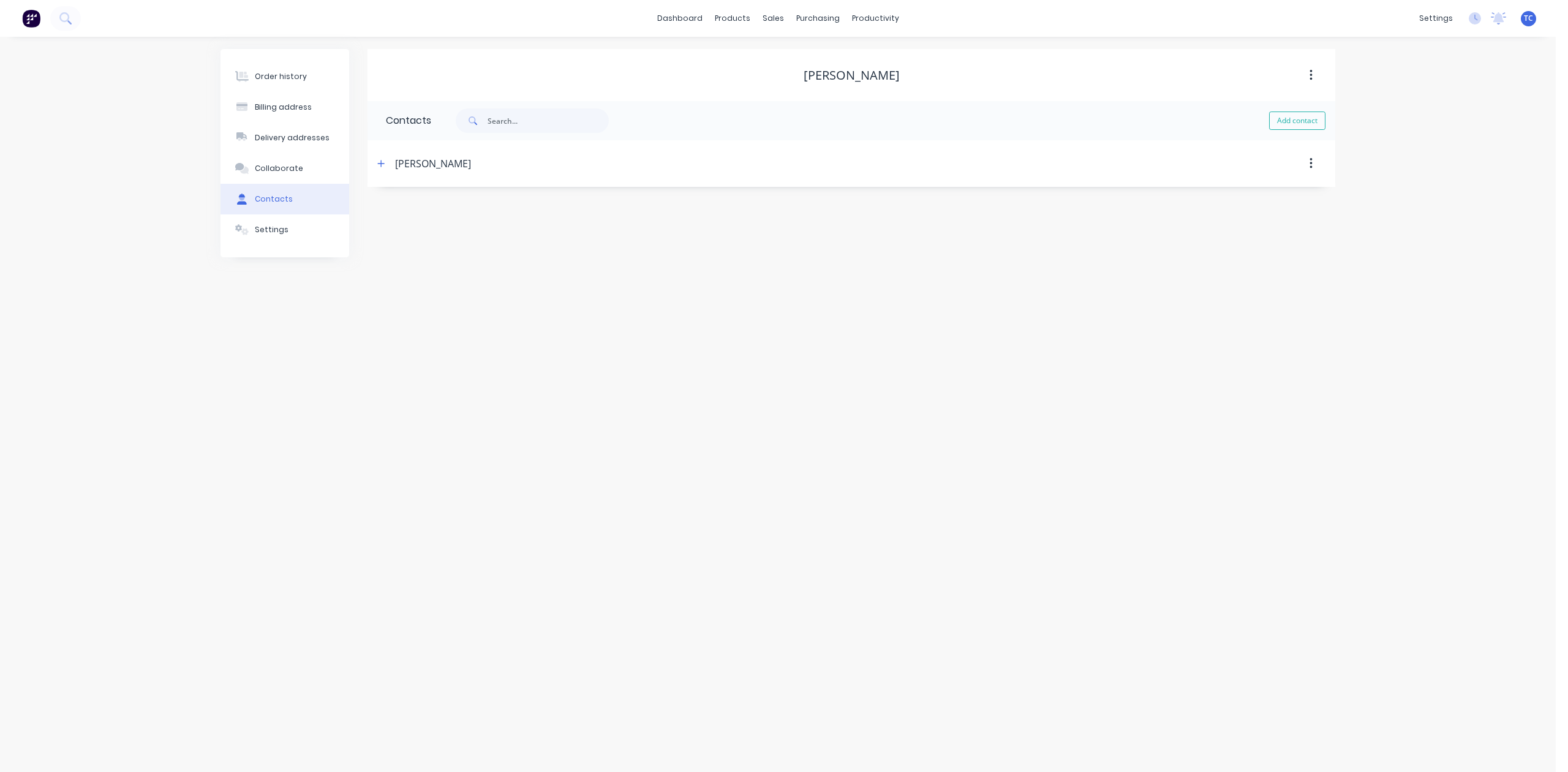
click at [443, 171] on div "[PERSON_NAME]" at bounding box center [433, 163] width 76 height 15
click at [382, 168] on icon "button" at bounding box center [381, 164] width 8 height 9
click at [931, 63] on div "Workflow" at bounding box center [913, 61] width 37 height 11
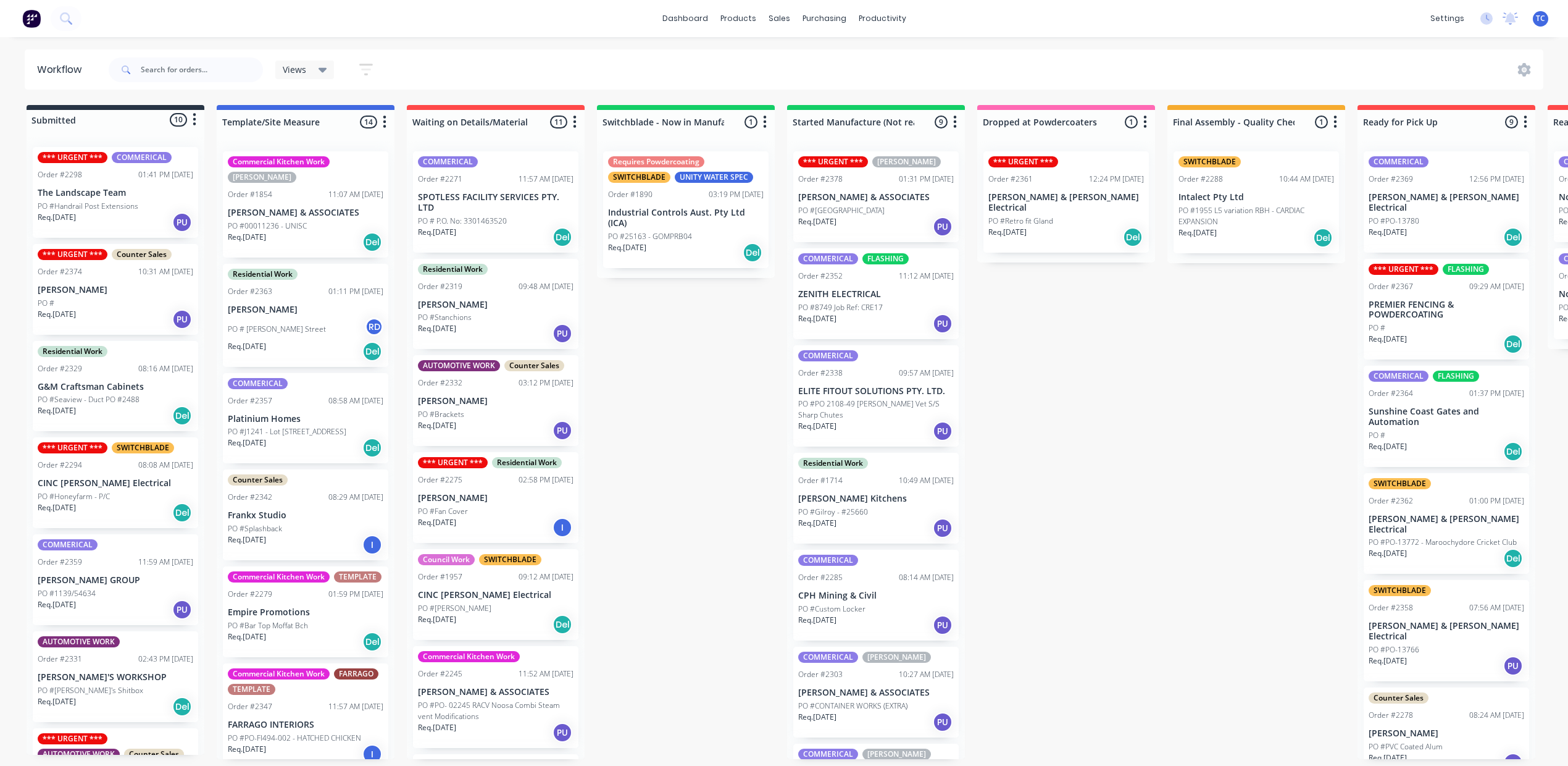
click at [109, 196] on div "*** URGENT *** COMMERICAL Order #2298 01:41 PM [DATE] The Landscape Team PO #Ha…" at bounding box center [115, 192] width 165 height 91
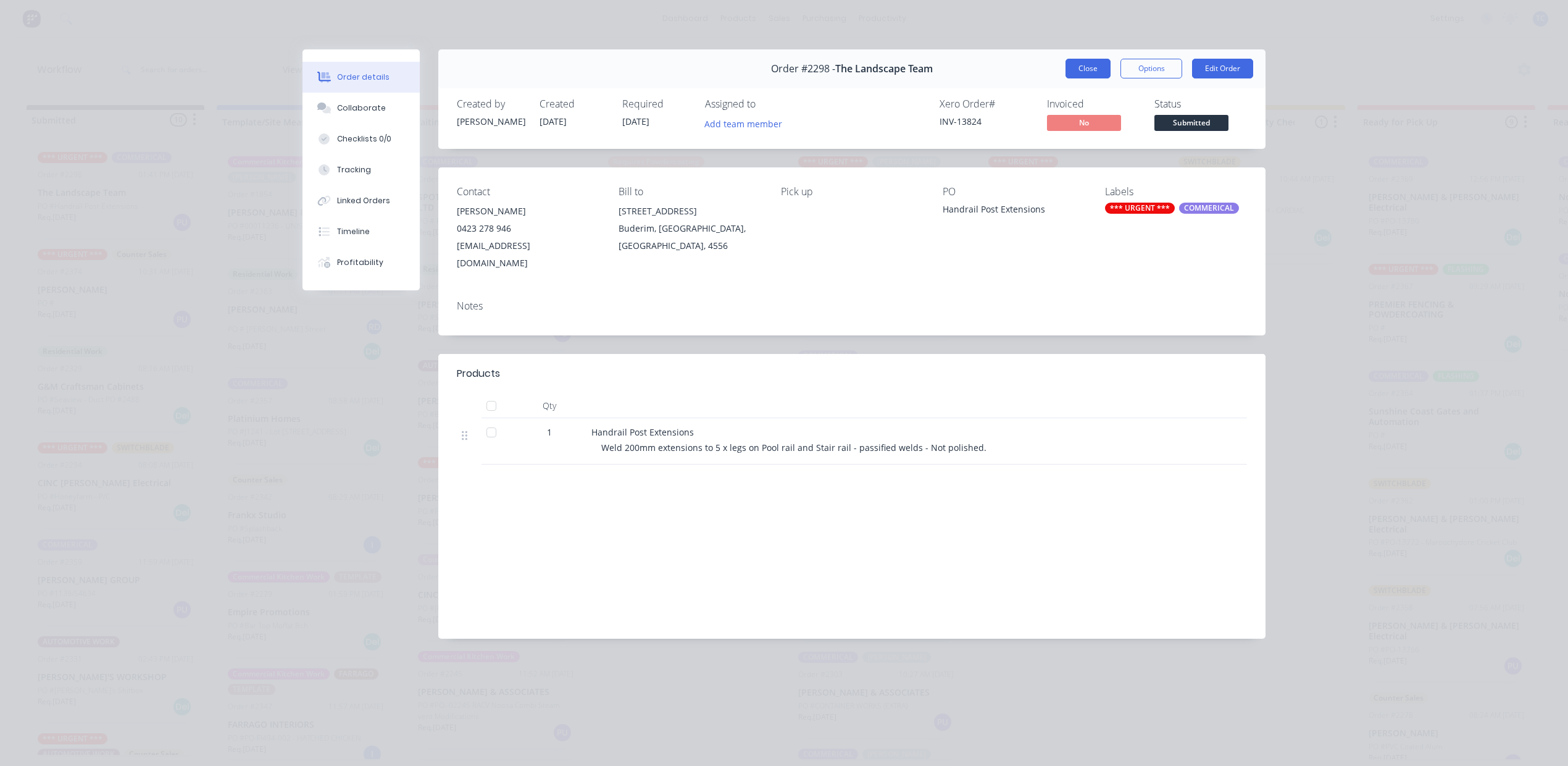
click at [1065, 78] on button "Close" at bounding box center [1088, 68] width 45 height 20
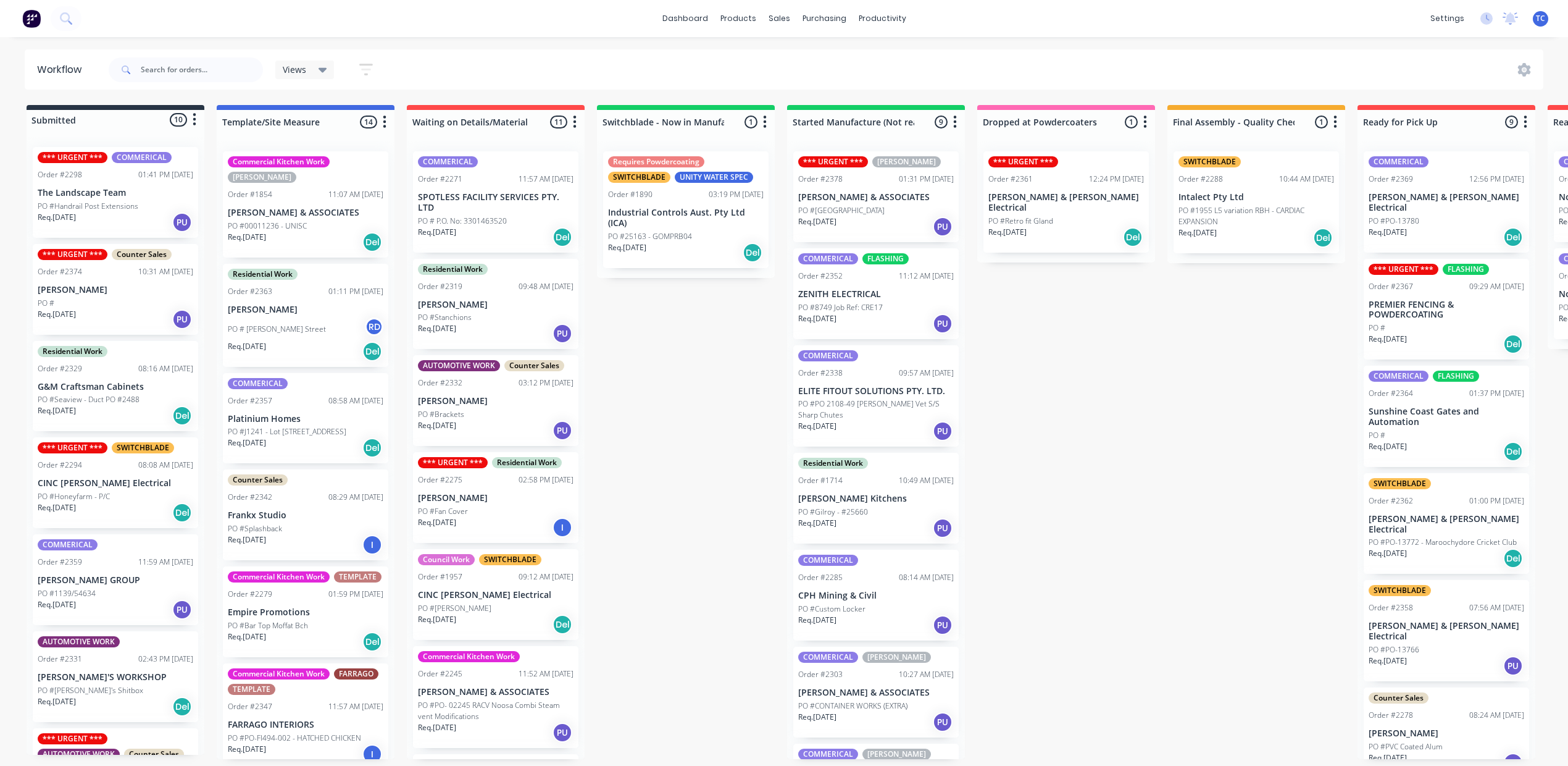
click at [92, 198] on p "The Landscape Team" at bounding box center [115, 193] width 155 height 10
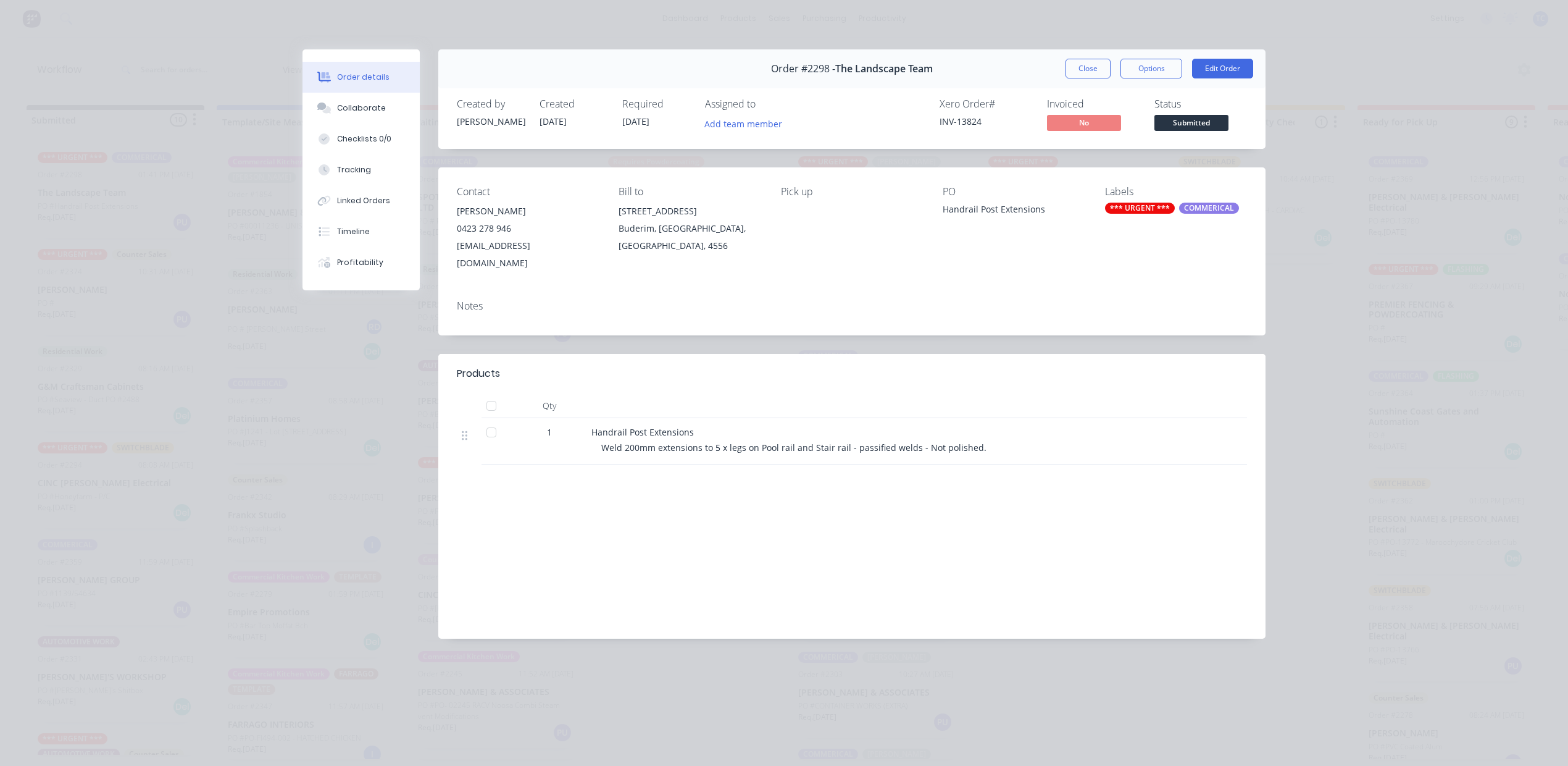
click at [649, 127] on span "[DATE]" at bounding box center [636, 121] width 27 height 11
click at [1211, 77] on button "Edit Order" at bounding box center [1222, 68] width 61 height 20
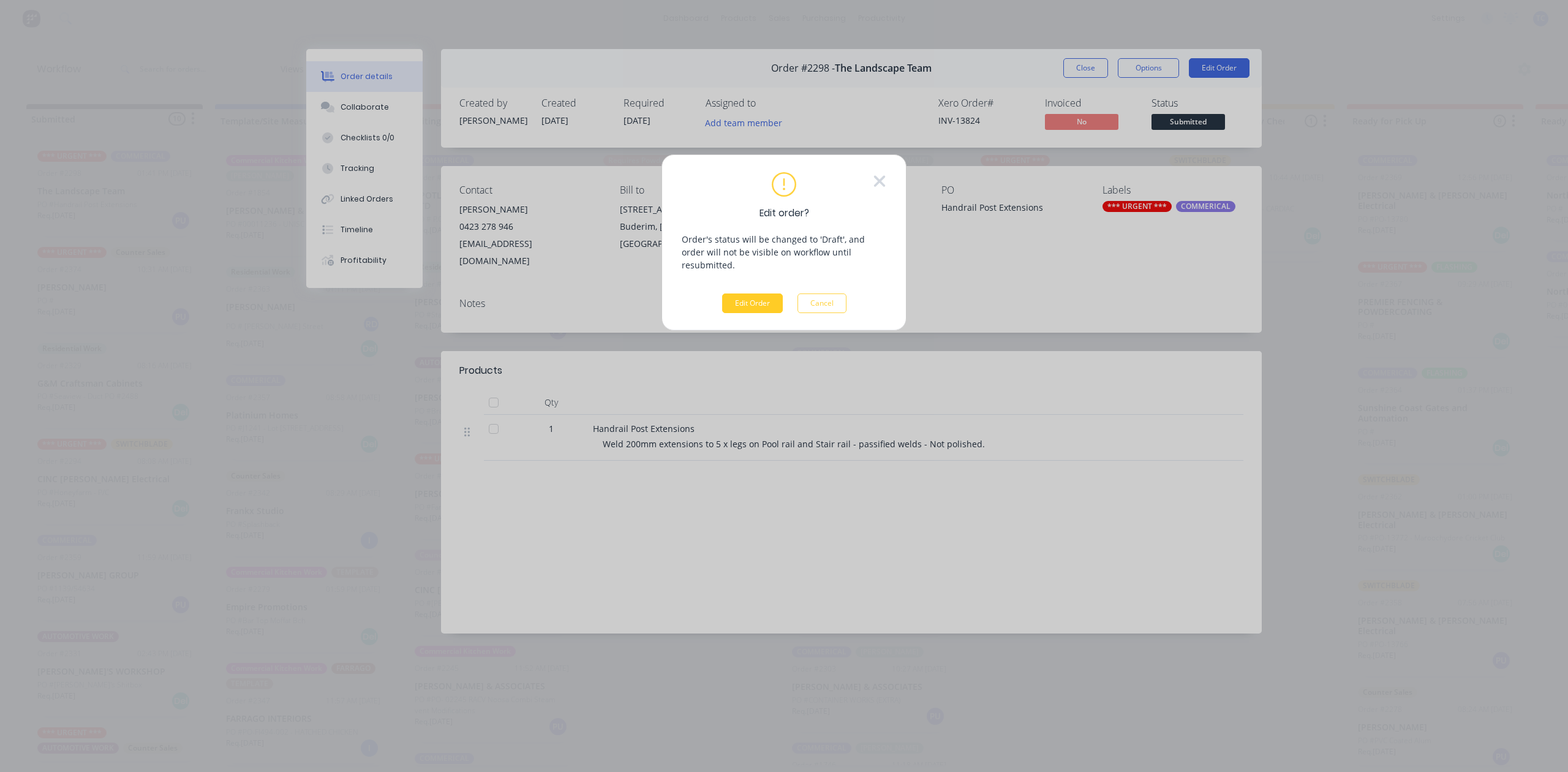
click at [743, 313] on button "Edit Order" at bounding box center [753, 303] width 61 height 20
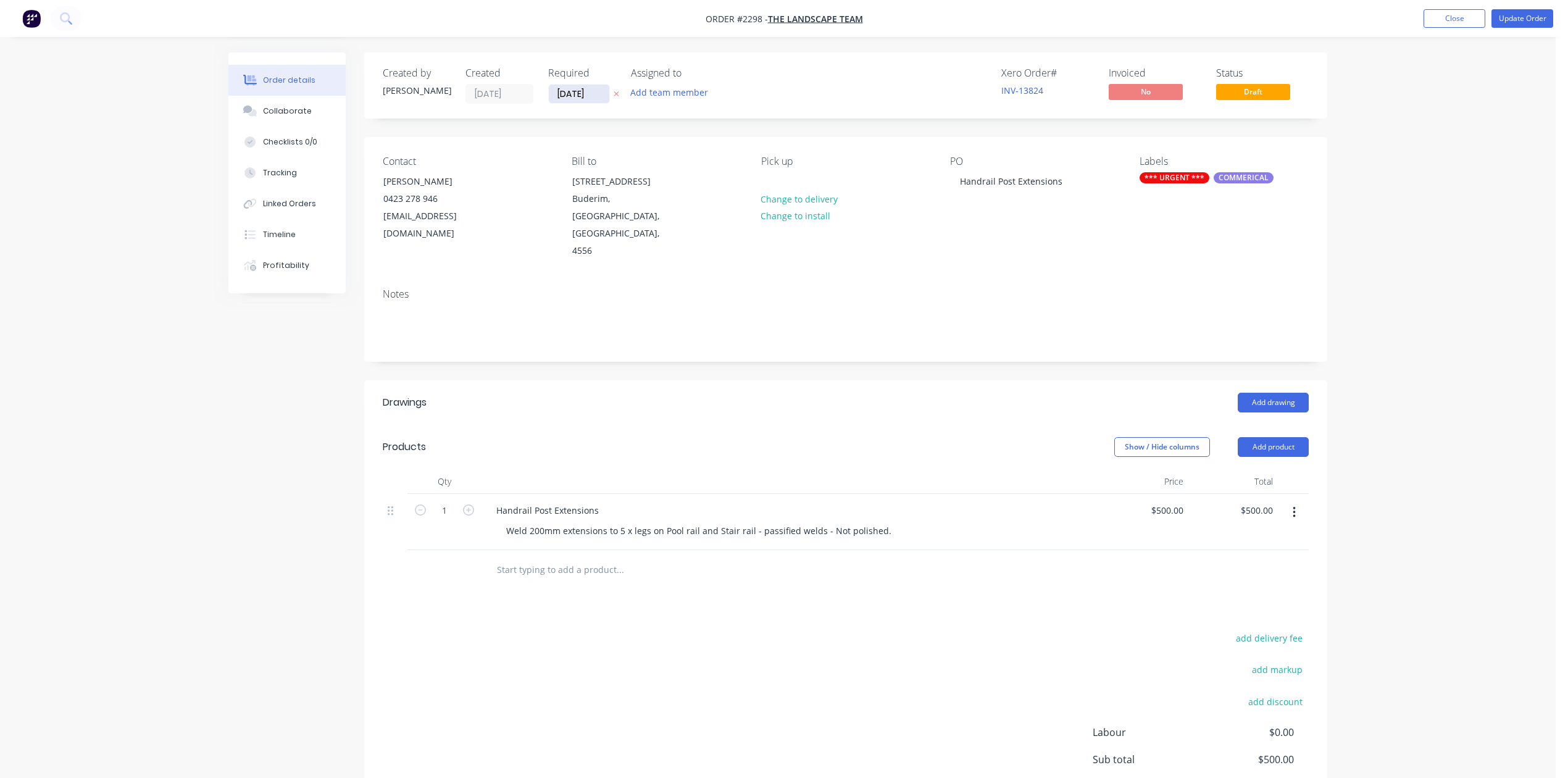
click at [609, 99] on input "[DATE]" at bounding box center [578, 94] width 60 height 18
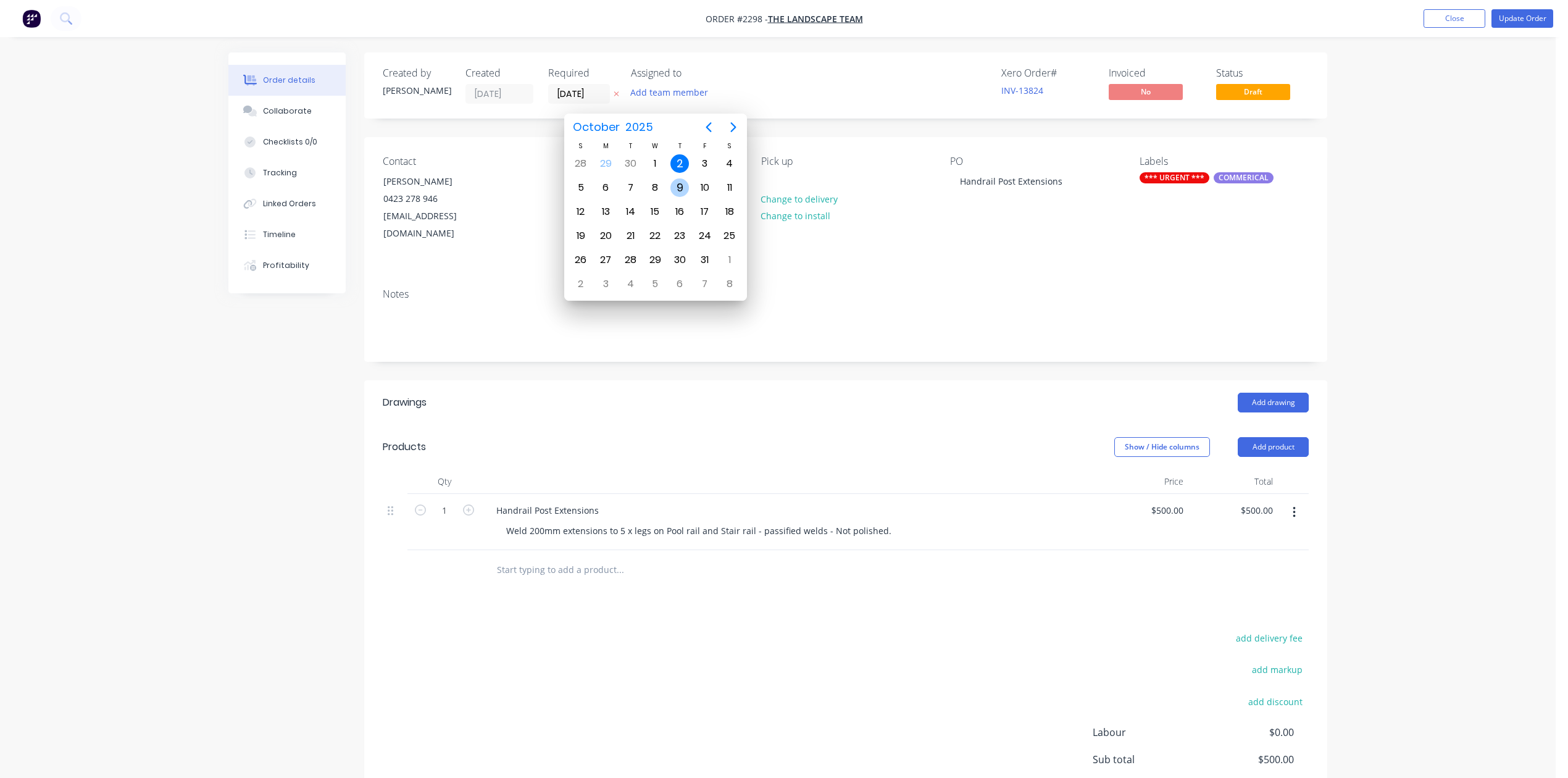
click at [675, 188] on div "9" at bounding box center [679, 187] width 18 height 18
type input "[DATE]"
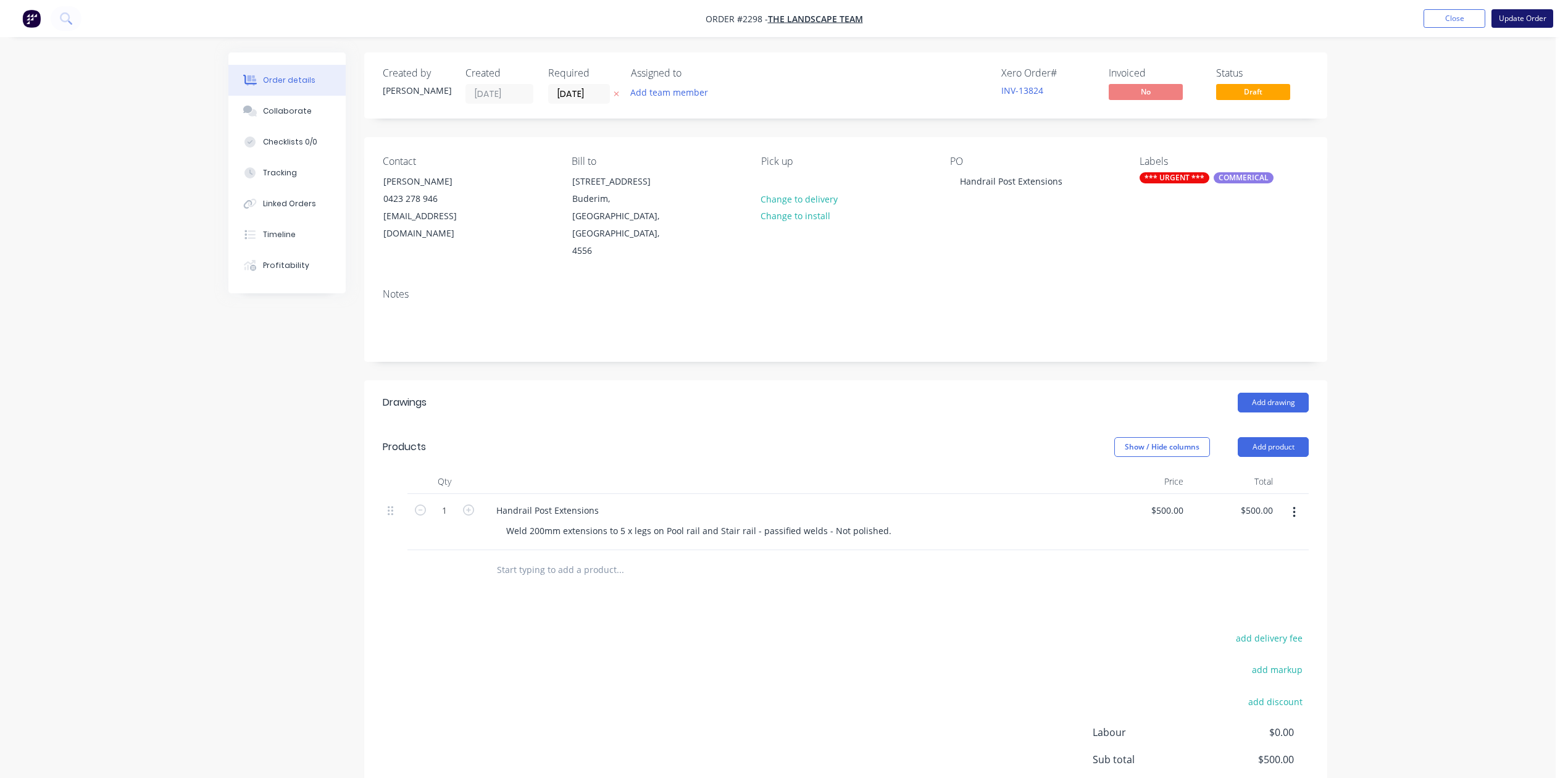
click at [1509, 22] on button "Update Order" at bounding box center [1522, 18] width 62 height 18
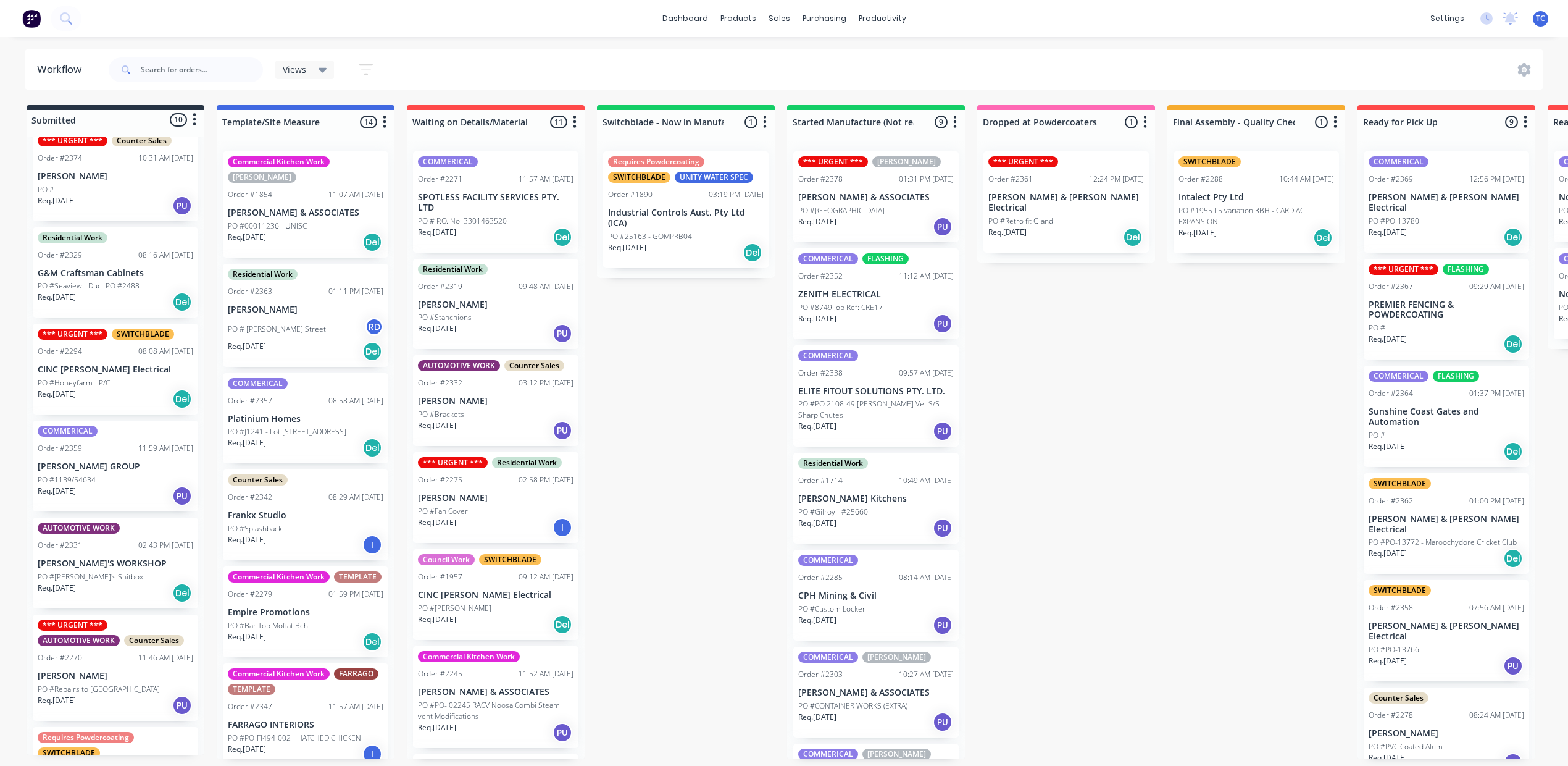
scroll to position [164, 0]
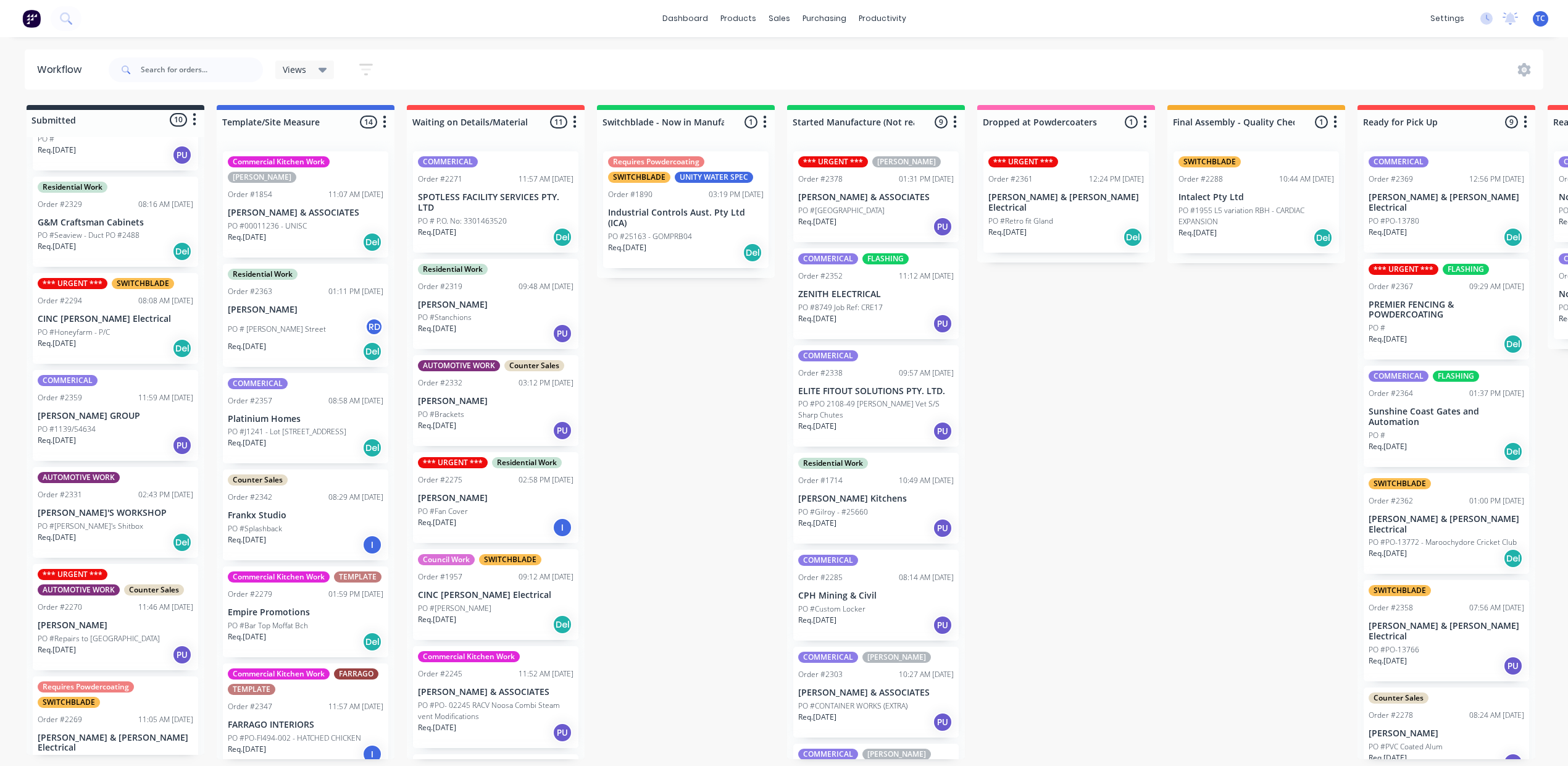
click at [327, 560] on div "Counter Sales Order #2342 08:29 AM [DATE] Frankx Studio PO #Splashback Req. [DA…" at bounding box center [305, 514] width 165 height 91
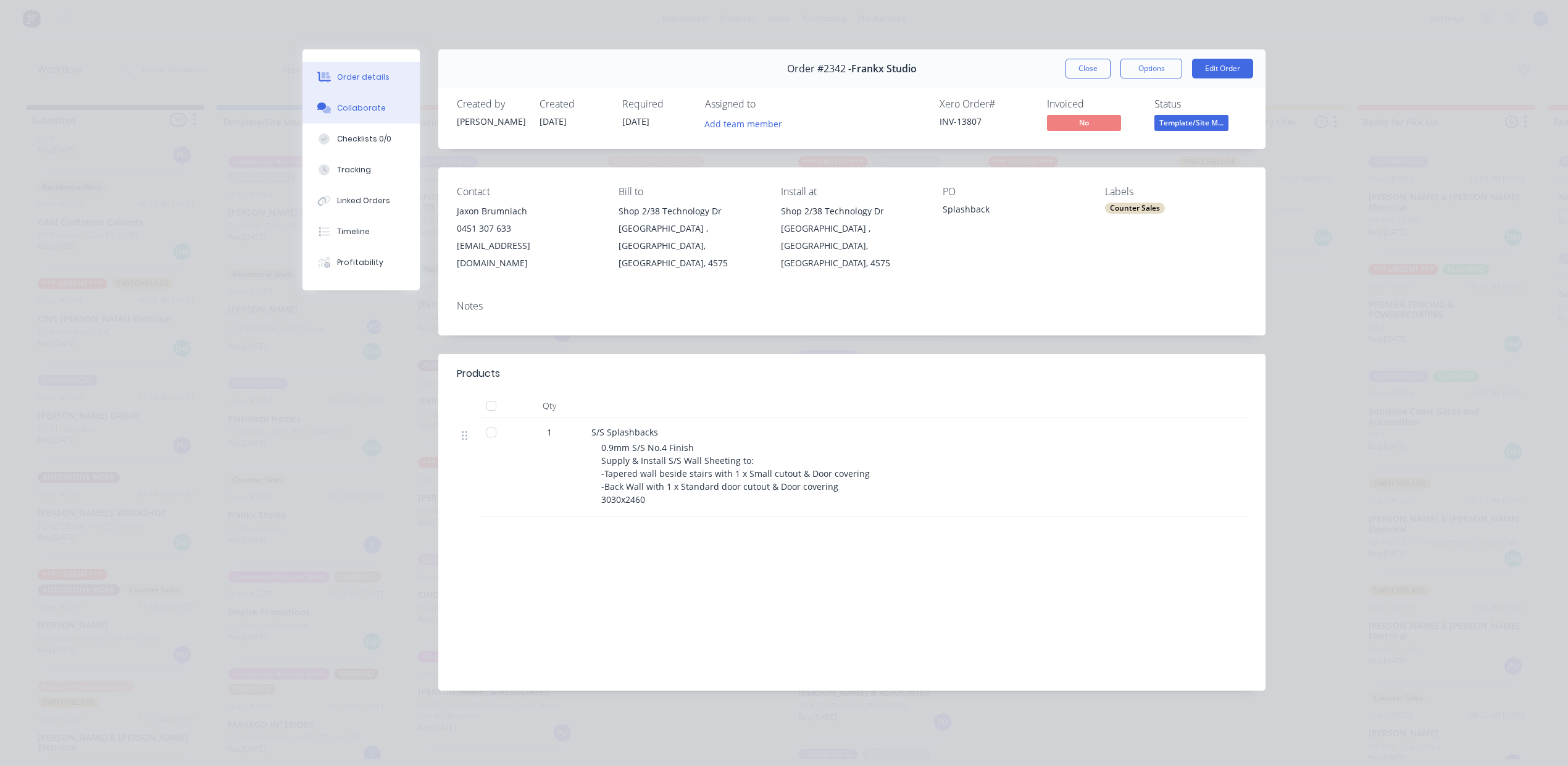
click at [366, 113] on div "Collaborate" at bounding box center [361, 108] width 49 height 11
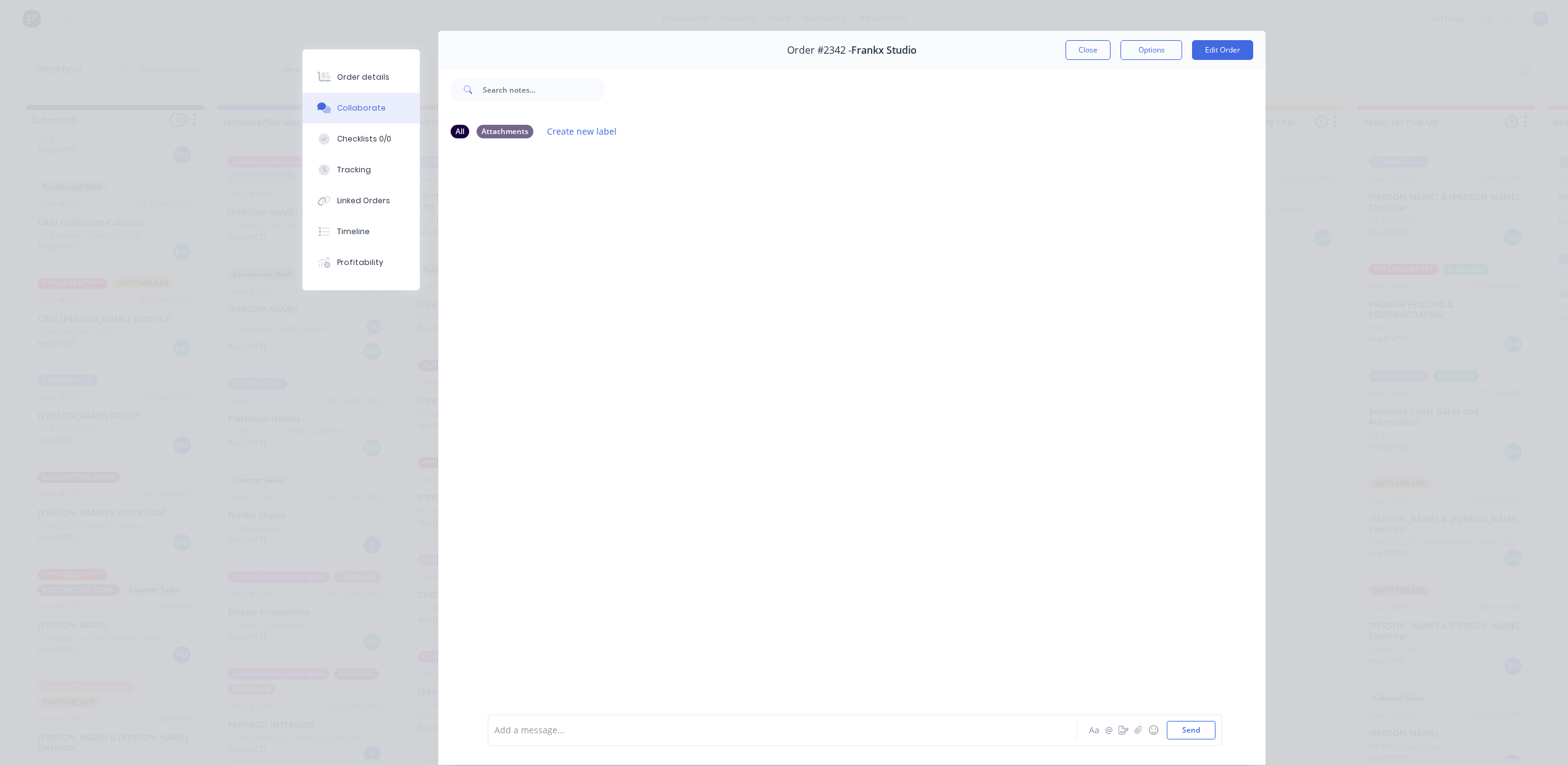
scroll to position [0, 0]
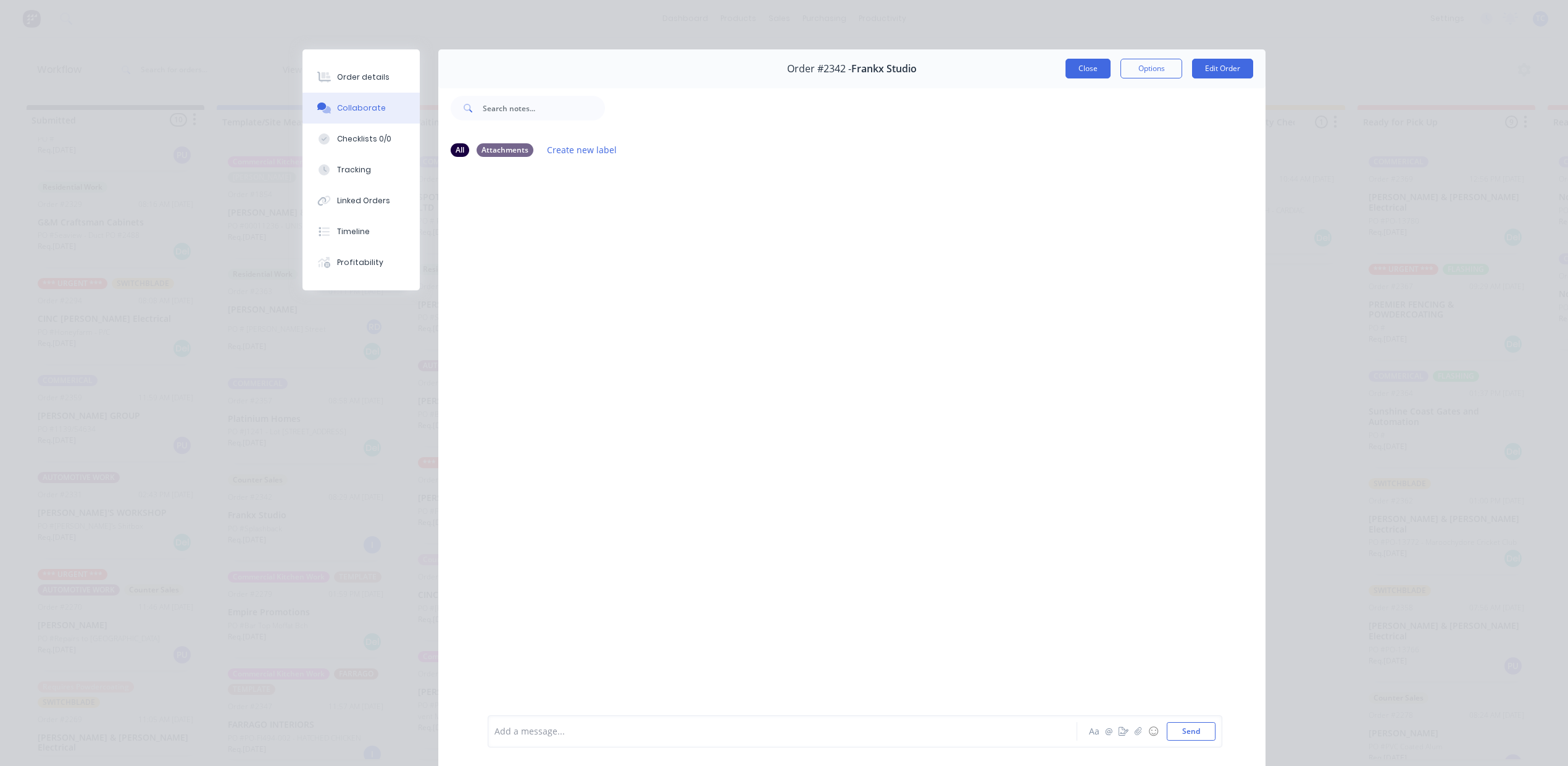
click at [1065, 78] on button "Close" at bounding box center [1088, 68] width 45 height 20
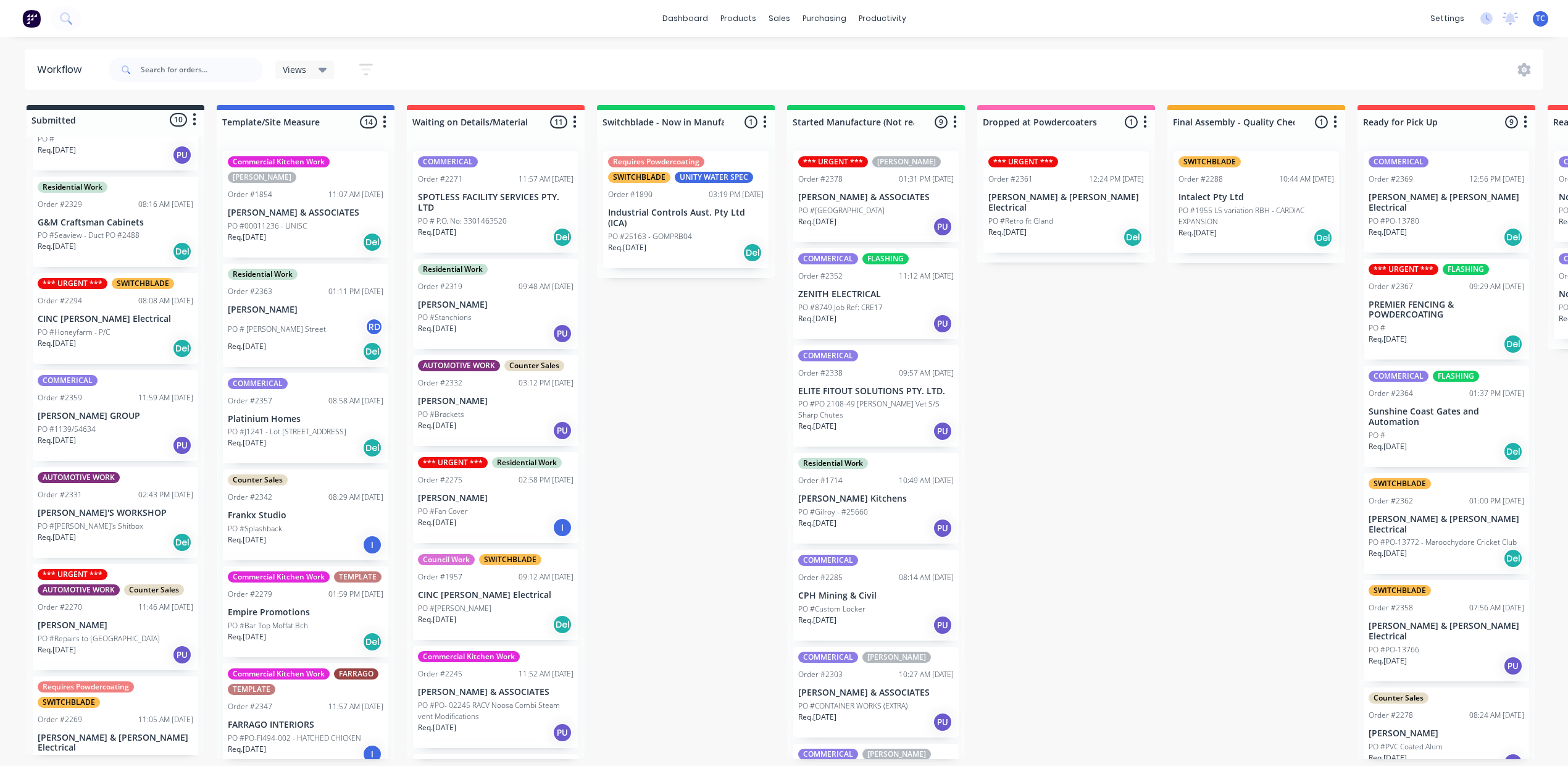
click at [388, 560] on div "Counter Sales Order #2342 08:29 AM [DATE] Frankx Studio PO #Splashback Req. [DA…" at bounding box center [305, 514] width 165 height 91
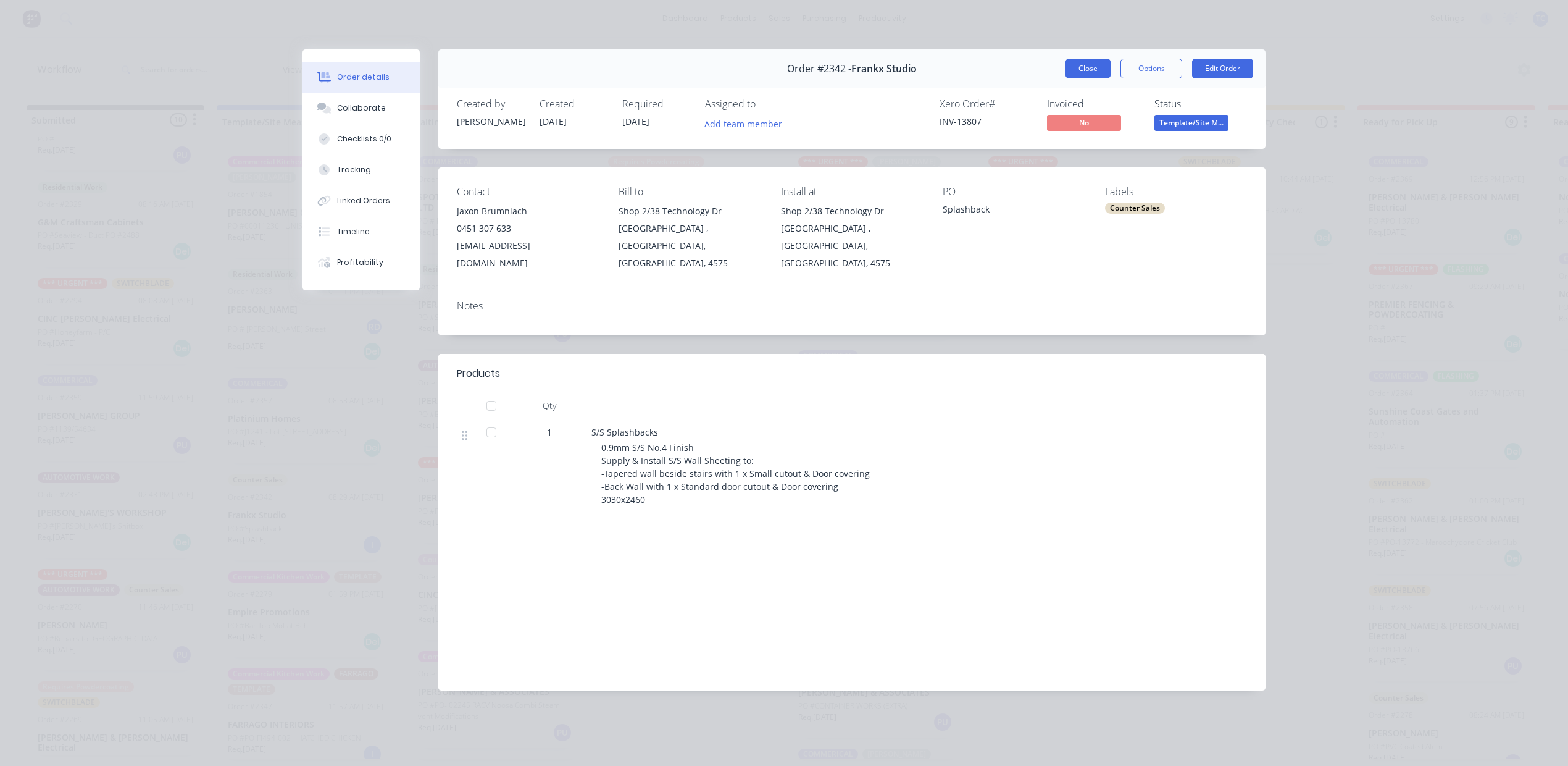
click at [1072, 78] on button "Close" at bounding box center [1088, 68] width 45 height 20
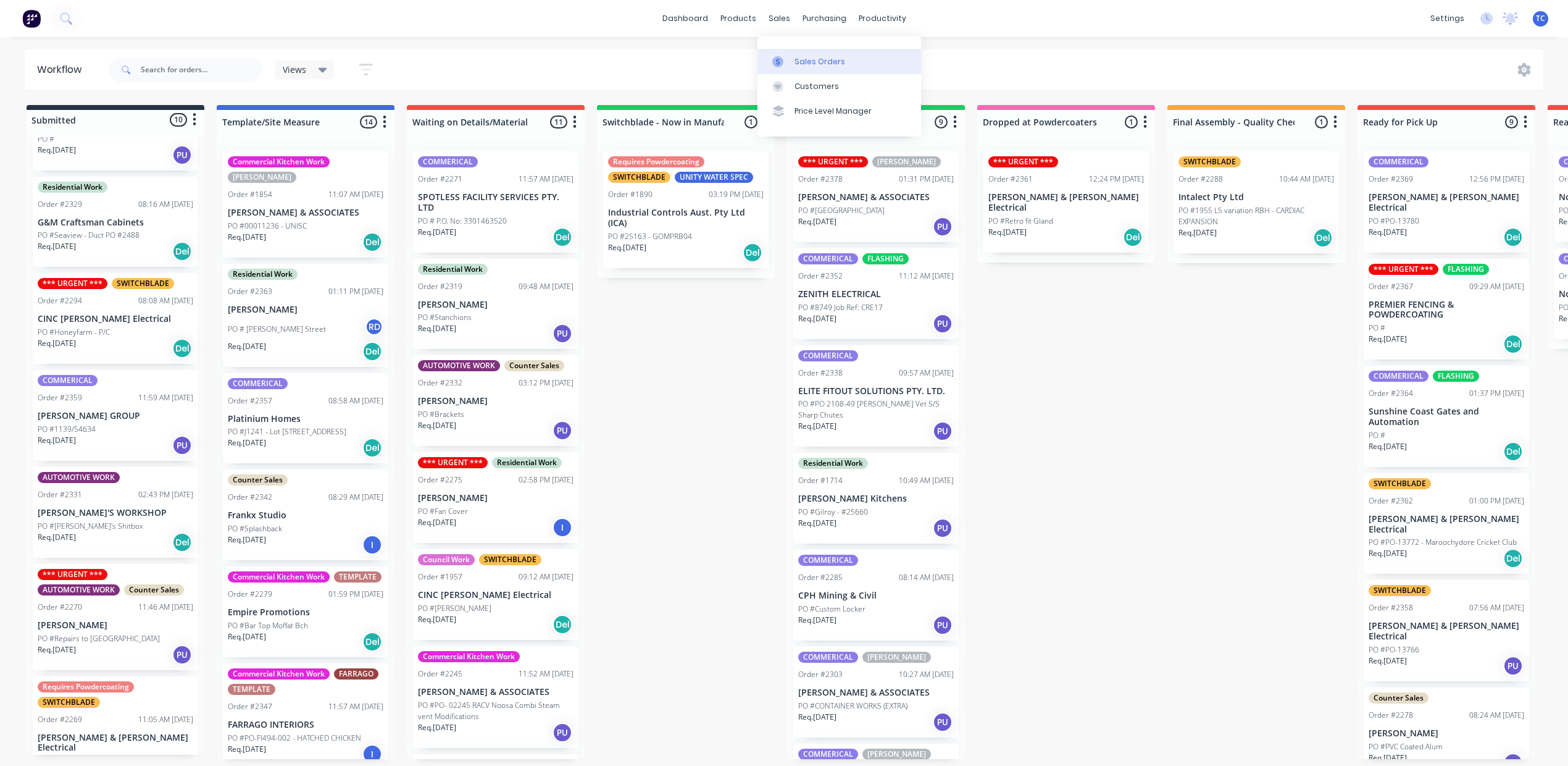
click at [820, 59] on link "Sales Orders" at bounding box center [839, 61] width 164 height 25
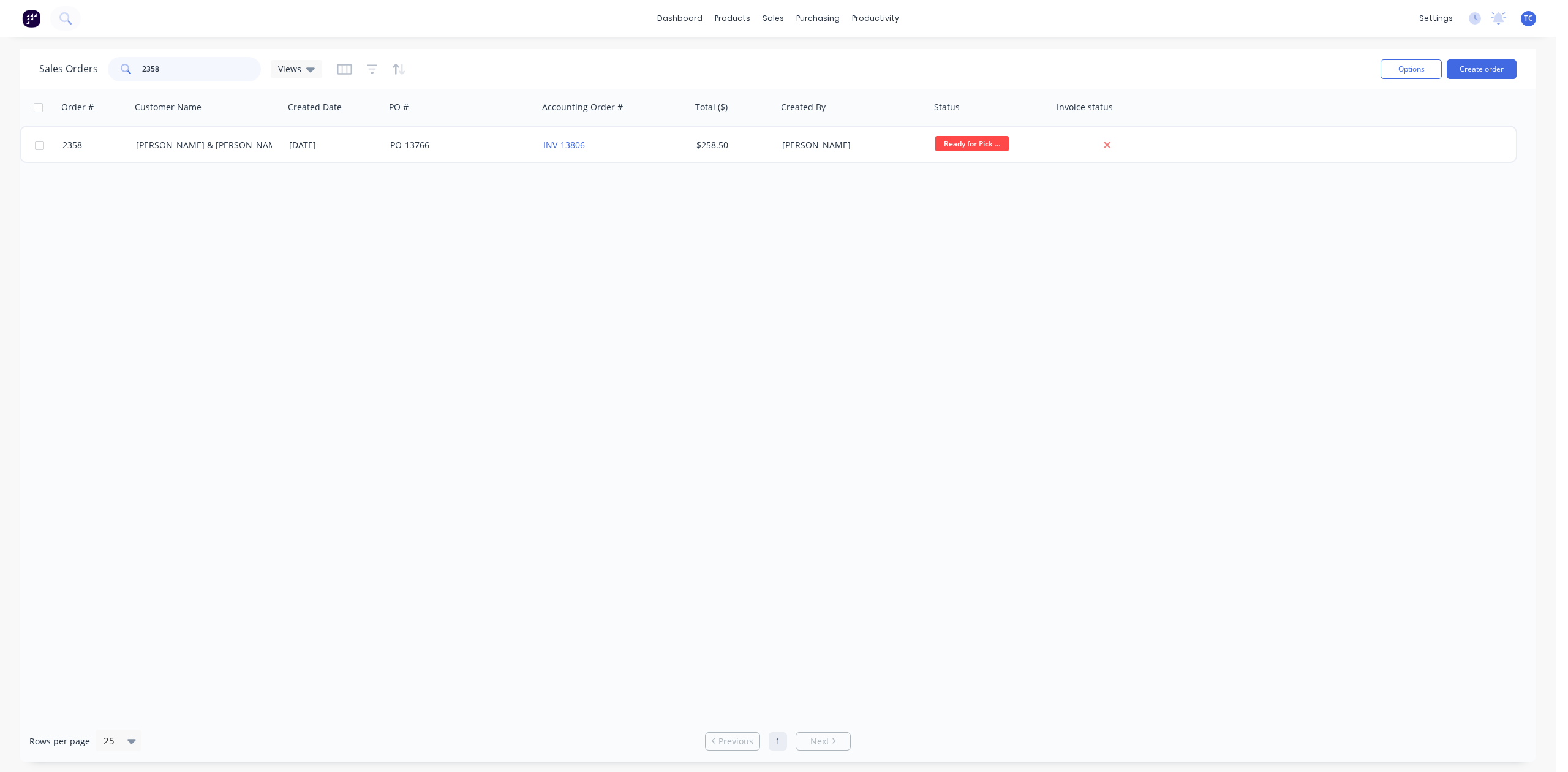
drag, startPoint x: 187, startPoint y: 71, endPoint x: 93, endPoint y: 73, distance: 94.0
click at [93, 73] on div "Sales Orders 2358 Views" at bounding box center [181, 69] width 283 height 25
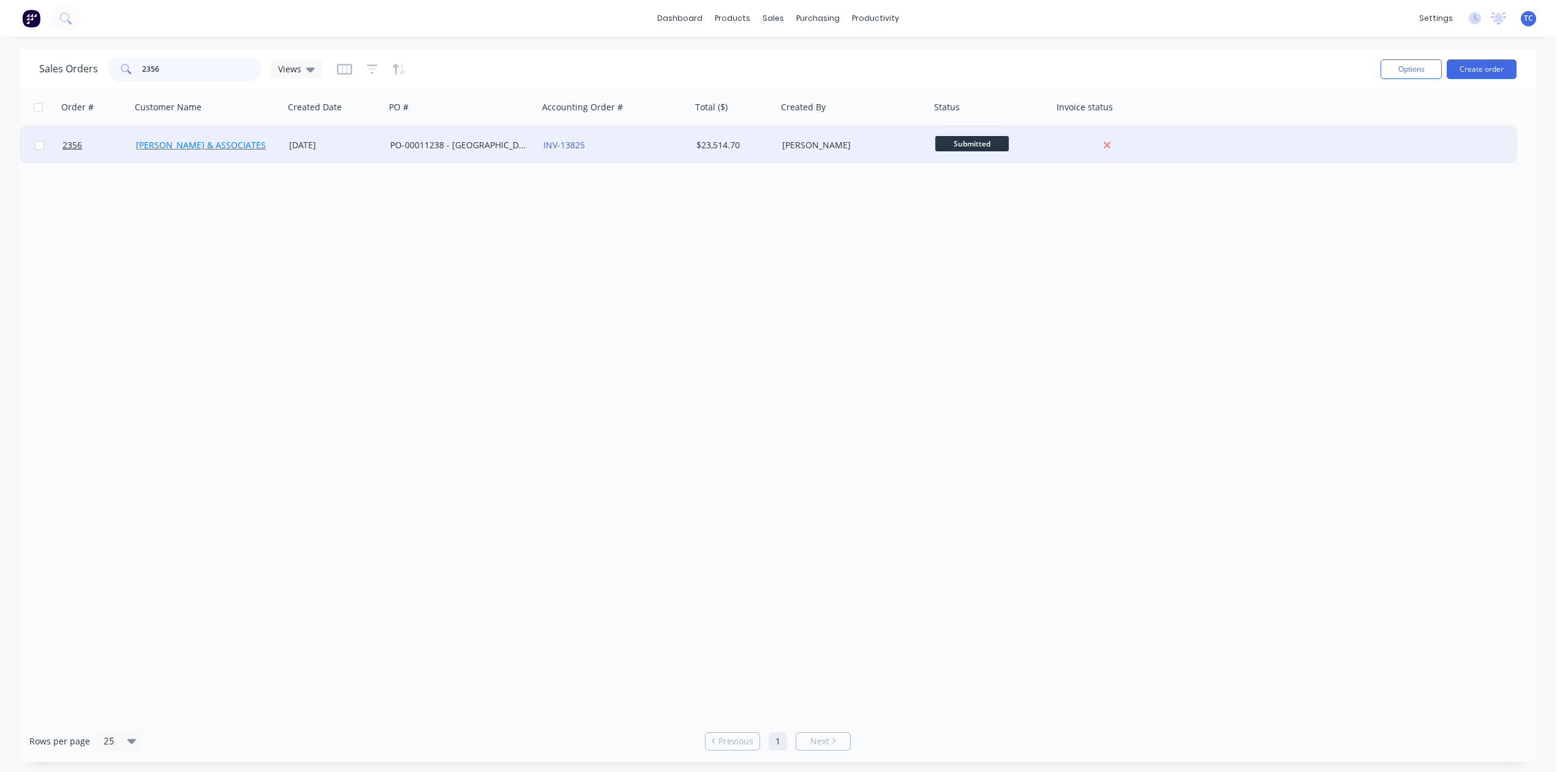
type input "2356"
click at [214, 143] on link "[PERSON_NAME] & ASSOCIATES" at bounding box center [201, 145] width 130 height 11
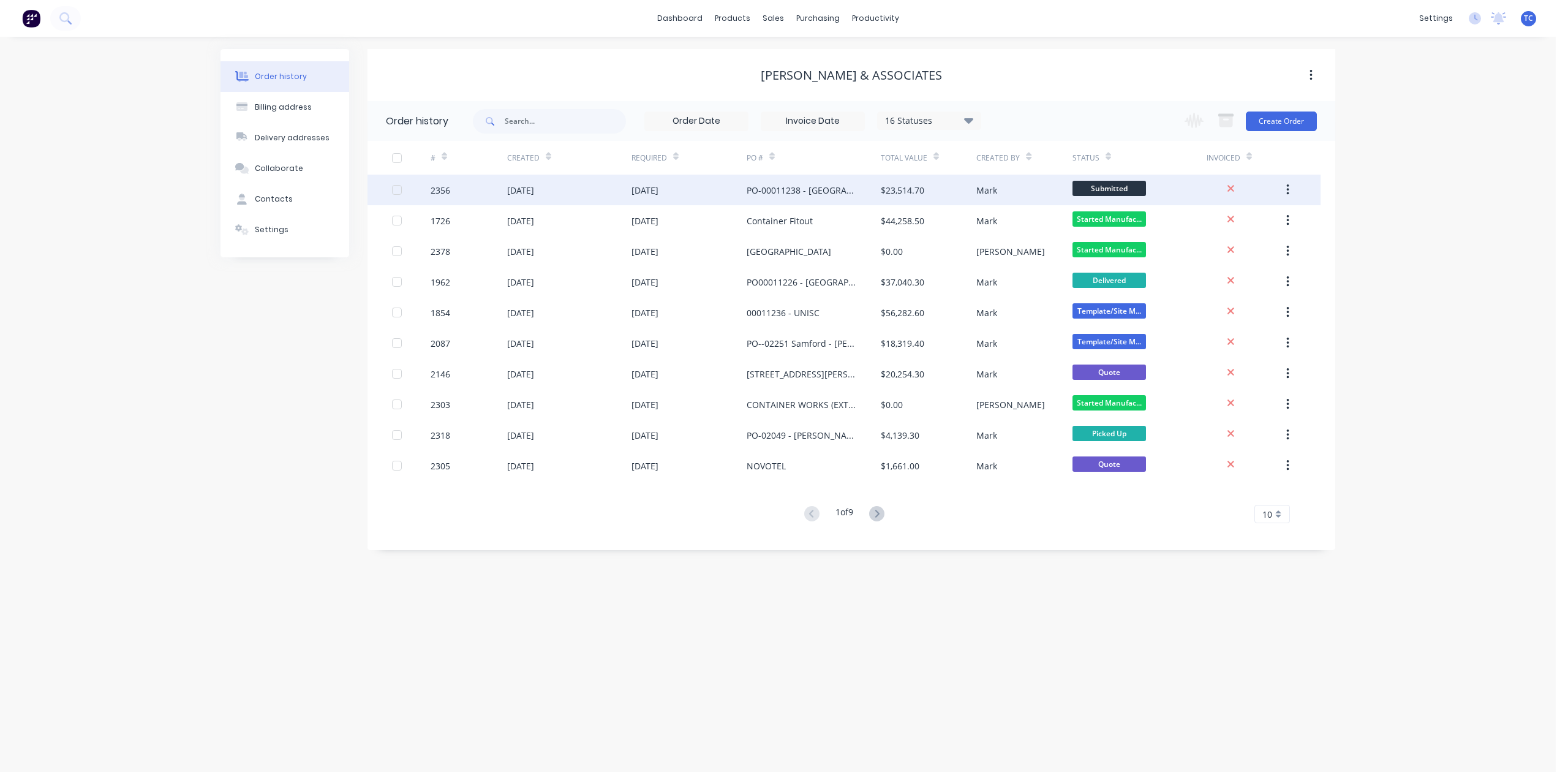
click at [525, 190] on div "[DATE]" at bounding box center [520, 190] width 27 height 13
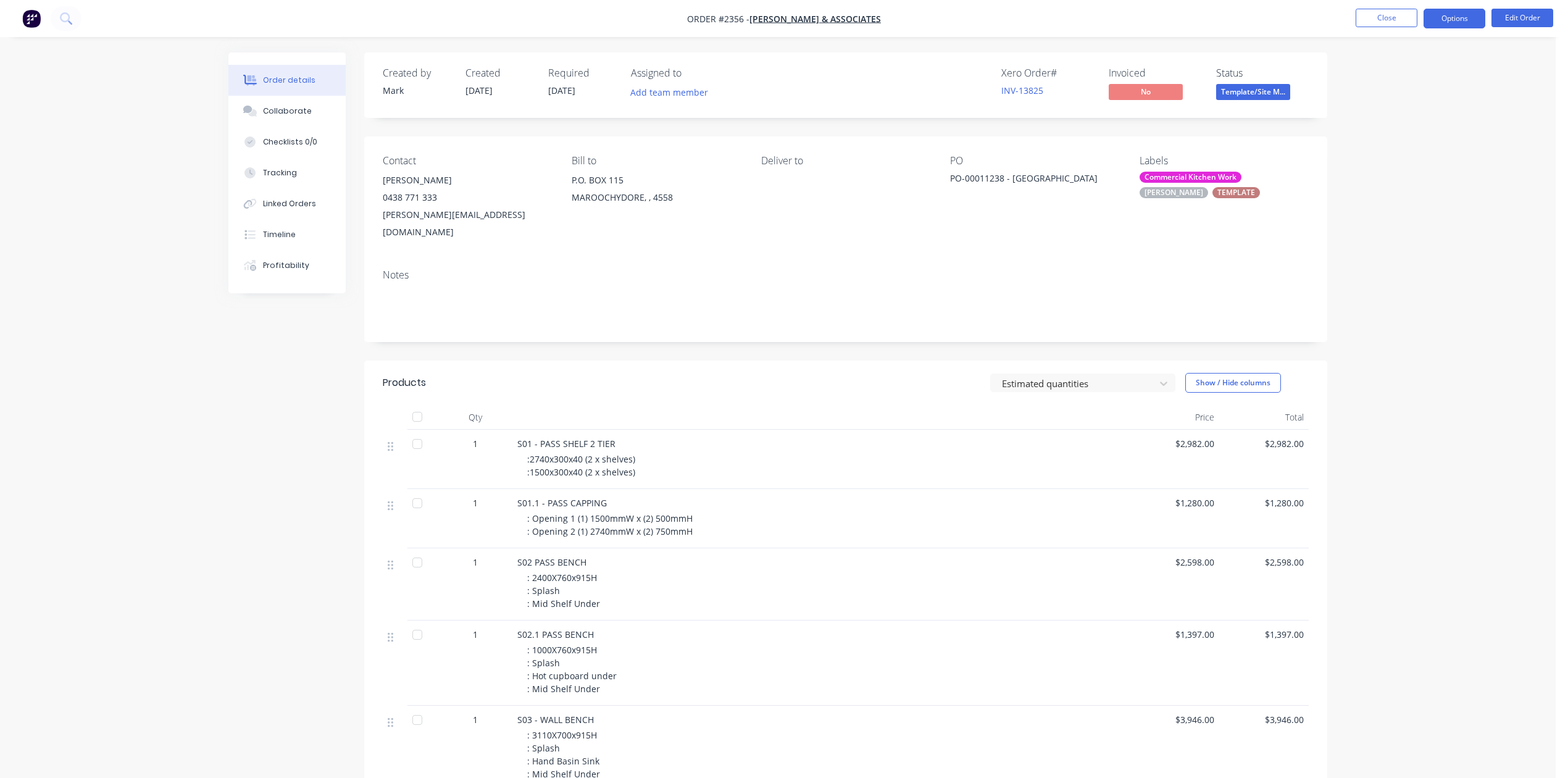
click at [1436, 15] on button "Options" at bounding box center [1454, 18] width 62 height 20
click at [1428, 485] on div "Order details Collaborate Checklists 0/0 Tracking Linked Orders Timeline Profit…" at bounding box center [778, 646] width 1555 height 1291
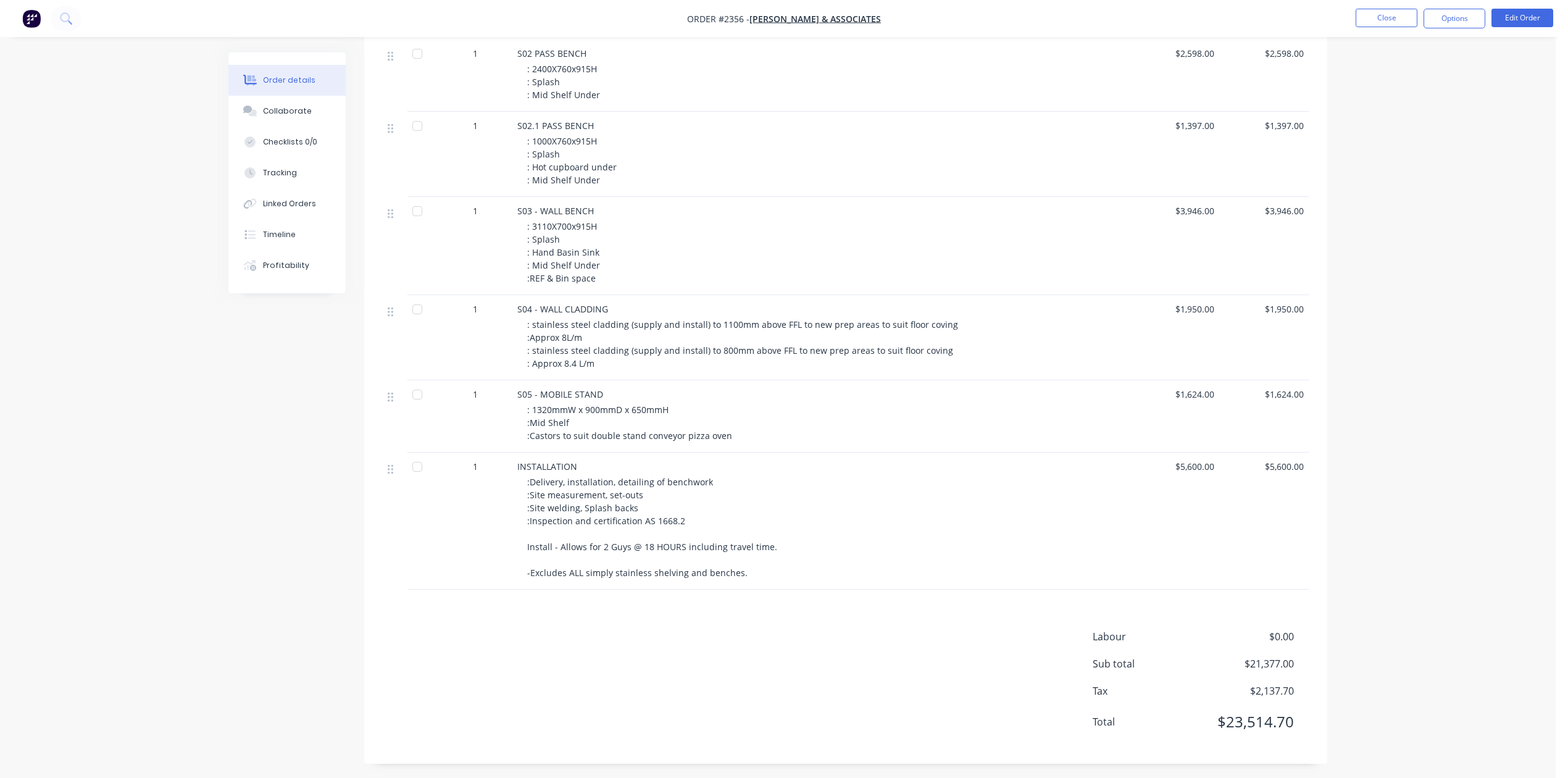
scroll to position [82, 0]
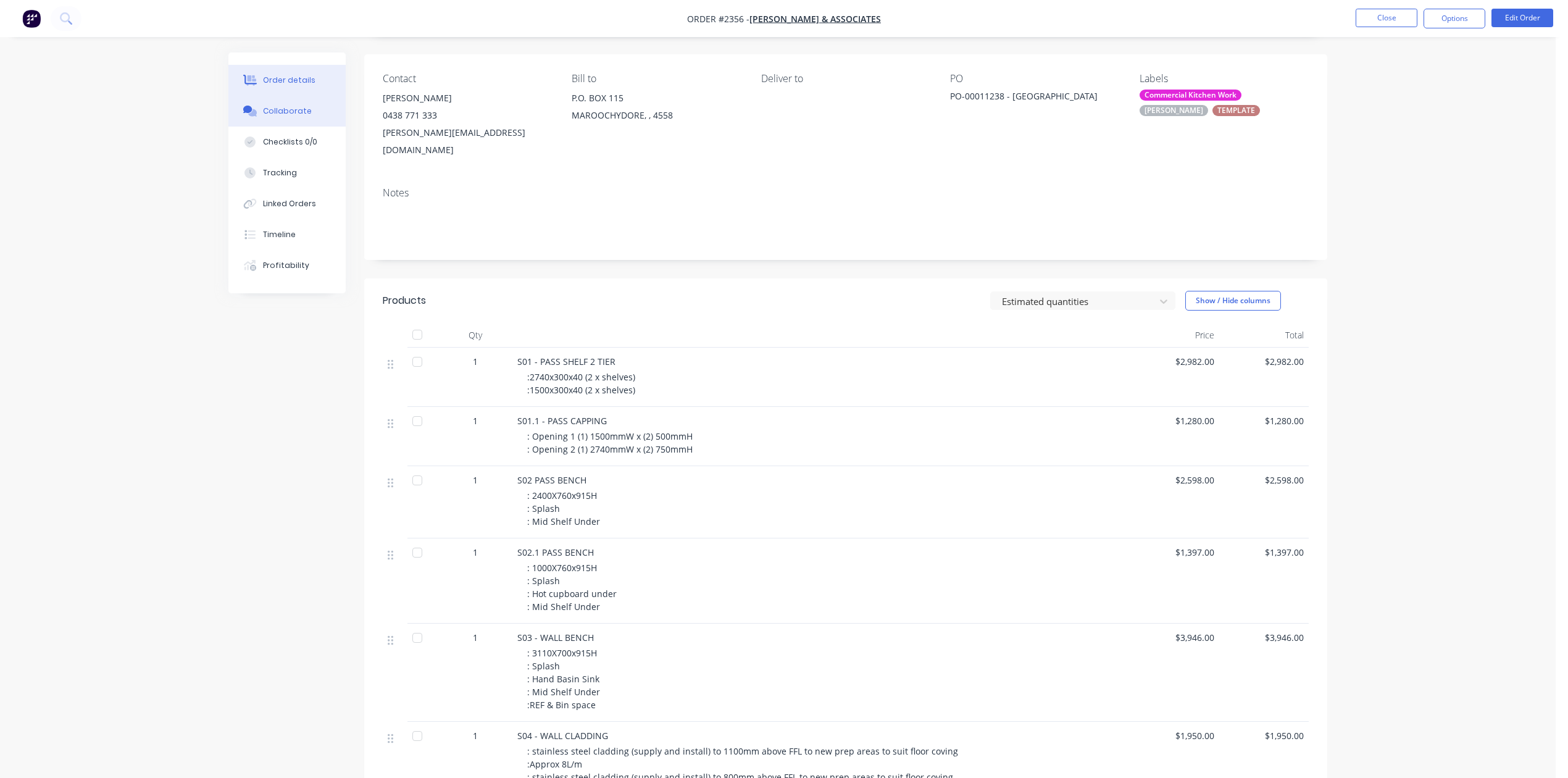
click at [297, 117] on div "Collaborate" at bounding box center [287, 111] width 49 height 11
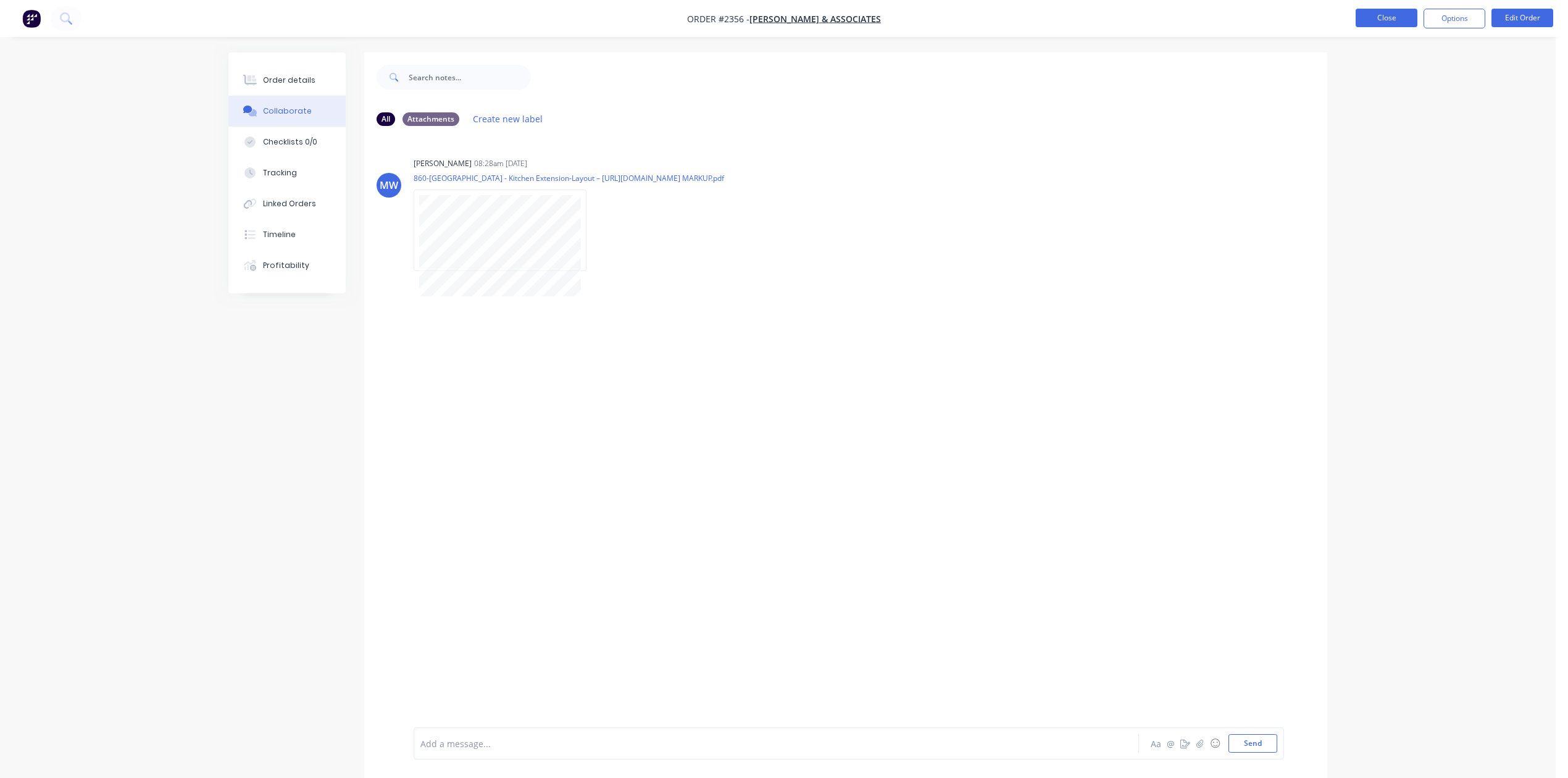
click at [1387, 20] on button "Close" at bounding box center [1386, 18] width 62 height 18
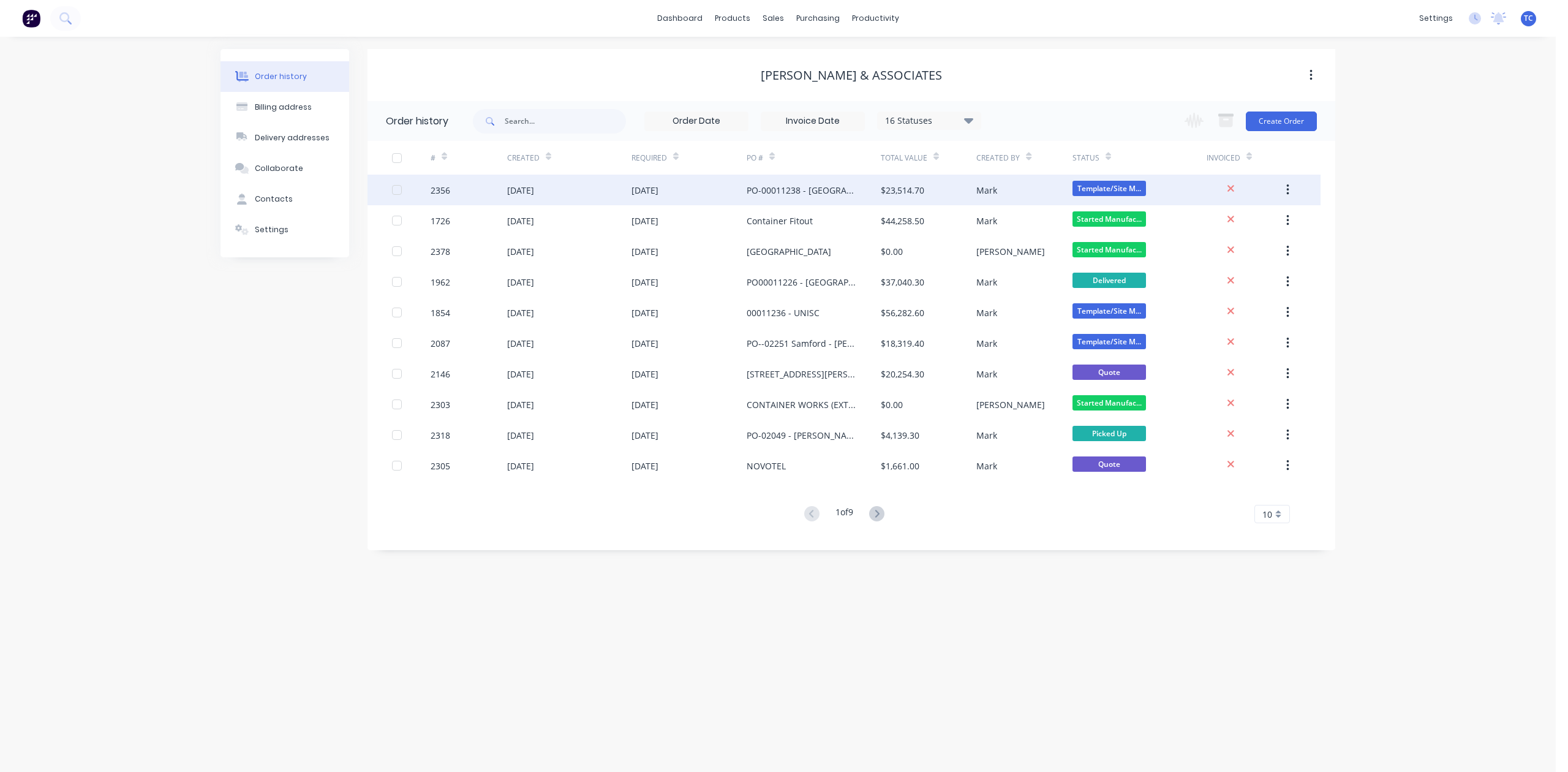
click at [793, 185] on div "PO-00011238 - [GEOGRAPHIC_DATA]" at bounding box center [801, 190] width 110 height 13
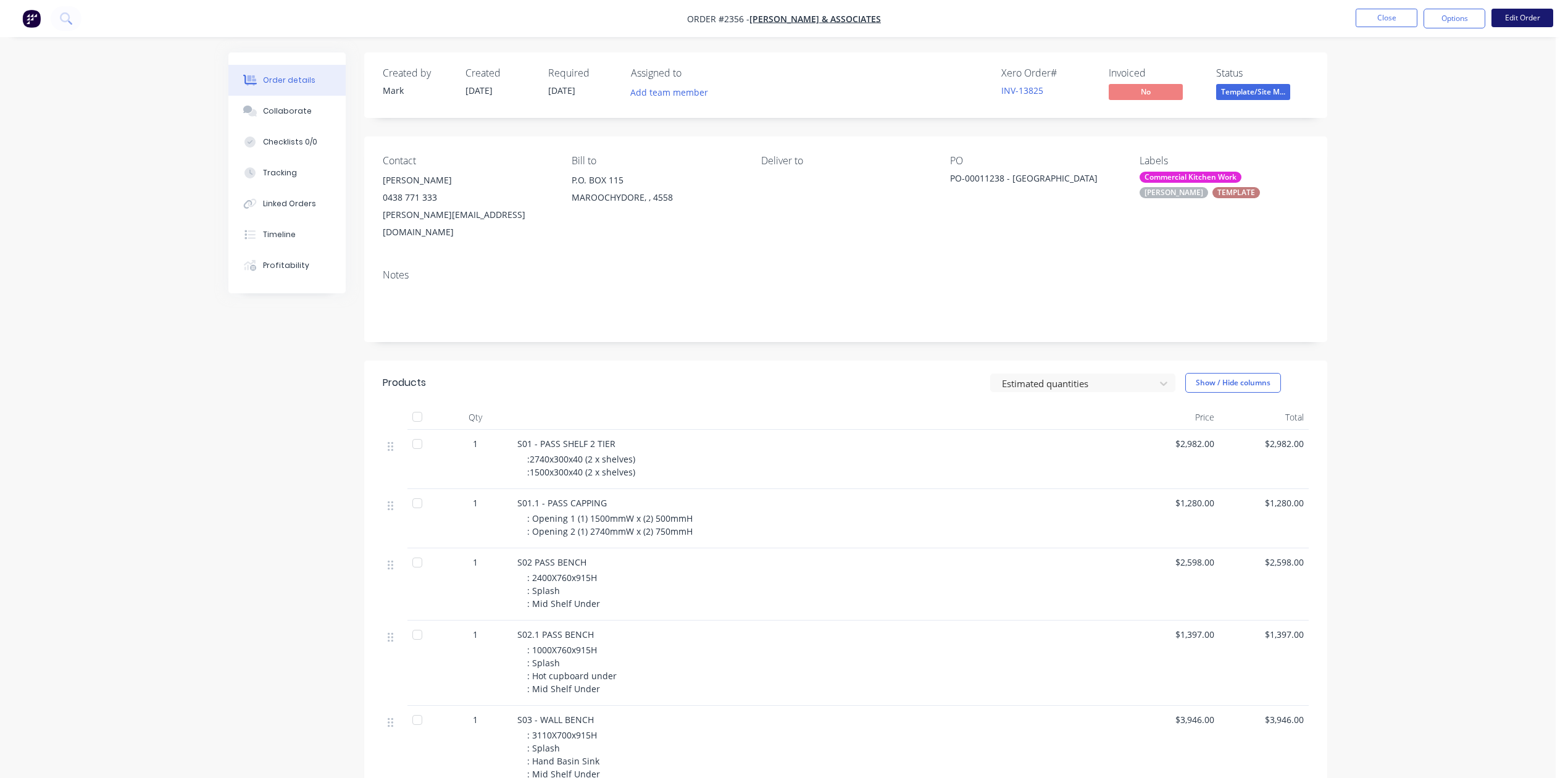
click at [1507, 17] on button "Edit Order" at bounding box center [1522, 18] width 62 height 18
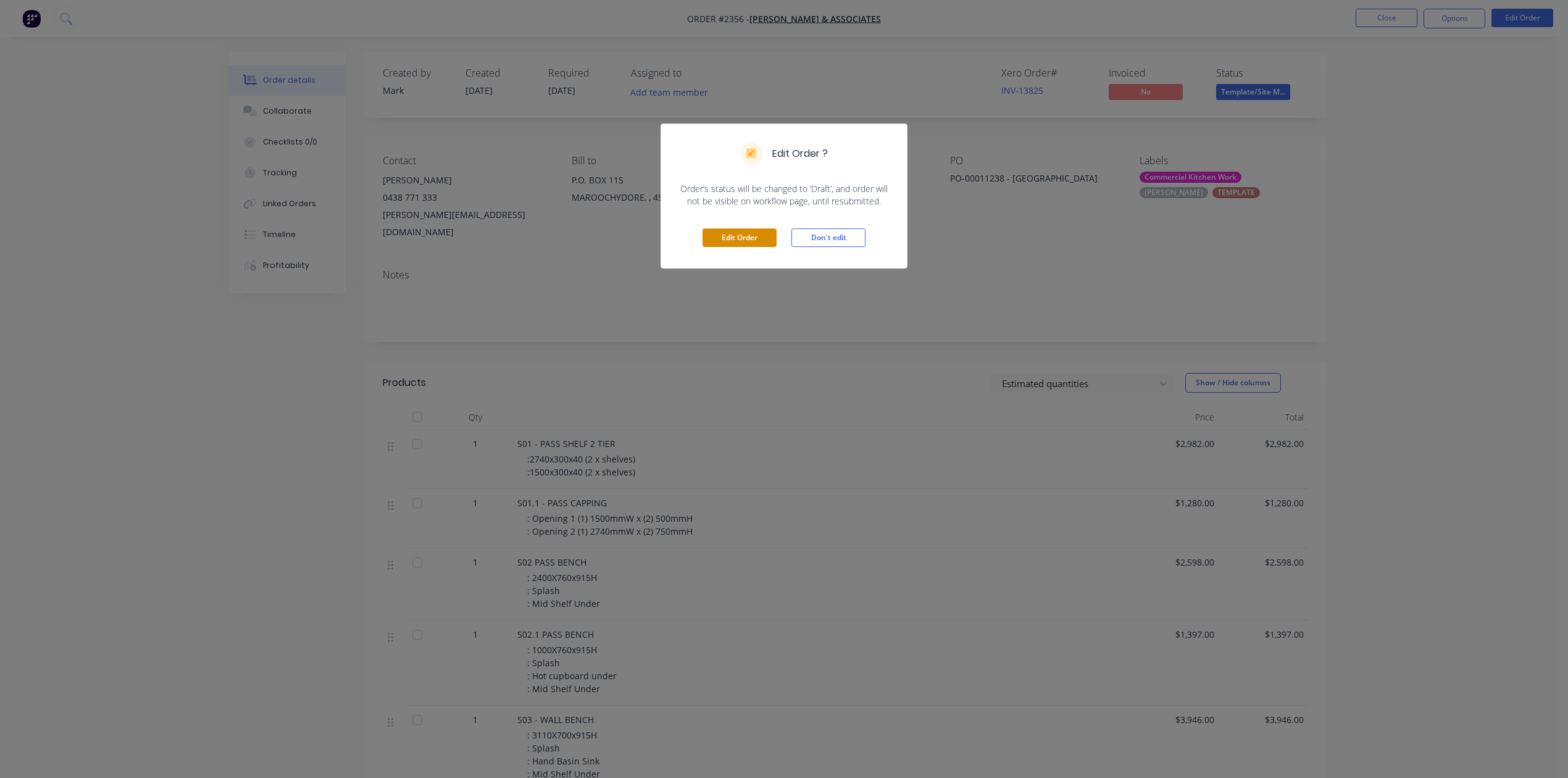
click at [744, 247] on button "Edit Order" at bounding box center [739, 237] width 74 height 18
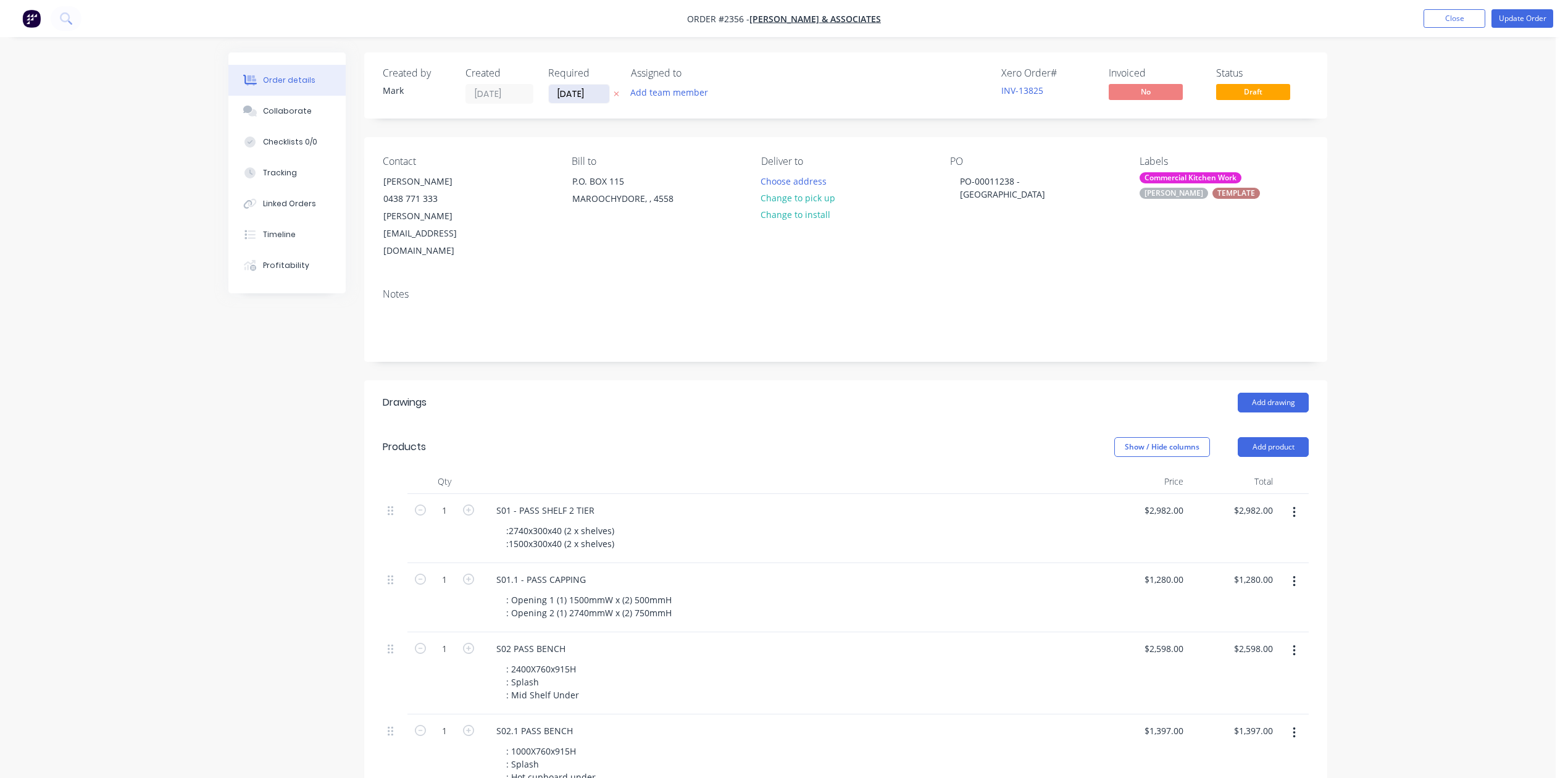
click at [609, 100] on input "[DATE]" at bounding box center [578, 94] width 60 height 18
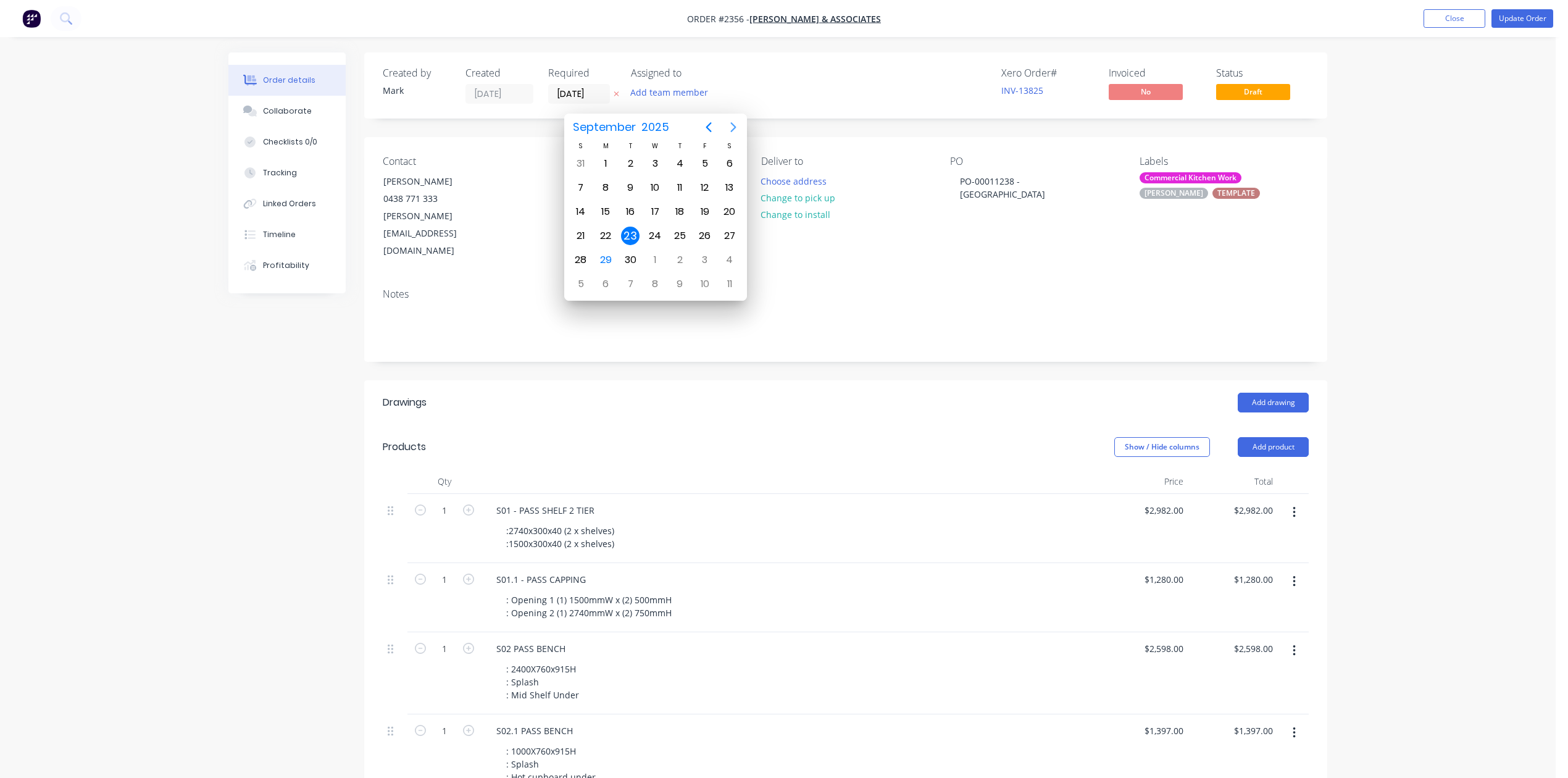
click at [734, 124] on icon "Next page" at bounding box center [733, 127] width 15 height 15
click at [657, 255] on div "26" at bounding box center [655, 260] width 18 height 18
type input "[DATE]"
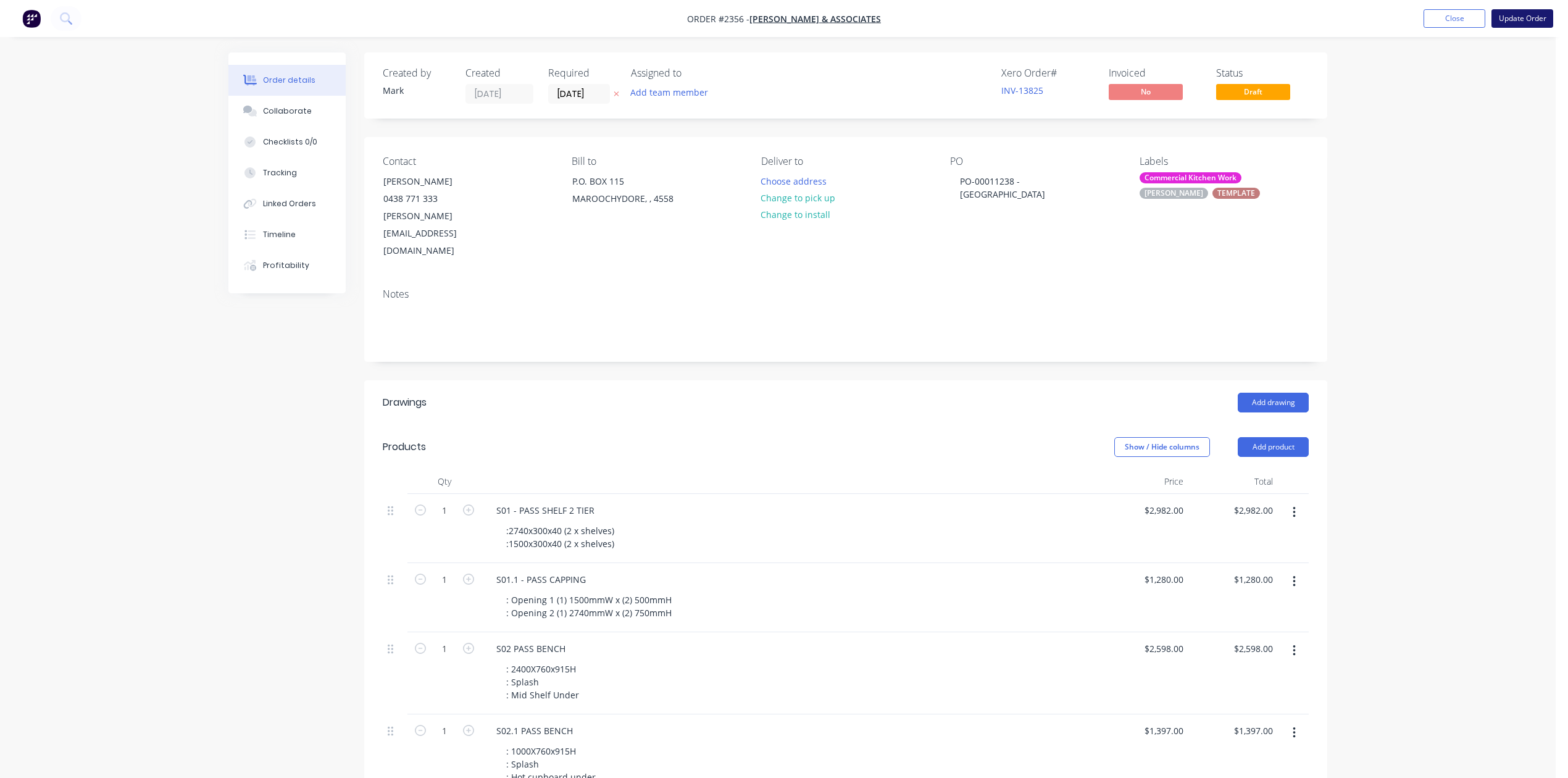
click at [1515, 15] on button "Update Order" at bounding box center [1522, 18] width 62 height 18
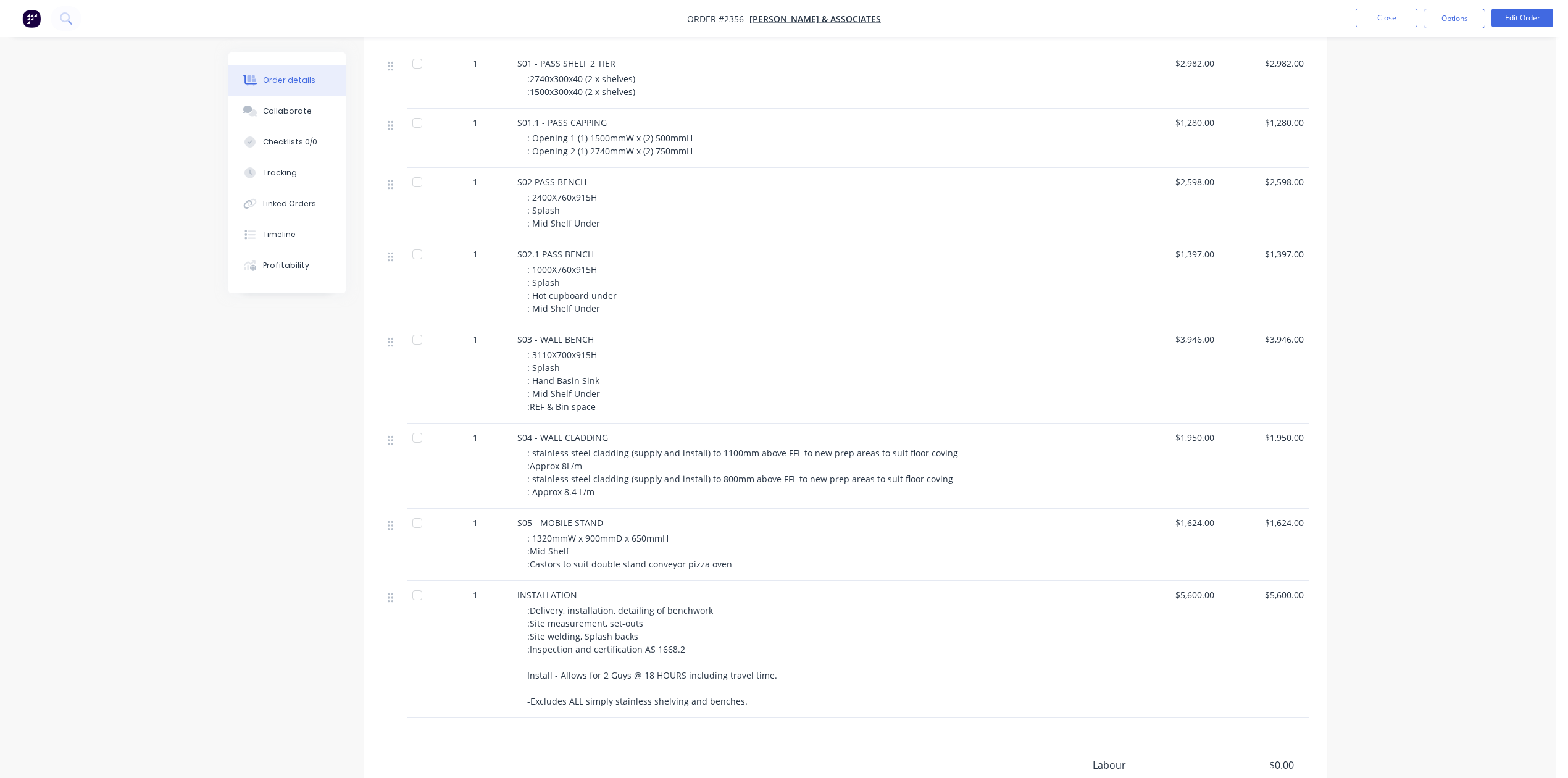
scroll to position [116, 0]
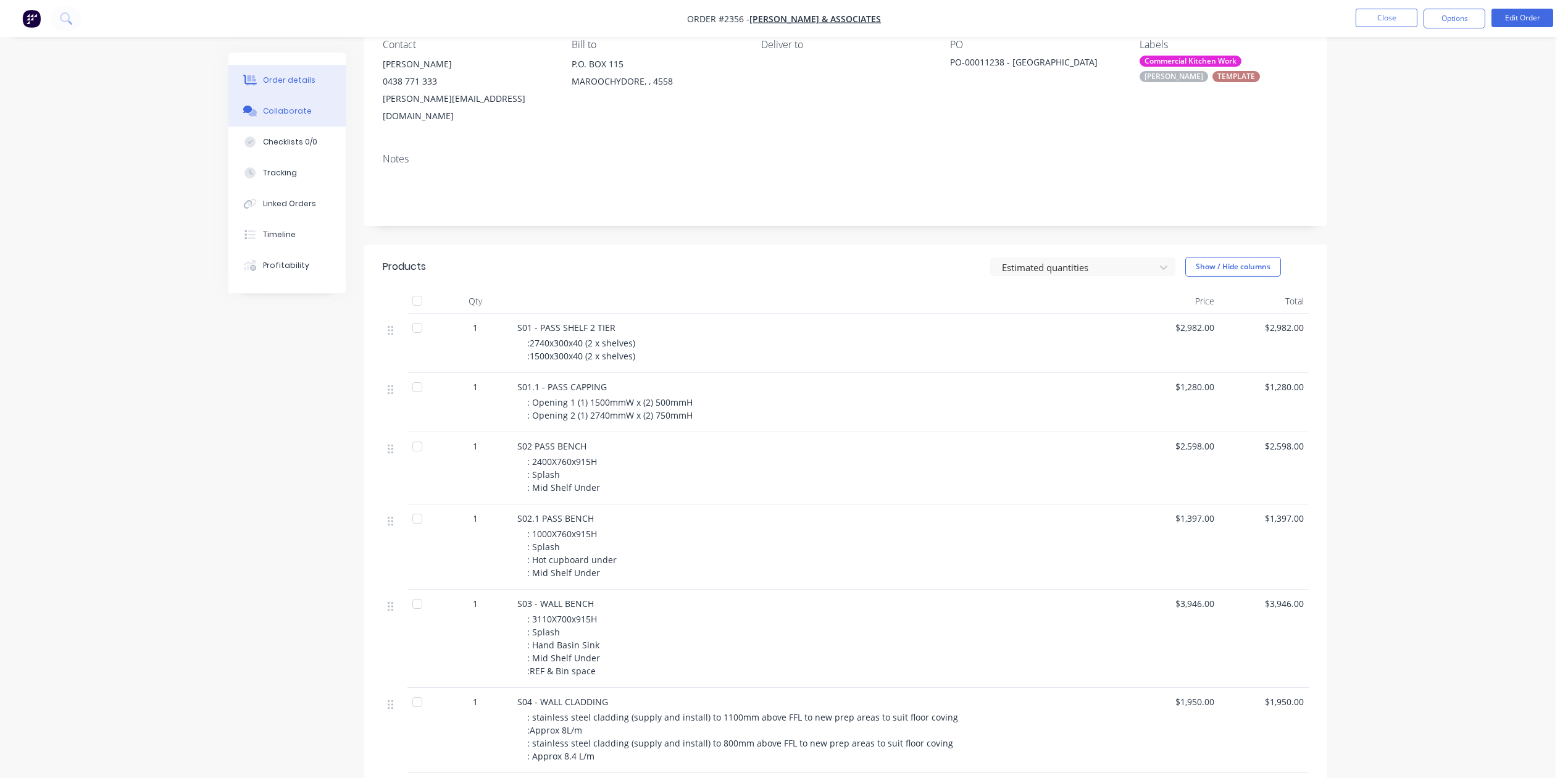
click at [284, 117] on div "Collaborate" at bounding box center [287, 111] width 49 height 11
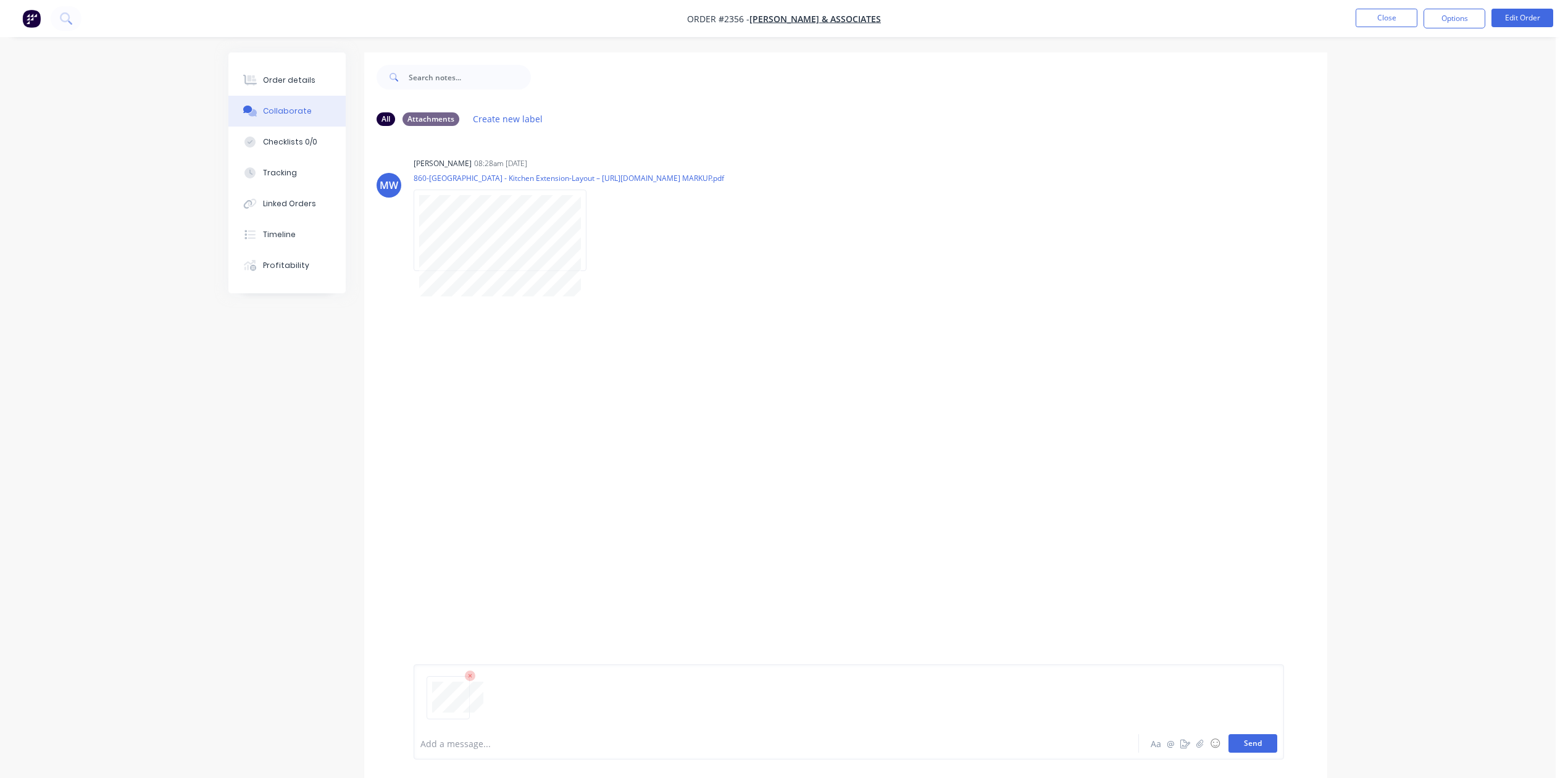
click at [1228, 734] on button "Send" at bounding box center [1252, 743] width 49 height 18
click at [1228, 736] on button "Send" at bounding box center [1252, 743] width 49 height 18
click at [1384, 18] on button "Close" at bounding box center [1386, 18] width 62 height 18
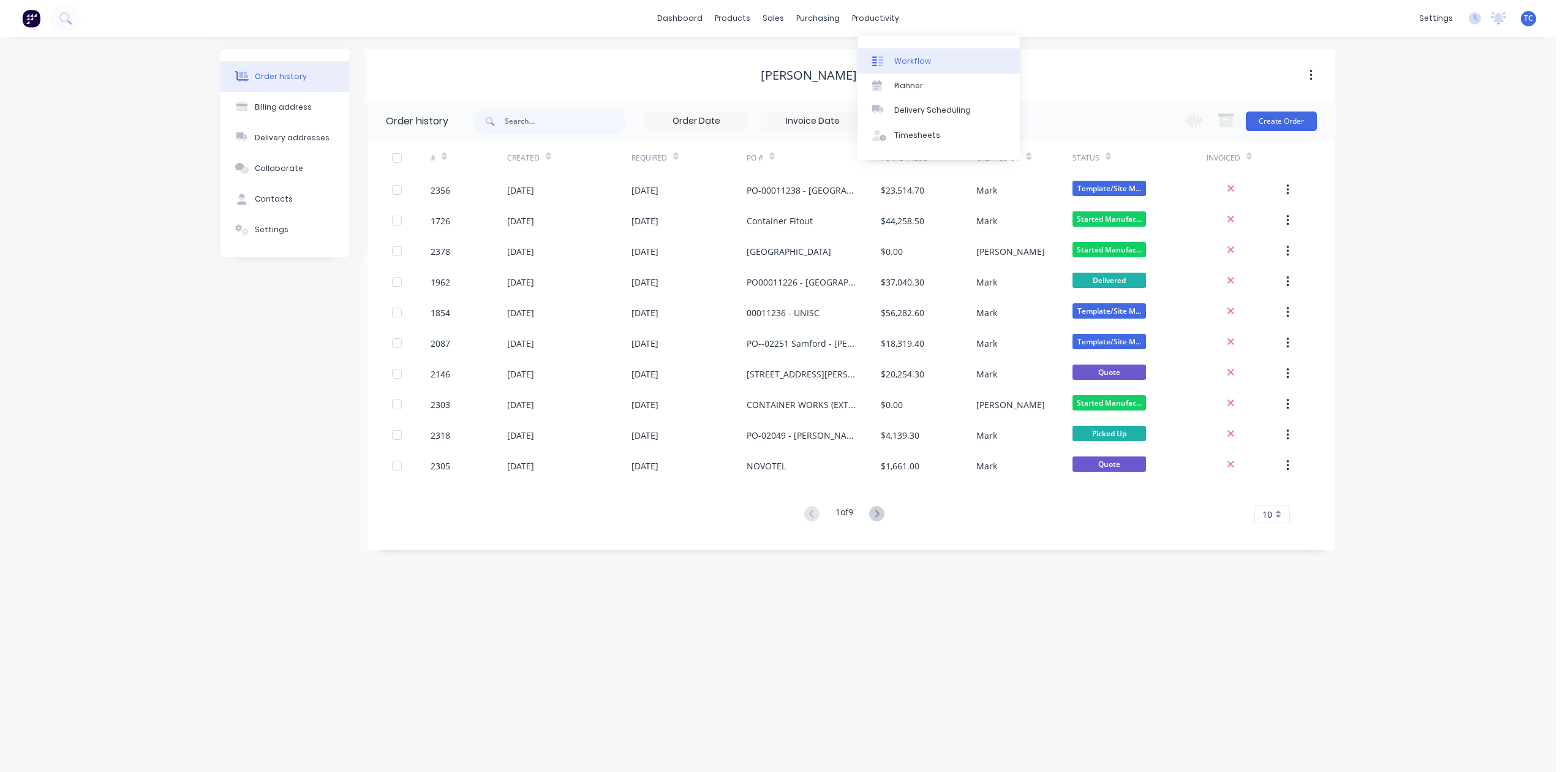
click at [913, 66] on div "Workflow" at bounding box center [913, 61] width 37 height 11
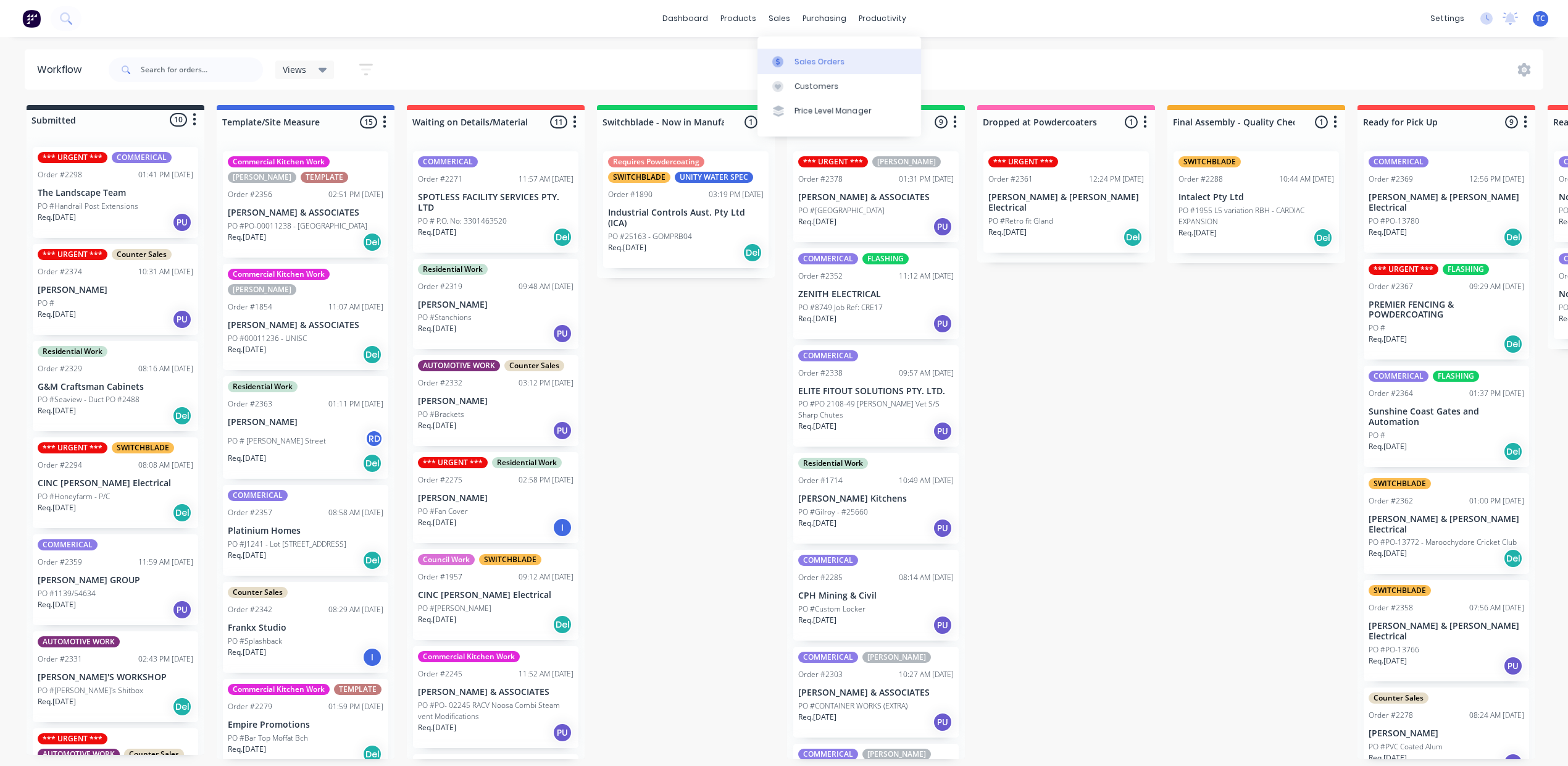
click at [815, 67] on div "Sales Orders" at bounding box center [820, 61] width 51 height 11
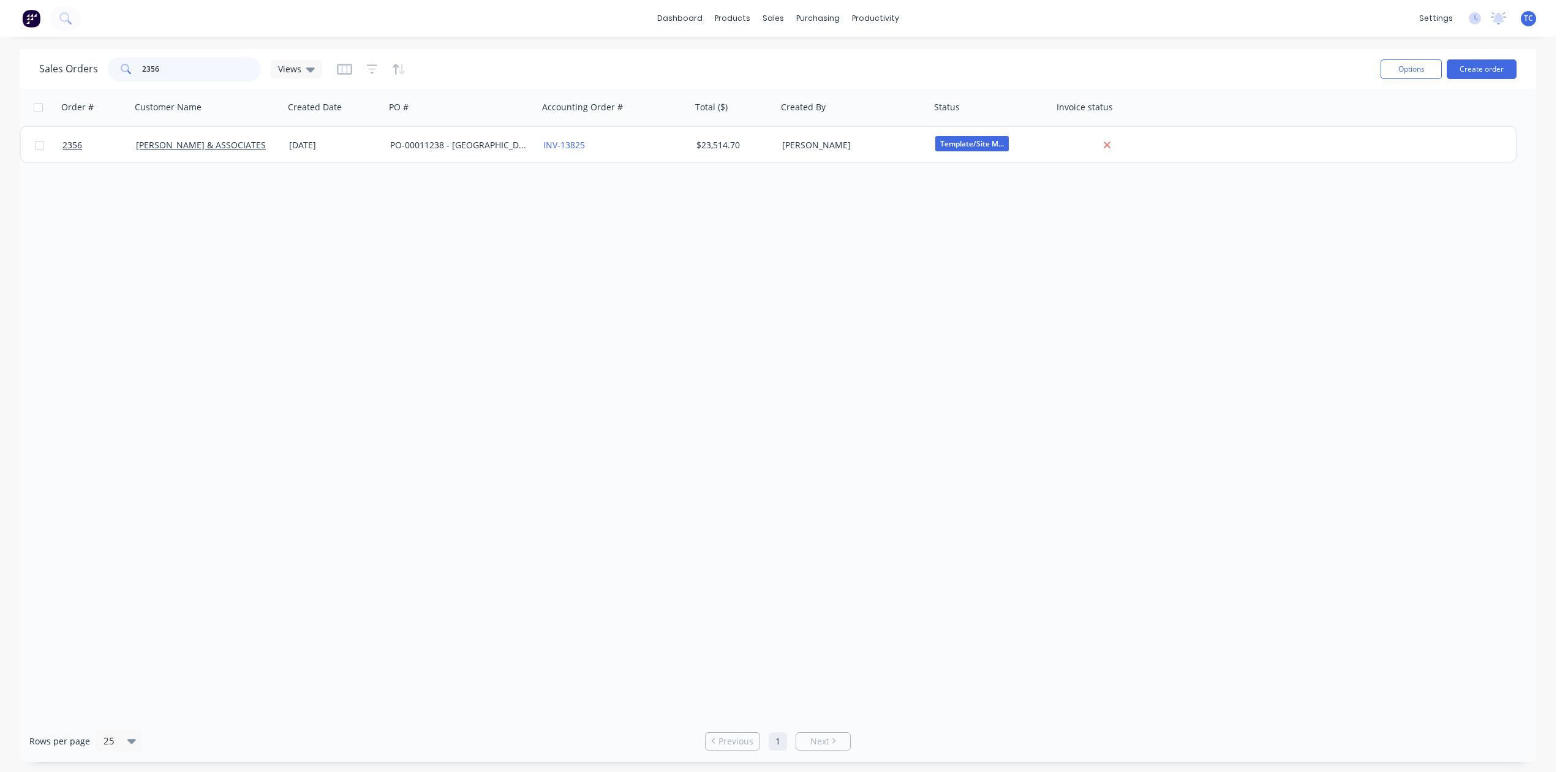
drag, startPoint x: 183, startPoint y: 66, endPoint x: 72, endPoint y: 76, distance: 111.4
click at [72, 76] on div "Sales Orders 2356 Views" at bounding box center [181, 69] width 283 height 25
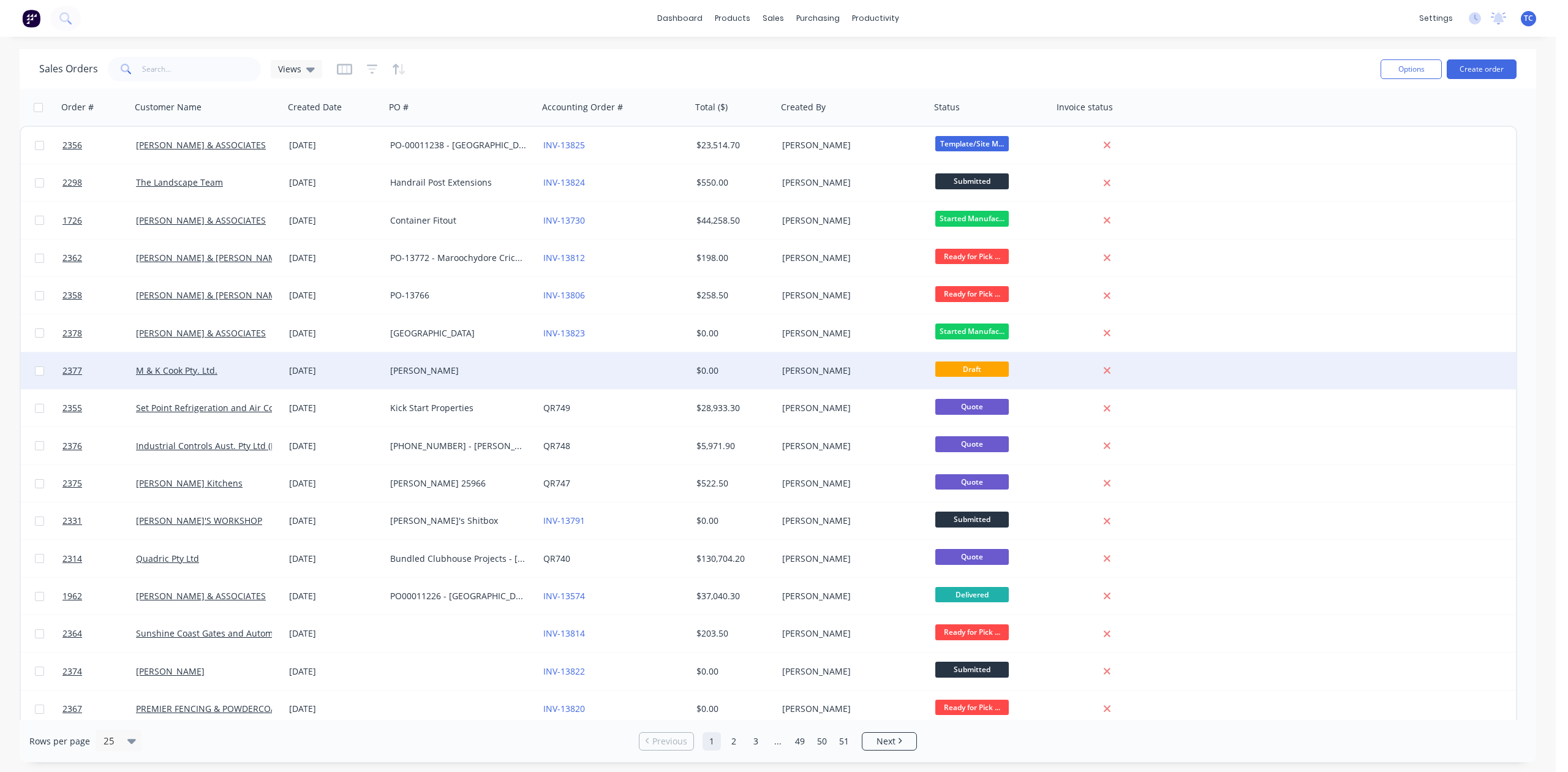
click at [402, 368] on div "[PERSON_NAME]" at bounding box center [458, 370] width 136 height 12
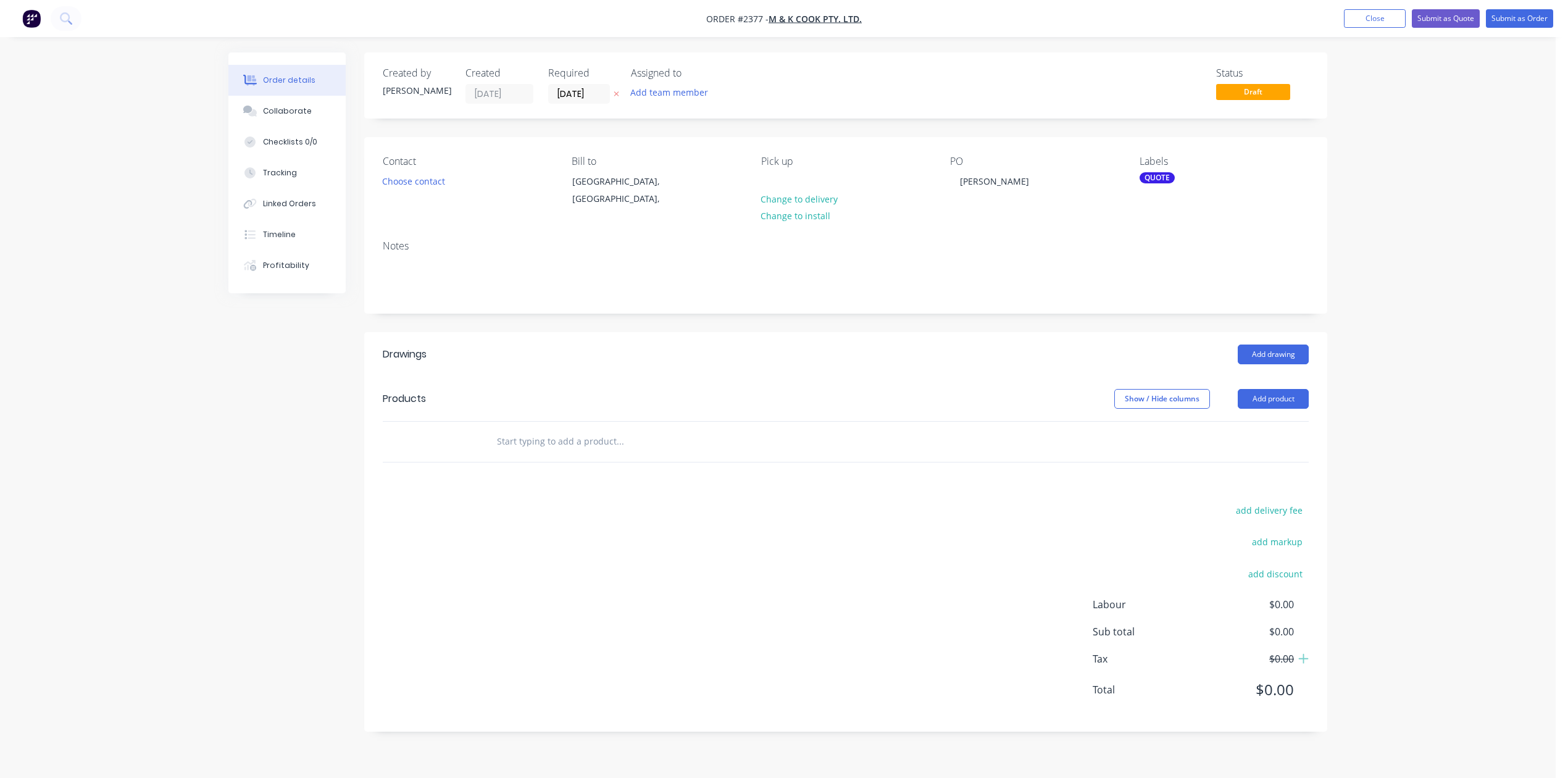
click at [561, 454] on input "text" at bounding box center [620, 441] width 247 height 25
type input "1.2mm Aluminium cappings - 3600mm long"
click at [650, 508] on button "Add 1.2mm Aluminium cappings - 3600mm long to order" at bounding box center [687, 488] width 370 height 39
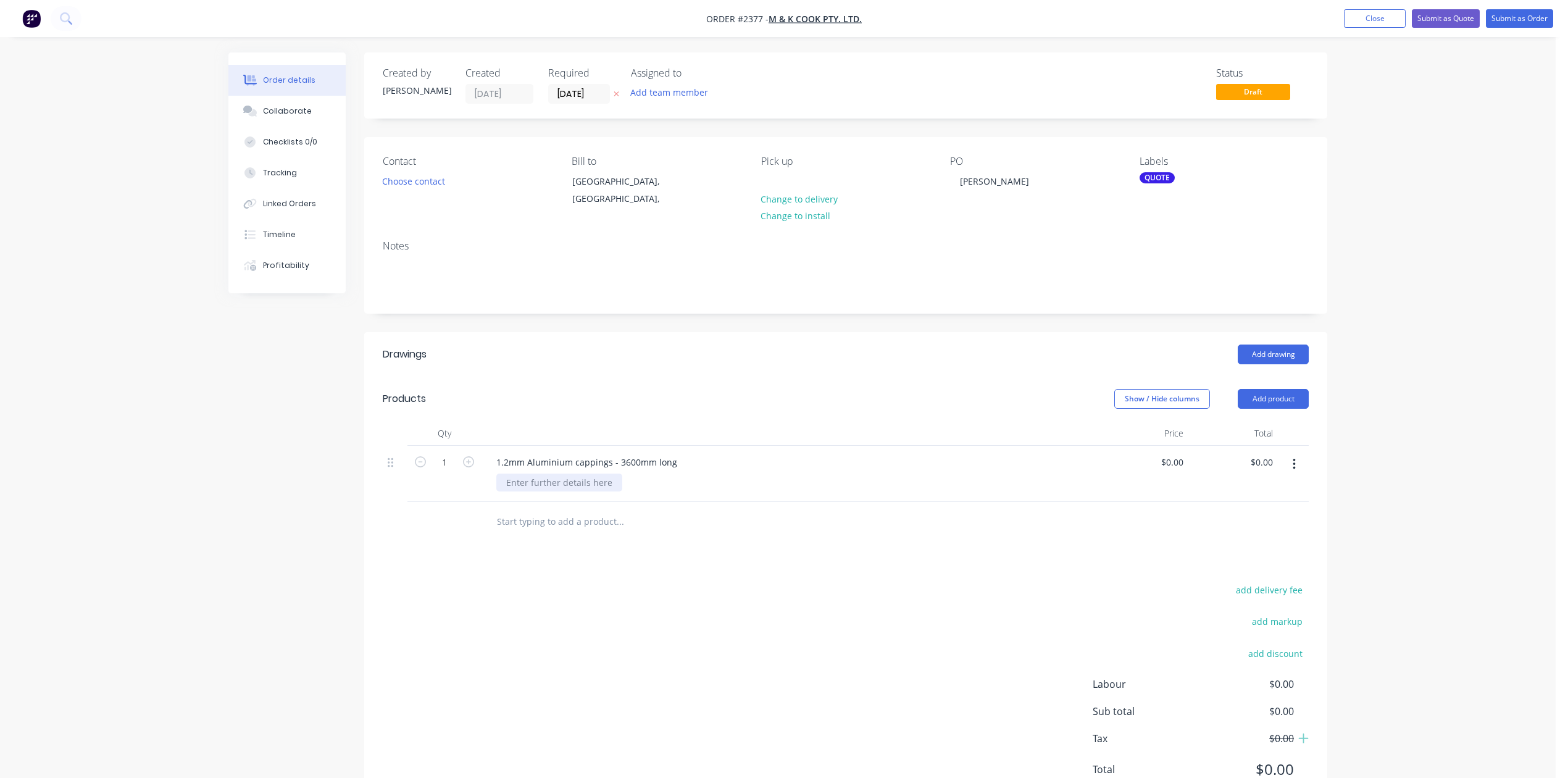
click at [608, 492] on div at bounding box center [559, 483] width 126 height 18
type input "$0.00"
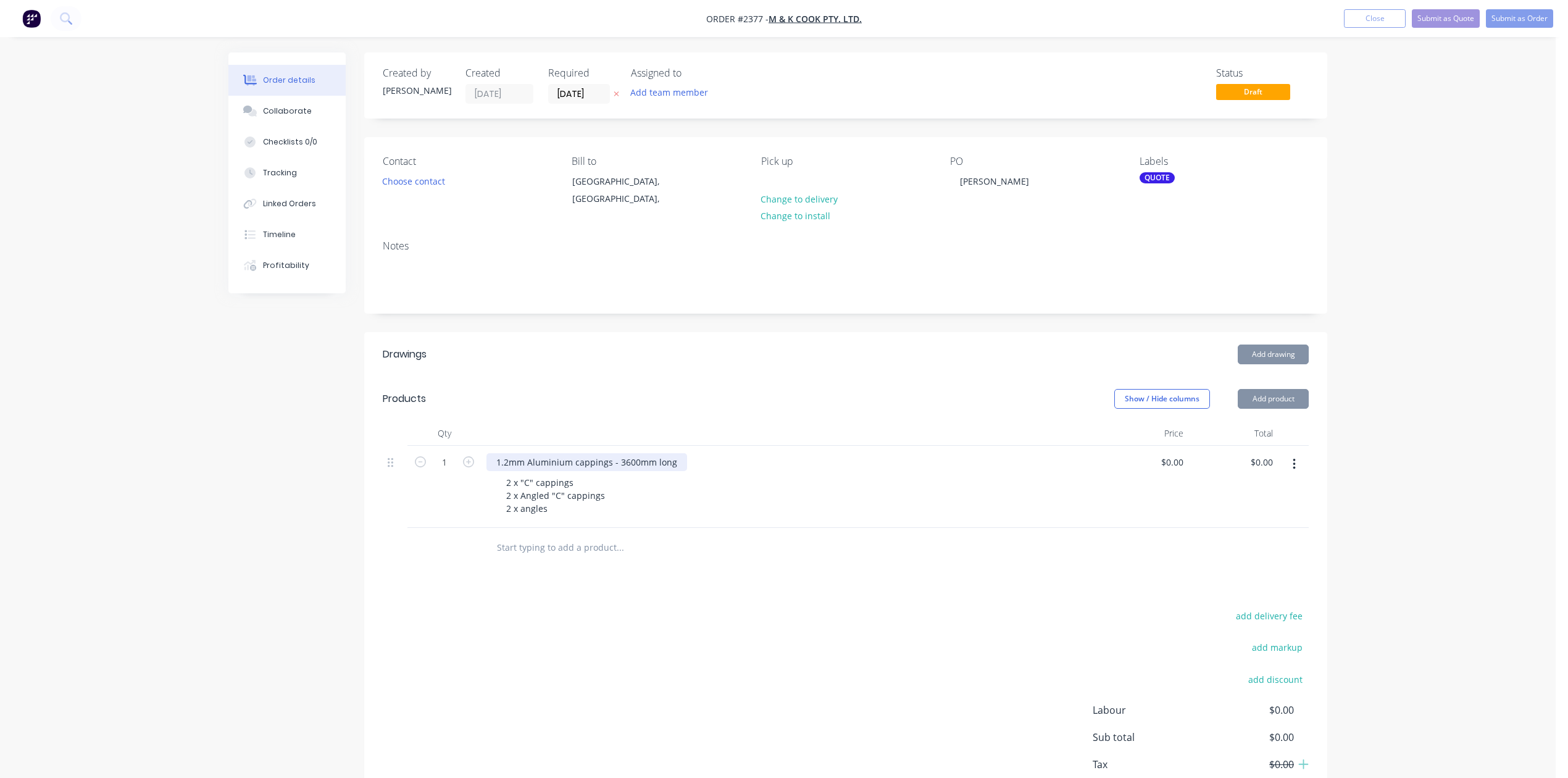
click at [687, 471] on div "1.2mm Aluminium cappings - 3600mm long" at bounding box center [586, 462] width 200 height 18
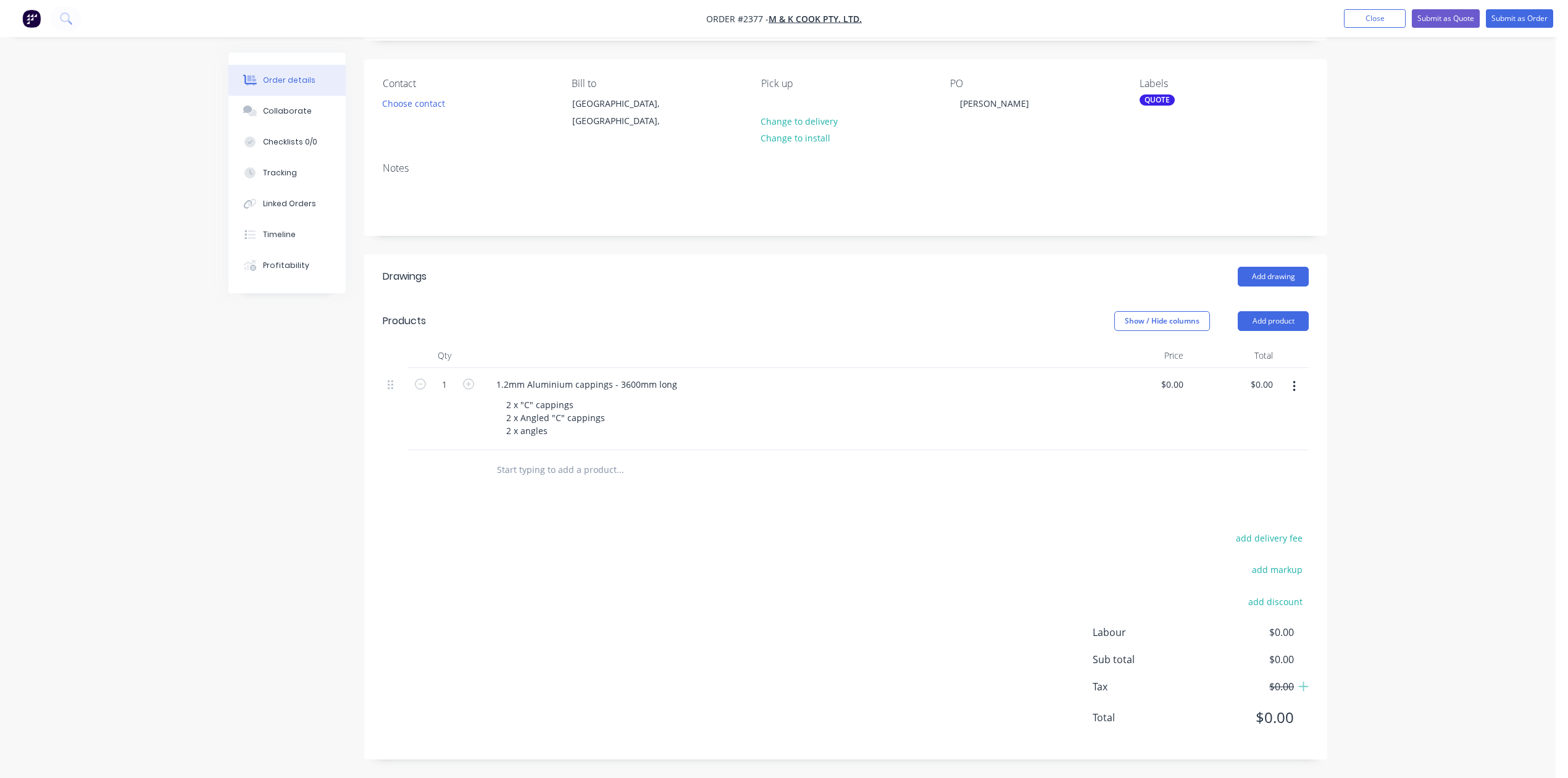
click at [746, 376] on div "1.2mm Aluminium cappings - 3600mm long" at bounding box center [790, 385] width 607 height 18
click at [687, 376] on div "1.2mm Aluminium cappings - 3600mm long" at bounding box center [586, 385] width 200 height 18
click at [1175, 376] on input "0" at bounding box center [1181, 385] width 14 height 18
type input "$630.00"
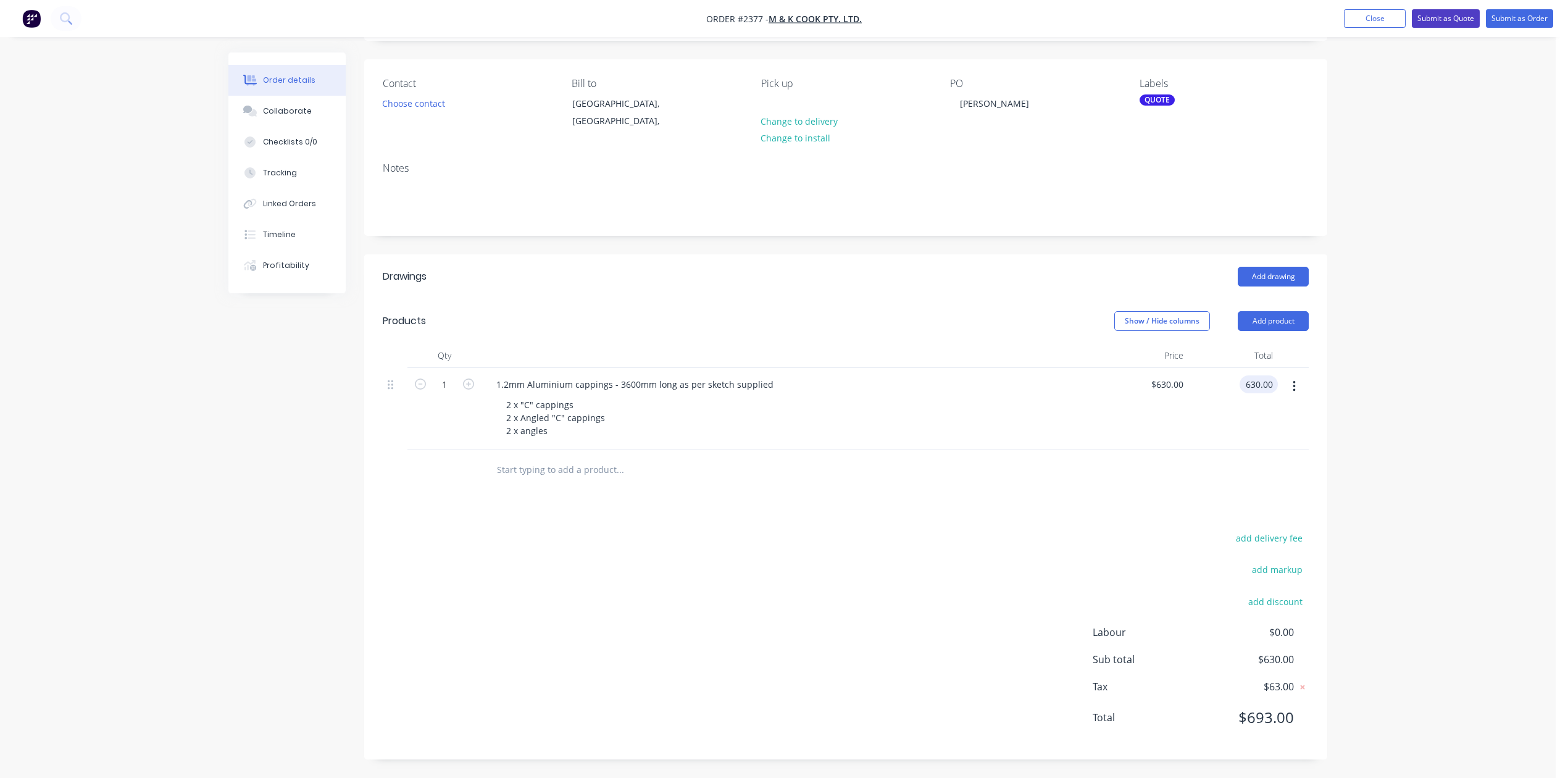
type input "$630.00"
click at [1411, 20] on button "Submit as Quote" at bounding box center [1445, 18] width 68 height 18
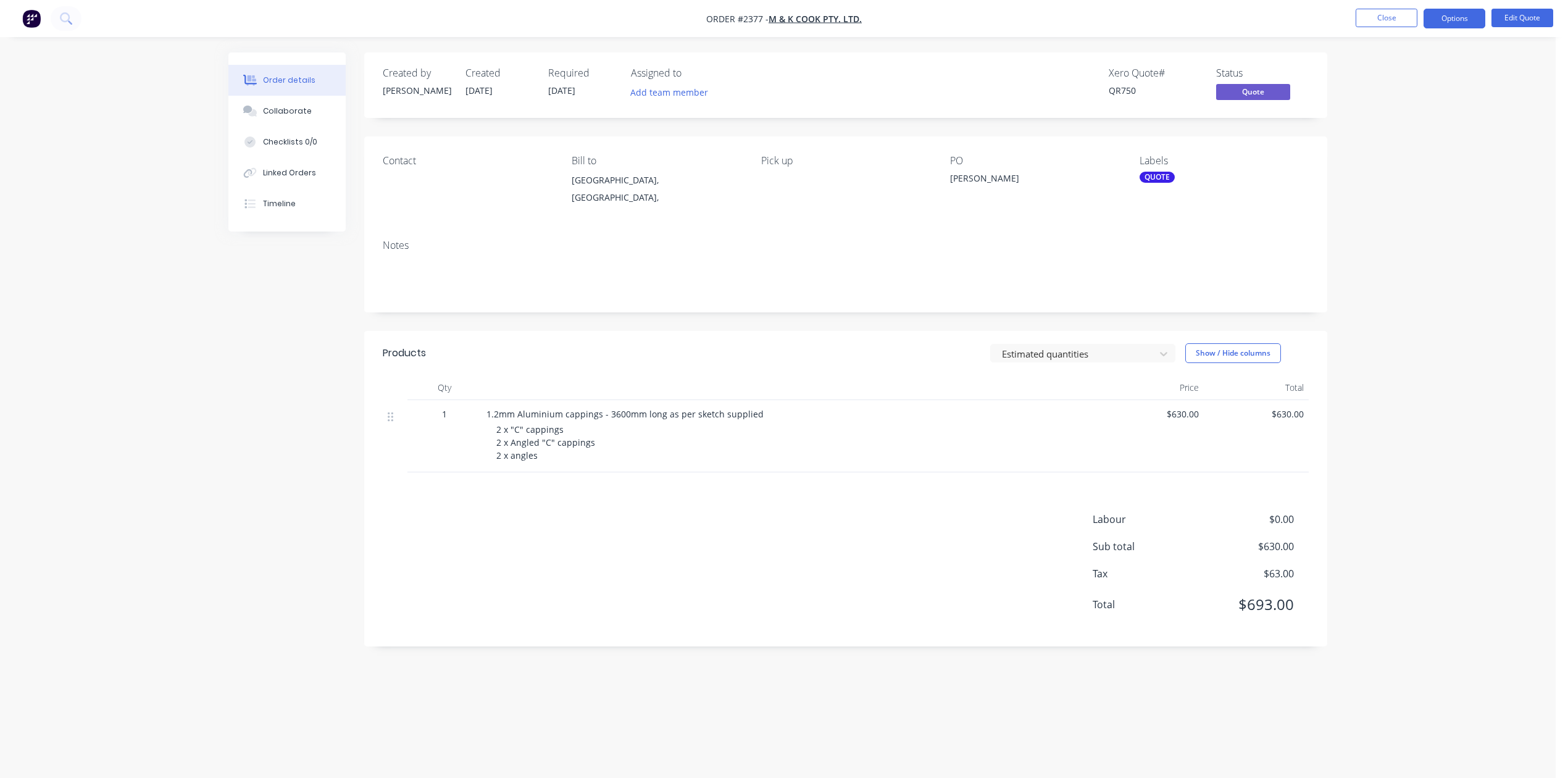
scroll to position [0, 0]
click at [412, 167] on div "Contact" at bounding box center [467, 160] width 169 height 11
click at [1383, 13] on button "Close" at bounding box center [1386, 18] width 62 height 18
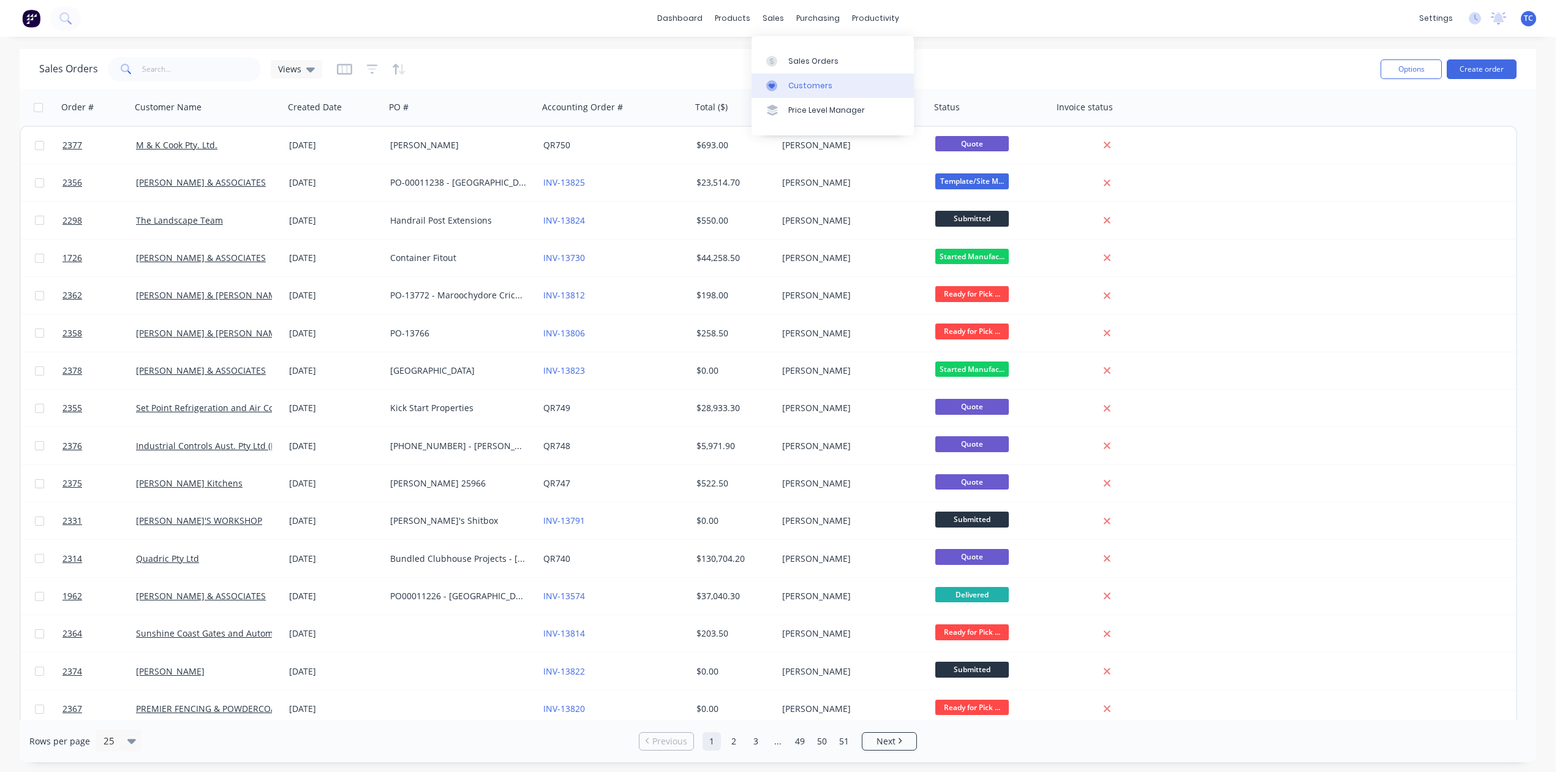
click at [816, 92] on div "Customers" at bounding box center [810, 85] width 44 height 11
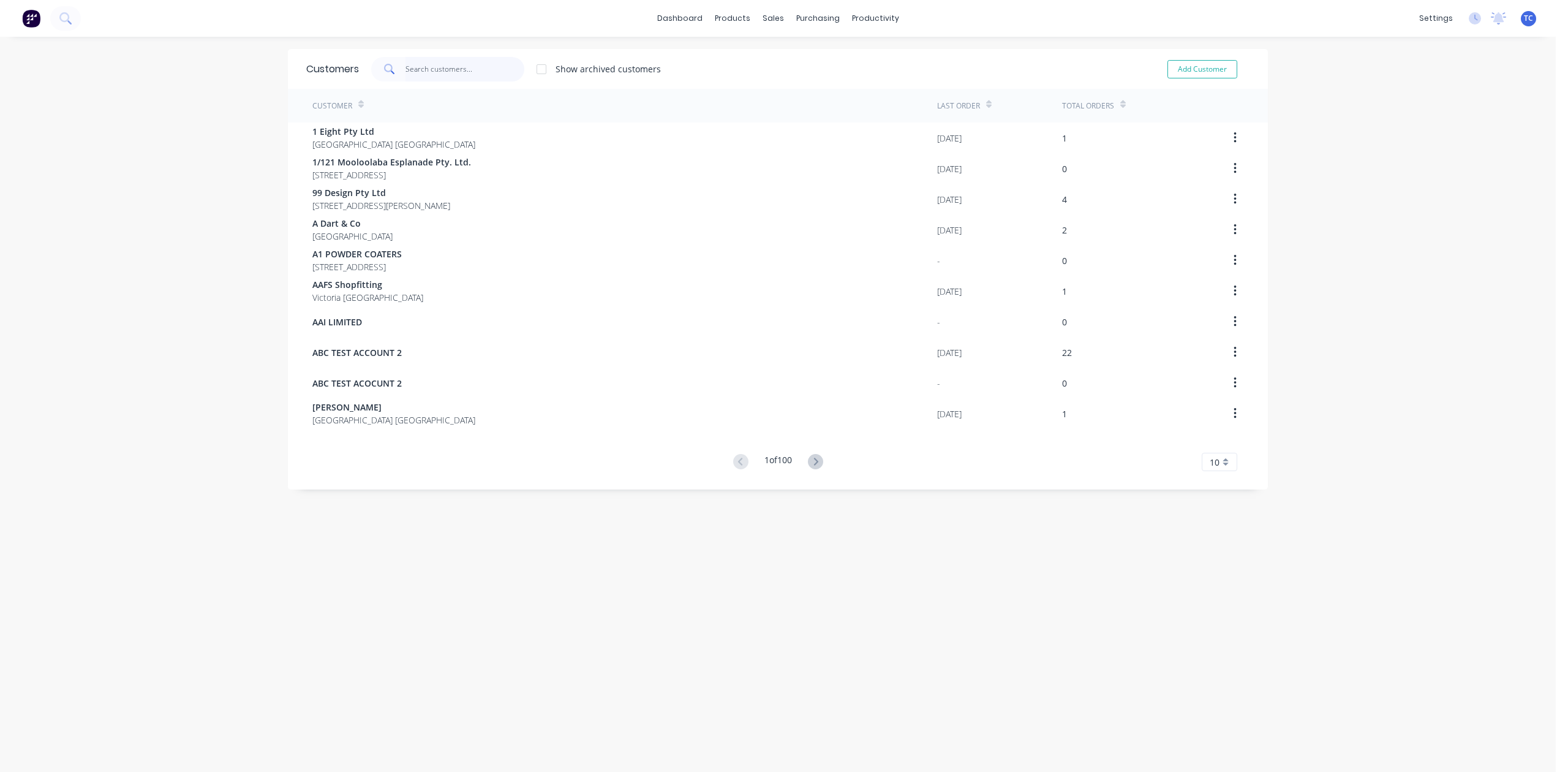
click at [425, 69] on input "text" at bounding box center [465, 69] width 119 height 25
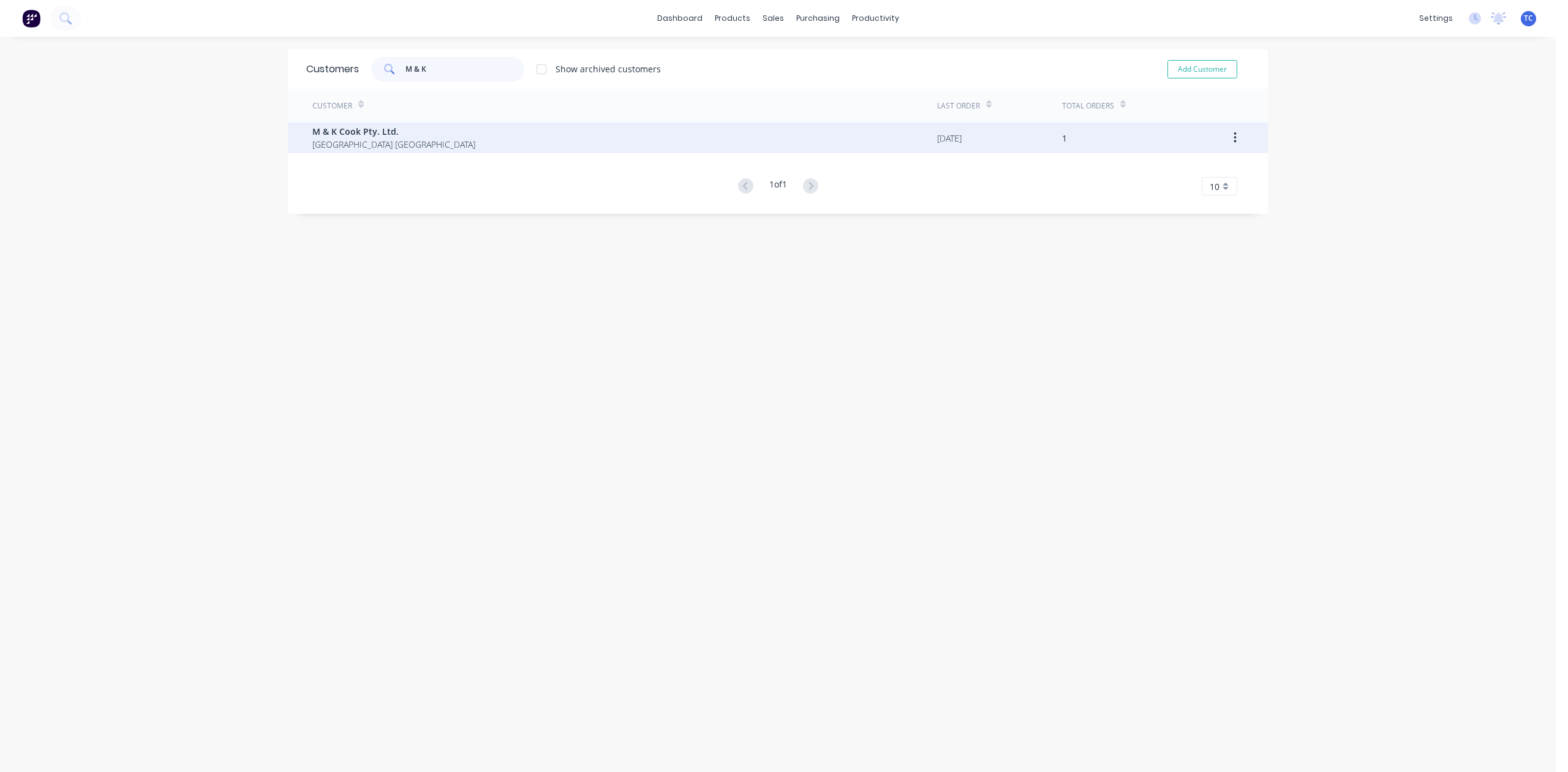
type input "M & K"
click at [380, 126] on span "M & K Cook Pty. Ltd." at bounding box center [394, 131] width 163 height 13
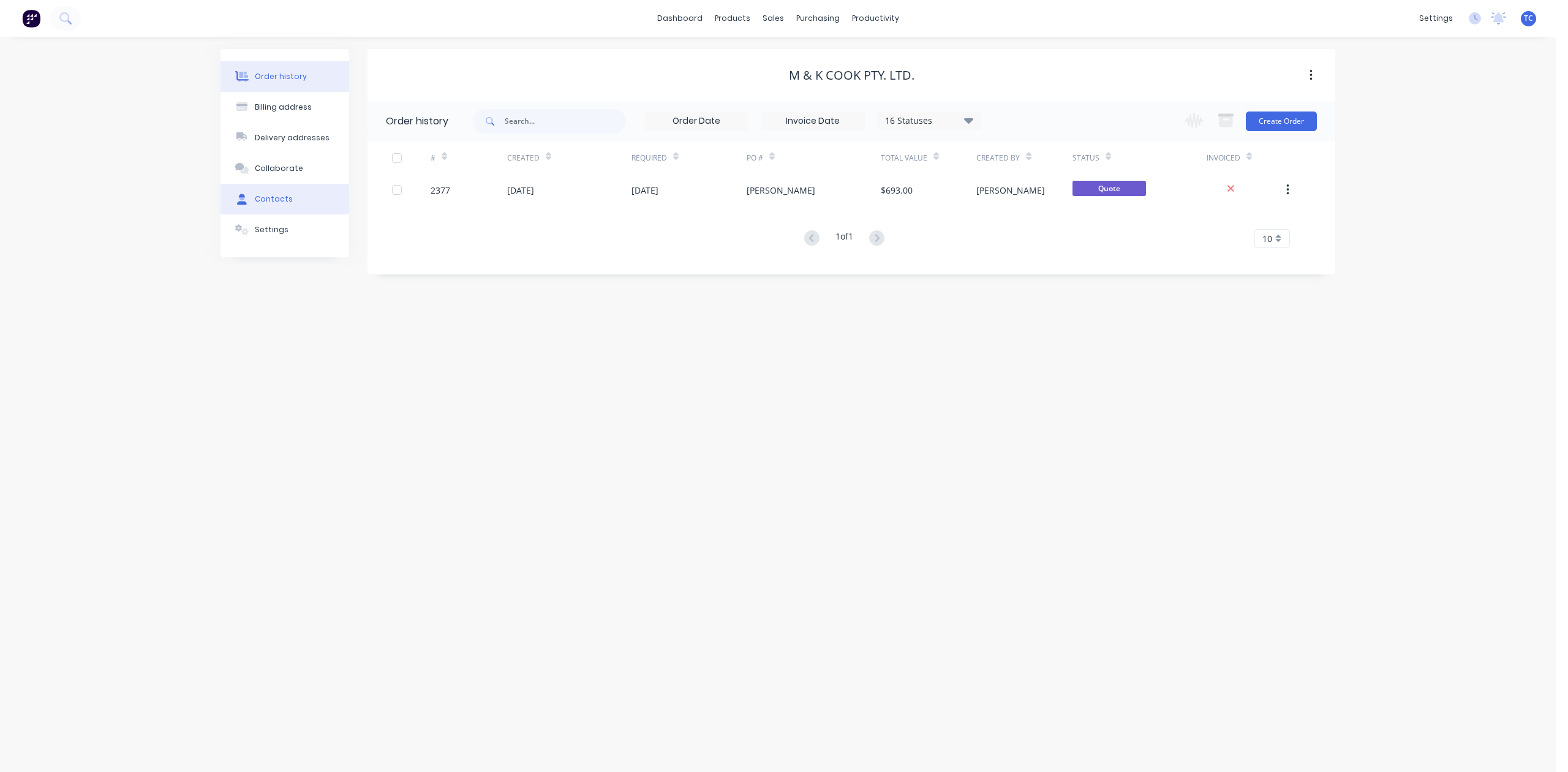
click at [293, 205] on div "Contacts" at bounding box center [273, 198] width 38 height 11
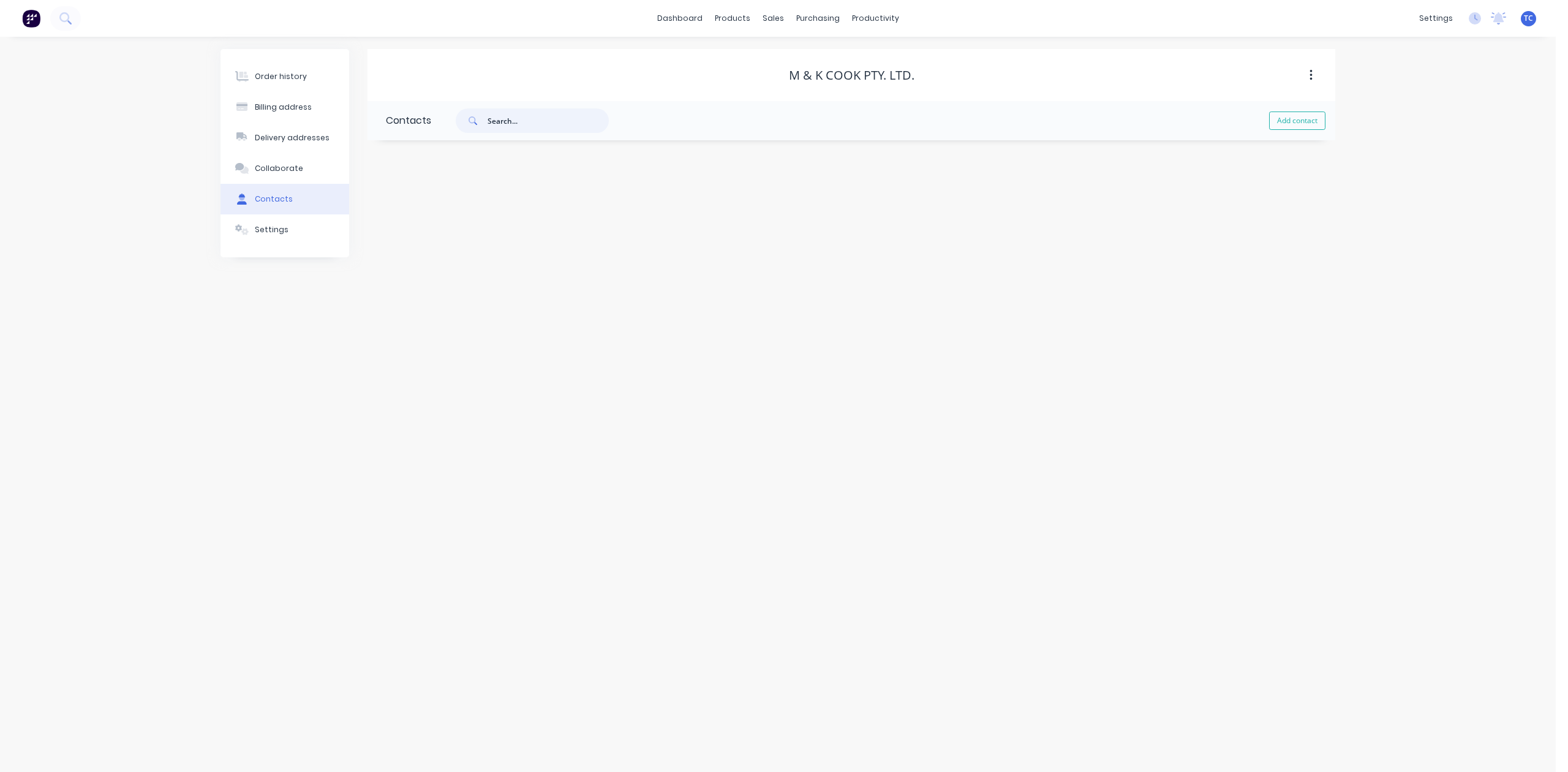
click at [533, 118] on input "text" at bounding box center [548, 121] width 121 height 25
click at [1280, 121] on button "Add contact" at bounding box center [1297, 121] width 56 height 18
select select "AU"
click at [434, 220] on input "text" at bounding box center [486, 210] width 200 height 18
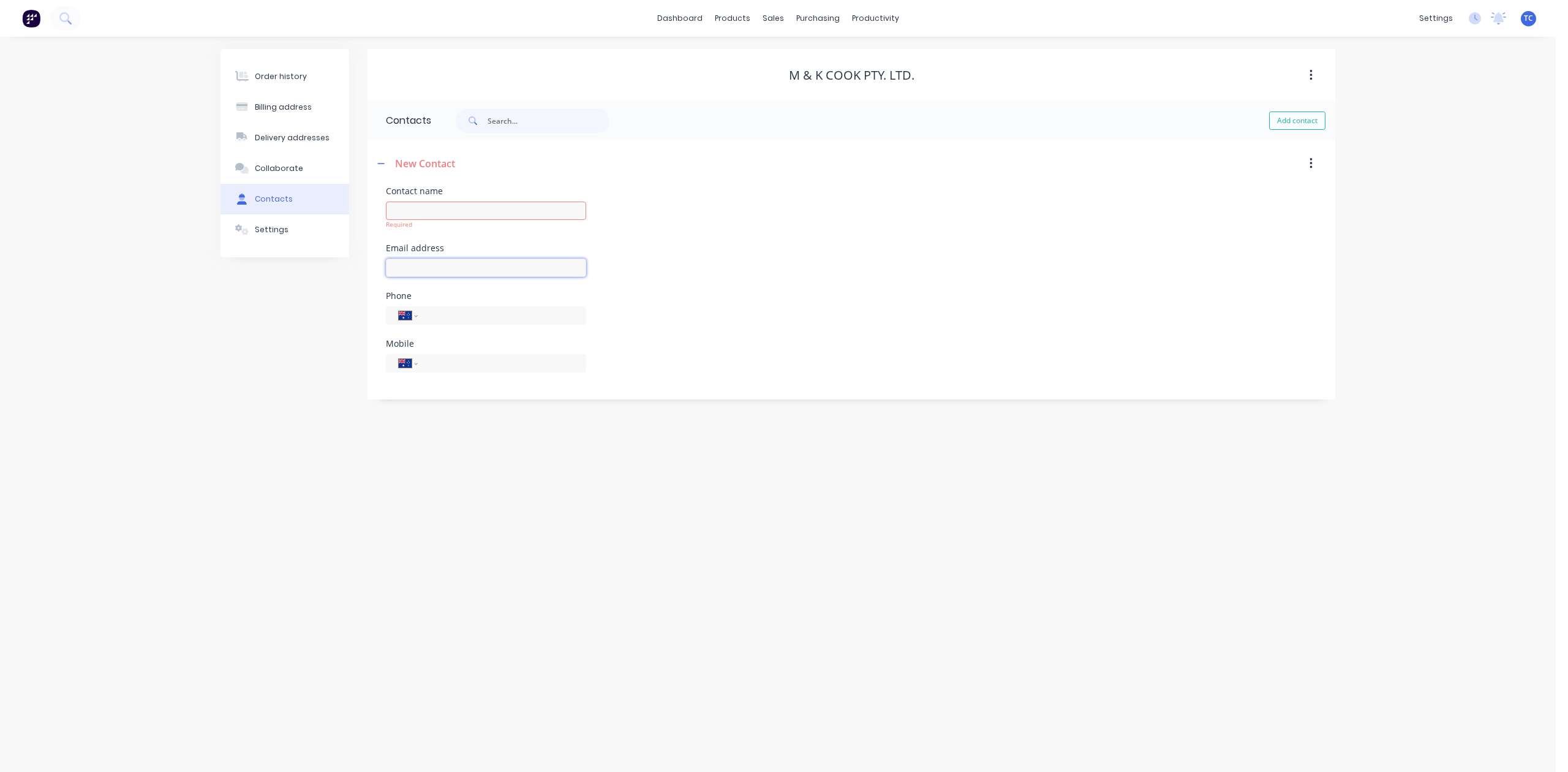
click at [395, 277] on input "text" at bounding box center [486, 267] width 200 height 18
click at [438, 220] on input "text" at bounding box center [486, 210] width 200 height 18
type input "M & K Cook"
select select "AU"
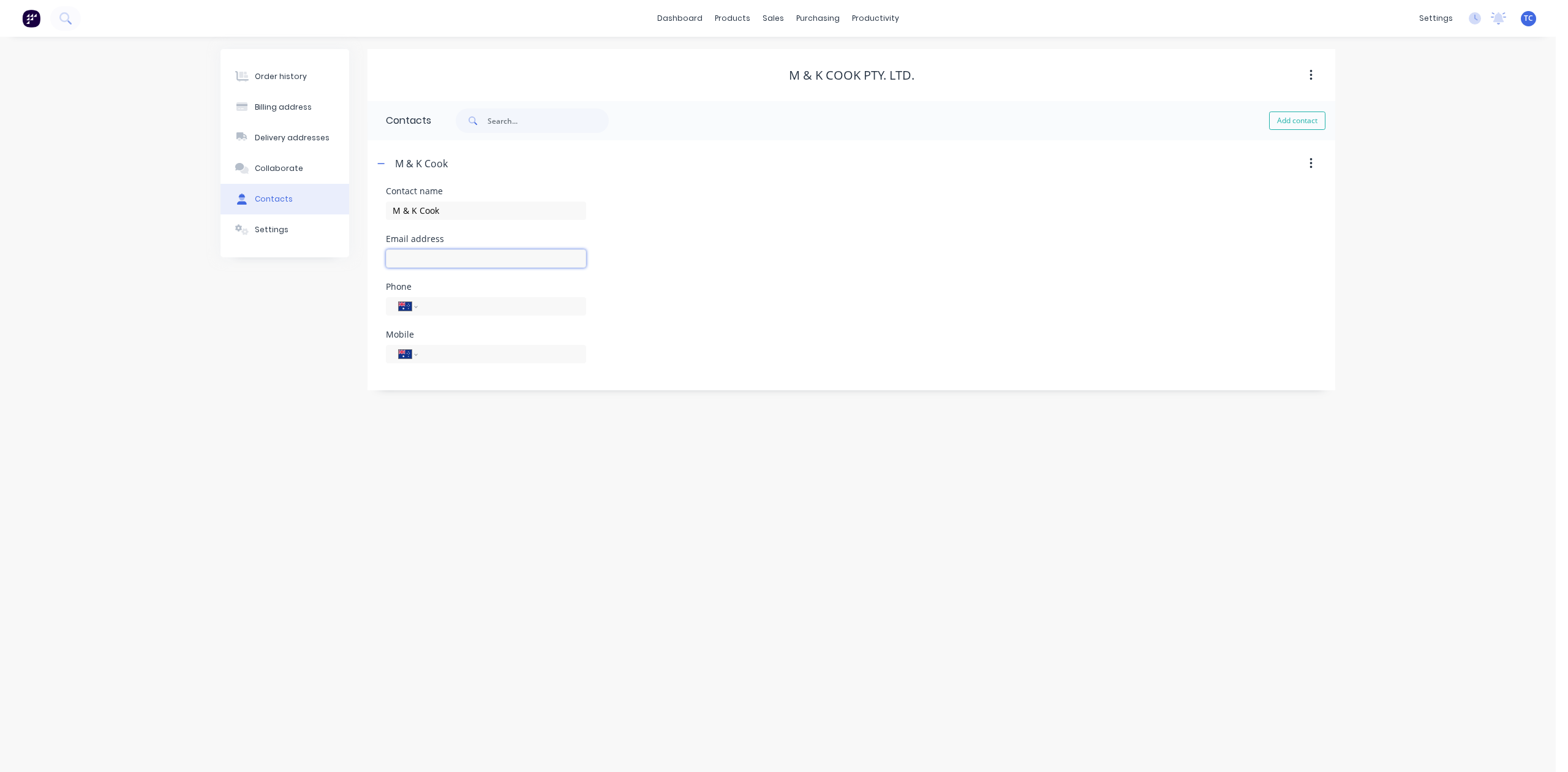
click at [437, 268] on input "text" at bounding box center [486, 258] width 200 height 18
type input "[EMAIL_ADDRESS][DOMAIN_NAME]"
type input "0408 182 713"
click at [1204, 330] on div "Phone International [GEOGRAPHIC_DATA] [GEOGRAPHIC_DATA] [GEOGRAPHIC_DATA] [GEOG…" at bounding box center [851, 306] width 931 height 48
click at [807, 65] on div "Sales Orders" at bounding box center [813, 61] width 51 height 11
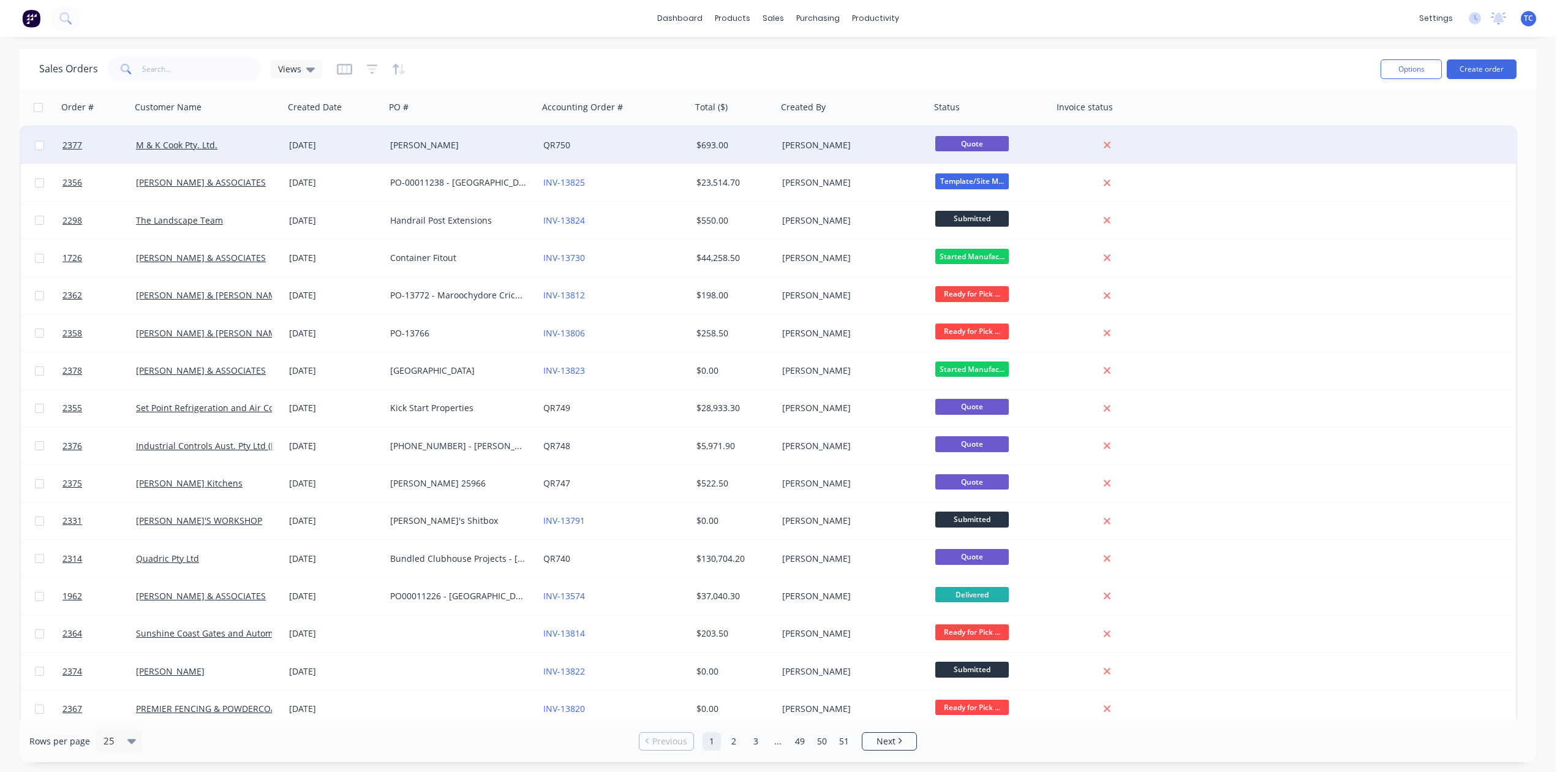
click at [330, 142] on div "[DATE]" at bounding box center [335, 145] width 92 height 12
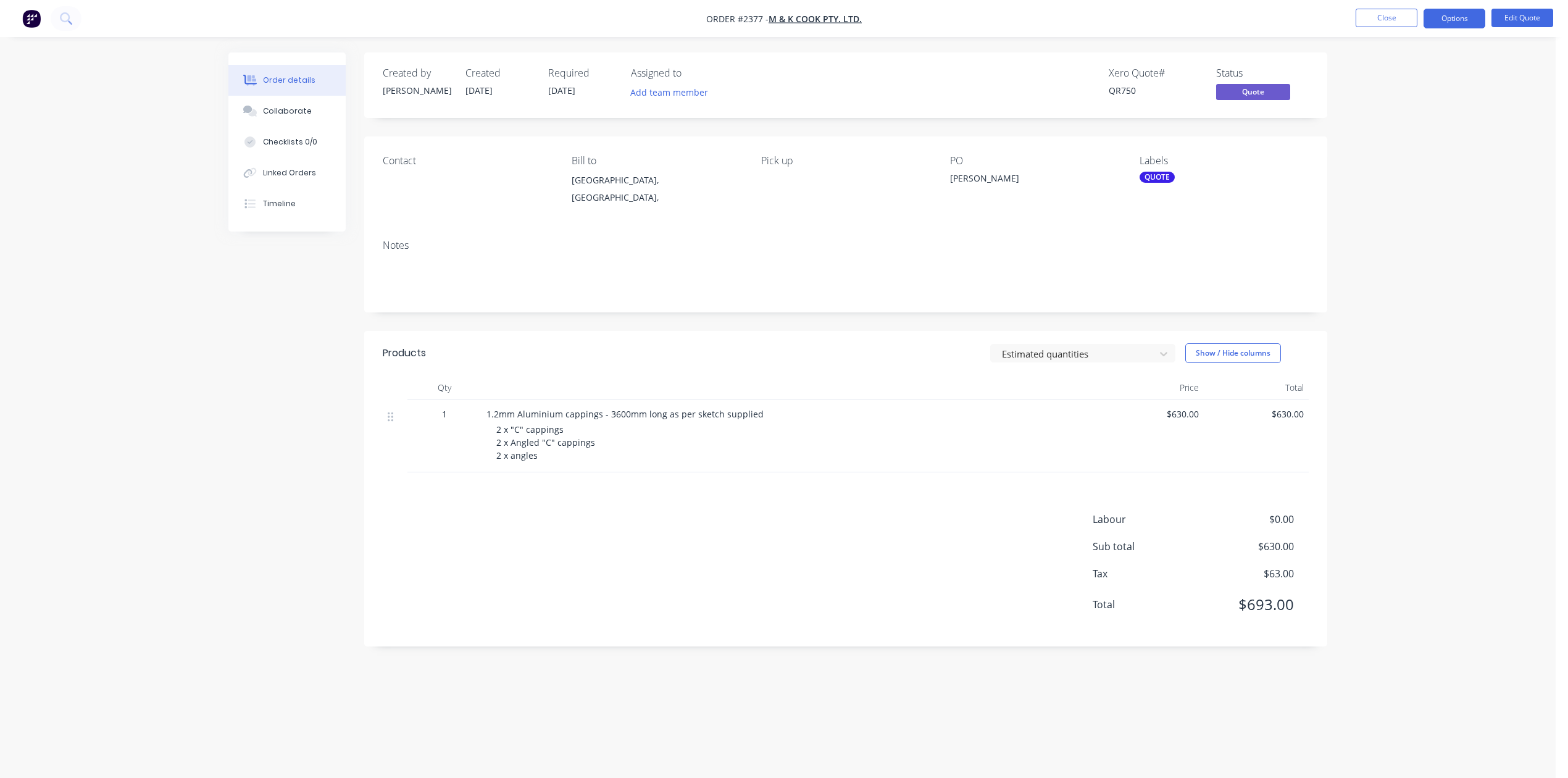
click at [407, 167] on div "Contact" at bounding box center [467, 160] width 169 height 11
click at [417, 167] on div "Contact" at bounding box center [467, 160] width 169 height 11
click at [1378, 24] on button "Close" at bounding box center [1386, 18] width 62 height 18
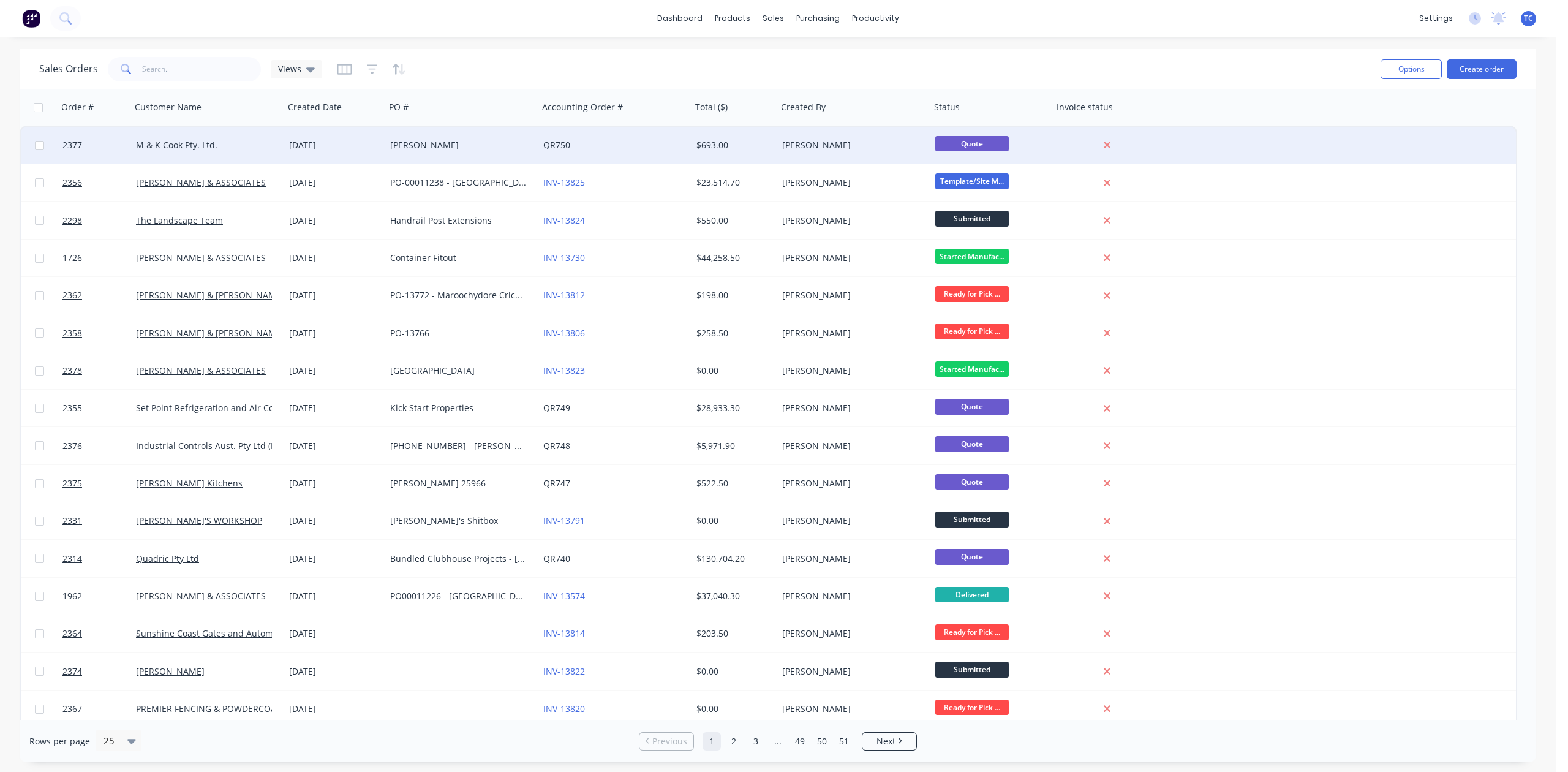
click at [400, 142] on div "[PERSON_NAME]" at bounding box center [458, 145] width 136 height 12
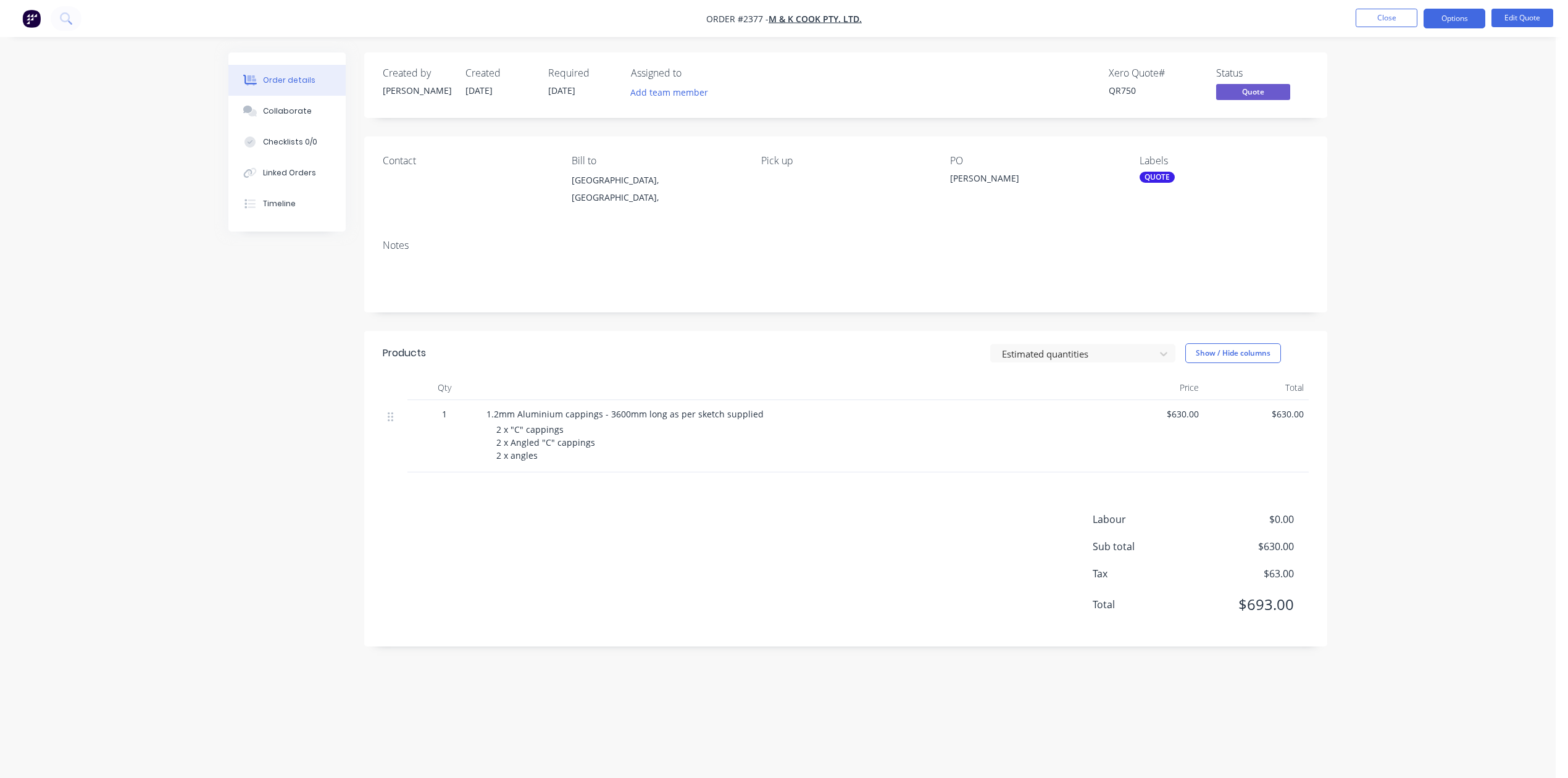
click at [424, 230] on div "Contact Bill to [GEOGRAPHIC_DATA], [GEOGRAPHIC_DATA], Pick up PO [PERSON_NAME] …" at bounding box center [845, 183] width 963 height 93
click at [1370, 25] on button "Close" at bounding box center [1386, 18] width 62 height 18
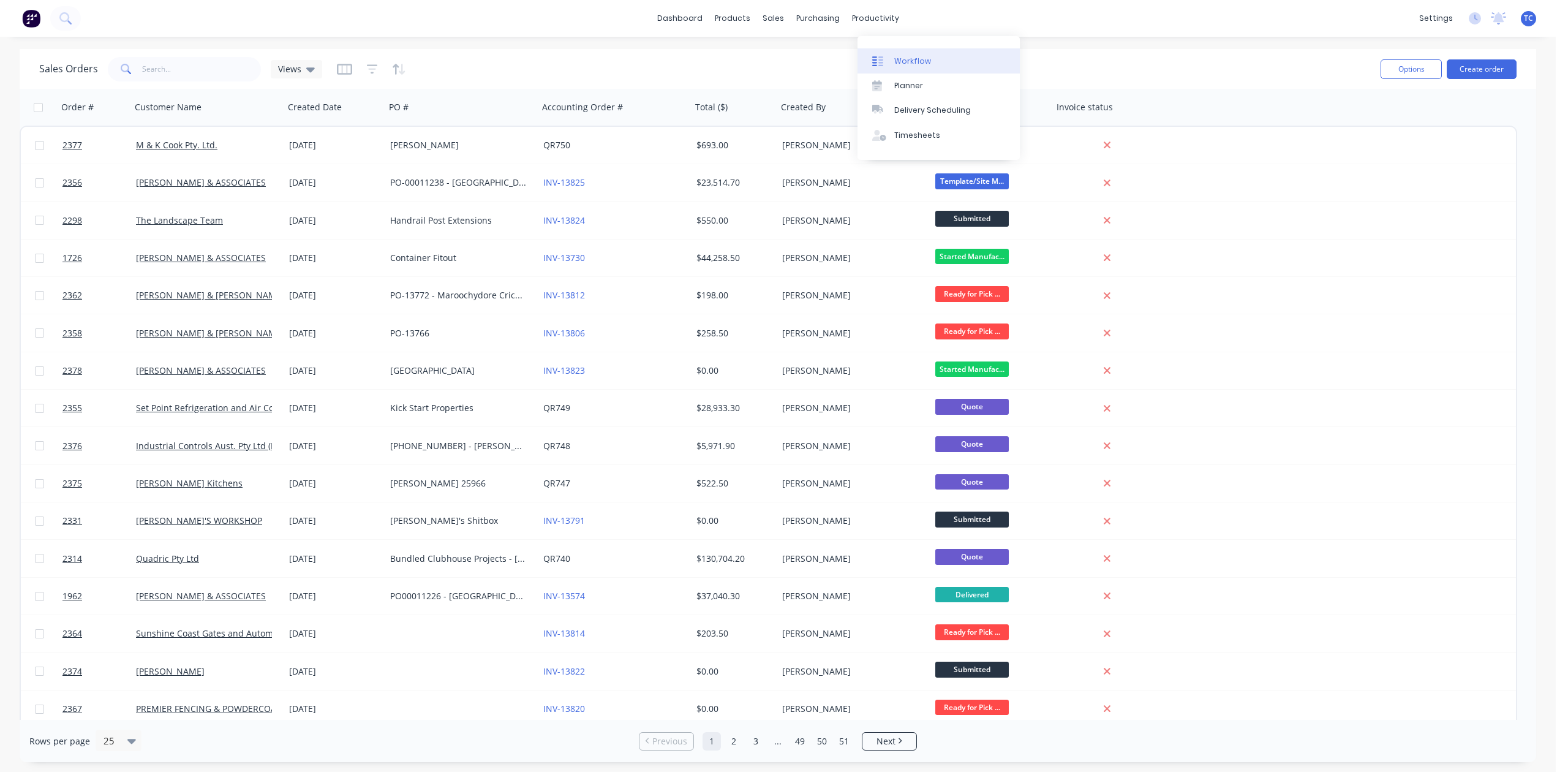
click at [914, 65] on div "Workflow" at bounding box center [913, 61] width 37 height 11
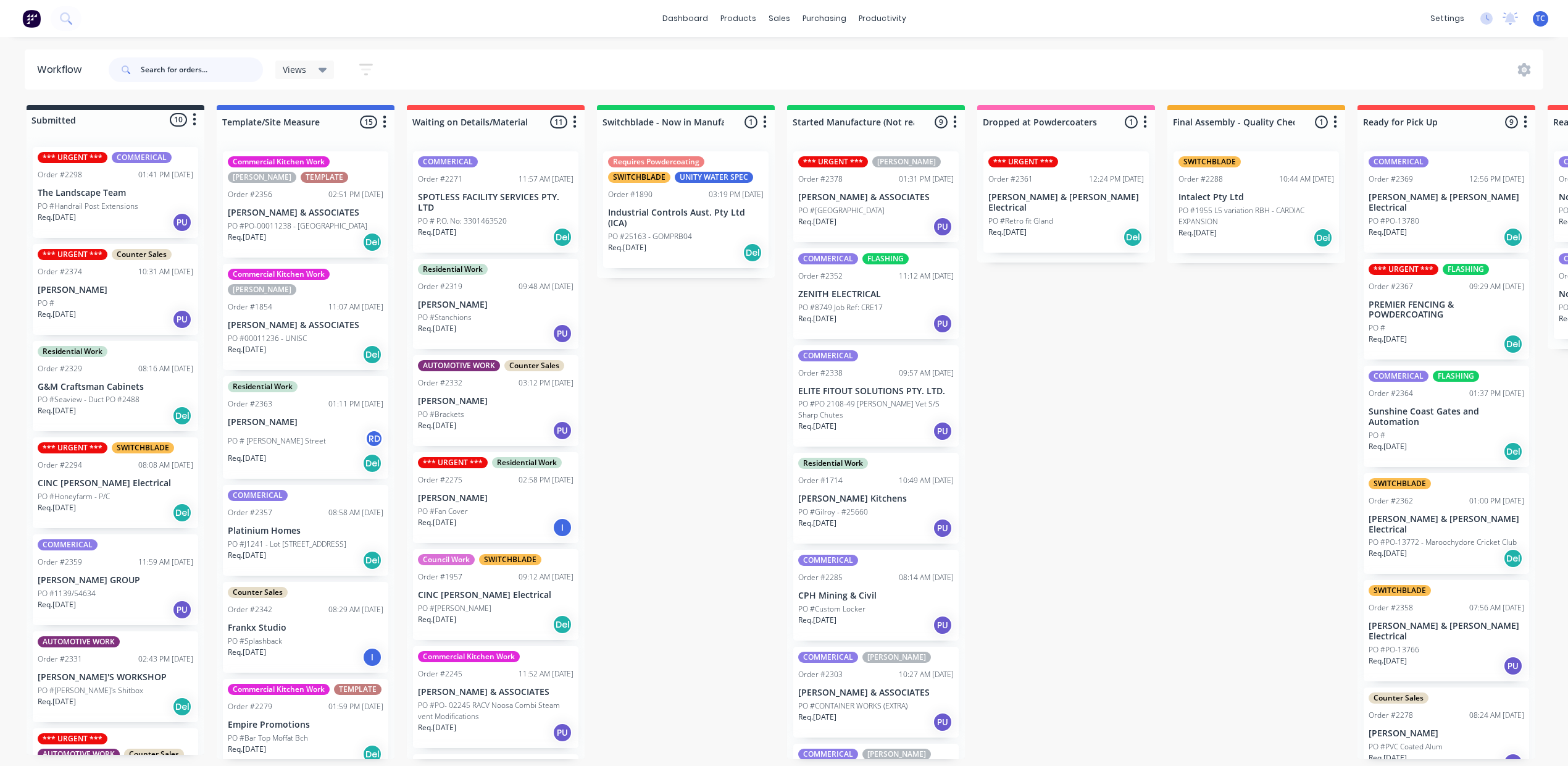
click at [200, 72] on input "text" at bounding box center [202, 69] width 122 height 25
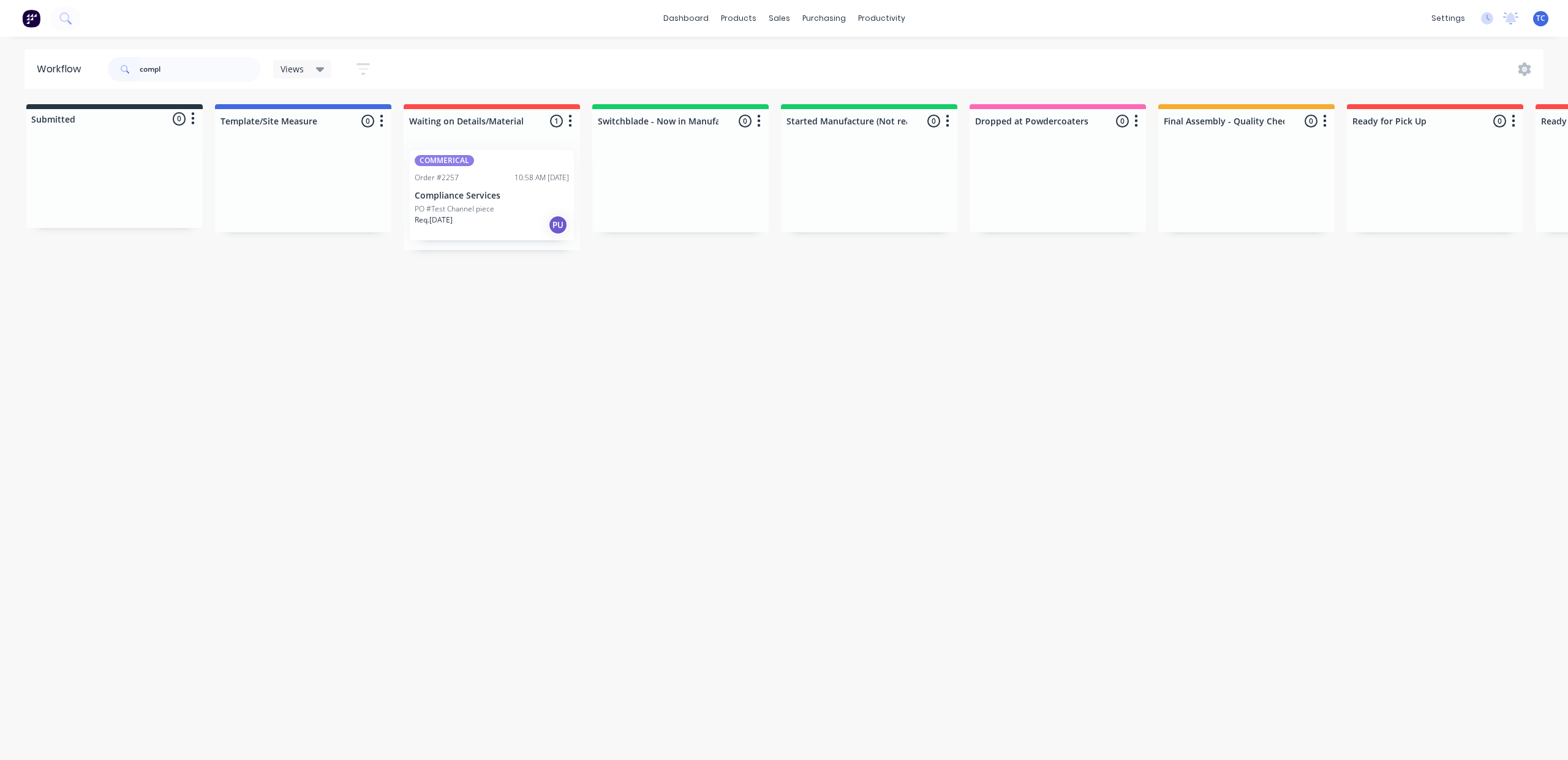
click at [574, 219] on div "COMMERICAL Order #2257 10:58 AM [DATE] Compliance Services PO #Test Channel pie…" at bounding box center [492, 195] width 164 height 90
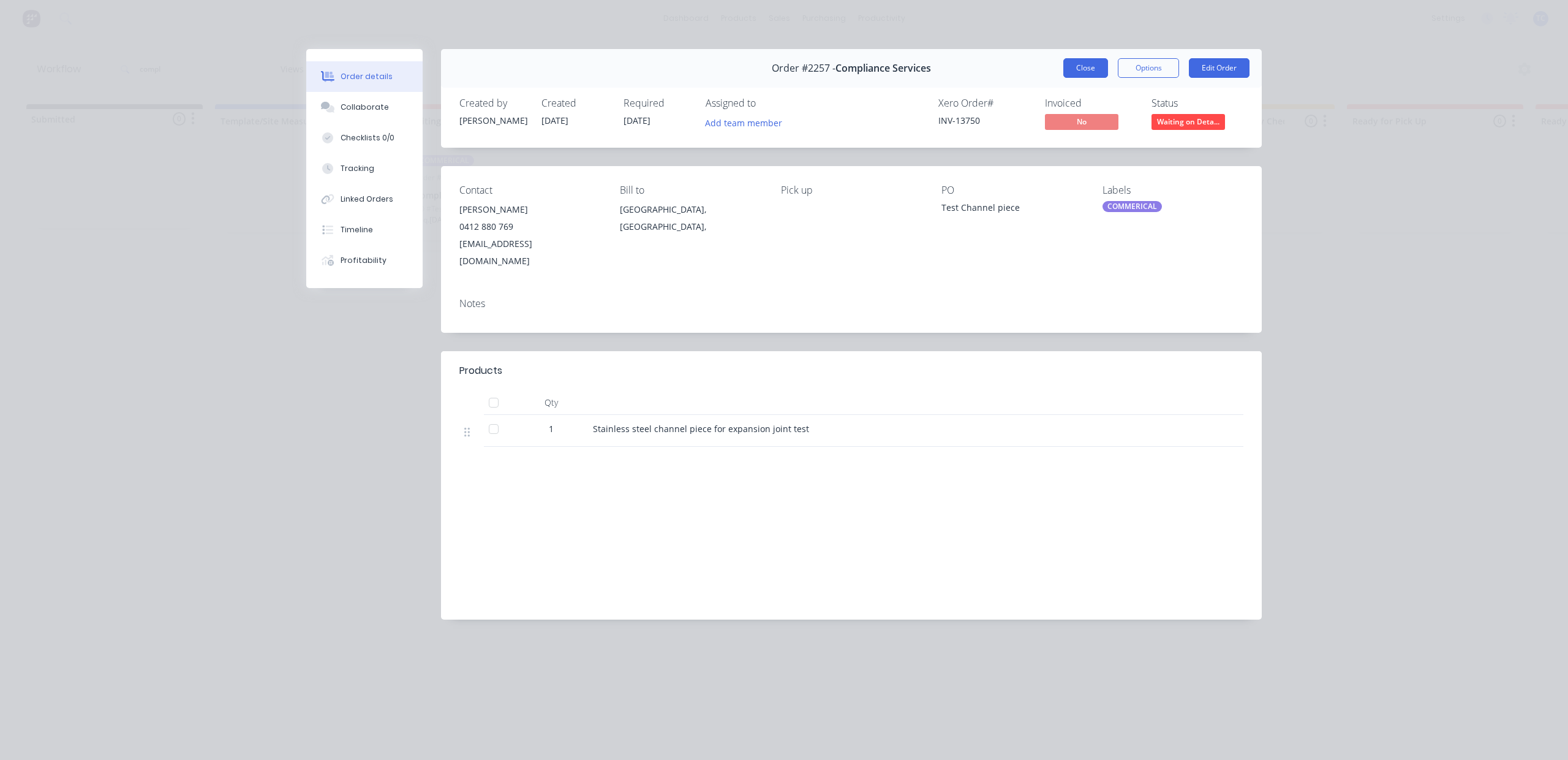
click at [1063, 77] on button "Close" at bounding box center [1086, 68] width 45 height 20
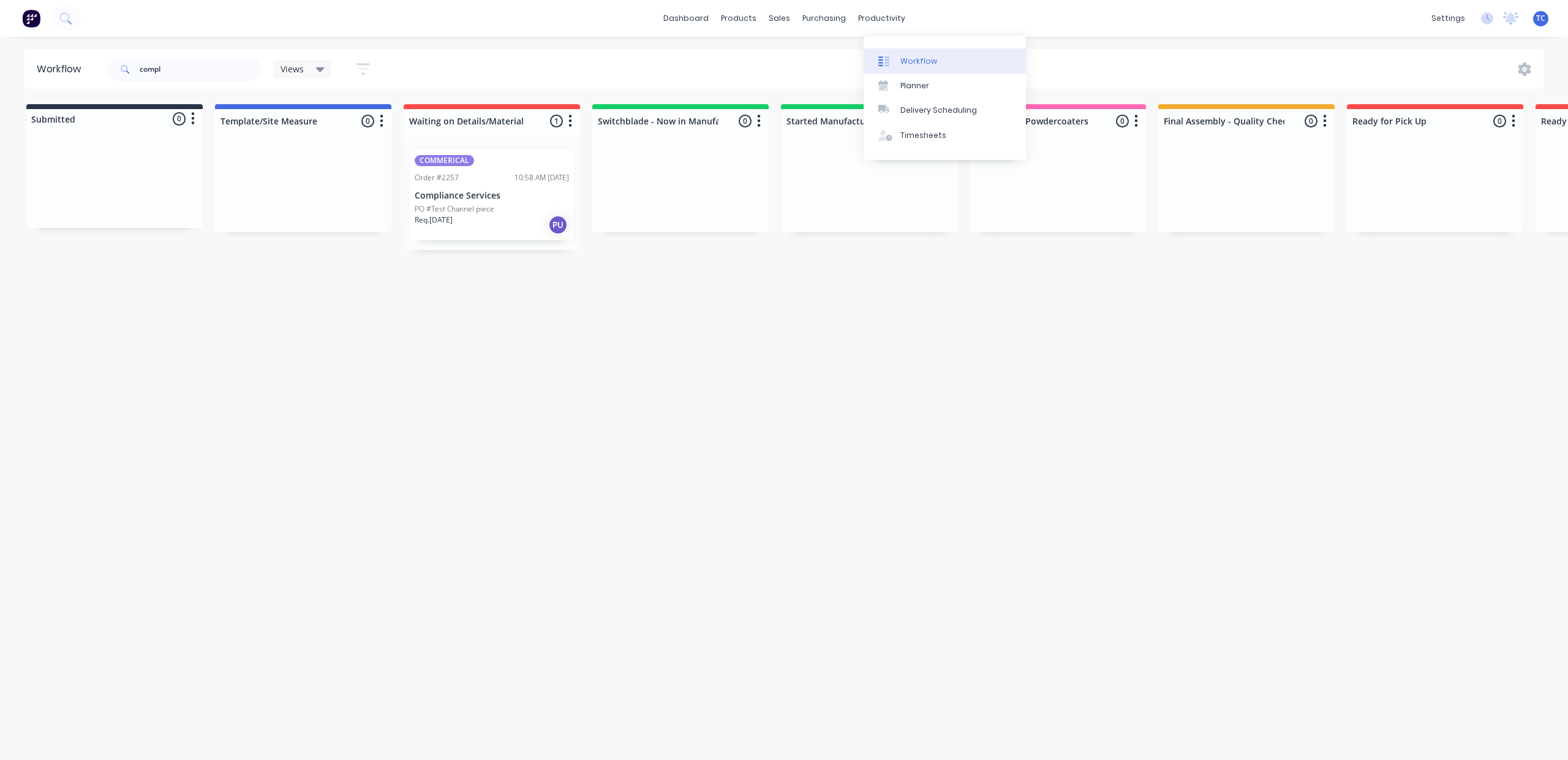
click at [926, 62] on div "Workflow" at bounding box center [919, 61] width 37 height 11
click at [925, 67] on div "Workflow" at bounding box center [919, 61] width 37 height 11
click at [208, 71] on input "compl" at bounding box center [200, 69] width 121 height 25
type input "compliance services"
click at [569, 214] on div "PO #Test Channel piece" at bounding box center [492, 208] width 154 height 11
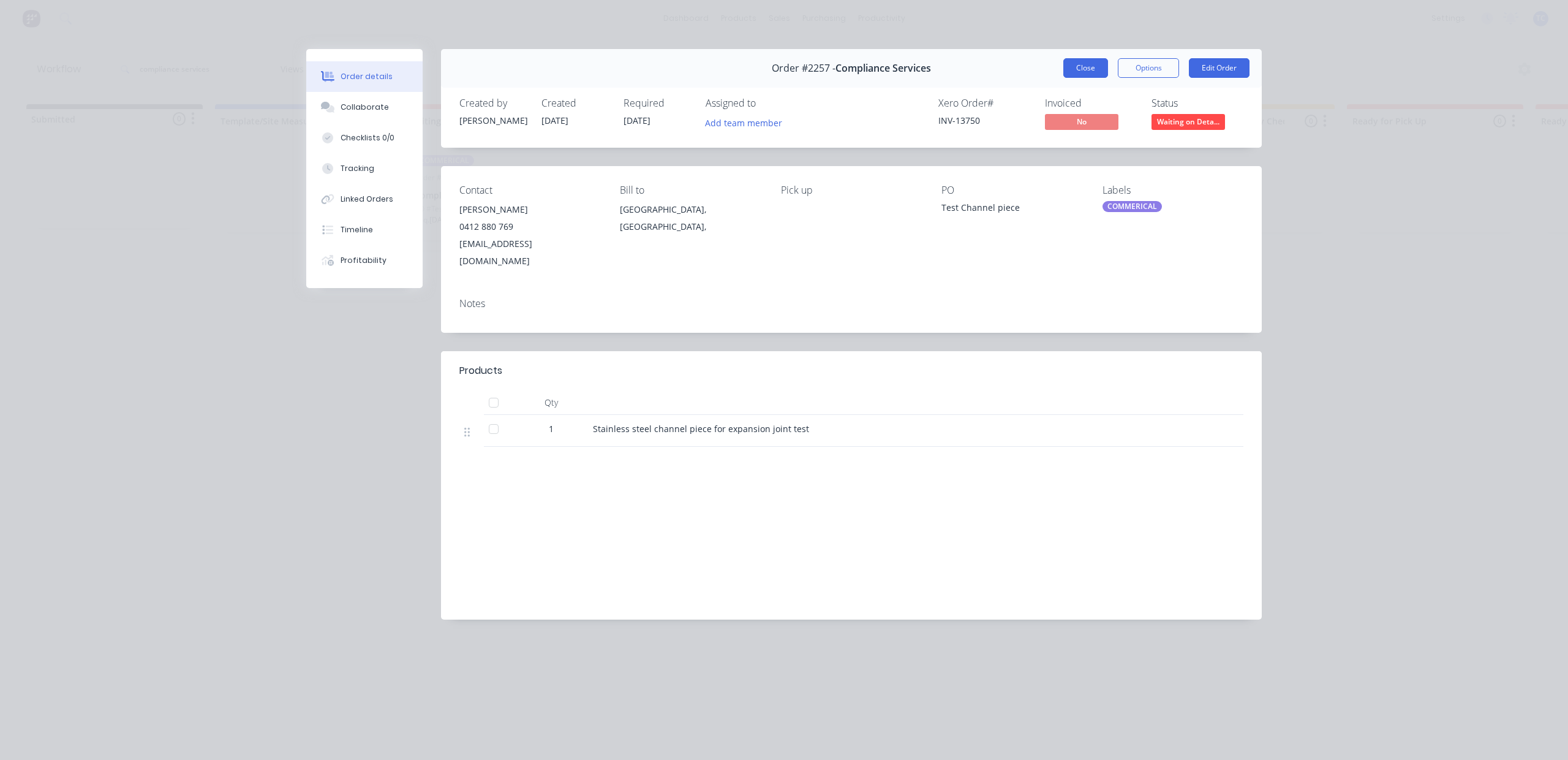
click at [1063, 78] on button "Close" at bounding box center [1086, 68] width 45 height 20
